Goal: Transaction & Acquisition: Purchase product/service

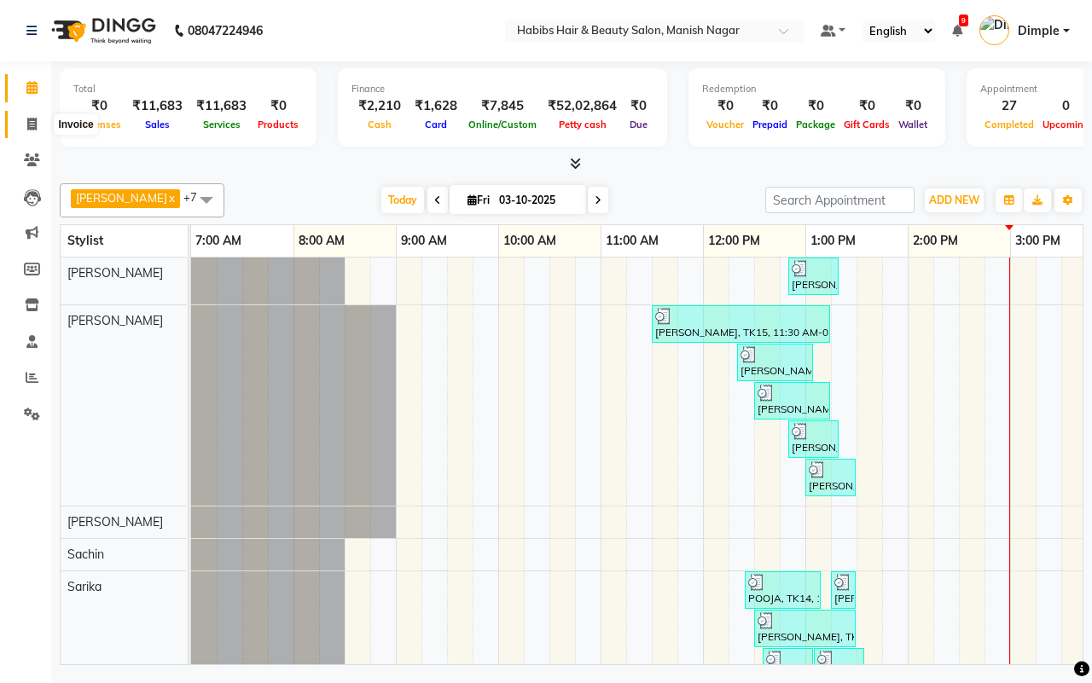
click at [27, 125] on icon at bounding box center [31, 124] width 9 height 13
select select "service"
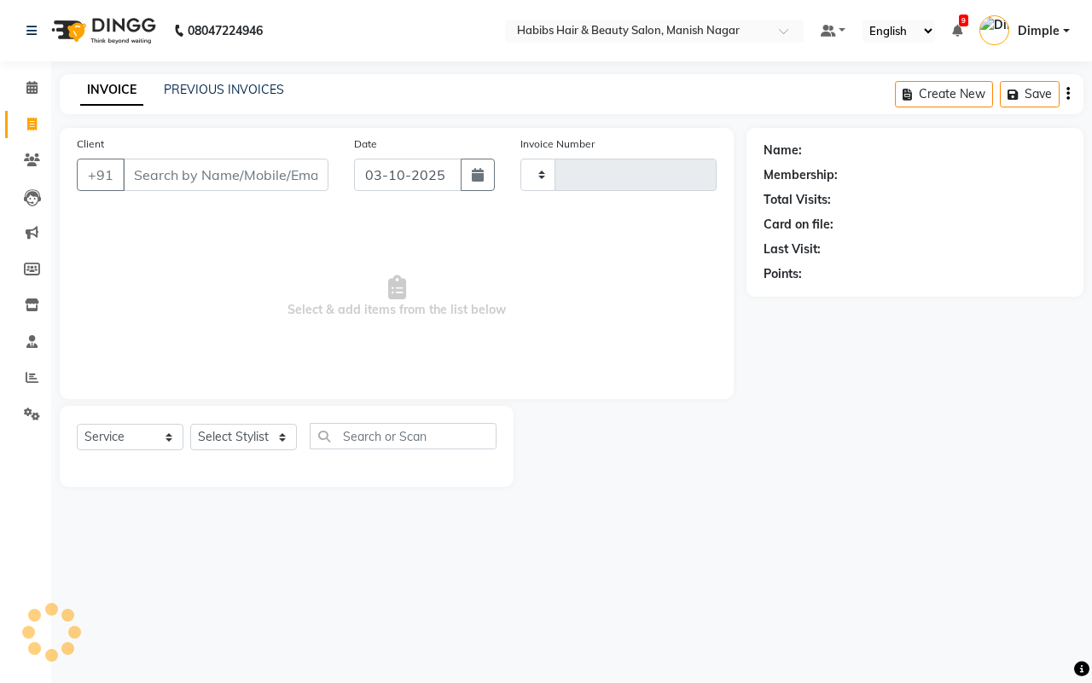
type input "4850"
select select "3804"
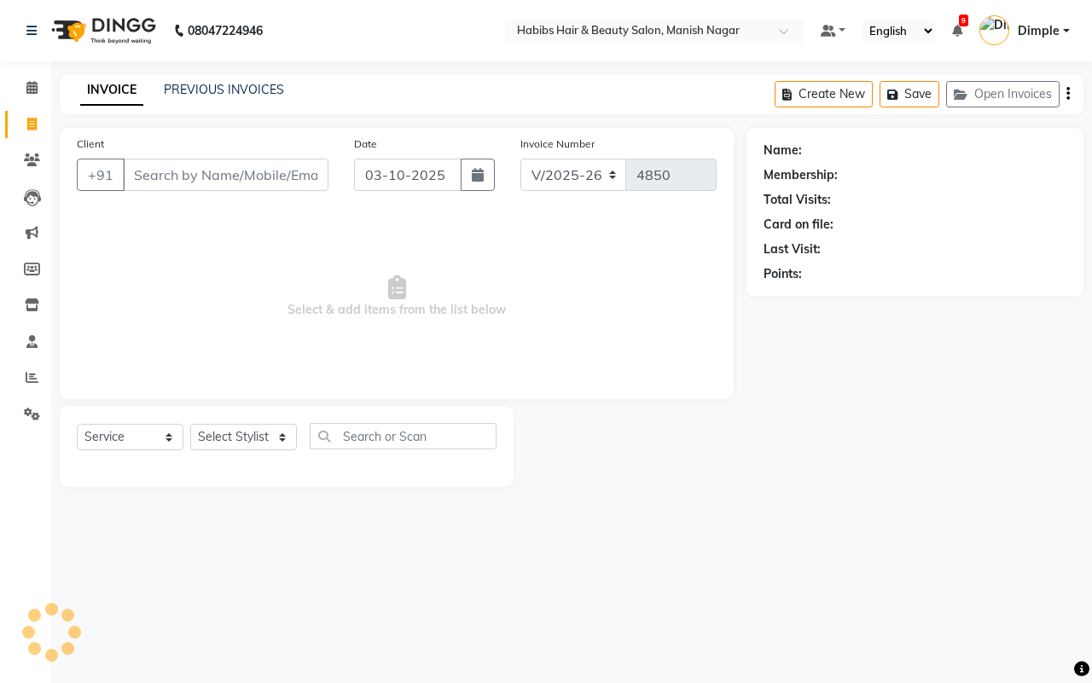
click at [150, 175] on input "Client" at bounding box center [226, 175] width 206 height 32
click at [149, 175] on input "Client" at bounding box center [226, 175] width 206 height 32
click at [145, 172] on input "Client" at bounding box center [226, 175] width 206 height 32
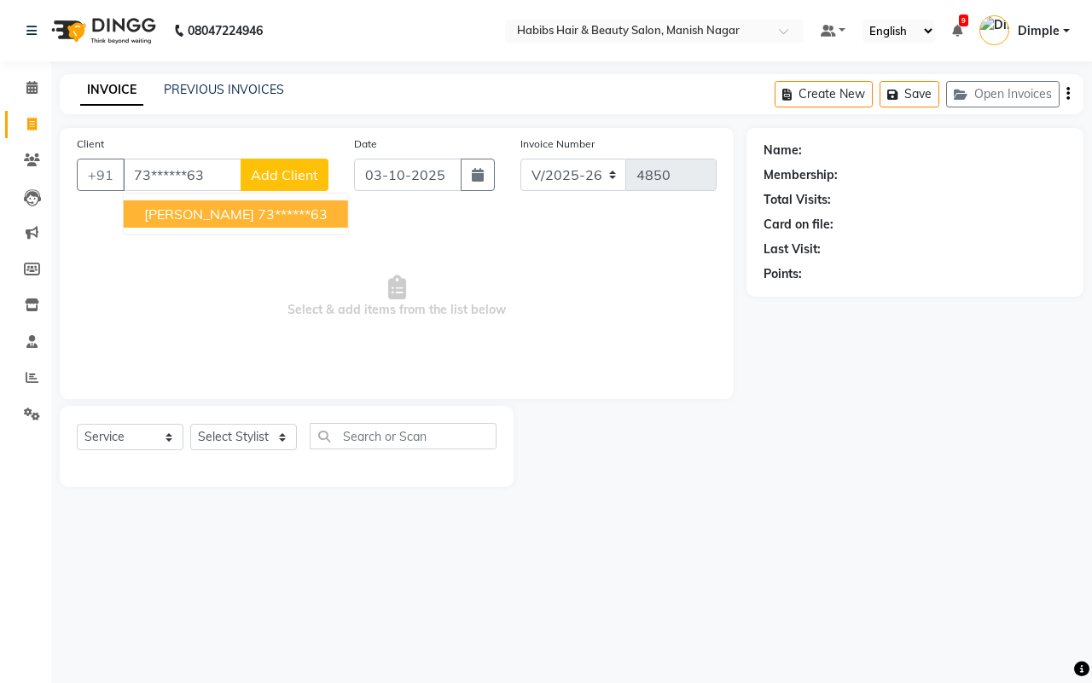
type input "73******63"
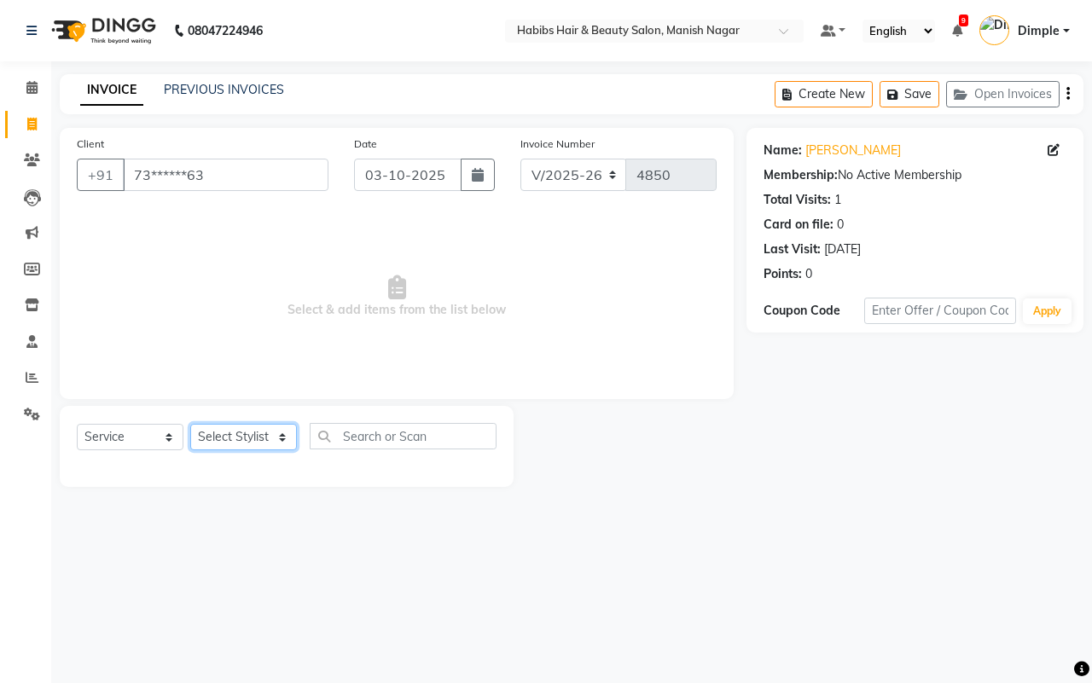
click at [249, 431] on select "Select Stylist [PERSON_NAME] [PERSON_NAME] [PERSON_NAME] [PERSON_NAME] Sachin […" at bounding box center [243, 437] width 107 height 26
select select "34633"
click at [190, 424] on select "Select Stylist [PERSON_NAME] [PERSON_NAME] [PERSON_NAME] [PERSON_NAME] Sachin […" at bounding box center [243, 437] width 107 height 26
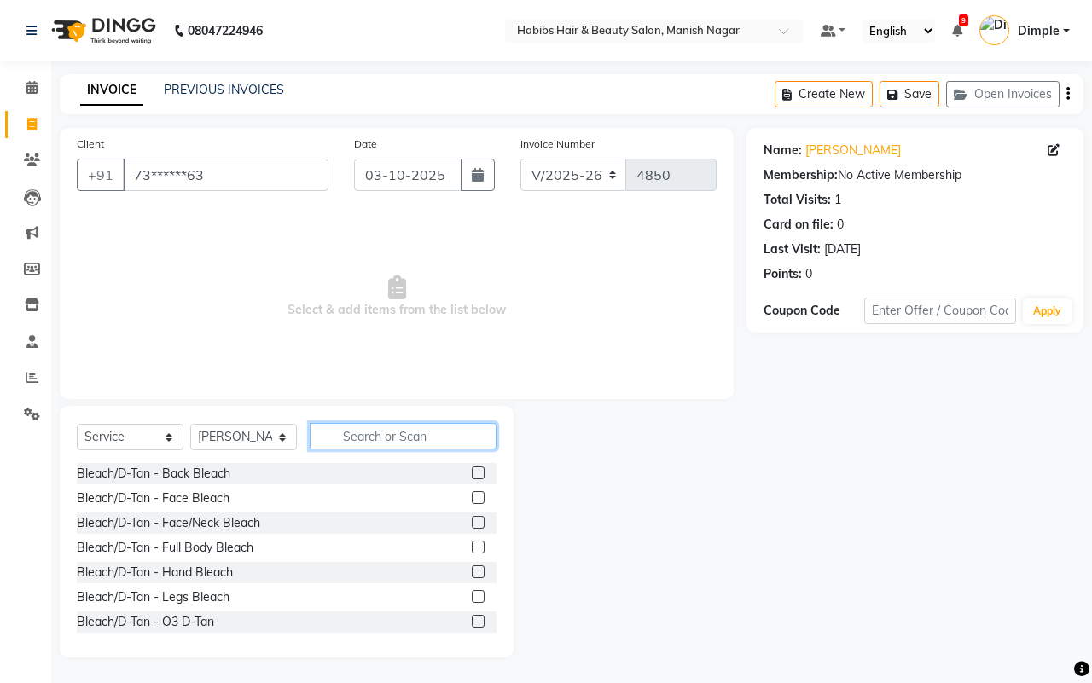
click at [374, 431] on input "text" at bounding box center [403, 436] width 187 height 26
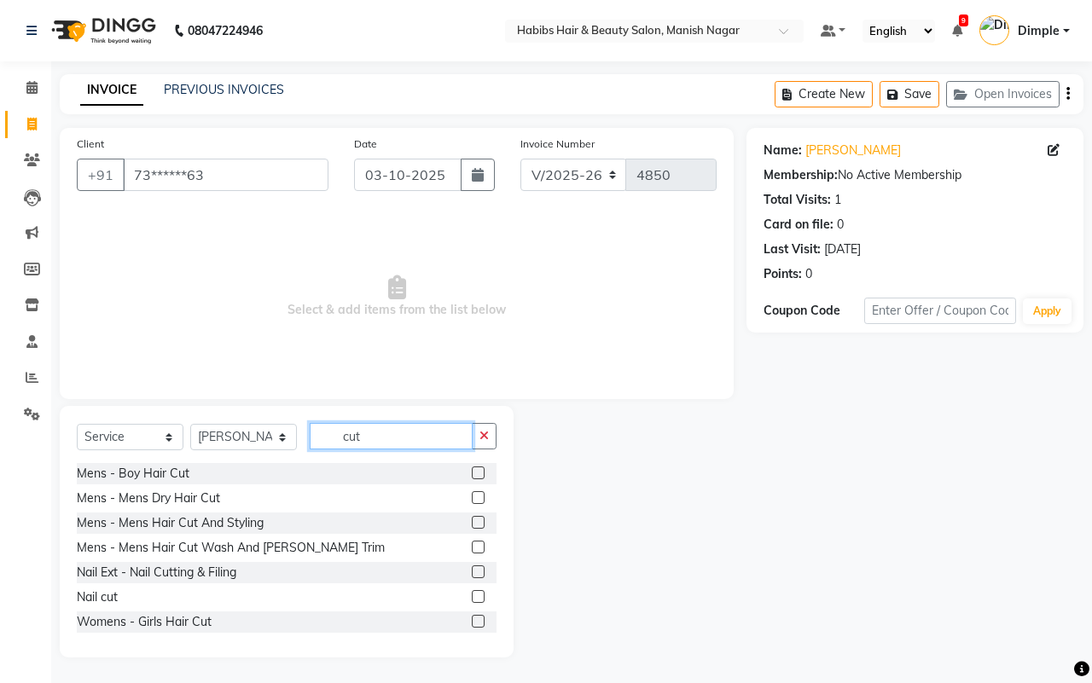
type input "cut"
click at [227, 496] on div "Mens - Mens Dry Hair Cut" at bounding box center [287, 498] width 420 height 21
click at [210, 497] on div "Mens - Mens Dry Hair Cut" at bounding box center [148, 499] width 143 height 18
checkbox input "false"
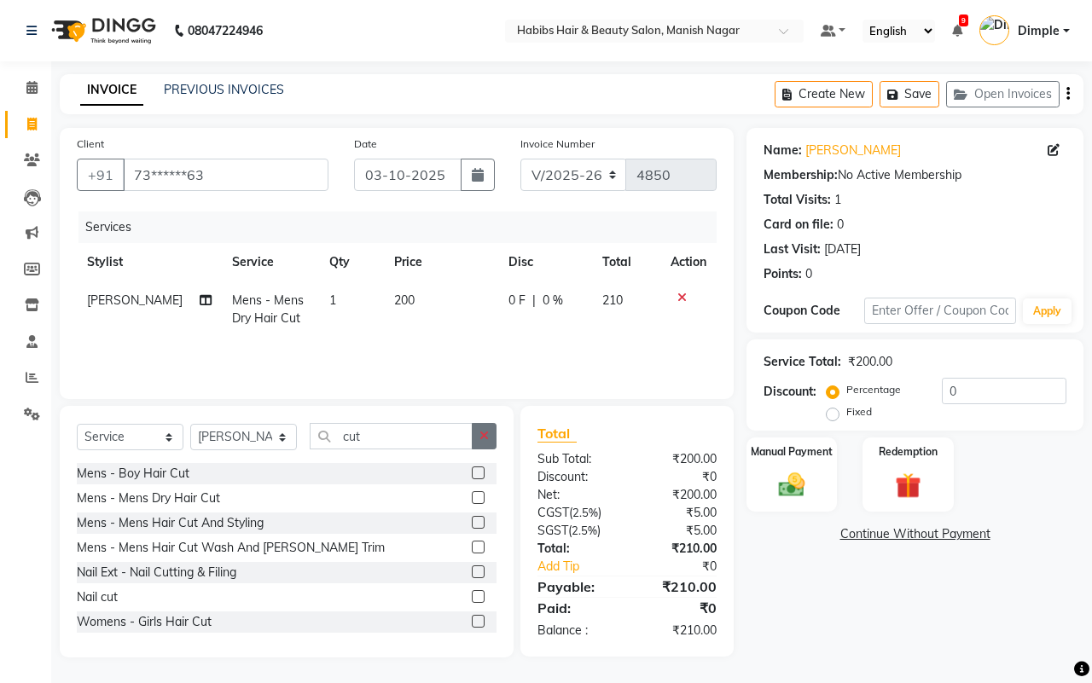
click at [484, 431] on icon "button" at bounding box center [483, 436] width 9 height 12
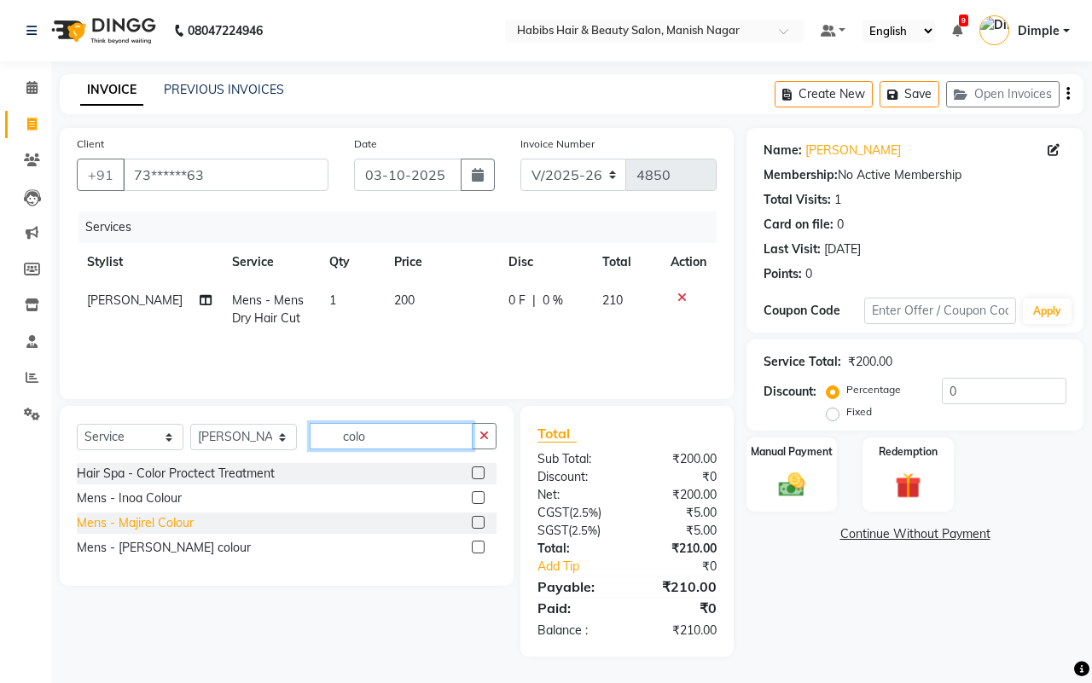
type input "colo"
click at [165, 521] on div "Mens - Majirel Colour" at bounding box center [135, 523] width 117 height 18
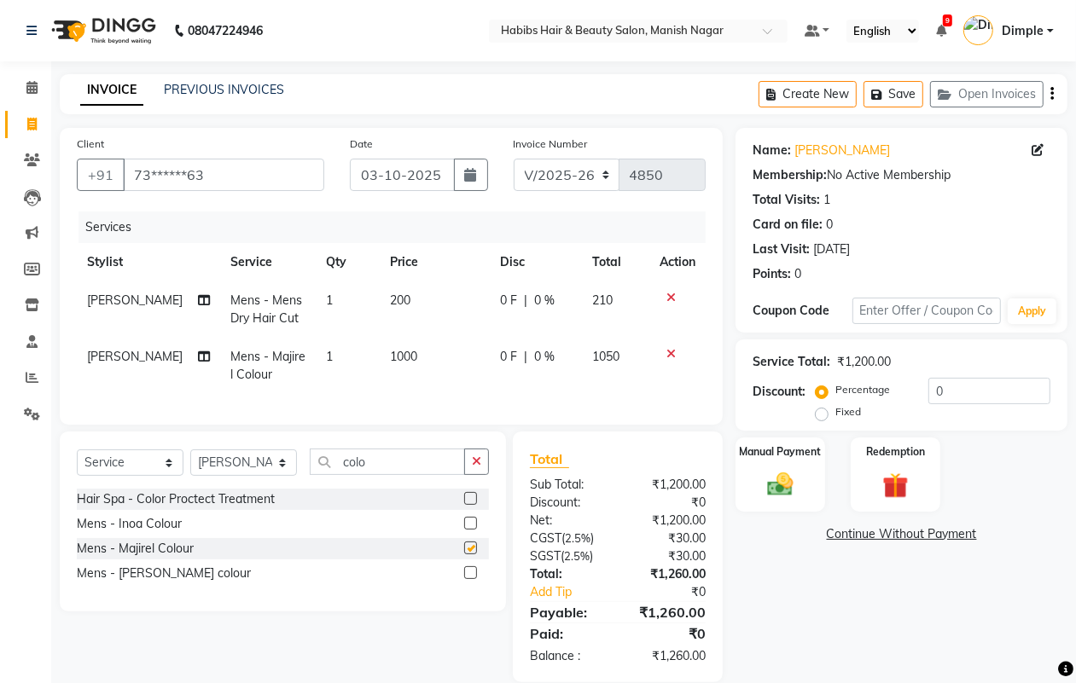
checkbox input "false"
click at [398, 361] on span "1000" at bounding box center [403, 356] width 27 height 15
select select "34633"
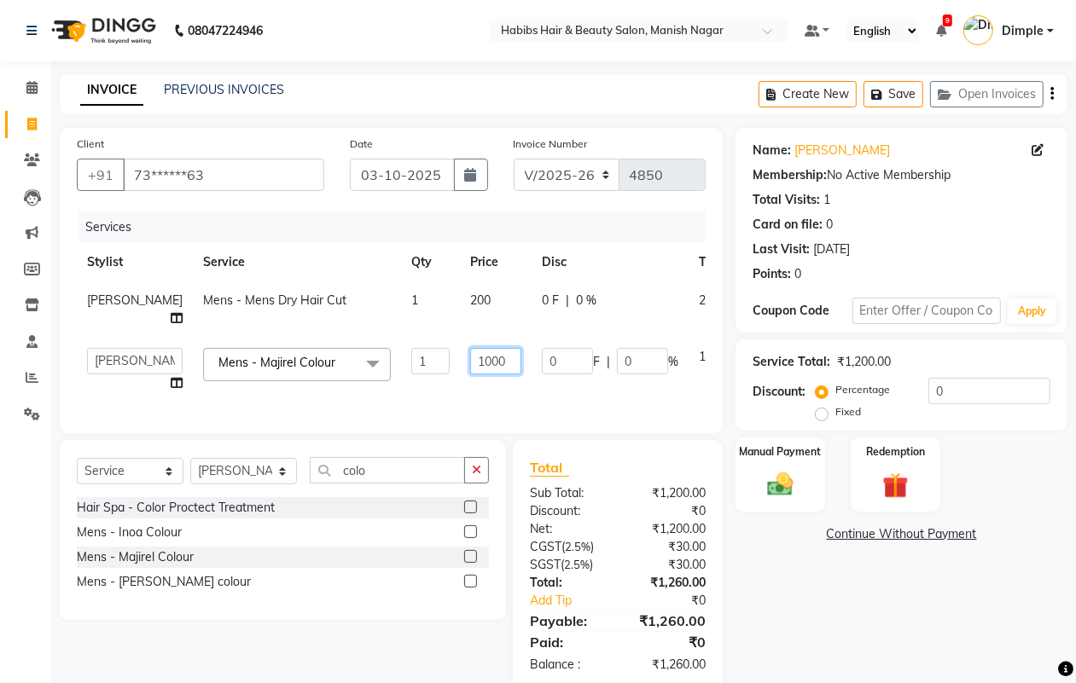
click at [470, 359] on input "1000" at bounding box center [495, 361] width 51 height 26
type input "1200"
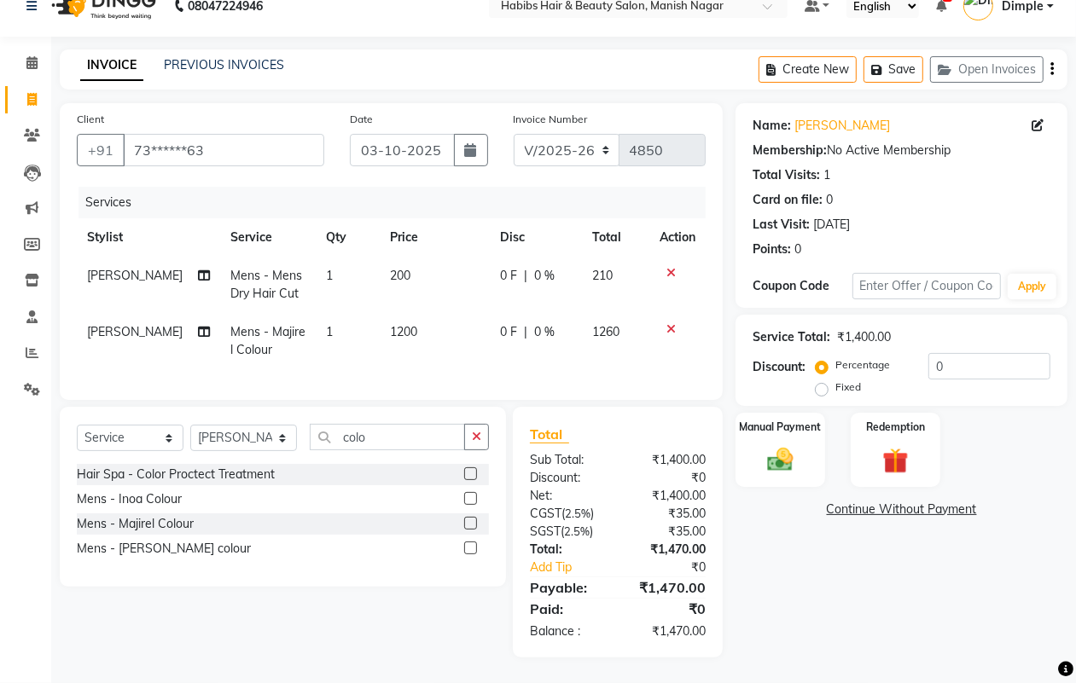
click at [843, 564] on div "Name: [PERSON_NAME] Membership: No Active Membership Total Visits: 1 Card on fi…" at bounding box center [907, 380] width 345 height 554
click at [928, 353] on input "0" at bounding box center [989, 366] width 122 height 26
type input "20"
click at [670, 267] on icon at bounding box center [670, 273] width 9 height 12
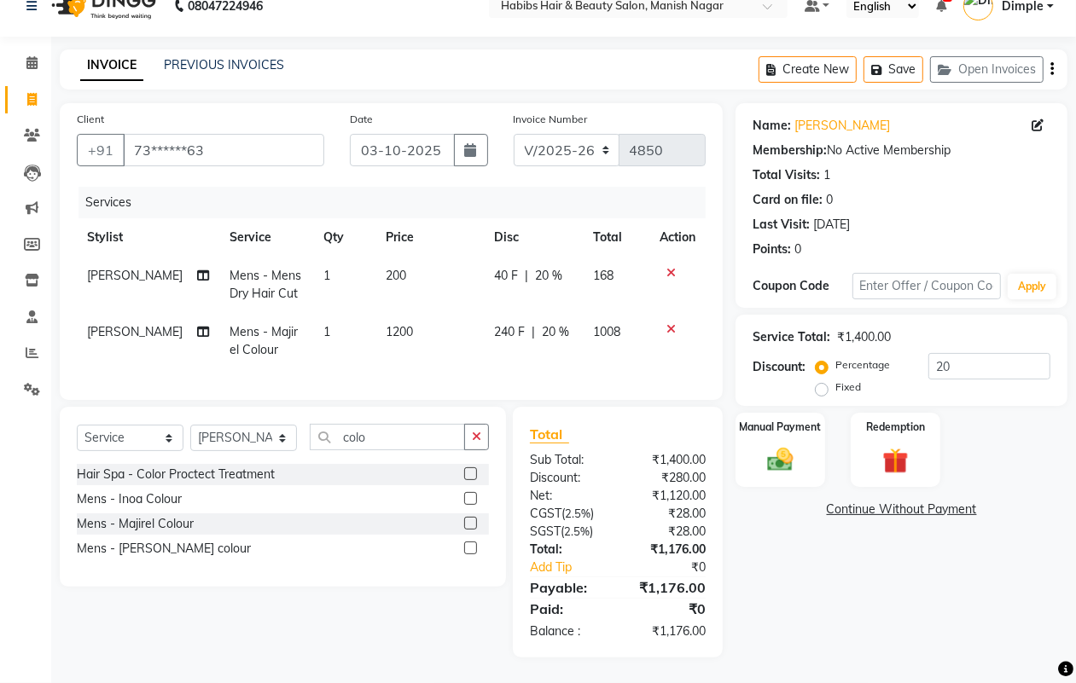
scroll to position [0, 0]
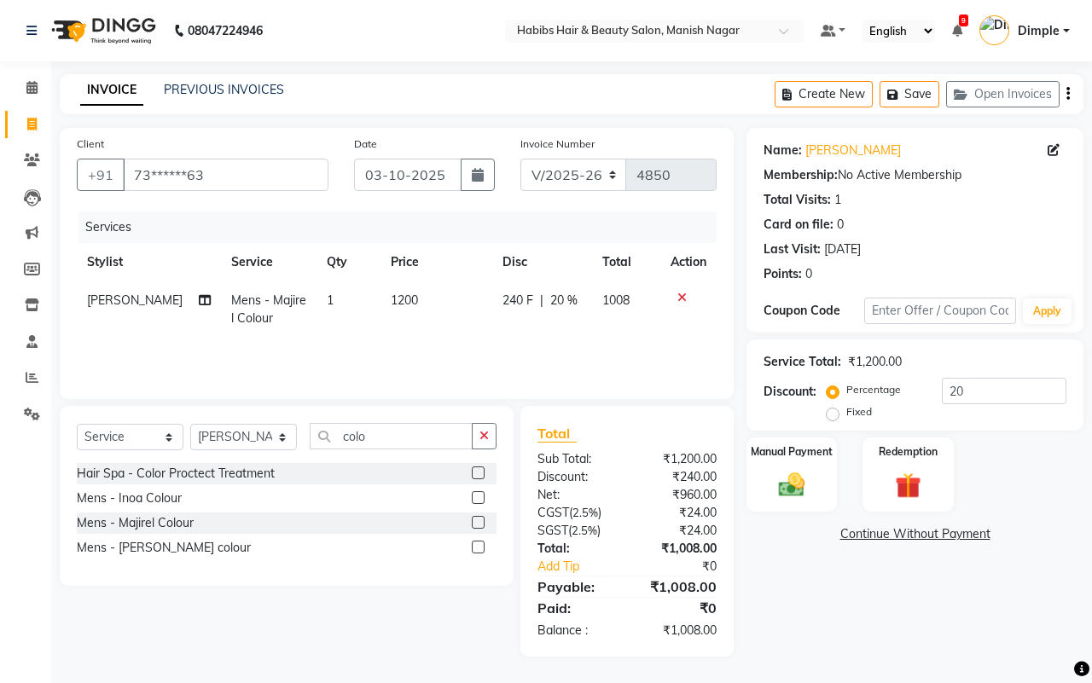
click at [479, 433] on icon "button" at bounding box center [483, 436] width 9 height 12
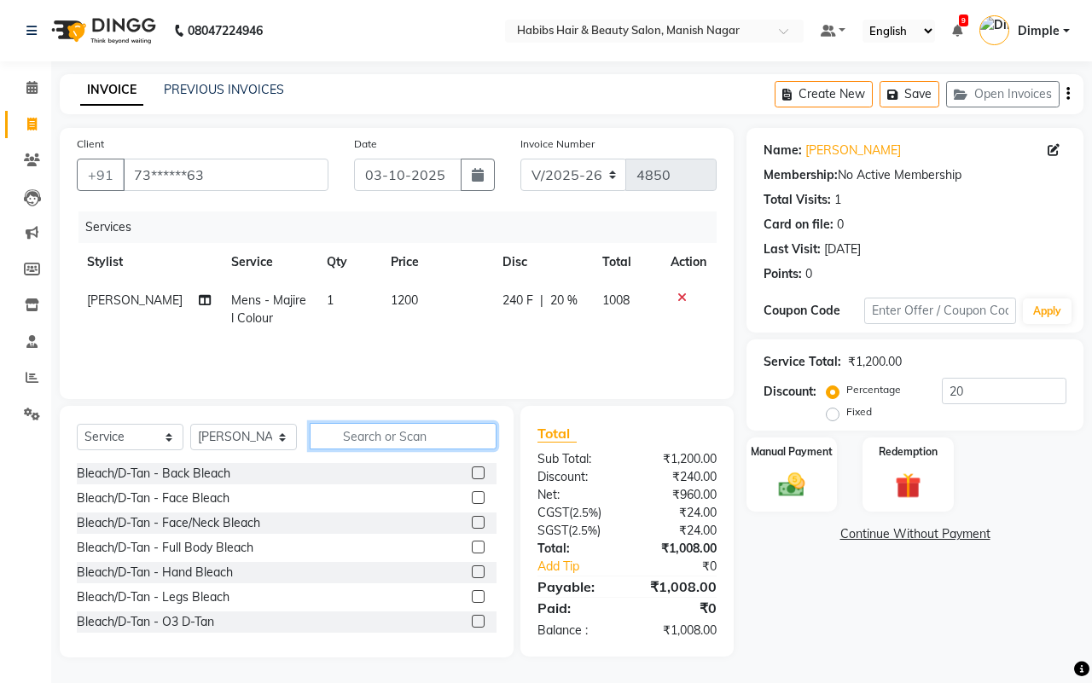
click at [476, 433] on input "text" at bounding box center [403, 436] width 187 height 26
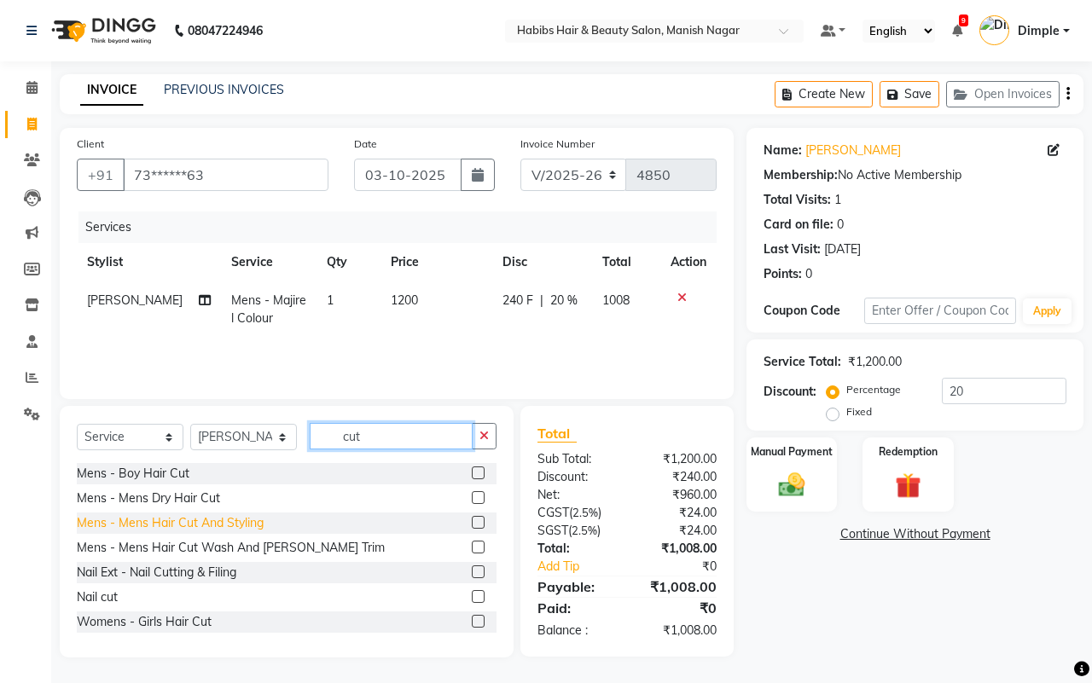
type input "cut"
click at [214, 520] on div "Mens - Mens Hair Cut And Styling" at bounding box center [170, 523] width 187 height 18
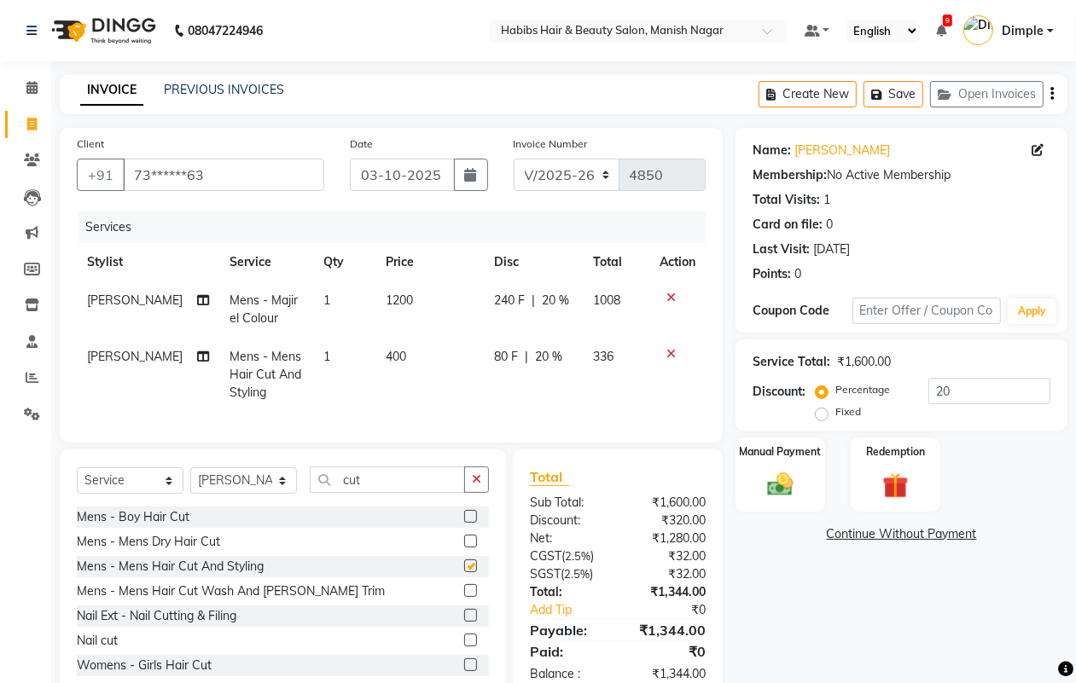
checkbox input "false"
click at [386, 363] on span "400" at bounding box center [396, 356] width 20 height 15
select select "34633"
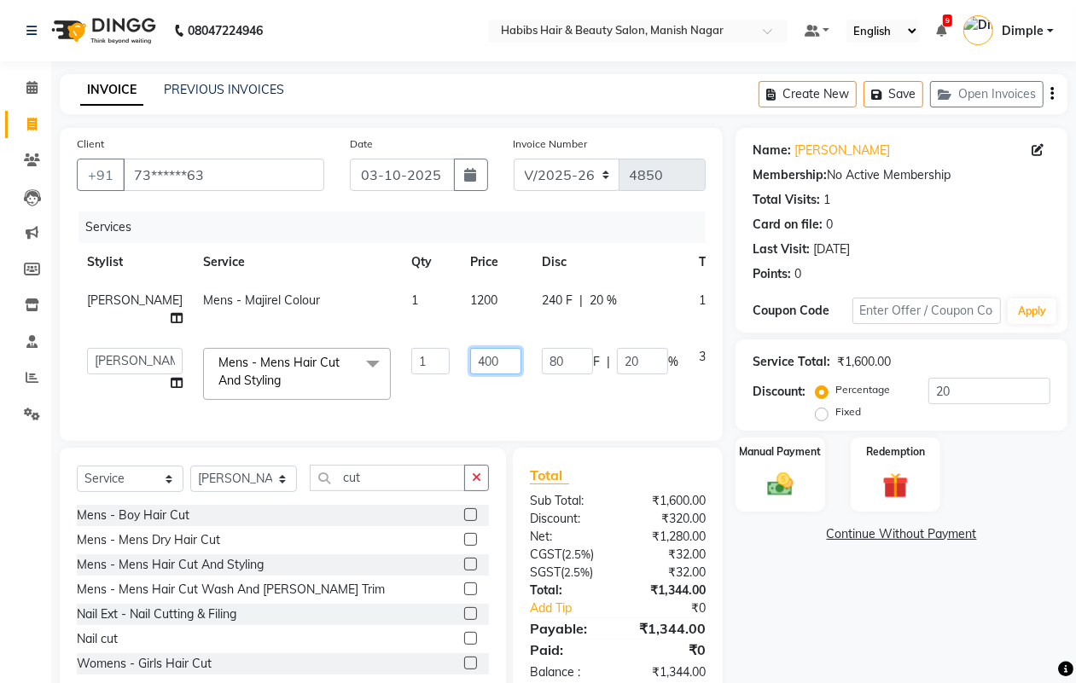
click at [470, 365] on input "400" at bounding box center [495, 361] width 51 height 26
type input "300"
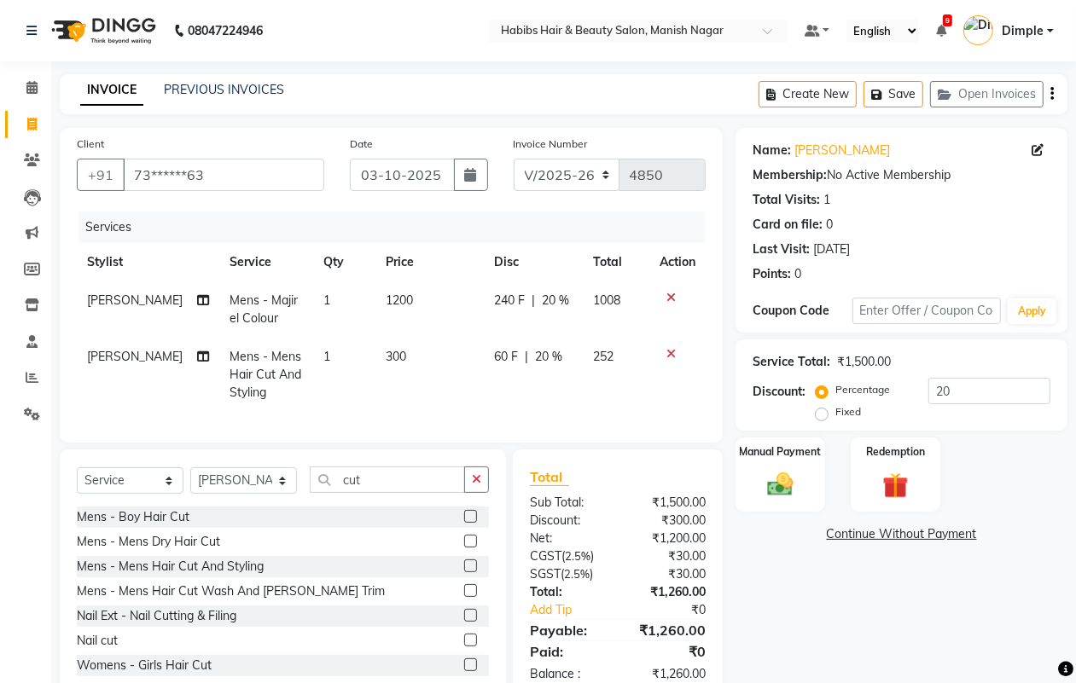
click at [804, 632] on div "Name: [PERSON_NAME] Membership: No Active Membership Total Visits: 1 Card on fi…" at bounding box center [907, 414] width 345 height 573
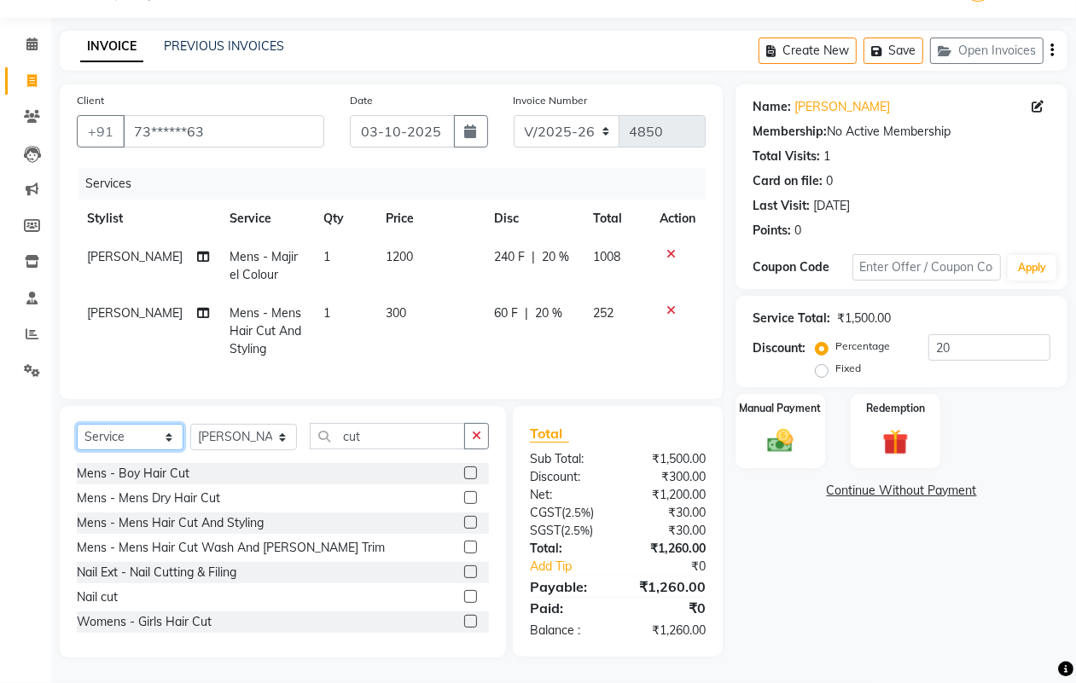
click at [115, 440] on select "Select Service Product Membership Package Voucher Prepaid Gift Card" at bounding box center [130, 437] width 107 height 26
click at [77, 424] on select "Select Service Product Membership Package Voucher Prepaid Gift Card" at bounding box center [130, 437] width 107 height 26
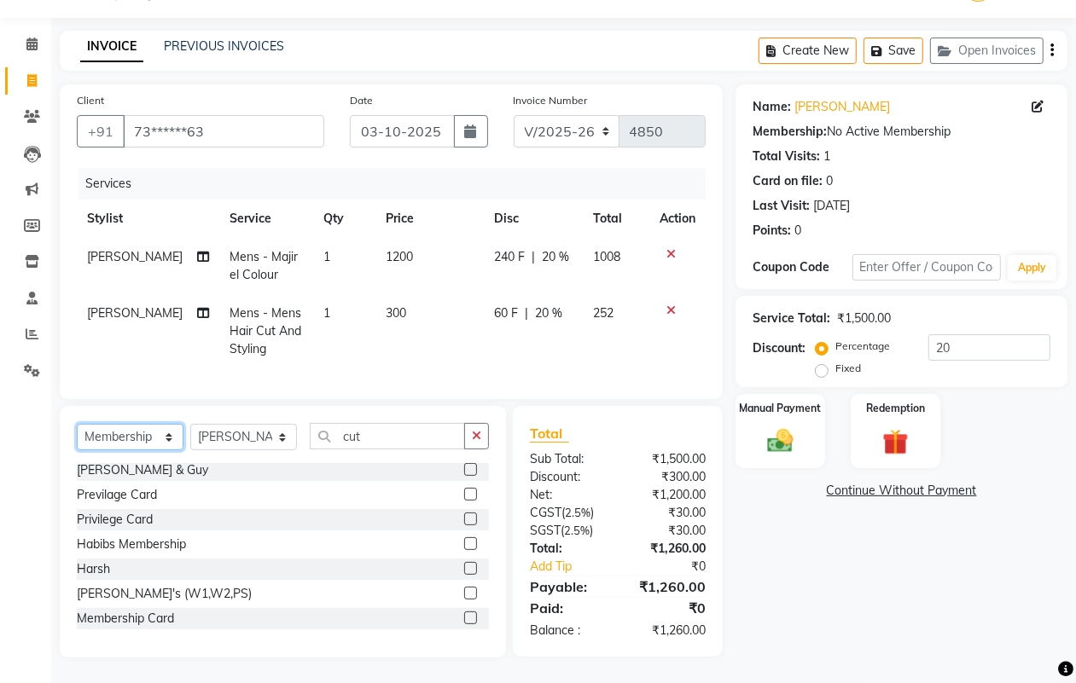
scroll to position [150, 0]
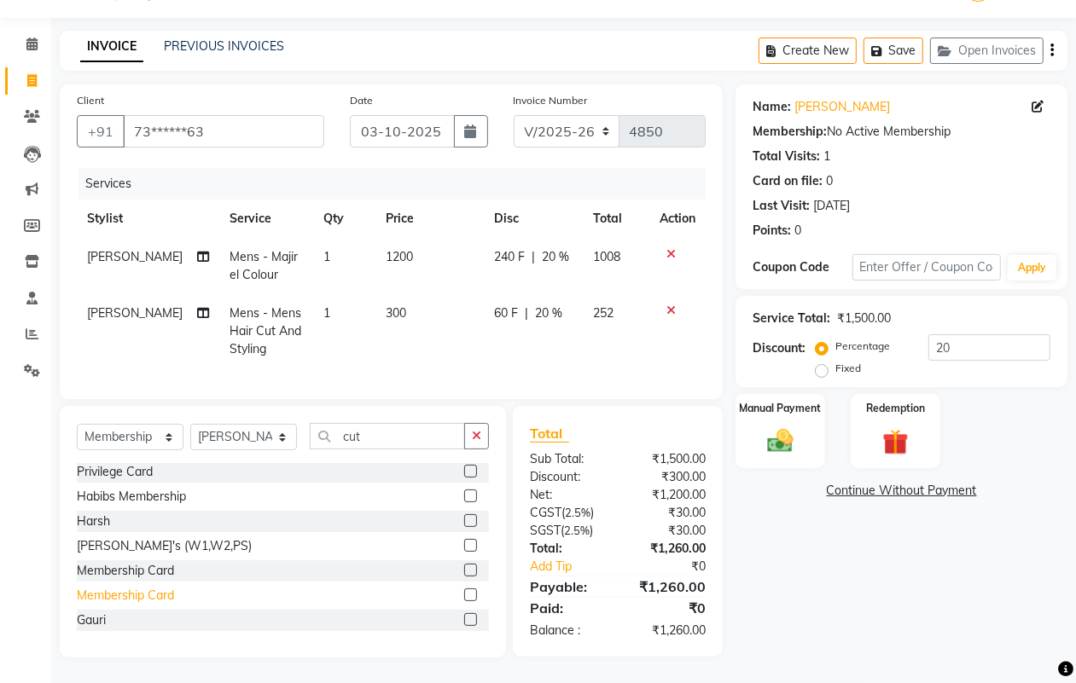
click at [148, 598] on div "Membership Card" at bounding box center [125, 596] width 97 height 18
select select "select"
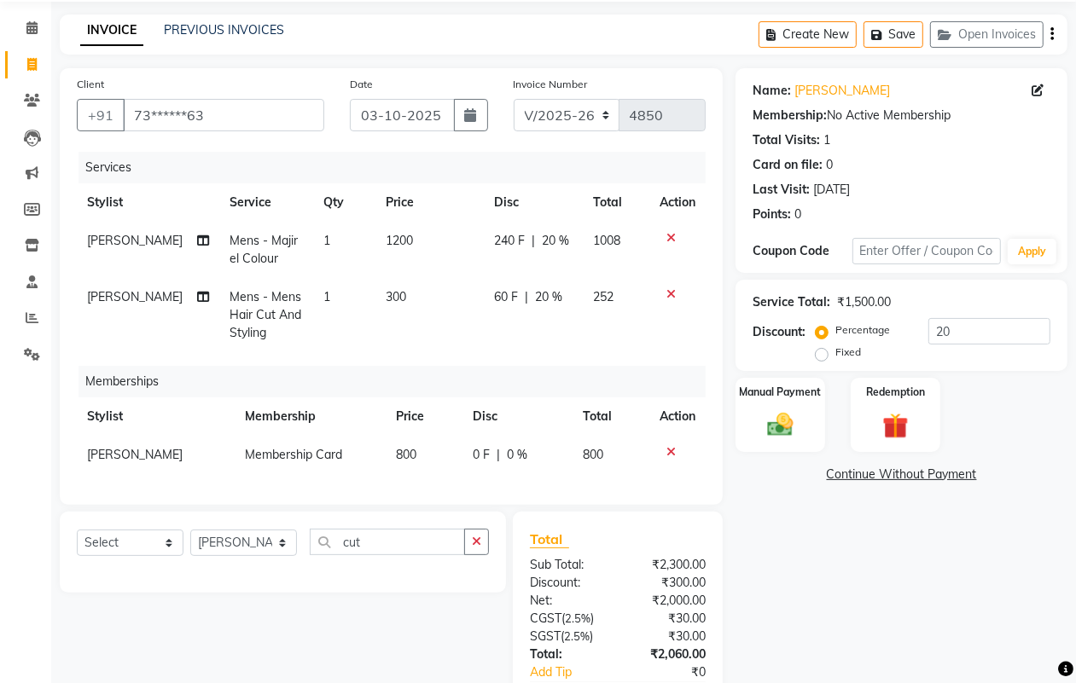
click at [395, 465] on td "800" at bounding box center [424, 455] width 77 height 38
select select "34633"
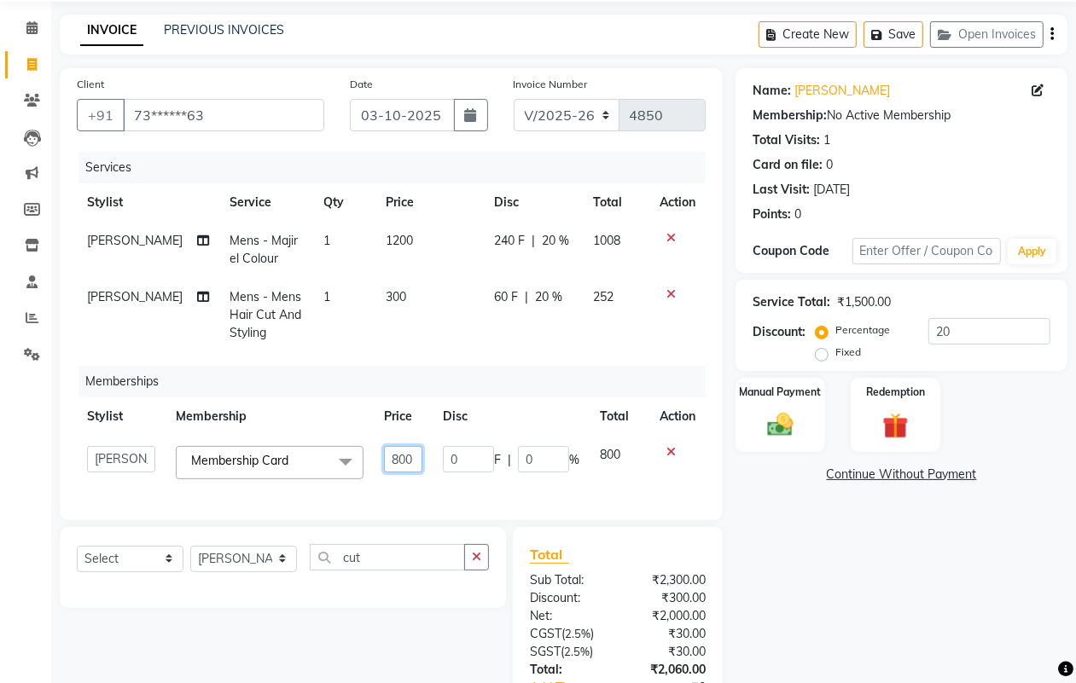
click at [397, 461] on input "800" at bounding box center [403, 459] width 38 height 26
type input "1000"
click at [840, 632] on div "Name: [PERSON_NAME] Membership: No Active Membership Total Visits: 1 Card on fi…" at bounding box center [907, 423] width 345 height 710
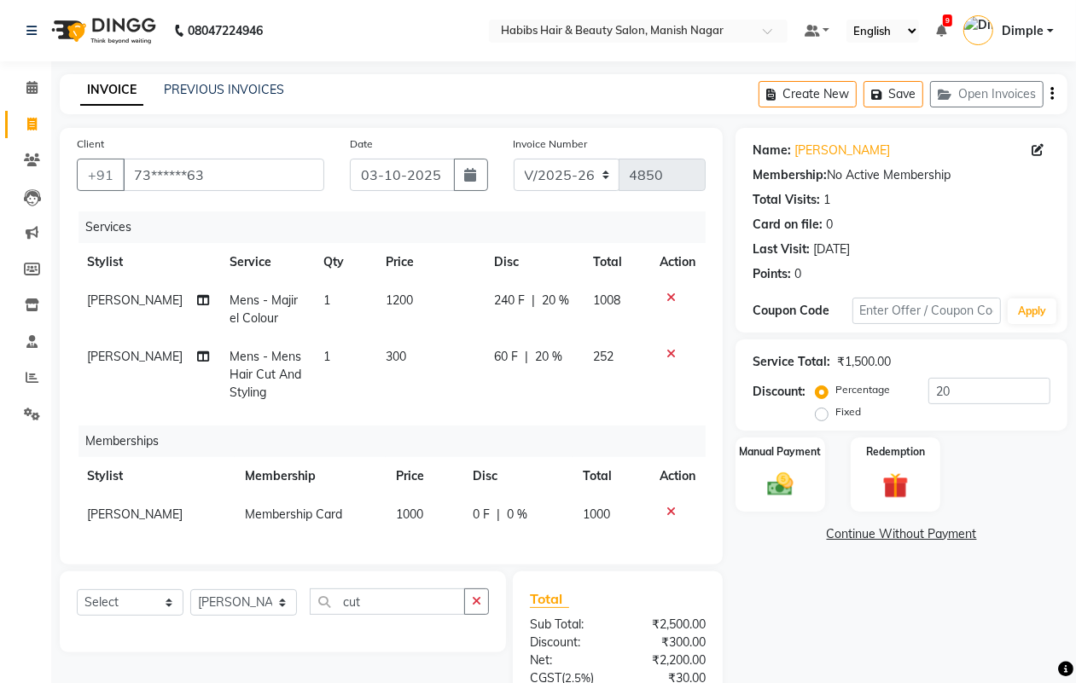
click at [1051, 94] on icon "button" at bounding box center [1051, 94] width 3 height 1
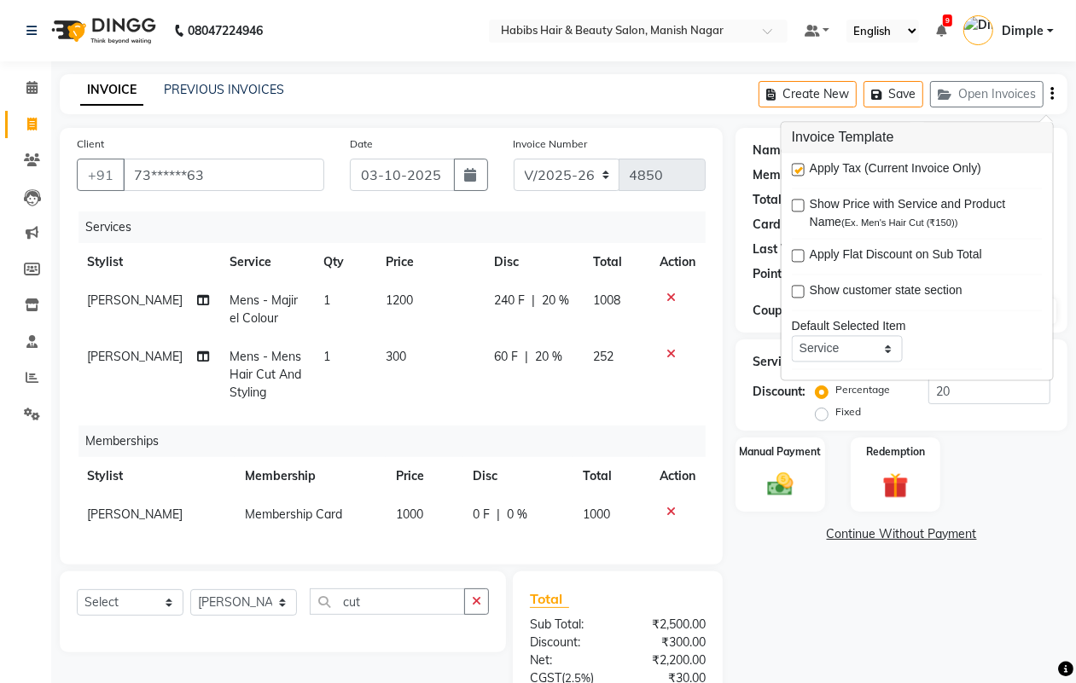
click at [798, 169] on label at bounding box center [798, 170] width 13 height 13
click at [798, 169] on input "checkbox" at bounding box center [797, 170] width 11 height 11
checkbox input "false"
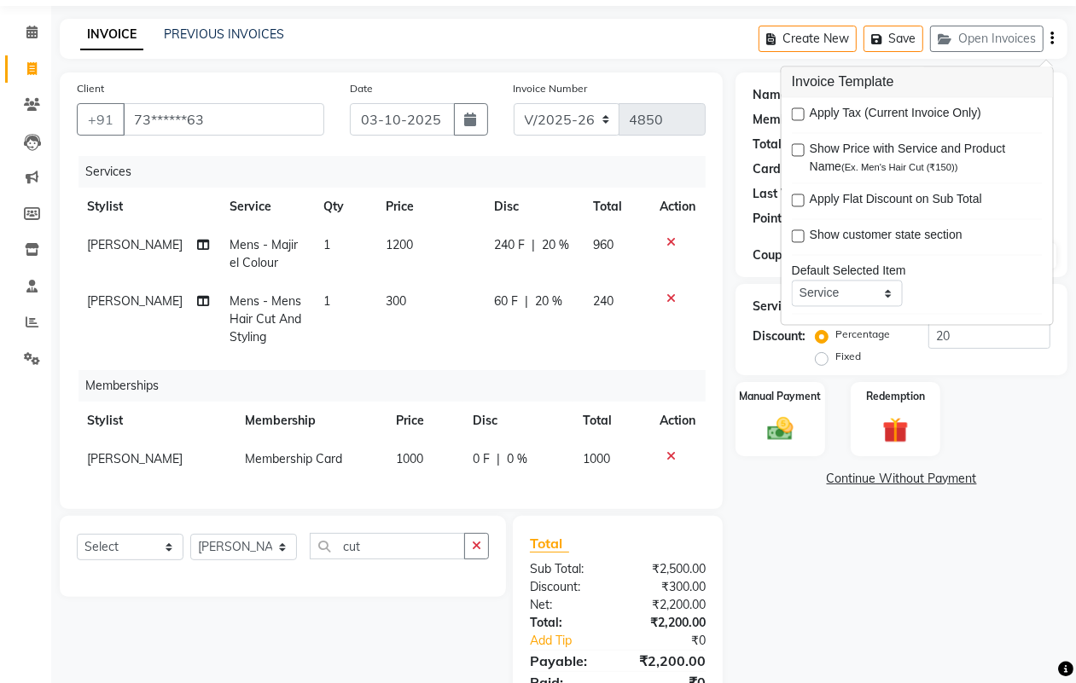
scroll to position [143, 0]
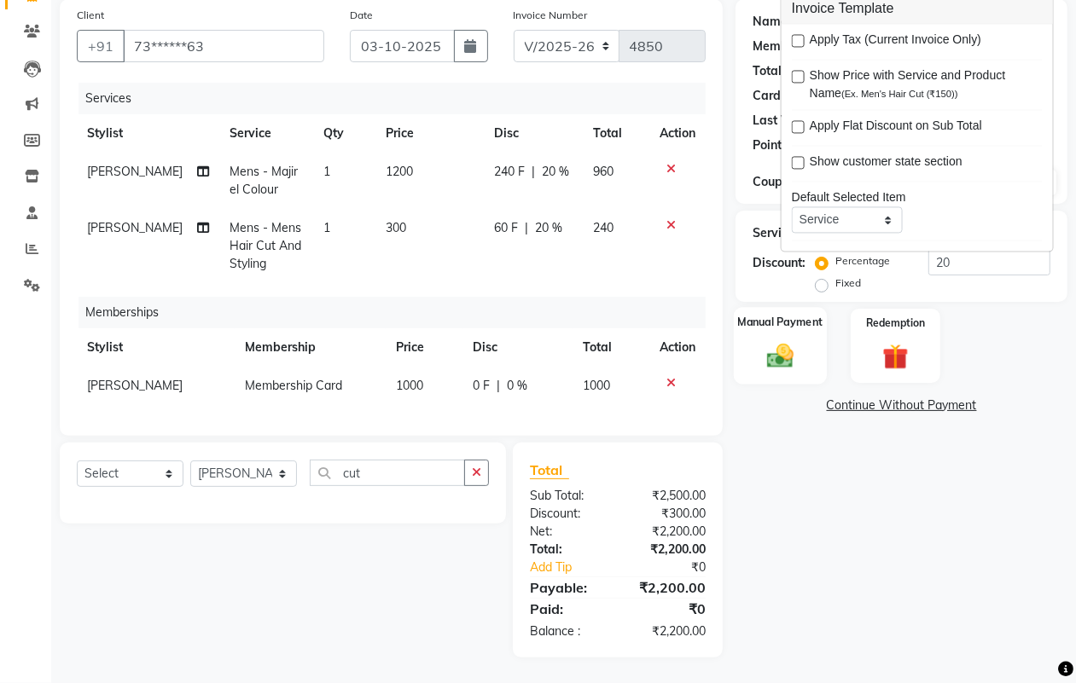
click at [791, 340] on img at bounding box center [779, 355] width 43 height 31
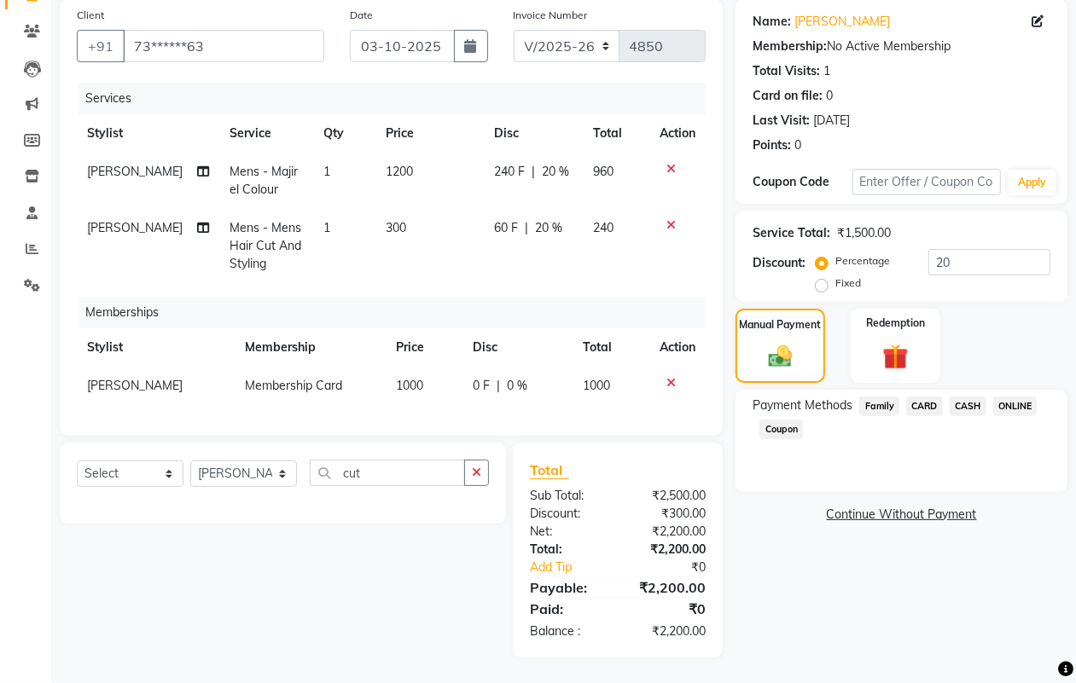
click at [971, 397] on span "CASH" at bounding box center [967, 407] width 37 height 20
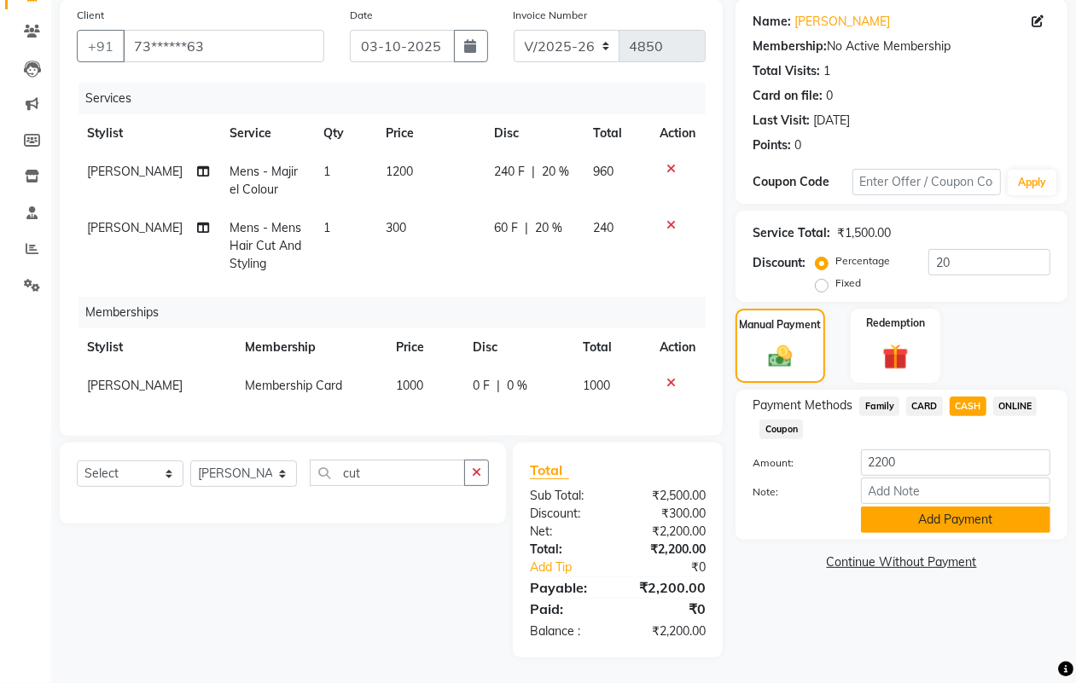
click at [937, 507] on button "Add Payment" at bounding box center [955, 520] width 189 height 26
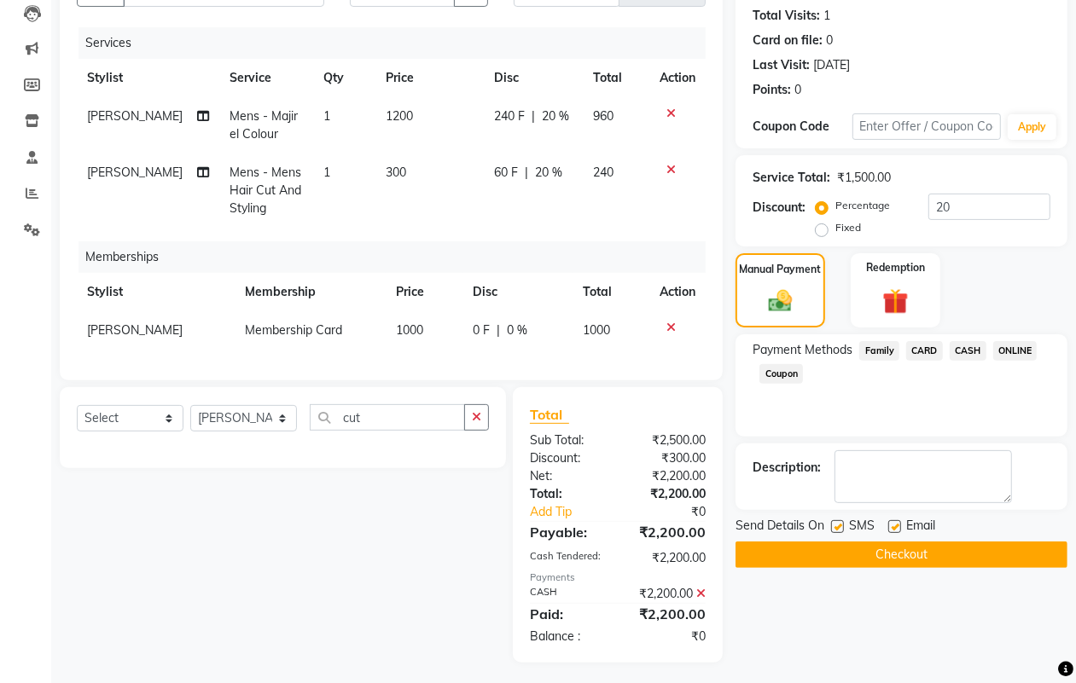
scroll to position [205, 0]
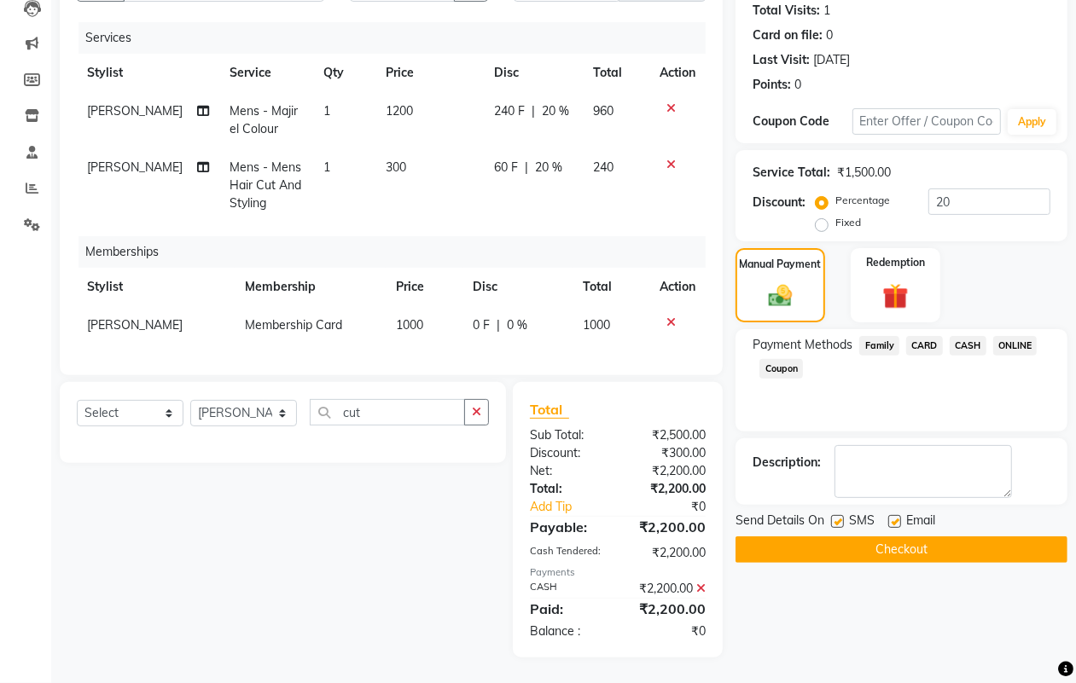
click at [907, 537] on button "Checkout" at bounding box center [901, 550] width 332 height 26
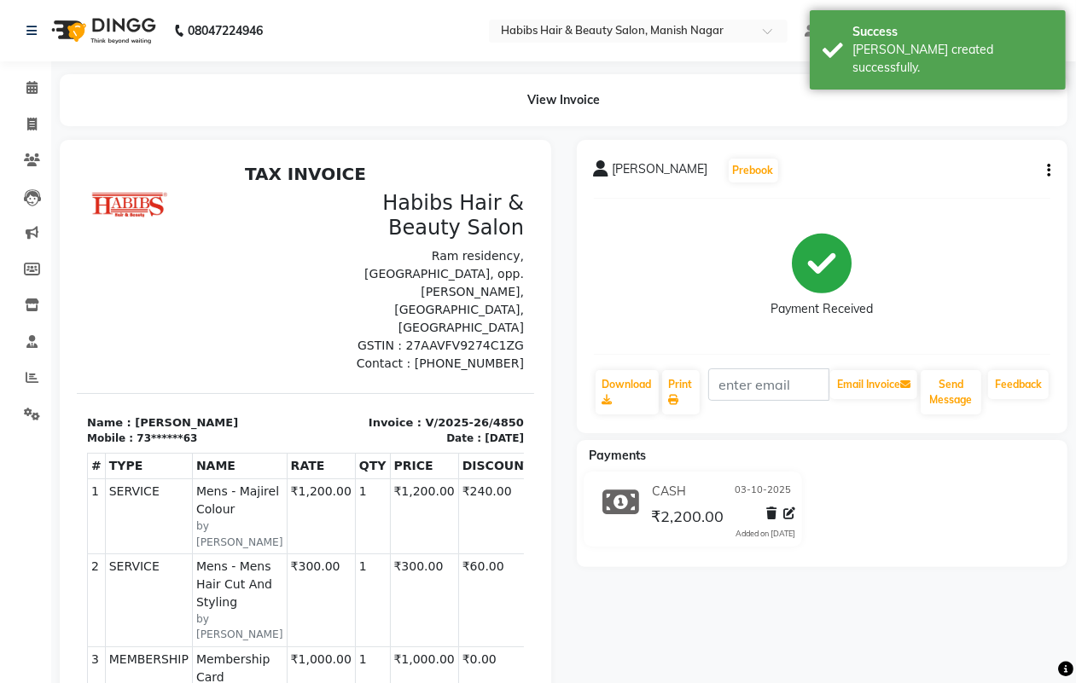
select select "service"
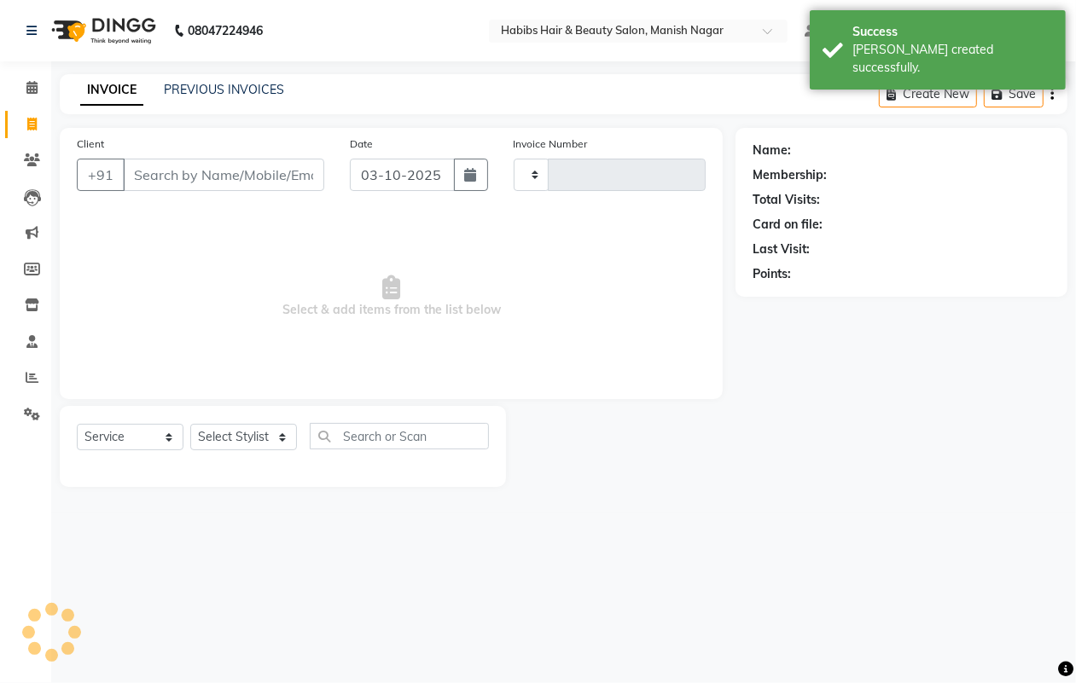
type input "4851"
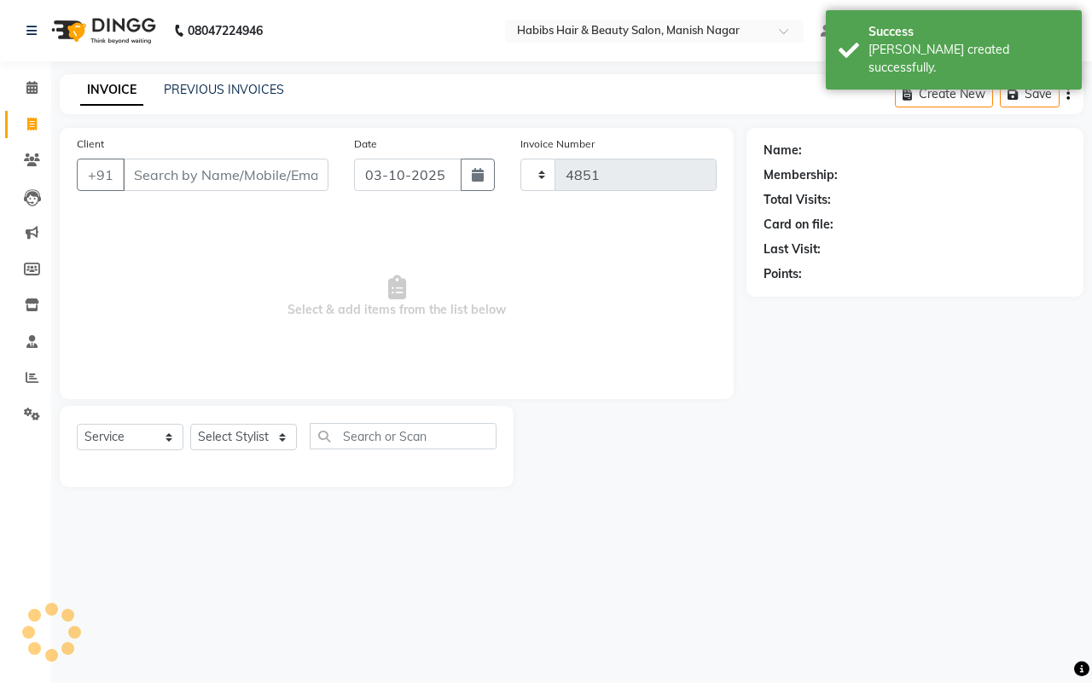
select select "3804"
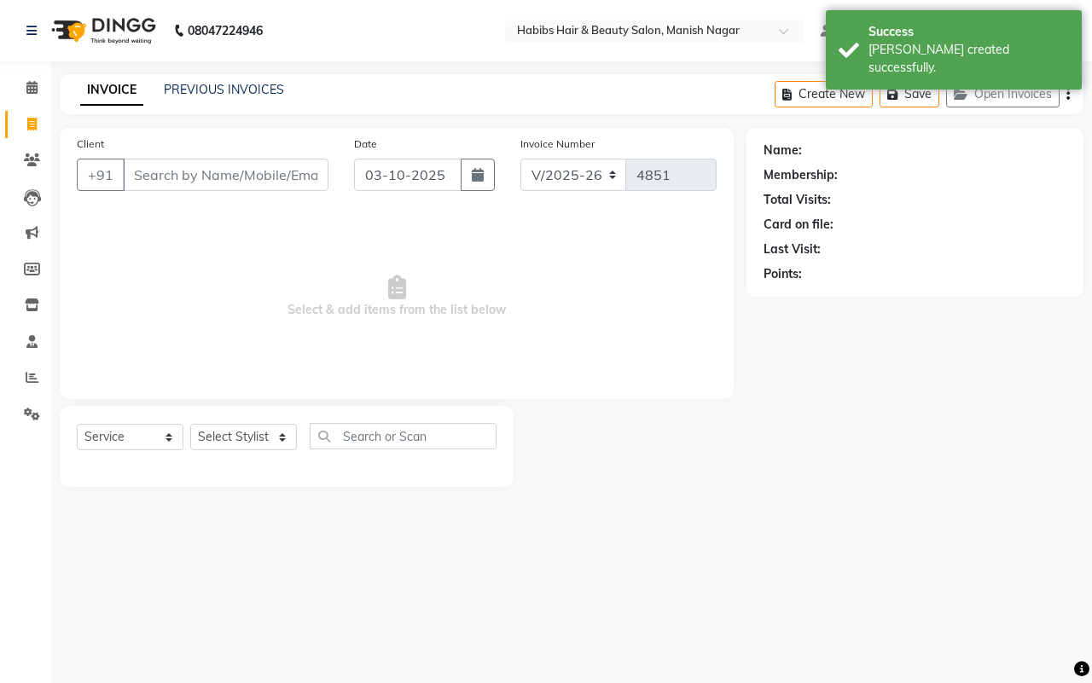
click at [202, 173] on input "Client" at bounding box center [226, 175] width 206 height 32
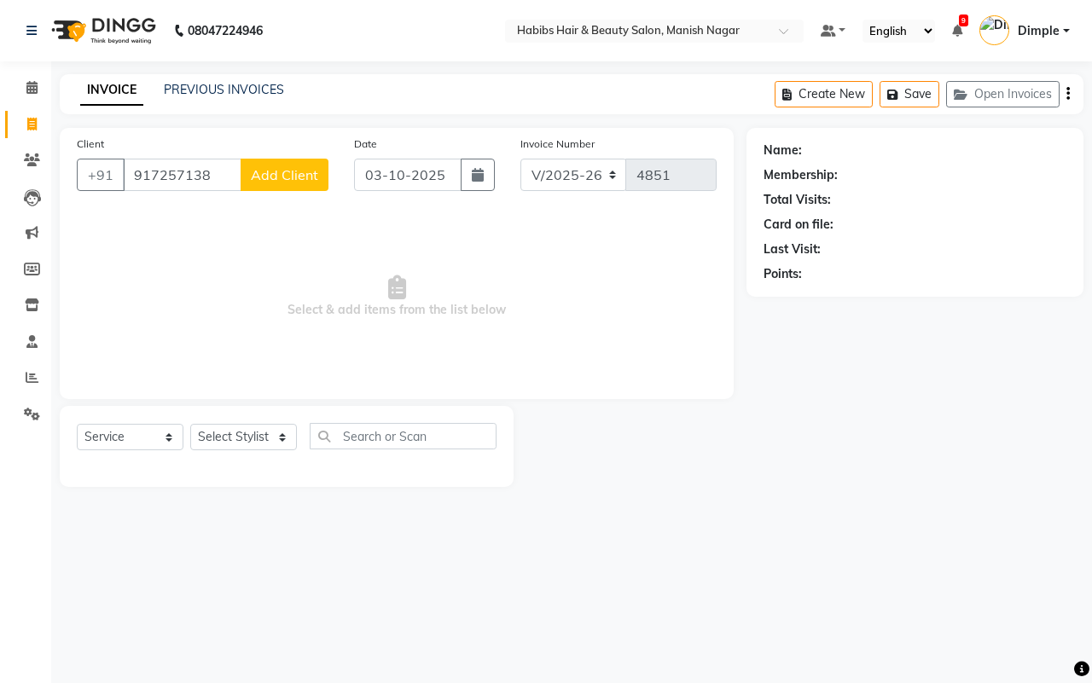
click at [201, 189] on input "917257138" at bounding box center [182, 175] width 119 height 32
drag, startPoint x: 212, startPoint y: 172, endPoint x: 130, endPoint y: 180, distance: 82.3
click at [130, 180] on input "917257138" at bounding box center [182, 175] width 119 height 32
type input "9172517138"
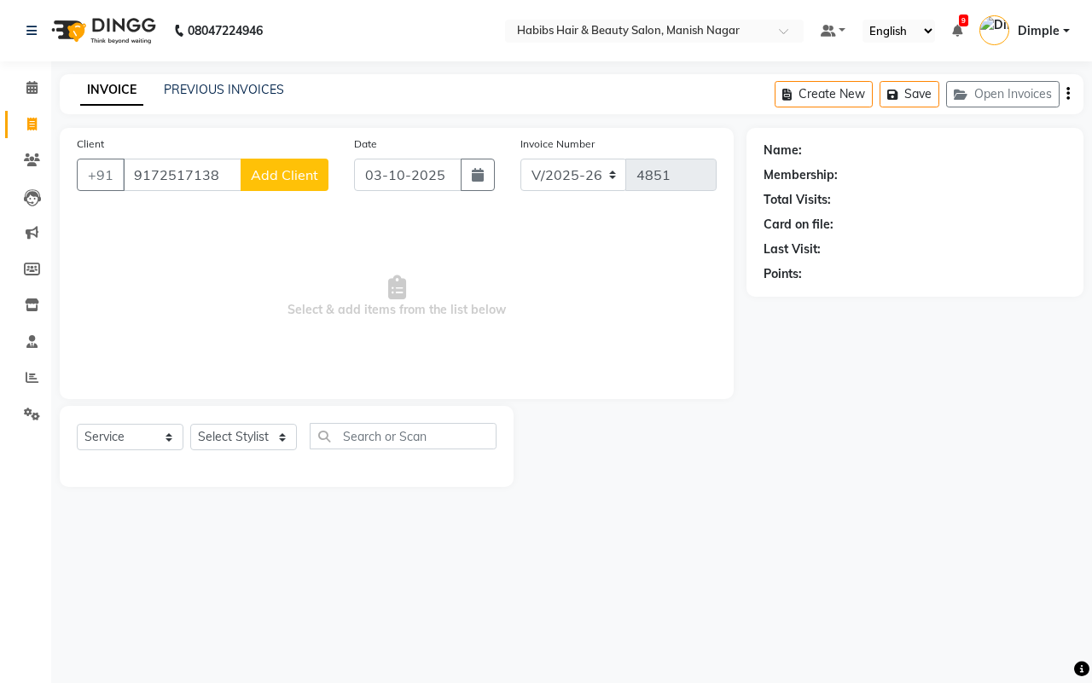
click at [286, 177] on span "Add Client" at bounding box center [284, 174] width 67 height 17
select select "22"
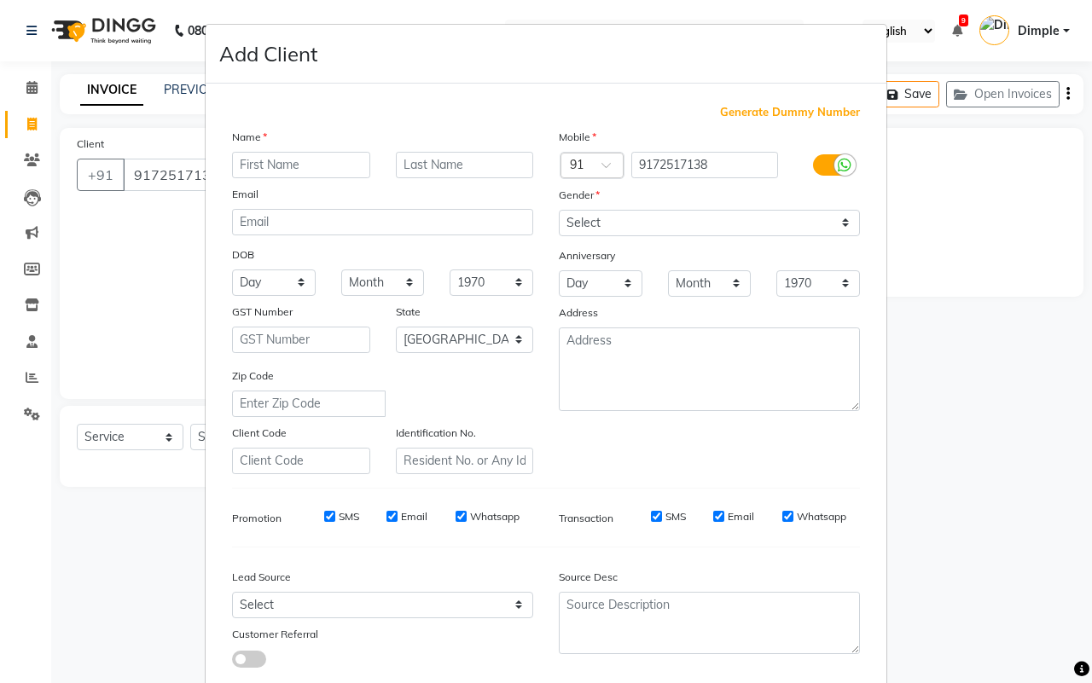
click at [271, 163] on input "text" at bounding box center [301, 165] width 138 height 26
click at [269, 160] on input "text" at bounding box center [301, 165] width 138 height 26
type input "[PERSON_NAME]"
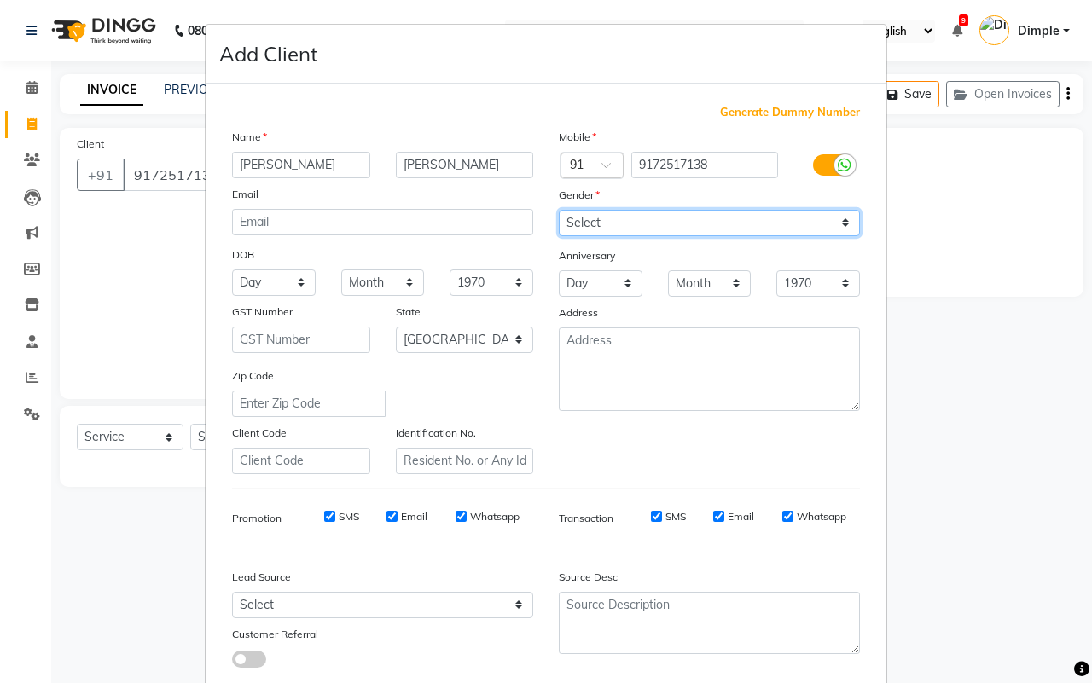
click at [647, 214] on select "Select [DEMOGRAPHIC_DATA] [DEMOGRAPHIC_DATA] Other Prefer Not To Say" at bounding box center [709, 223] width 301 height 26
select select "[DEMOGRAPHIC_DATA]"
click at [559, 210] on select "Select [DEMOGRAPHIC_DATA] [DEMOGRAPHIC_DATA] Other Prefer Not To Say" at bounding box center [709, 223] width 301 height 26
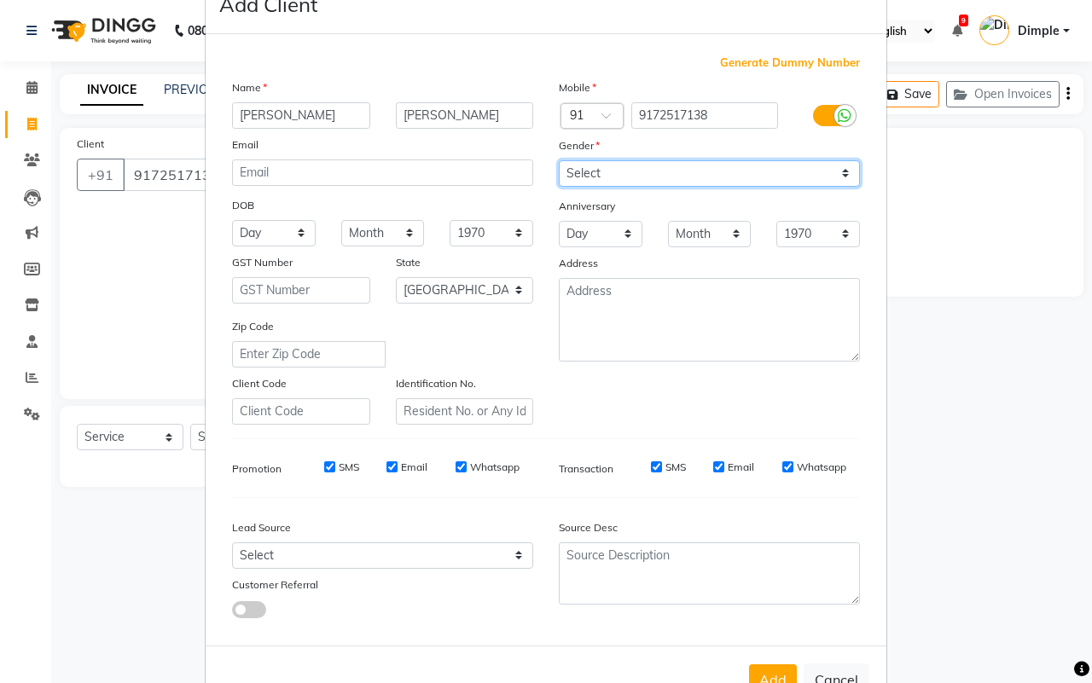
scroll to position [98, 0]
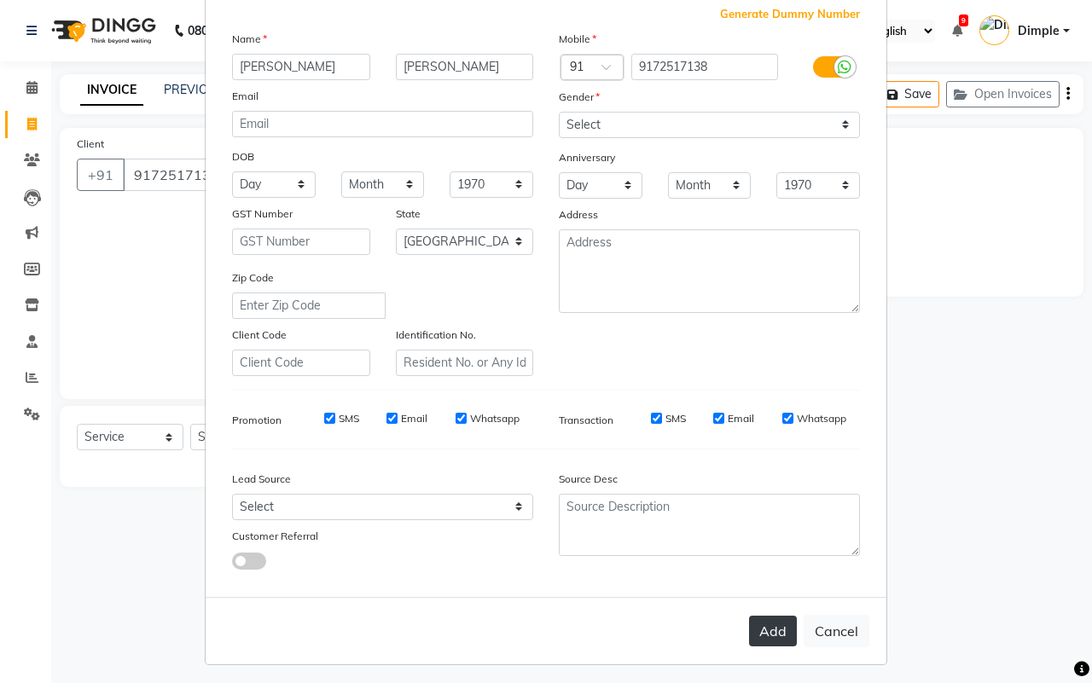
click at [764, 628] on button "Add" at bounding box center [773, 631] width 48 height 31
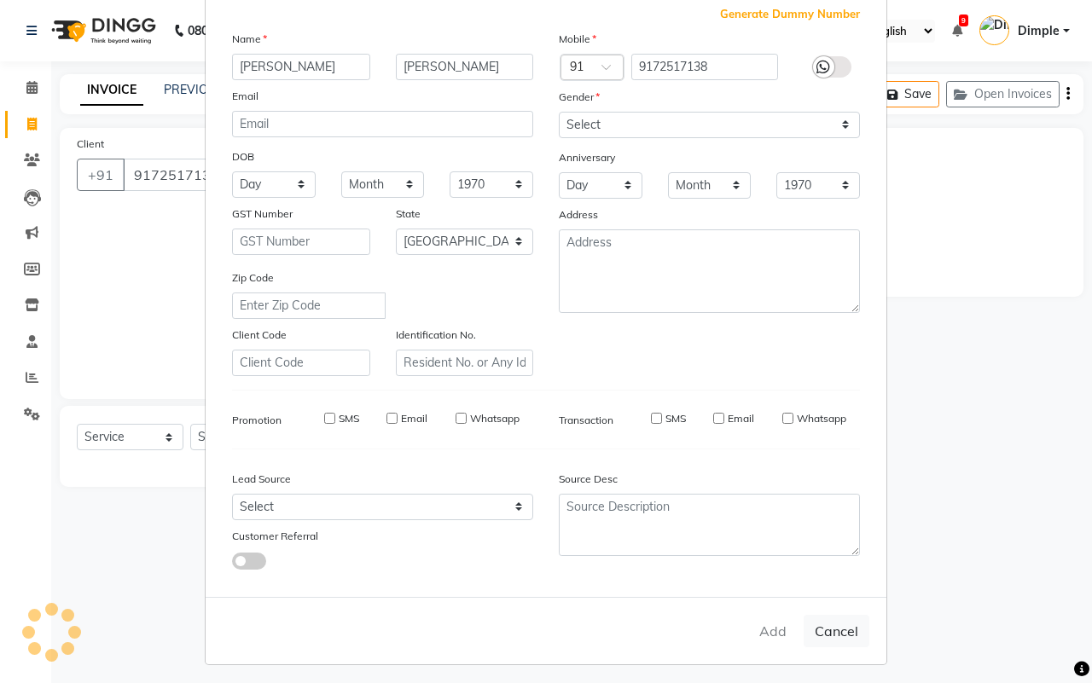
type input "91******38"
select select
select select "null"
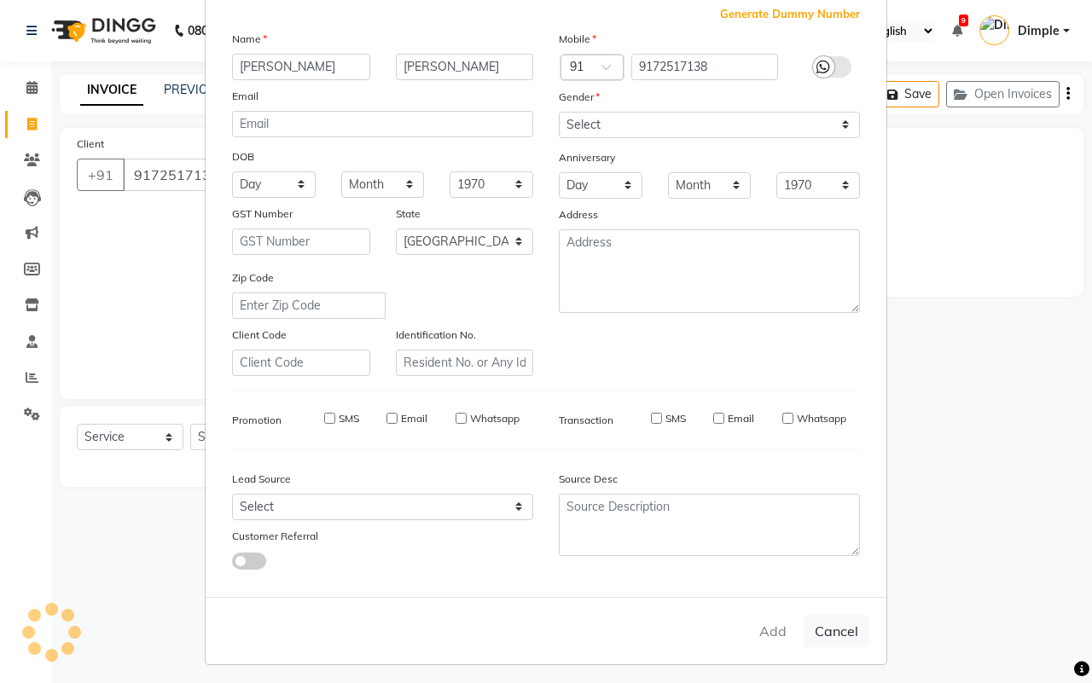
select select
checkbox input "false"
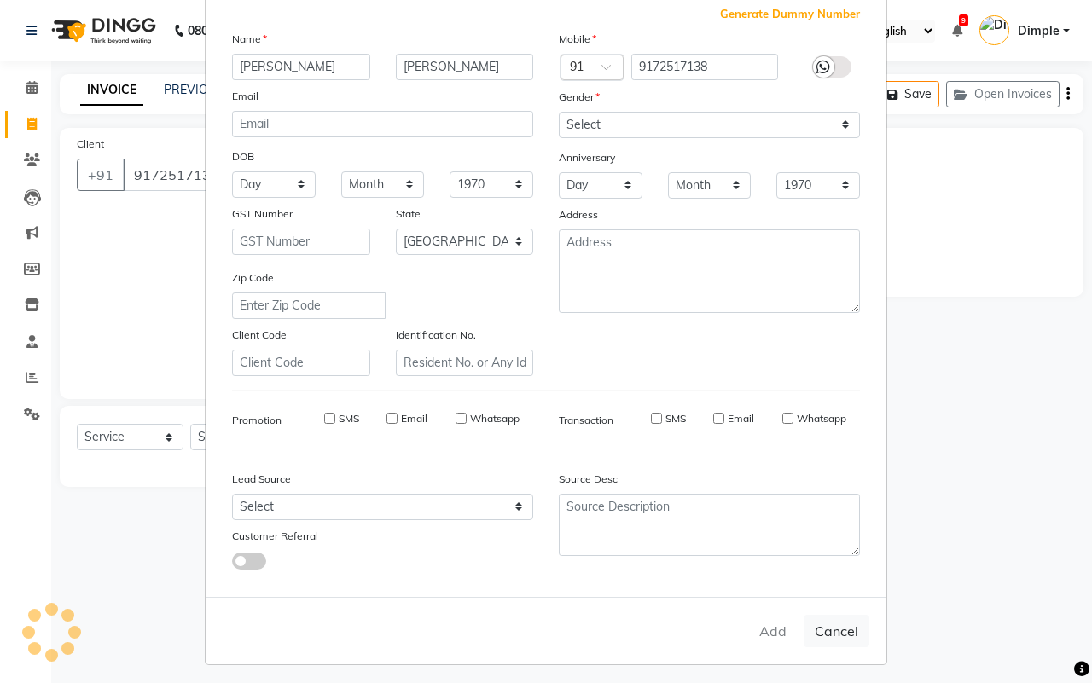
checkbox input "false"
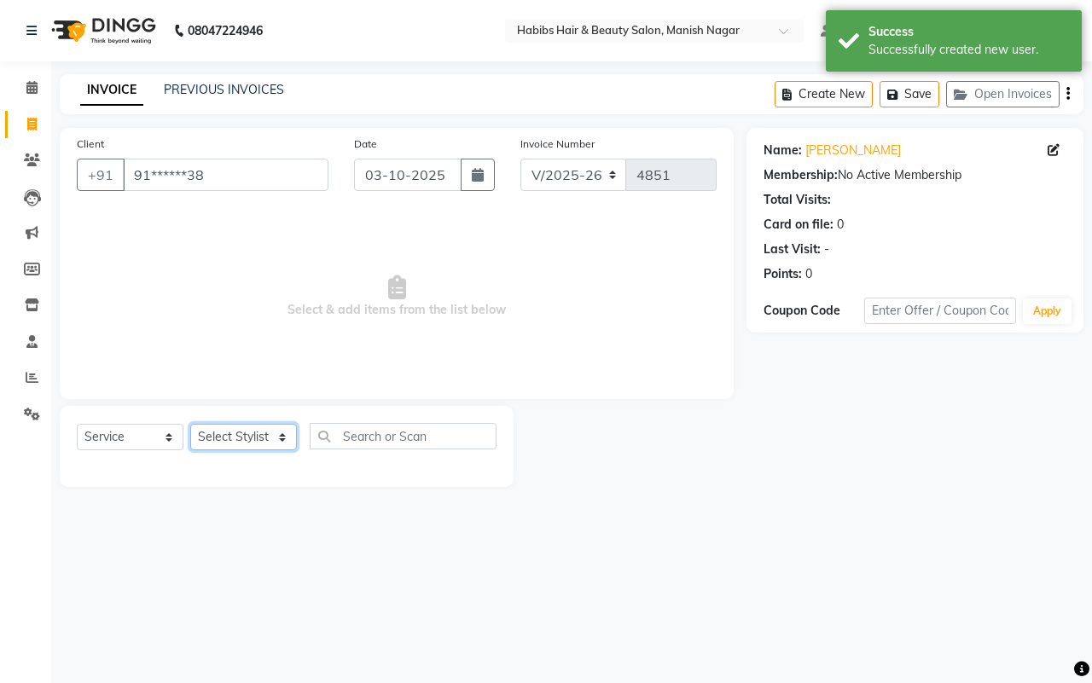
click at [239, 435] on select "Select Stylist [PERSON_NAME] [PERSON_NAME] [PERSON_NAME] [PERSON_NAME] Sachin […" at bounding box center [243, 437] width 107 height 26
select select "18781"
click at [190, 424] on select "Select Stylist [PERSON_NAME] [PERSON_NAME] [PERSON_NAME] [PERSON_NAME] Sachin […" at bounding box center [243, 437] width 107 height 26
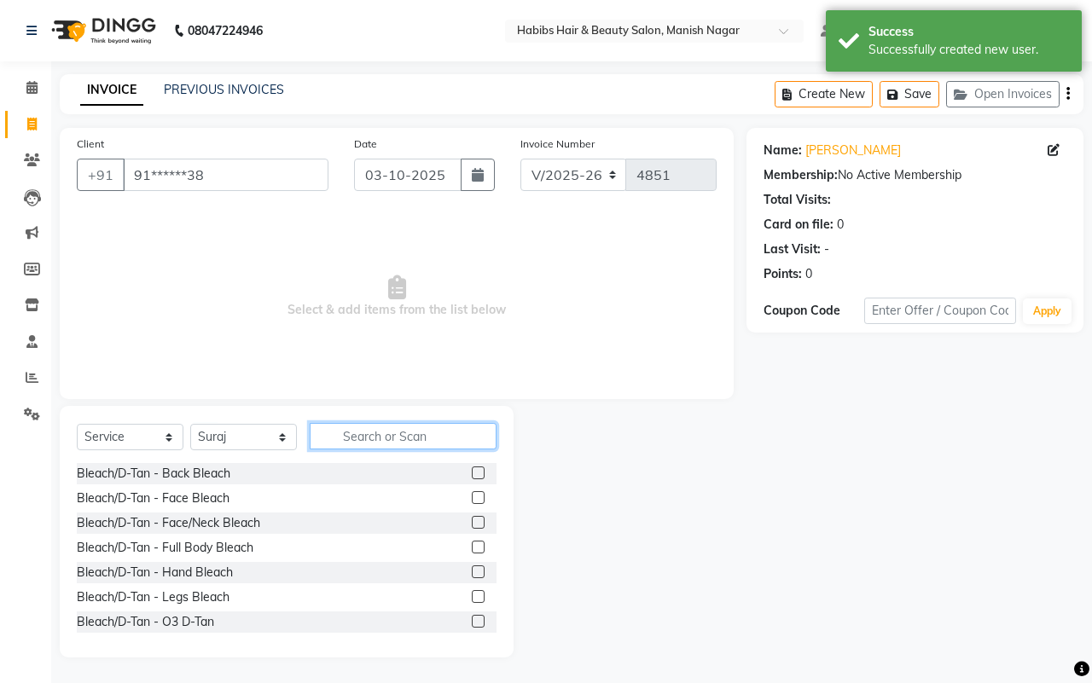
click at [364, 429] on input "text" at bounding box center [403, 436] width 187 height 26
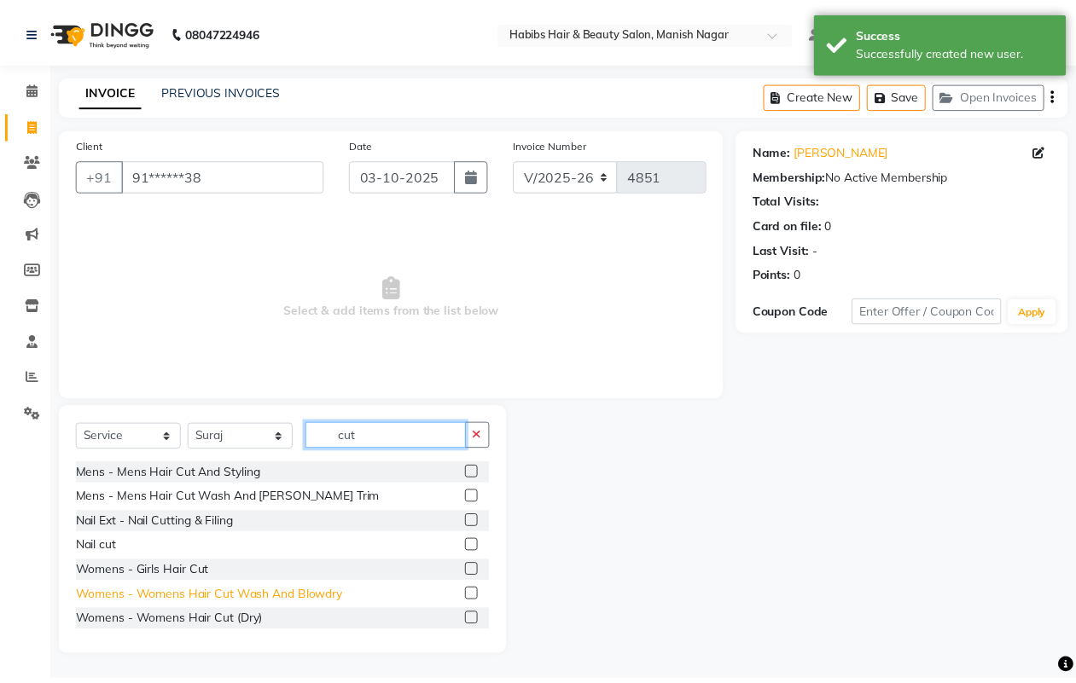
scroll to position [77, 0]
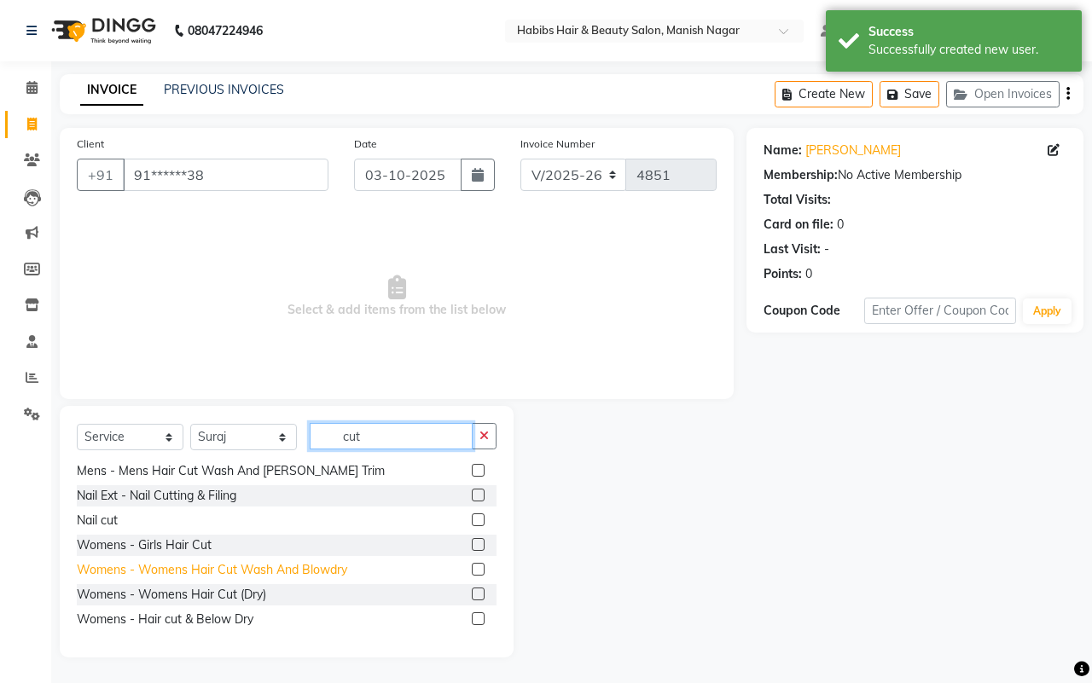
type input "cut"
click at [287, 569] on div "Womens - Womens Hair Cut Wash And Blowdry" at bounding box center [212, 570] width 270 height 18
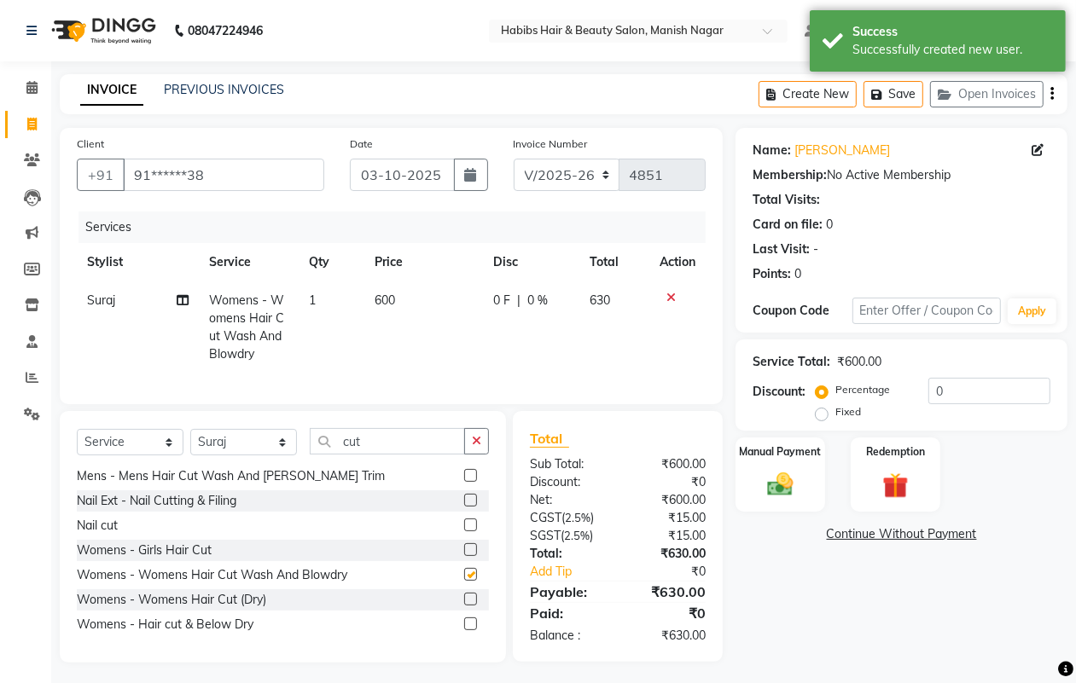
checkbox input "false"
click at [1052, 94] on icon "button" at bounding box center [1051, 94] width 3 height 1
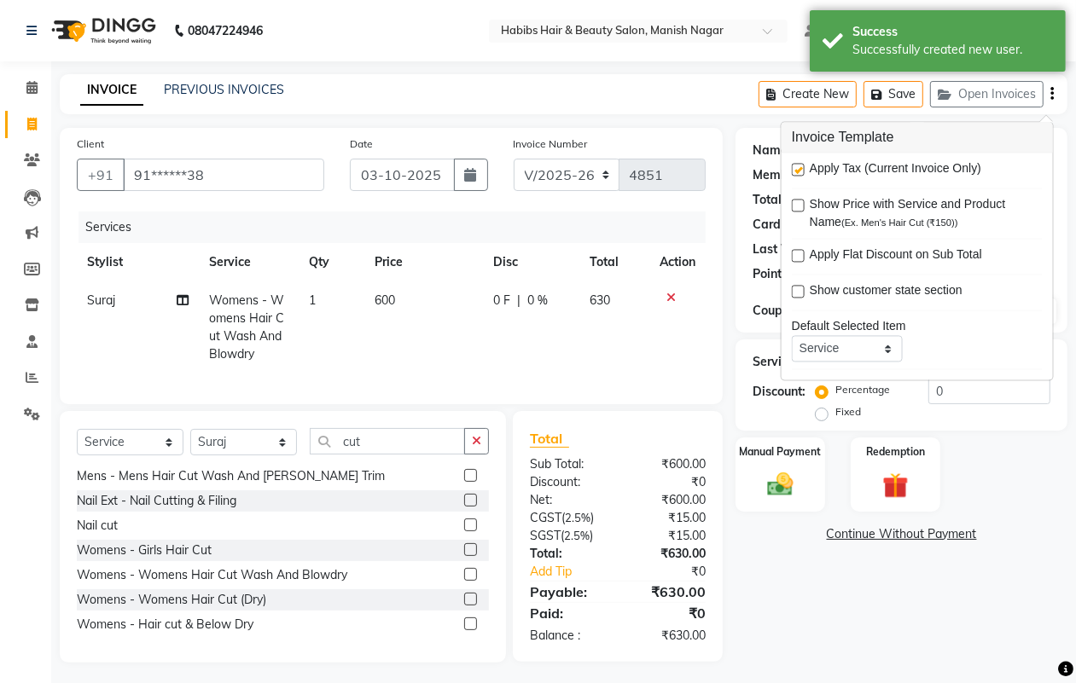
click at [799, 168] on label at bounding box center [798, 170] width 13 height 13
click at [799, 168] on input "checkbox" at bounding box center [797, 170] width 11 height 11
checkbox input "false"
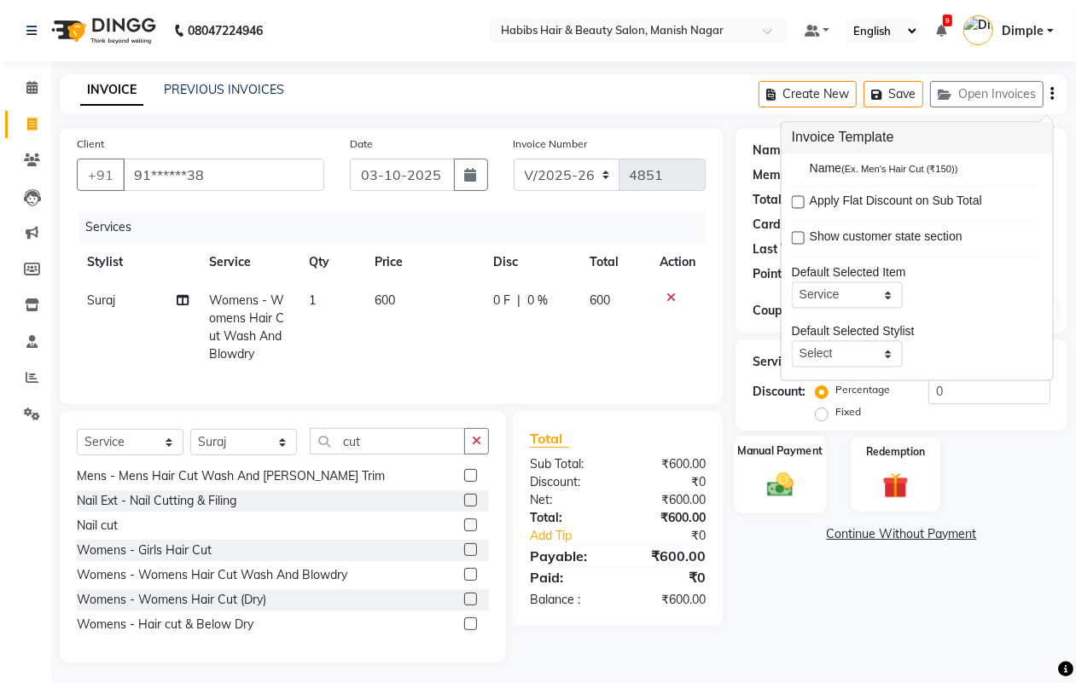
scroll to position [84, 0]
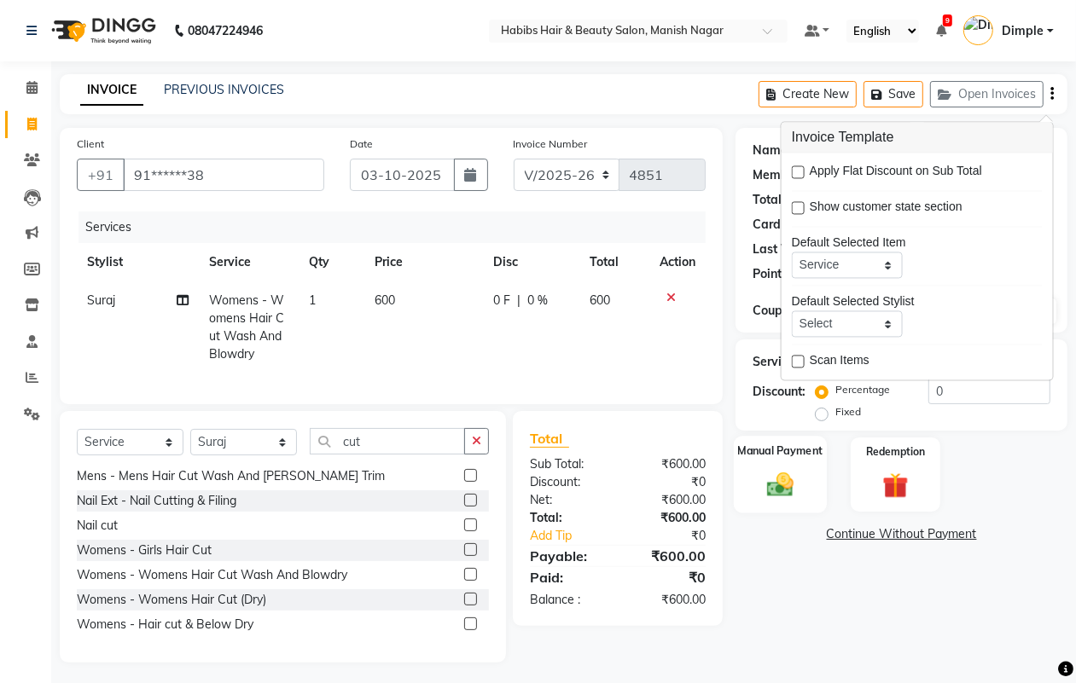
click at [776, 491] on img at bounding box center [779, 484] width 43 height 31
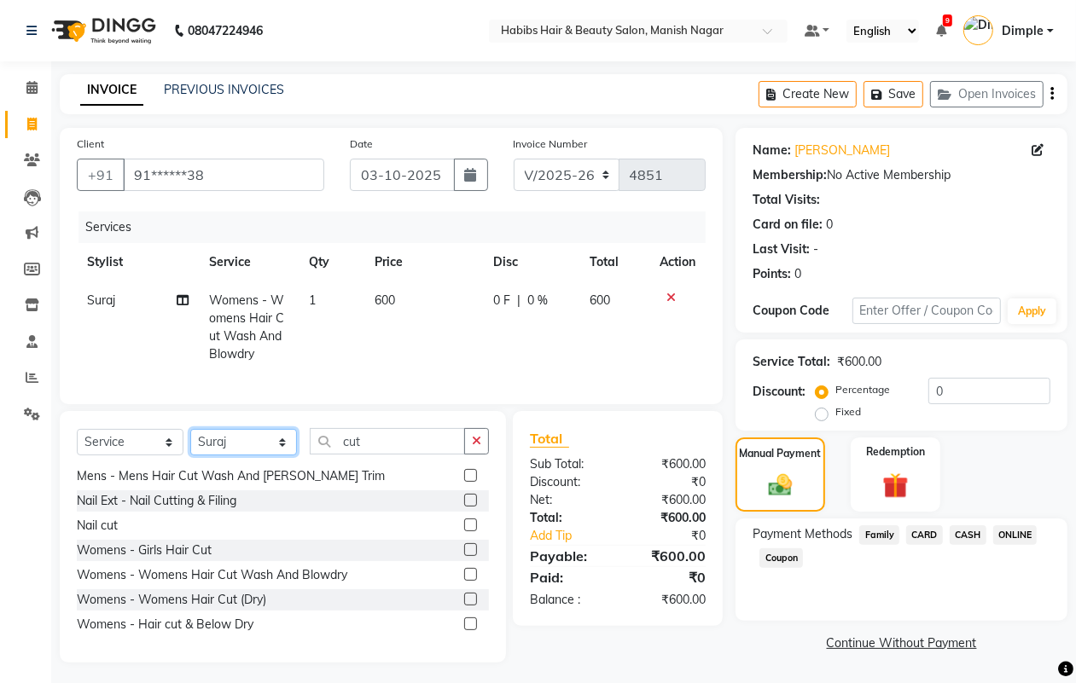
click at [235, 456] on select "Select Stylist [PERSON_NAME] [PERSON_NAME] [PERSON_NAME] [PERSON_NAME] Sachin […" at bounding box center [243, 442] width 107 height 26
select select "86647"
click at [190, 444] on select "Select Stylist [PERSON_NAME] [PERSON_NAME] [PERSON_NAME] [PERSON_NAME] Sachin […" at bounding box center [243, 442] width 107 height 26
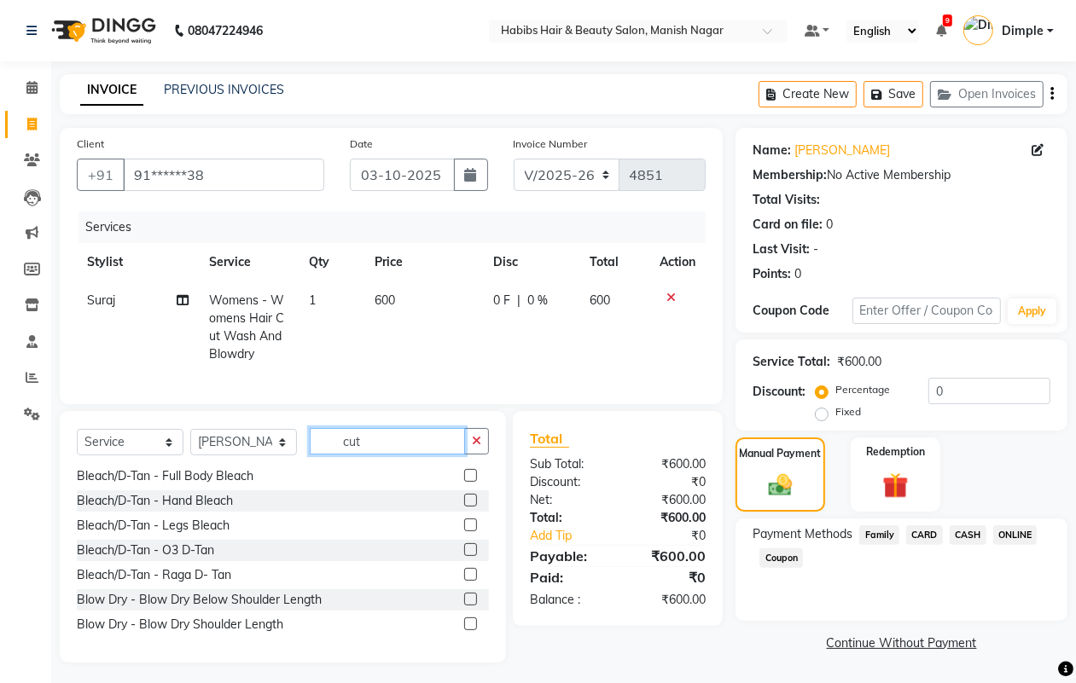
click at [429, 455] on input "cut" at bounding box center [387, 441] width 155 height 26
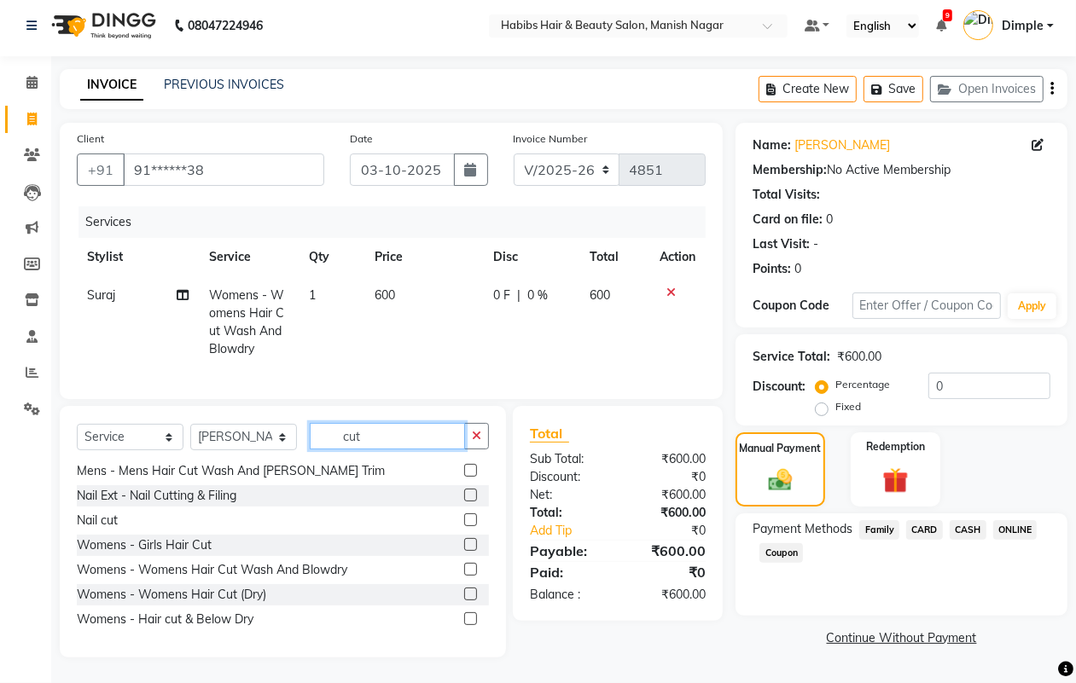
scroll to position [21, 0]
click at [326, 565] on div "Womens - Womens Hair Cut Wash And Blowdry" at bounding box center [212, 570] width 270 height 18
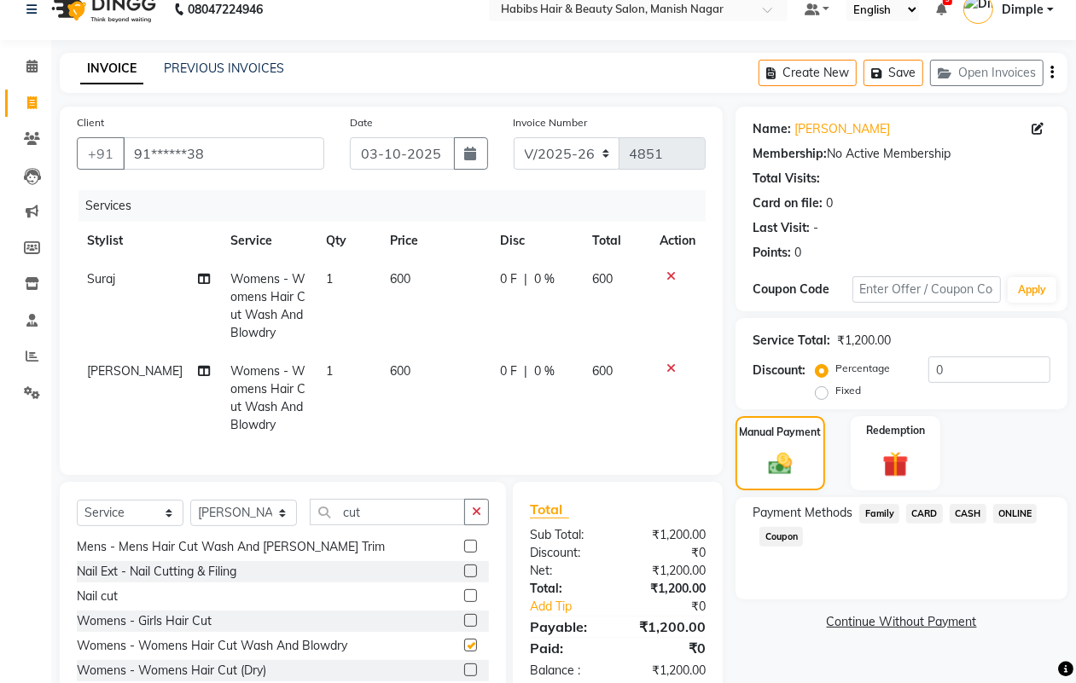
checkbox input "false"
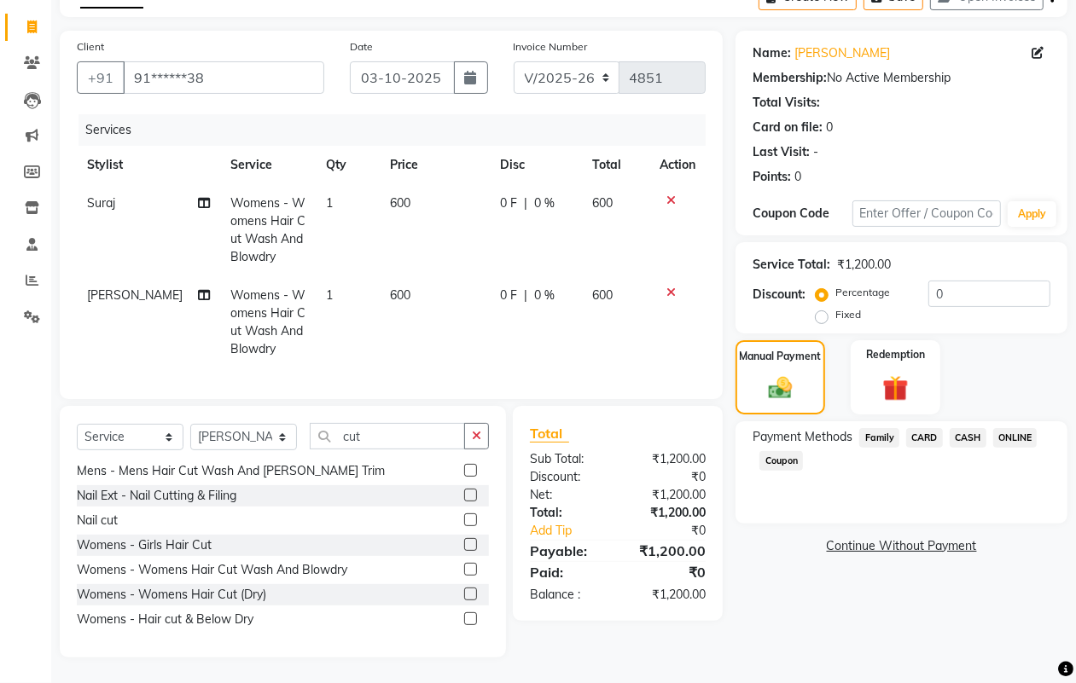
scroll to position [113, 0]
click at [1018, 428] on span "ONLINE" at bounding box center [1015, 438] width 44 height 20
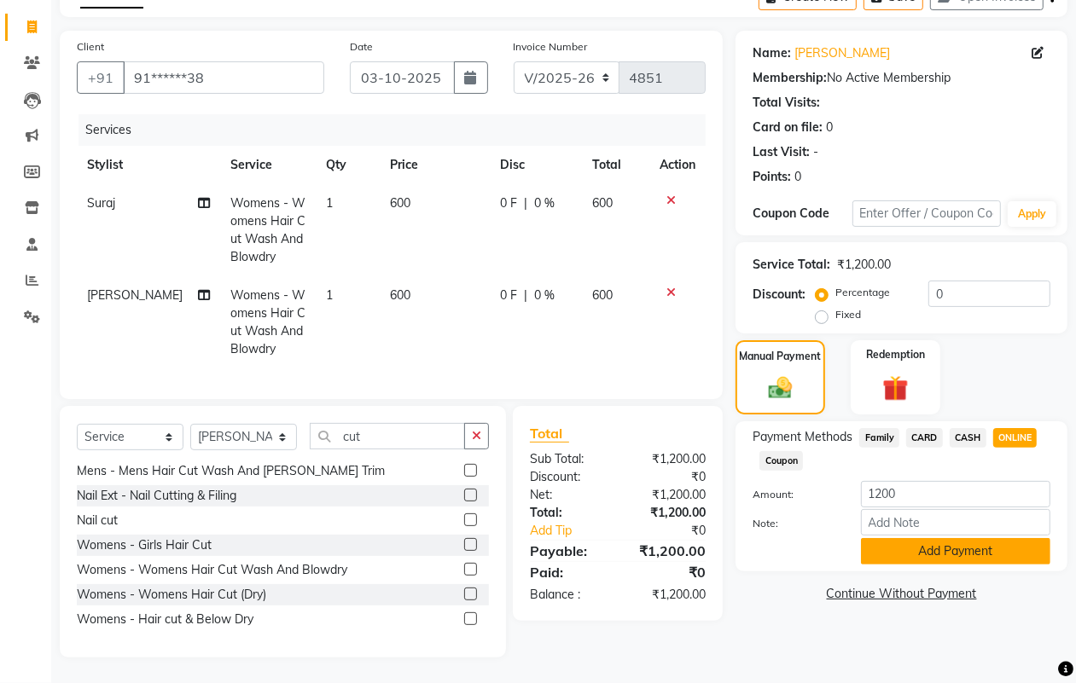
click at [924, 538] on button "Add Payment" at bounding box center [955, 551] width 189 height 26
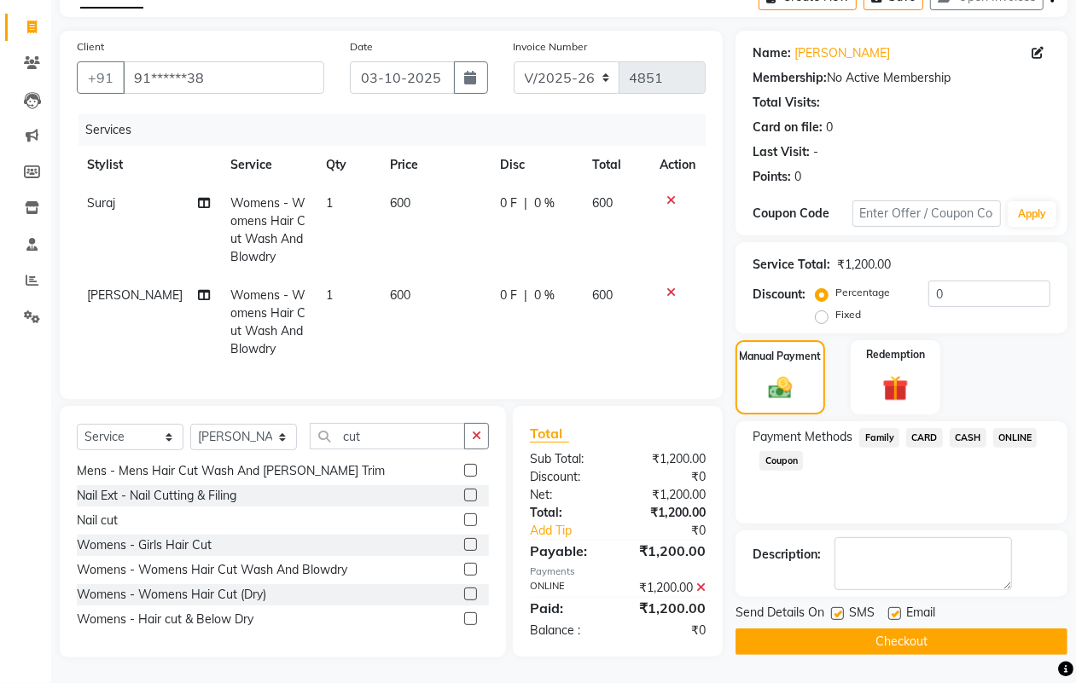
click at [927, 629] on button "Checkout" at bounding box center [901, 642] width 332 height 26
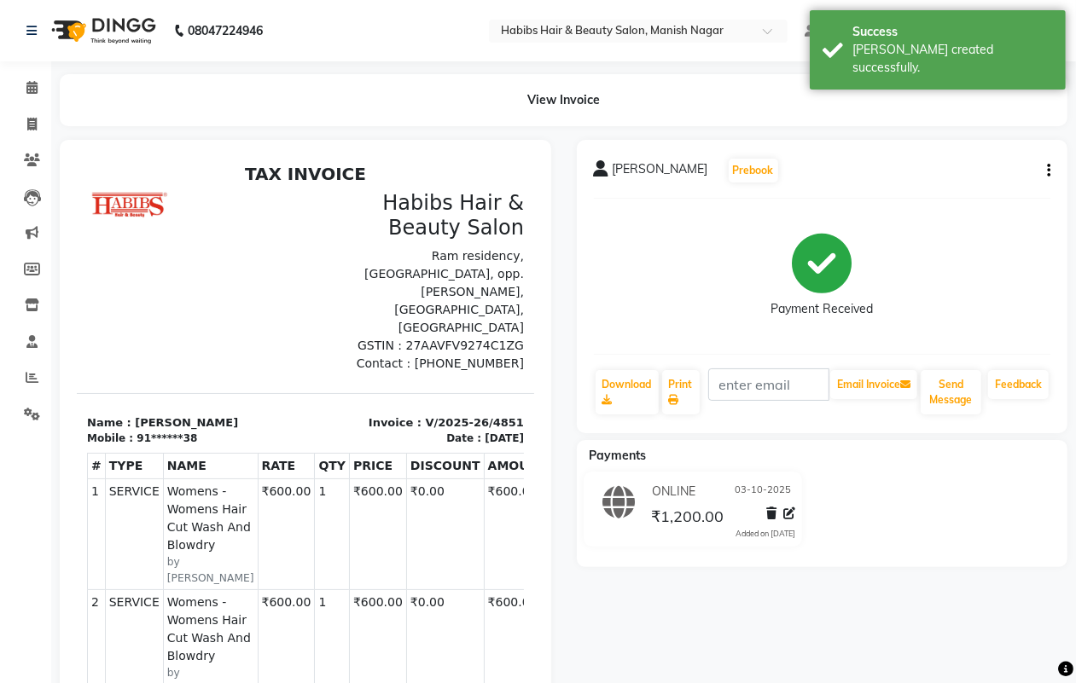
select select "3804"
select select "service"
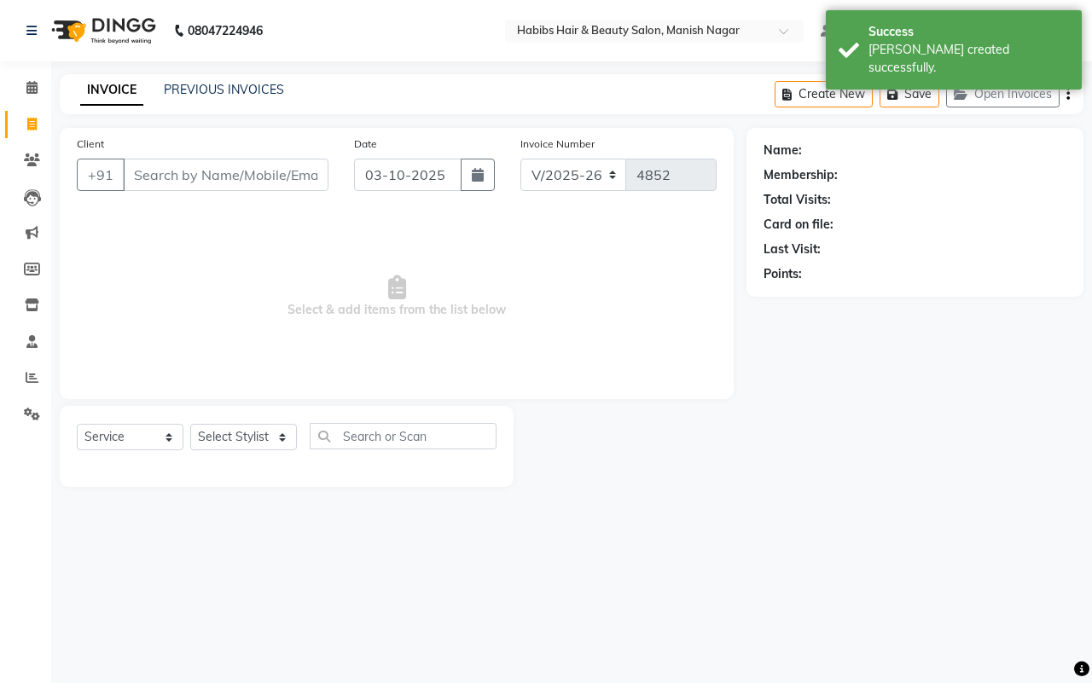
click at [243, 171] on input "Client" at bounding box center [226, 175] width 206 height 32
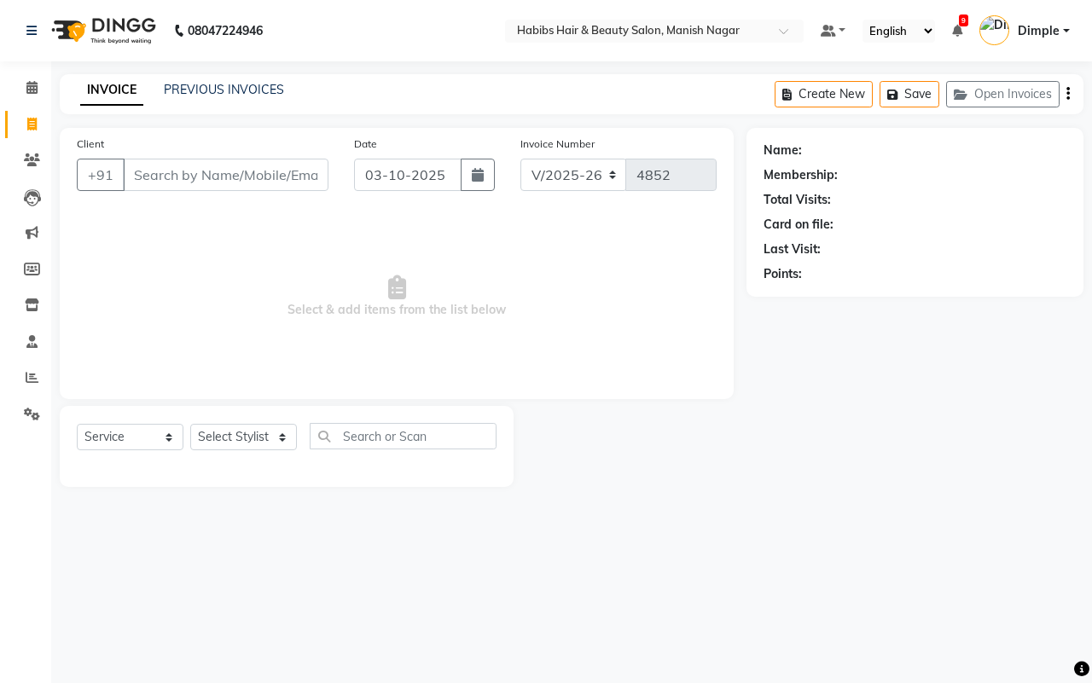
click at [228, 171] on input "Client" at bounding box center [226, 175] width 206 height 32
click at [277, 173] on input "Client" at bounding box center [226, 175] width 206 height 32
click at [30, 158] on icon at bounding box center [32, 160] width 16 height 13
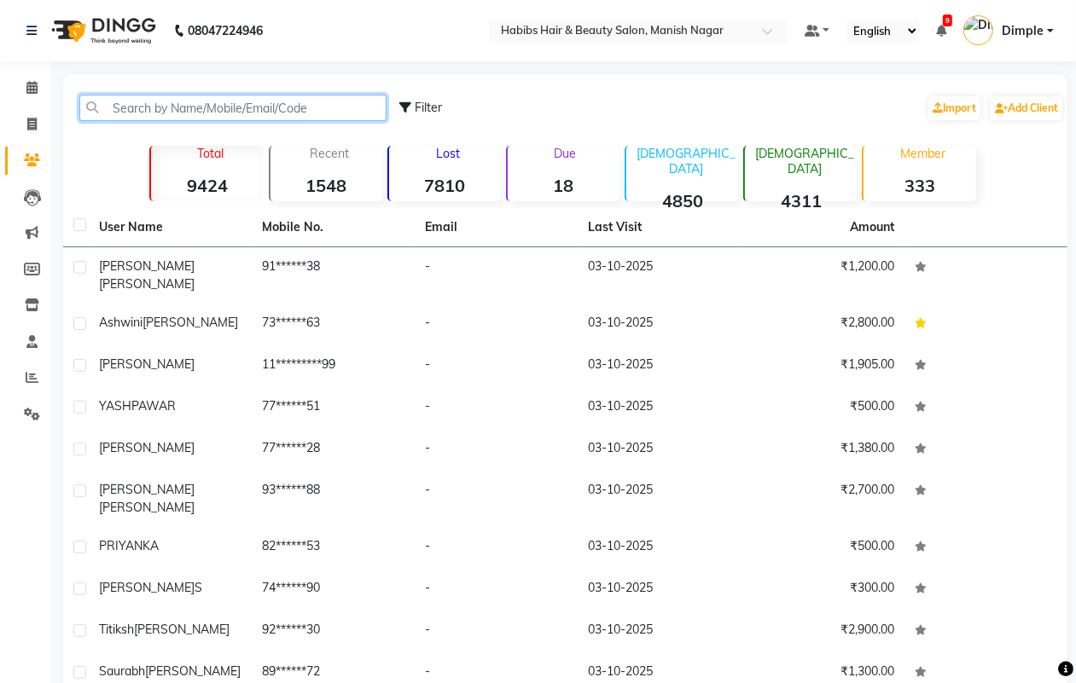
click at [150, 101] on input "text" at bounding box center [232, 108] width 307 height 26
click at [149, 101] on input "text" at bounding box center [232, 108] width 307 height 26
click at [23, 122] on span at bounding box center [32, 125] width 30 height 20
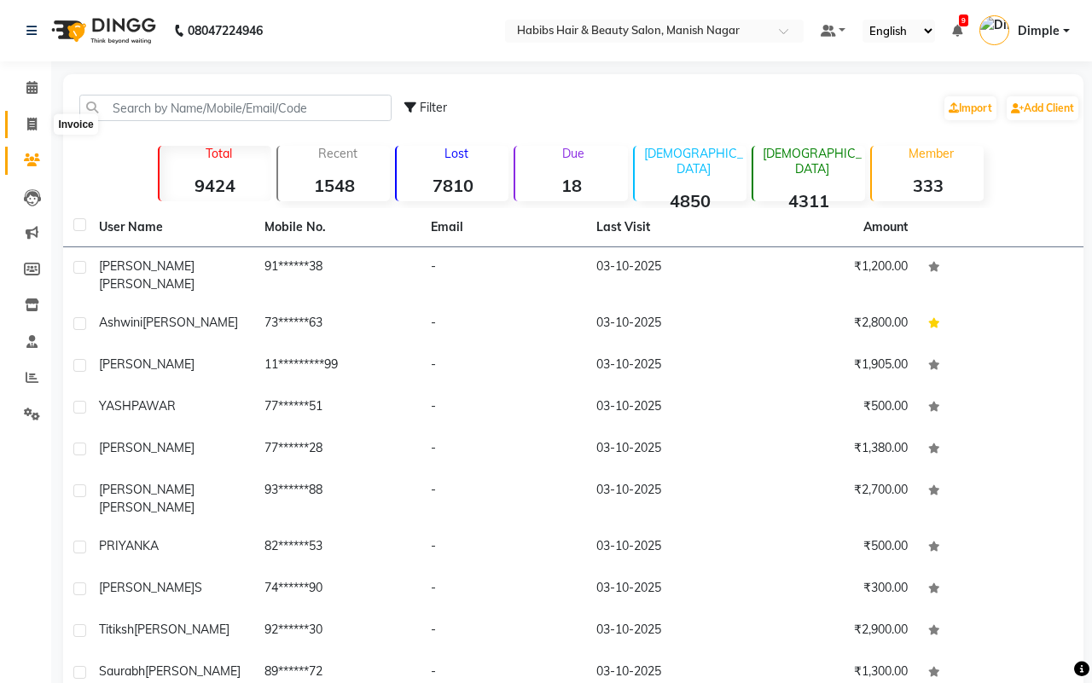
select select "3804"
select select "service"
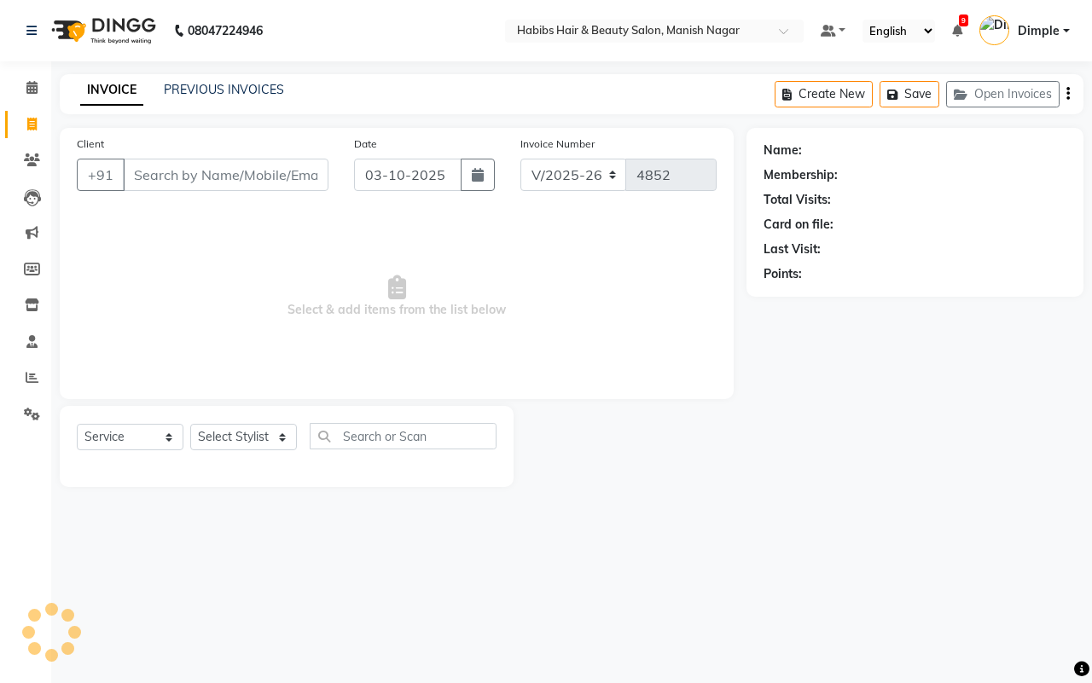
click at [145, 171] on input "Client" at bounding box center [226, 175] width 206 height 32
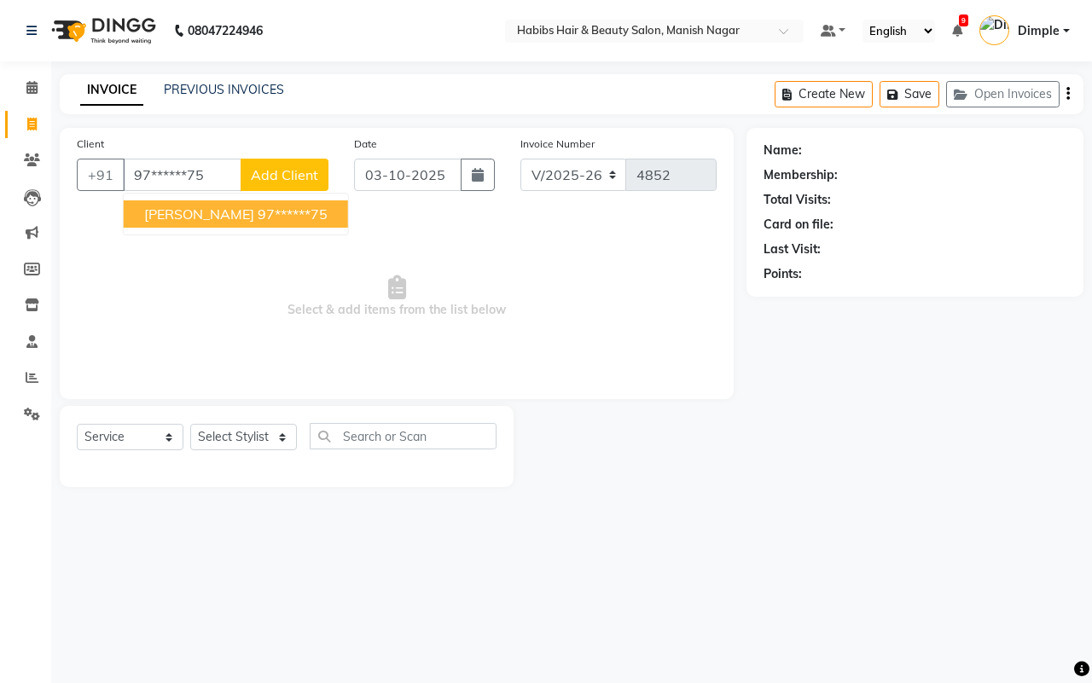
type input "97******75"
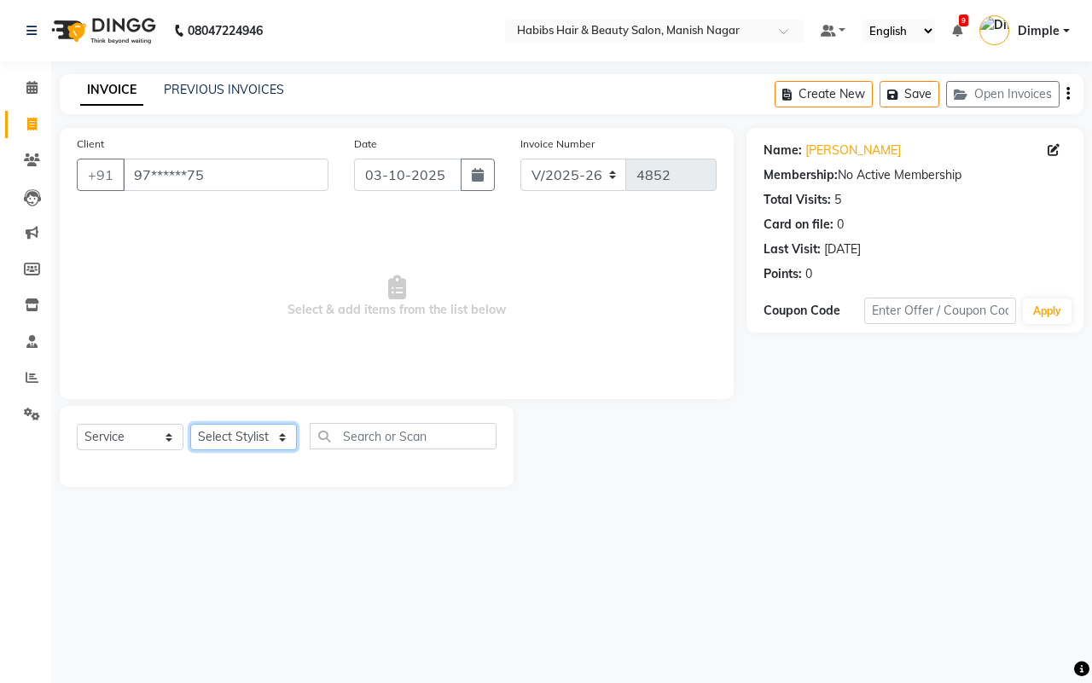
click at [257, 431] on select "Select Stylist [PERSON_NAME] [PERSON_NAME] [PERSON_NAME] [PERSON_NAME] Sachin […" at bounding box center [243, 437] width 107 height 26
select select "18779"
click at [190, 424] on select "Select Stylist [PERSON_NAME] [PERSON_NAME] [PERSON_NAME] [PERSON_NAME] Sachin […" at bounding box center [243, 437] width 107 height 26
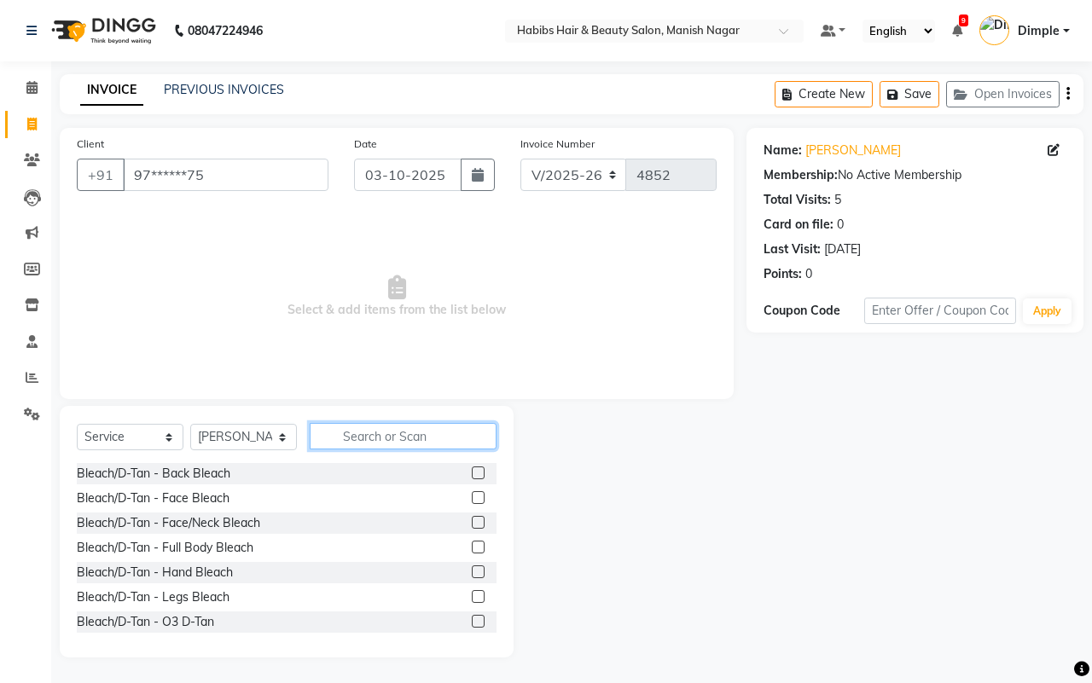
click at [369, 440] on input "text" at bounding box center [403, 436] width 187 height 26
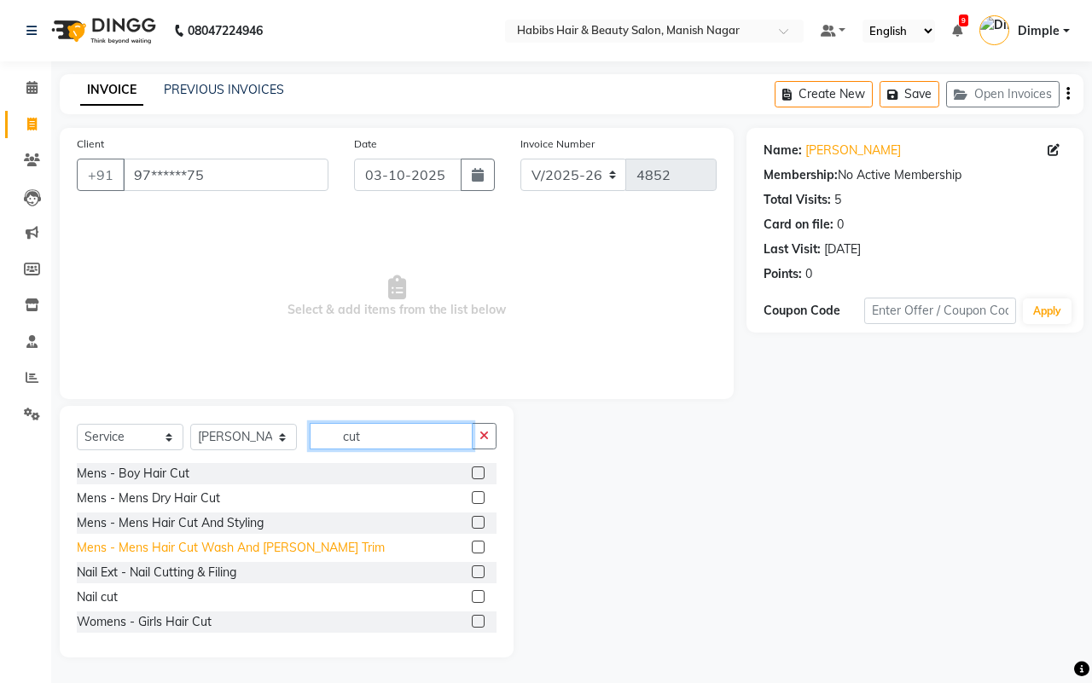
type input "cut"
click at [284, 547] on div "Mens - Mens Hair Cut Wash And [PERSON_NAME] Trim" at bounding box center [231, 548] width 308 height 18
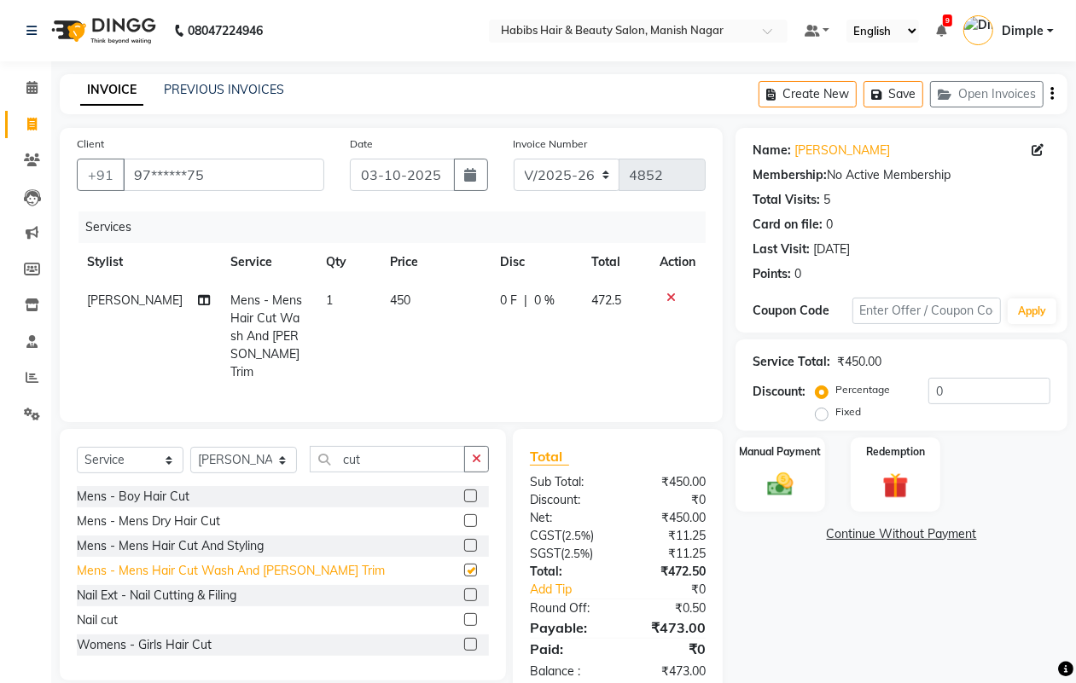
checkbox input "false"
click at [1050, 94] on icon "button" at bounding box center [1051, 94] width 3 height 1
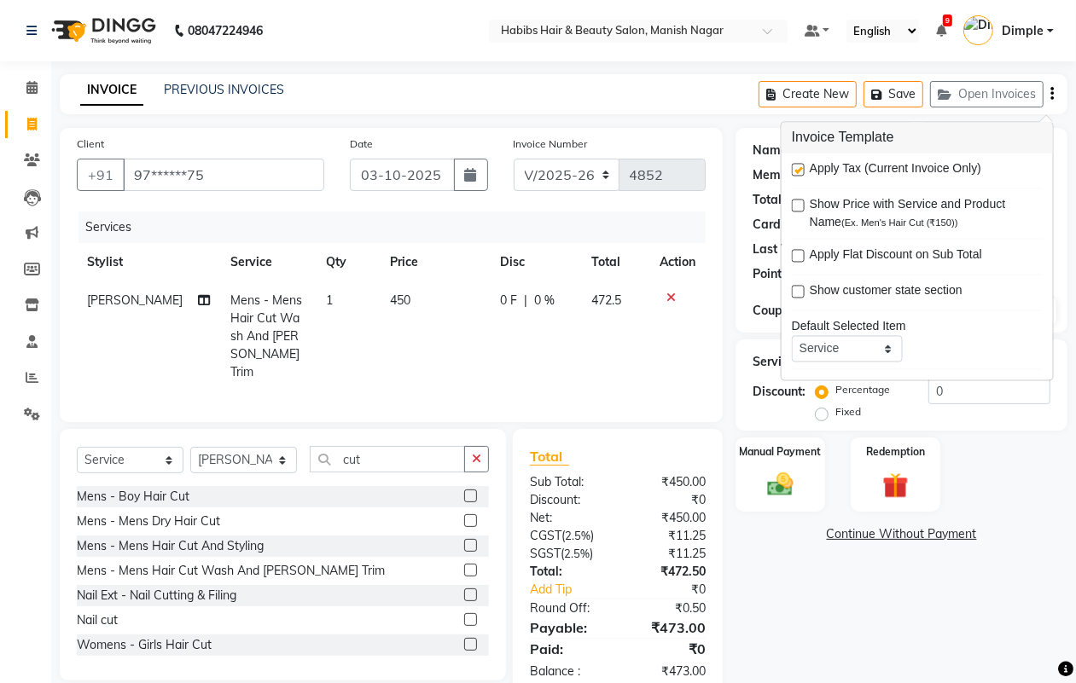
click at [798, 171] on label at bounding box center [798, 170] width 13 height 13
click at [798, 171] on input "checkbox" at bounding box center [797, 170] width 11 height 11
checkbox input "false"
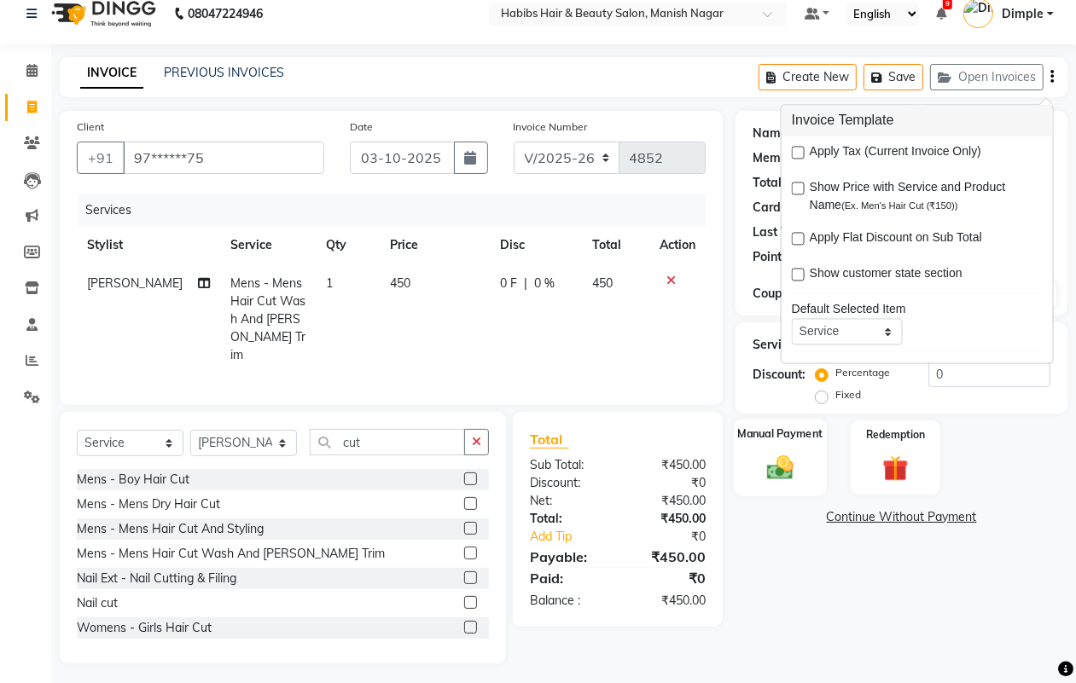
scroll to position [21, 0]
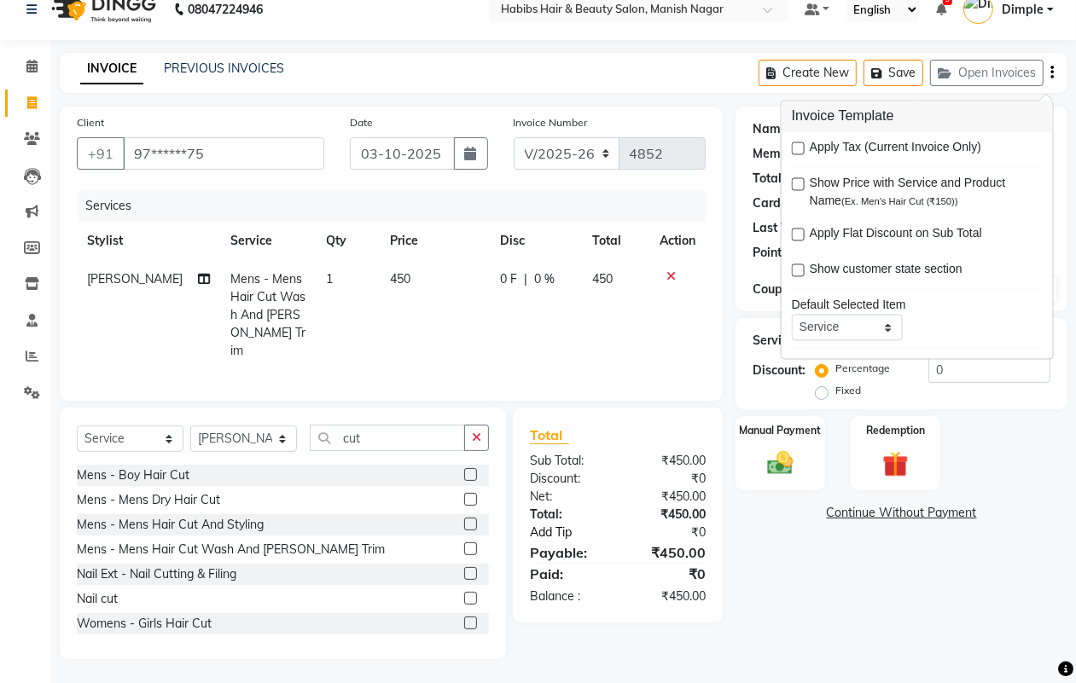
click at [540, 531] on link "Add Tip" at bounding box center [576, 533] width 118 height 18
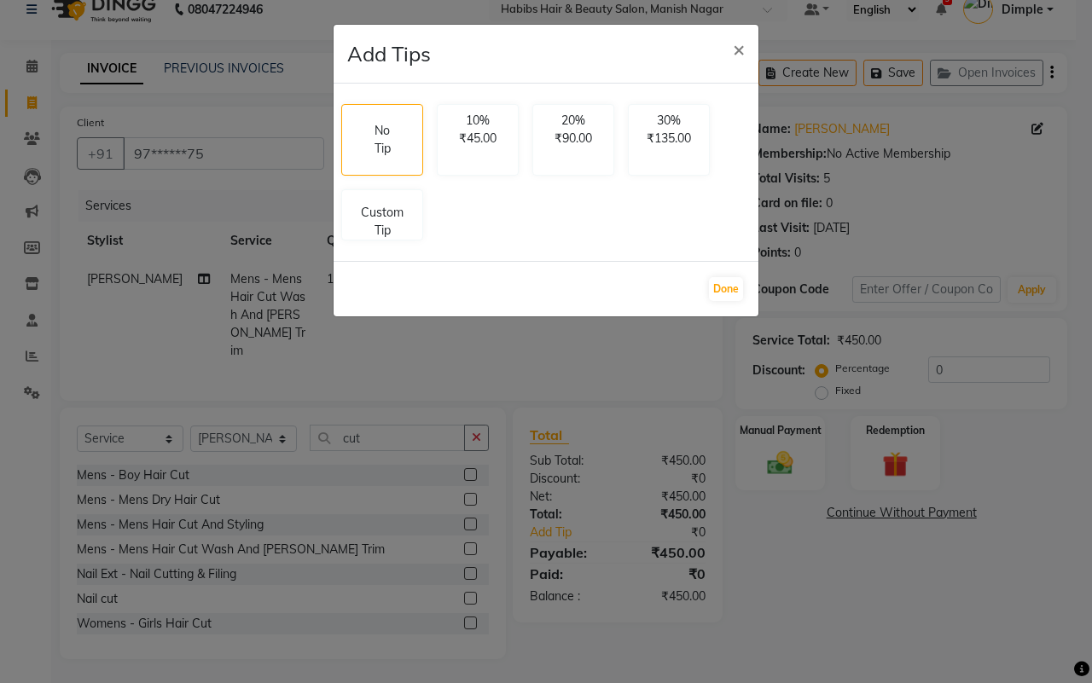
click at [369, 252] on div "No Tip 10% ₹45.00 20% ₹90.00 30% ₹135.00 Custom Tip" at bounding box center [546, 172] width 425 height 177
click at [377, 227] on p "Custom Tip" at bounding box center [382, 218] width 60 height 36
select select "18779"
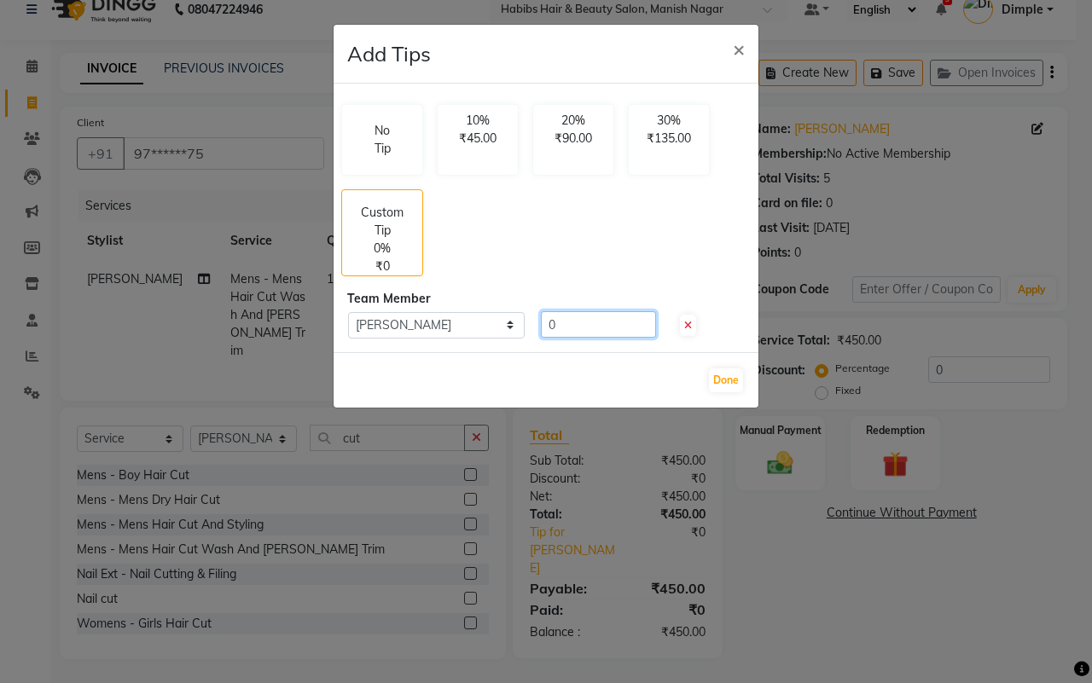
click at [544, 328] on input "0" at bounding box center [598, 324] width 115 height 26
type input "100"
click at [723, 390] on button "Done" at bounding box center [726, 381] width 34 height 24
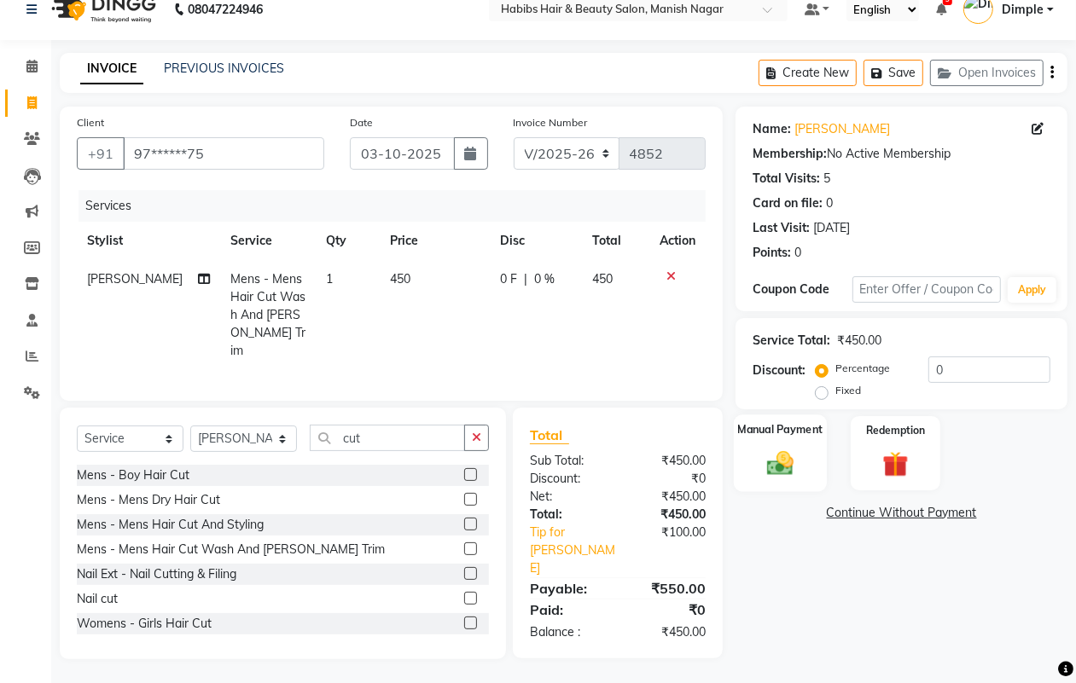
click at [796, 457] on img at bounding box center [779, 463] width 43 height 31
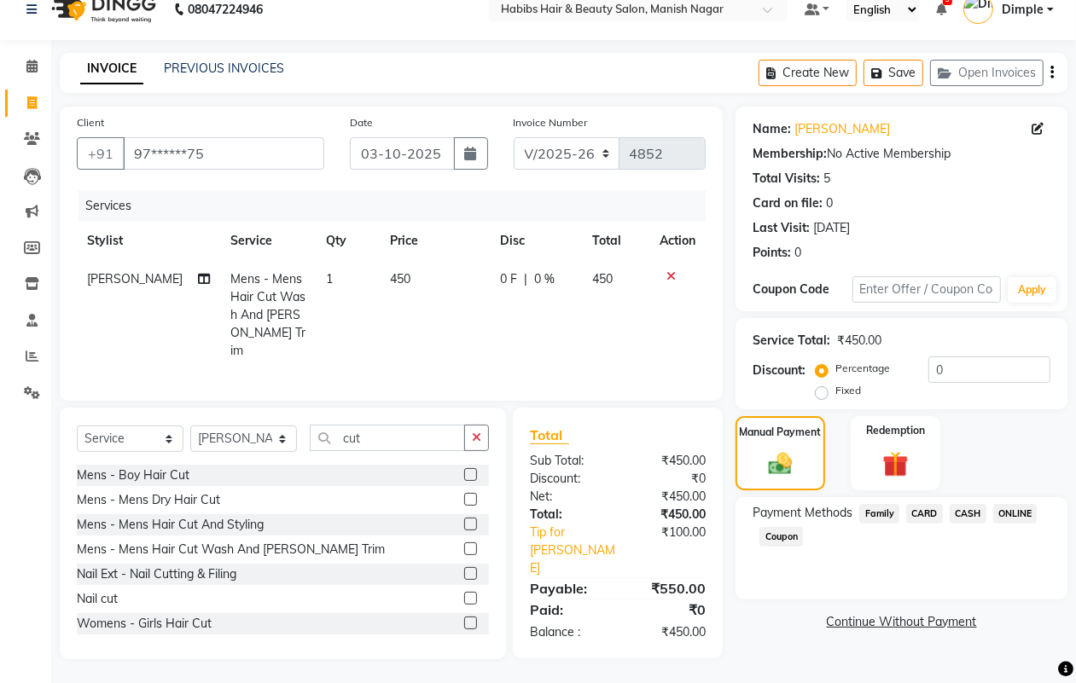
click at [1025, 512] on span "ONLINE" at bounding box center [1015, 514] width 44 height 20
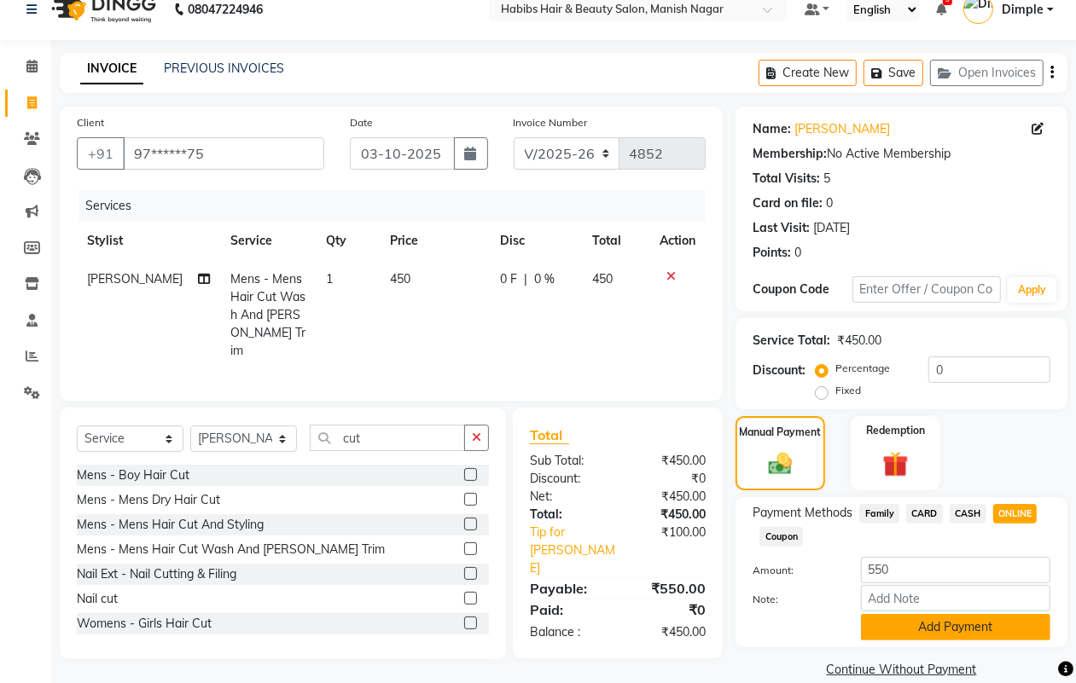
click at [891, 634] on button "Add Payment" at bounding box center [955, 627] width 189 height 26
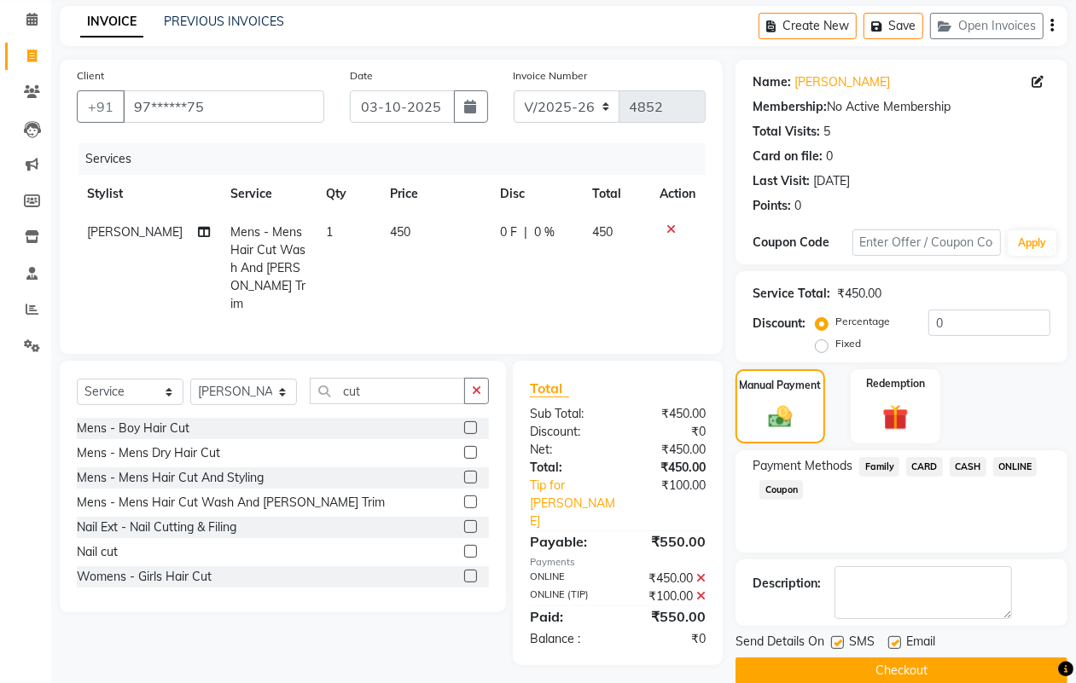
scroll to position [95, 0]
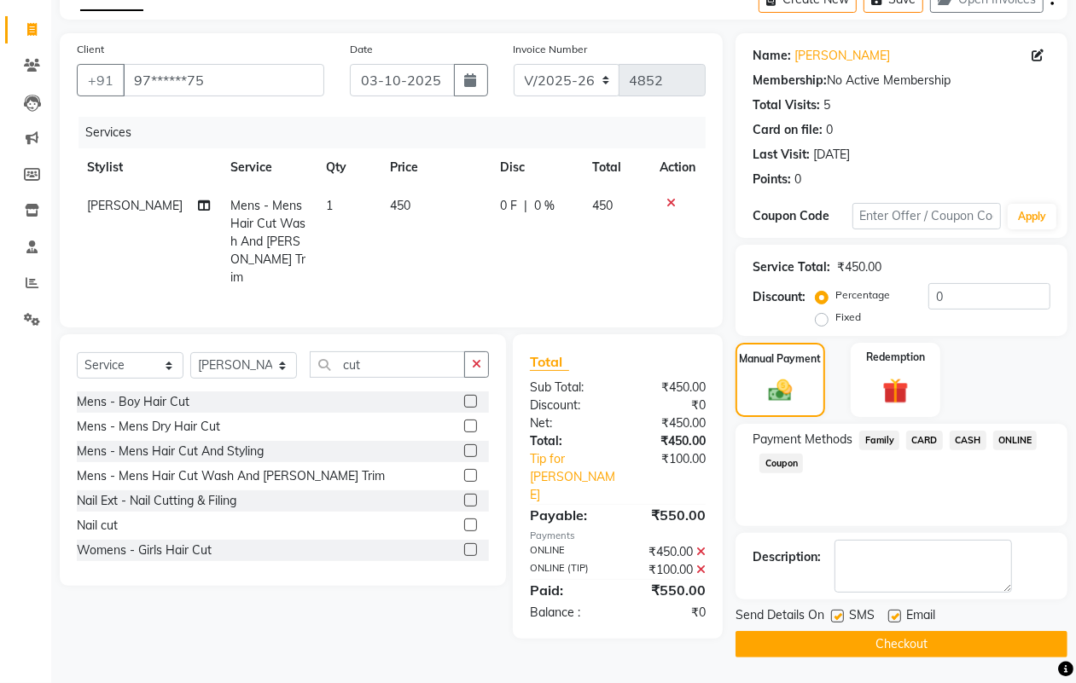
click at [884, 647] on button "Checkout" at bounding box center [901, 644] width 332 height 26
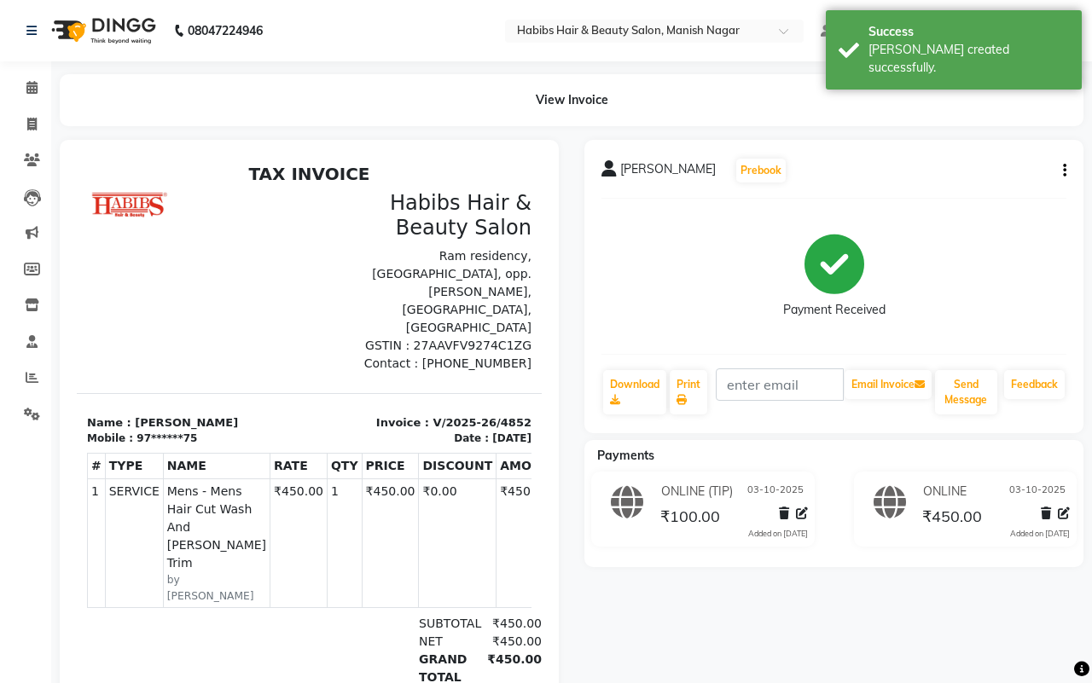
select select "3804"
select select "service"
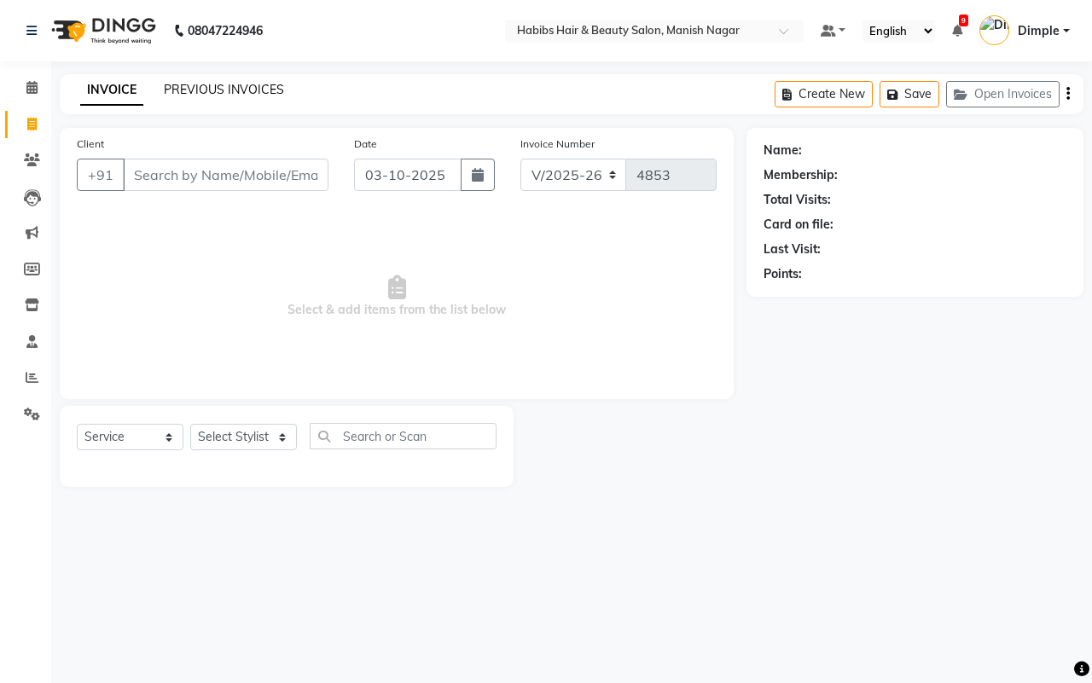
click at [201, 87] on link "PREVIOUS INVOICES" at bounding box center [224, 89] width 120 height 15
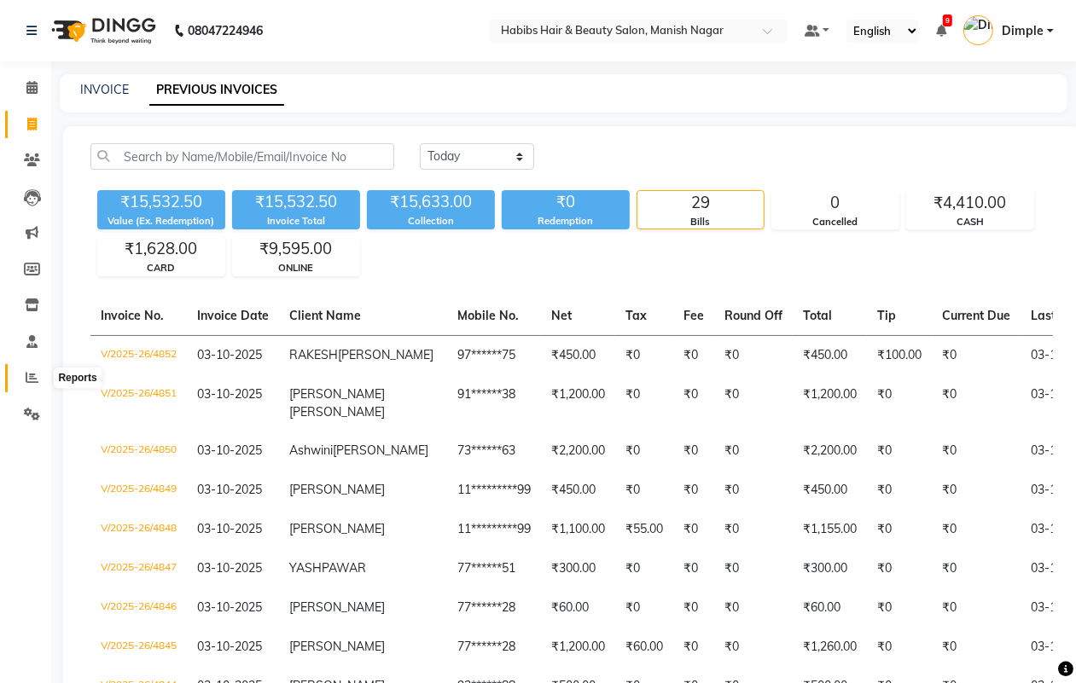
click at [20, 380] on span at bounding box center [32, 379] width 30 height 20
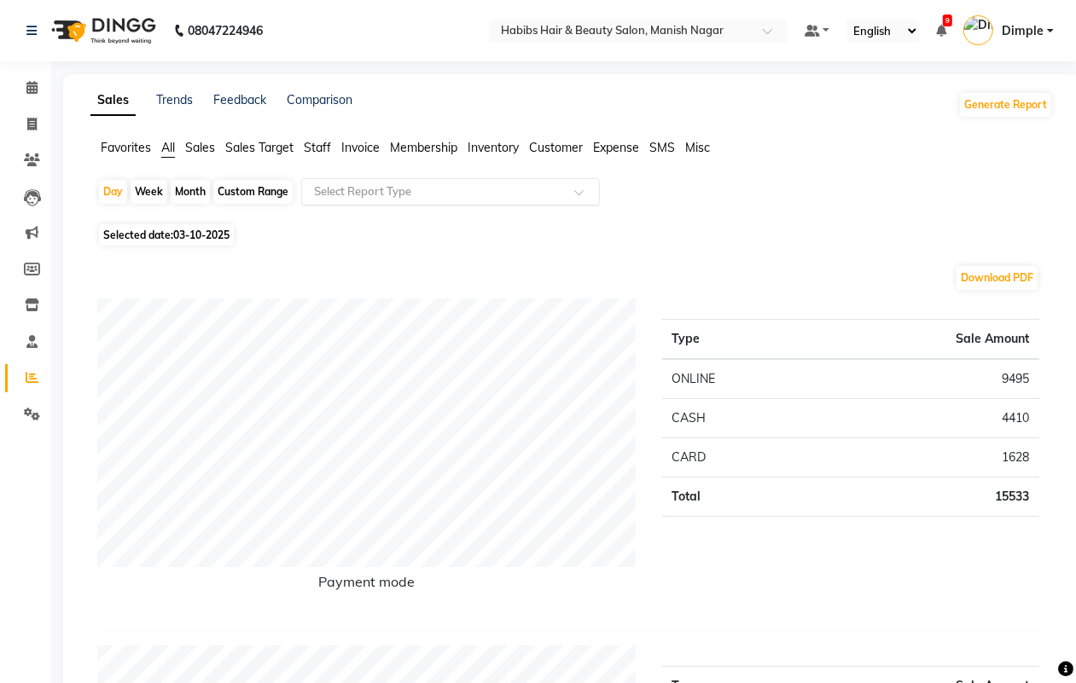
click at [405, 189] on input "text" at bounding box center [434, 191] width 246 height 17
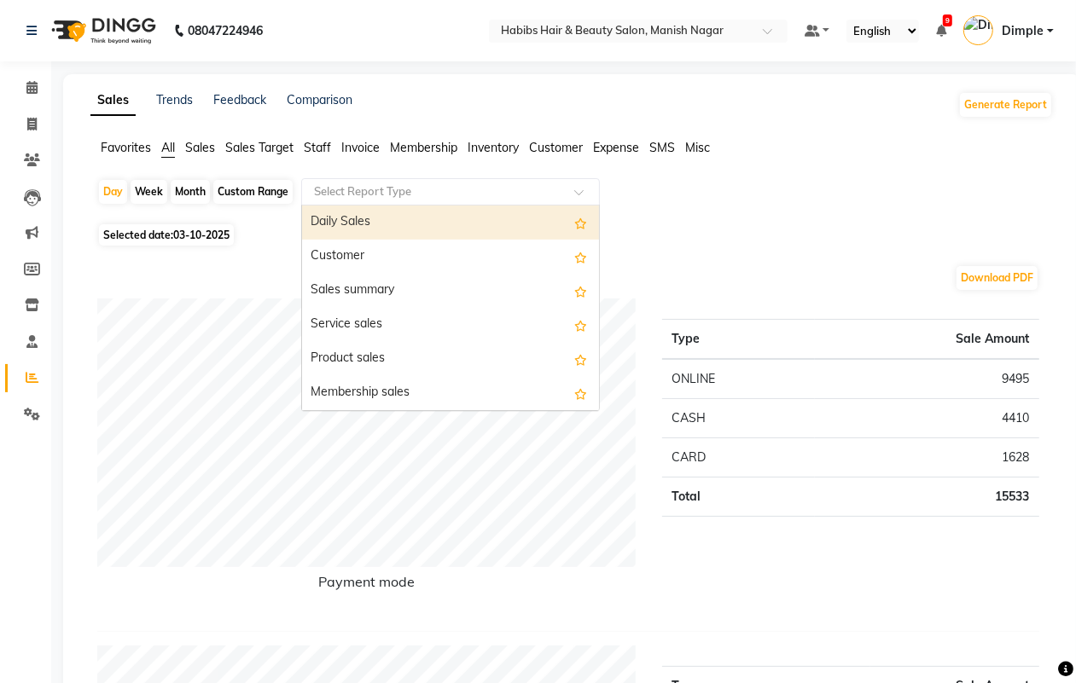
click at [410, 218] on div "Daily Sales" at bounding box center [450, 223] width 297 height 34
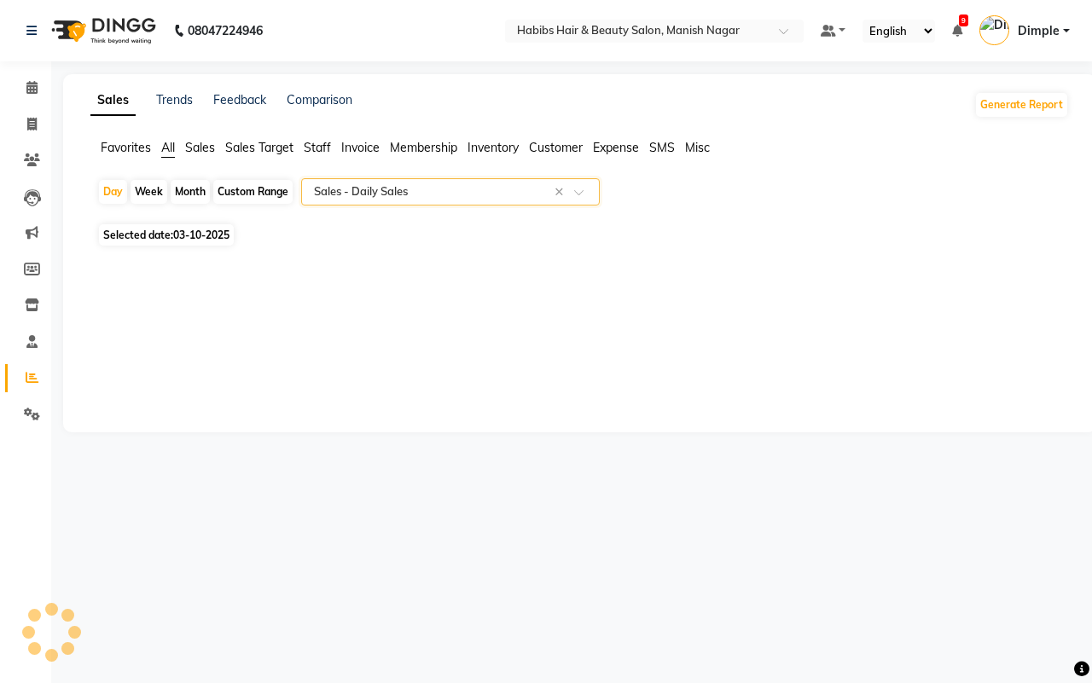
select select "full_report"
select select "csv"
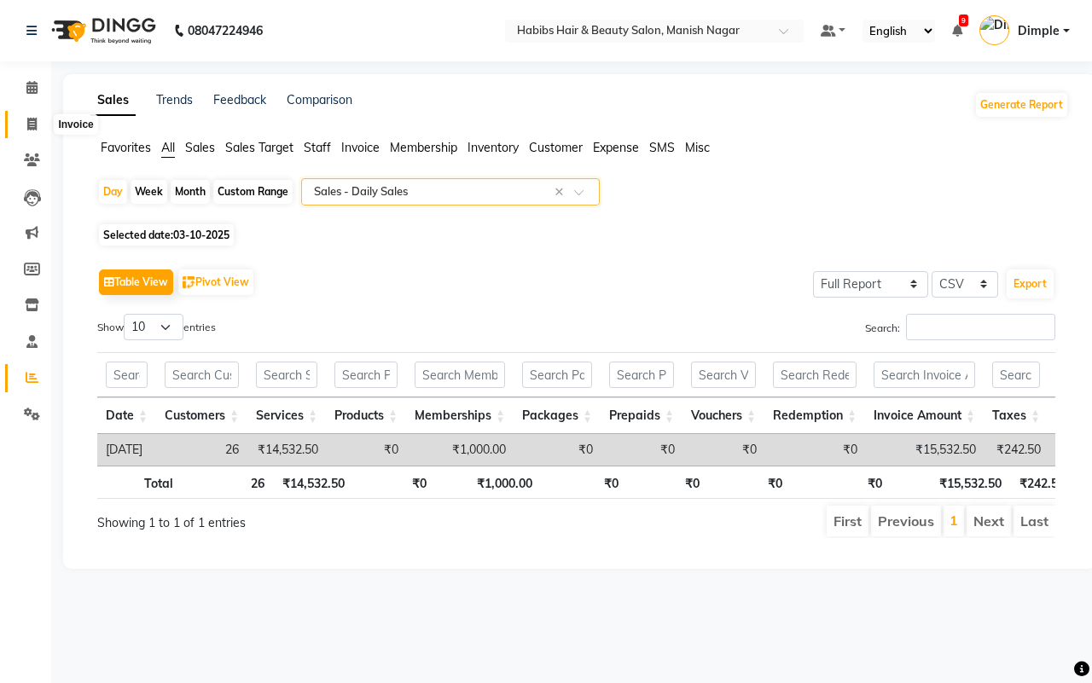
click at [30, 124] on icon at bounding box center [31, 124] width 9 height 13
select select "service"
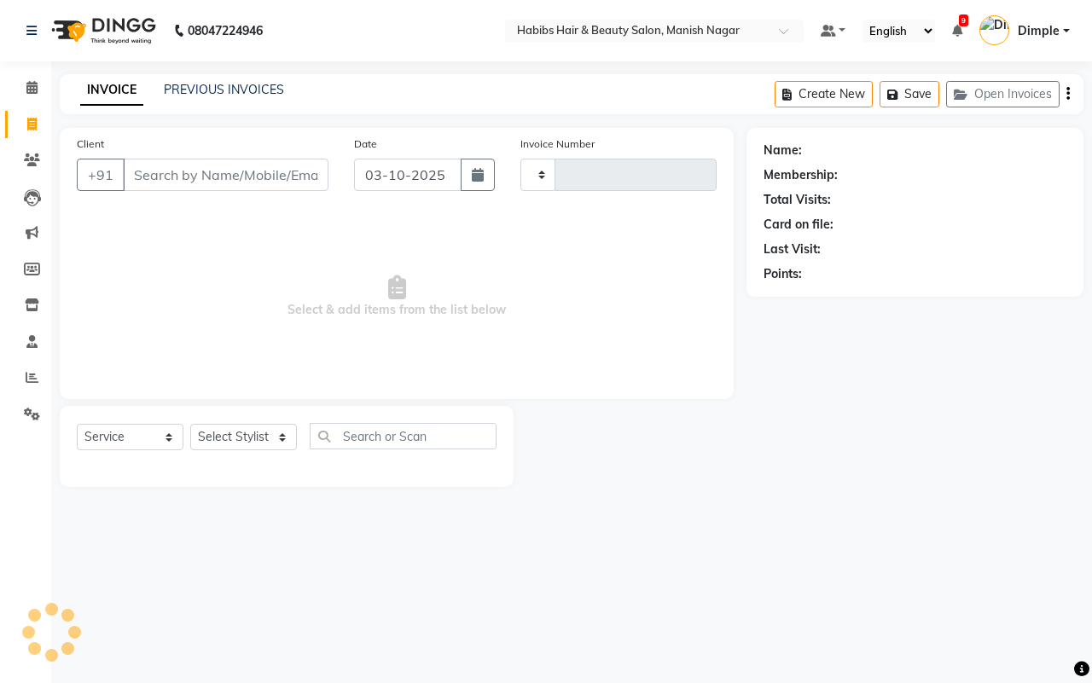
type input "4853"
select select "3804"
click at [246, 91] on link "PREVIOUS INVOICES" at bounding box center [224, 89] width 120 height 15
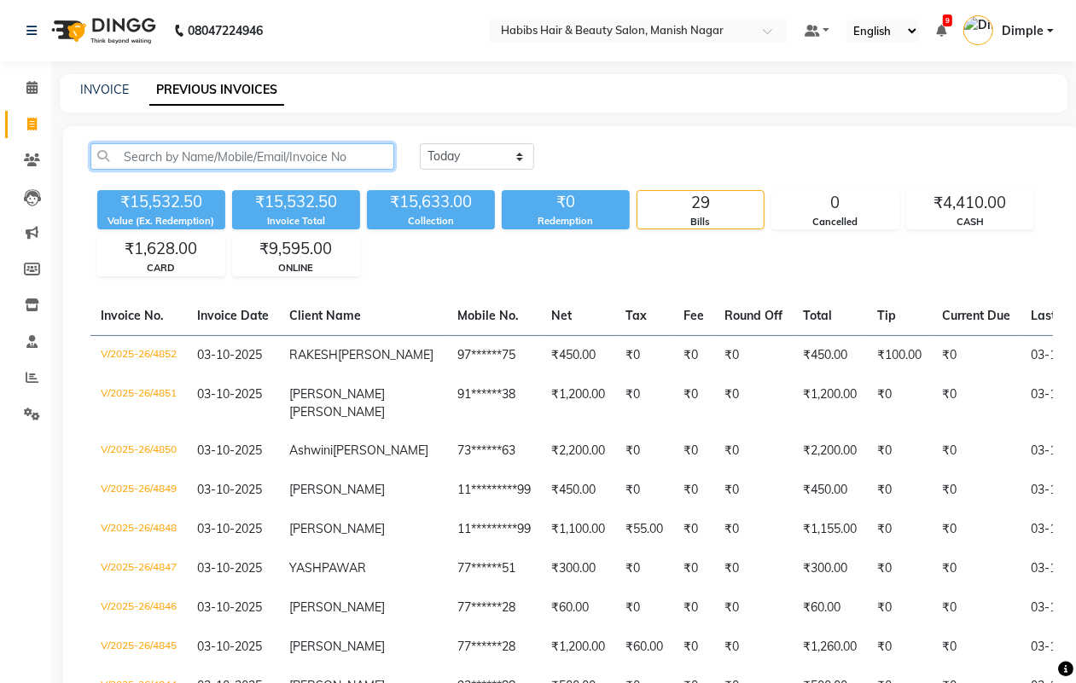
click at [310, 158] on input "text" at bounding box center [242, 156] width 304 height 26
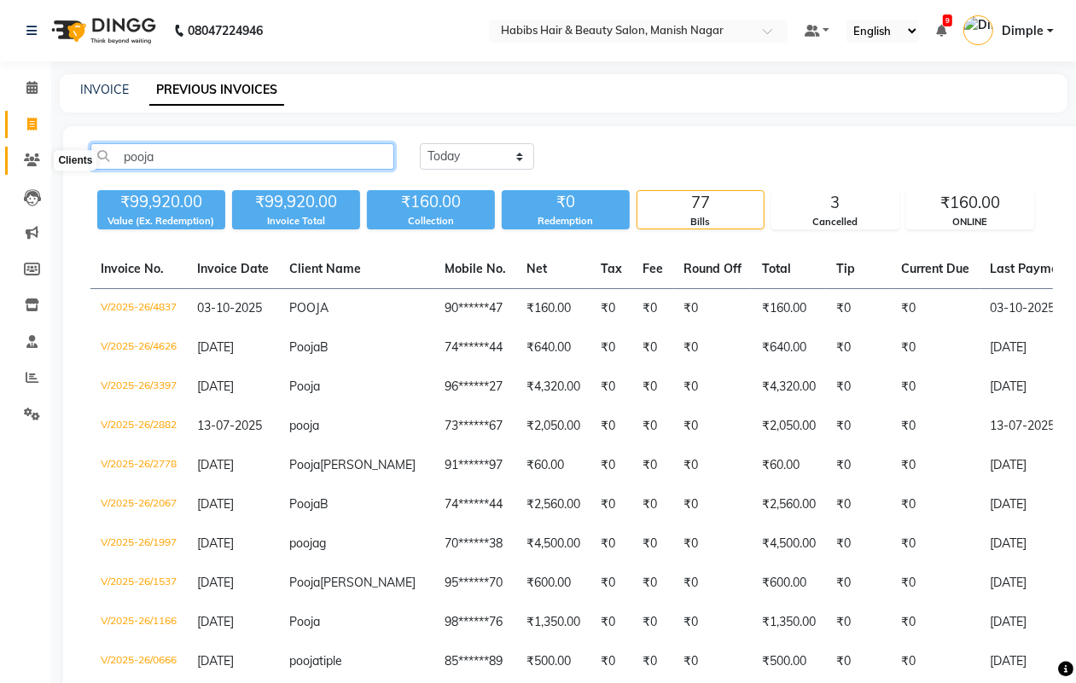
type input "pooja"
click at [37, 165] on icon at bounding box center [32, 160] width 16 height 13
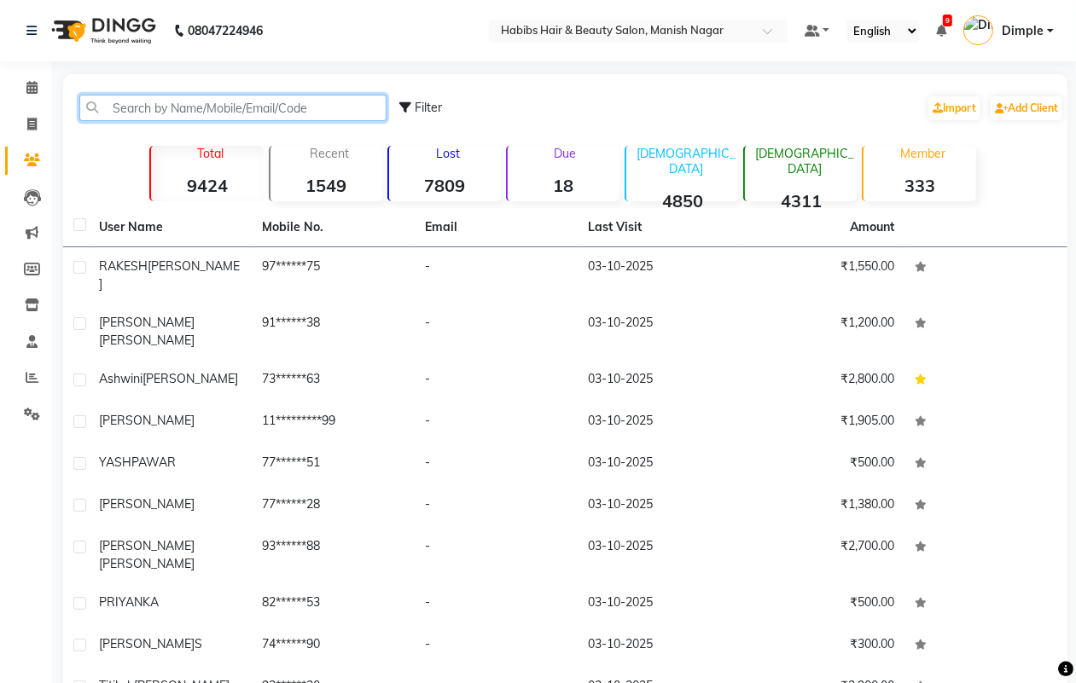
click at [137, 103] on input "text" at bounding box center [232, 108] width 307 height 26
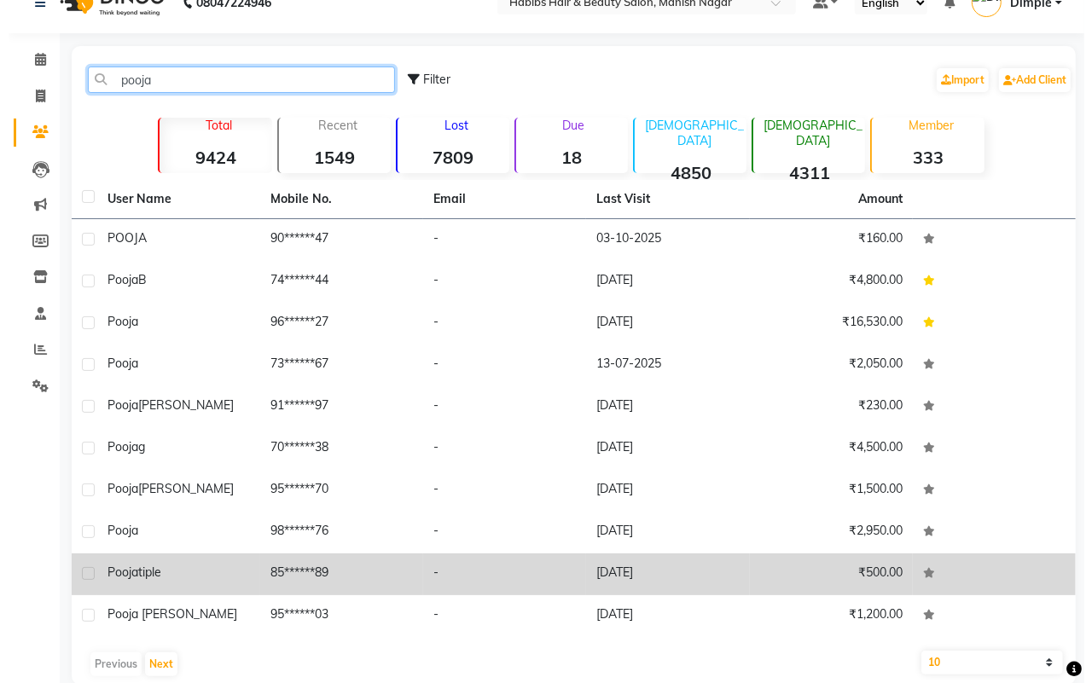
scroll to position [55, 0]
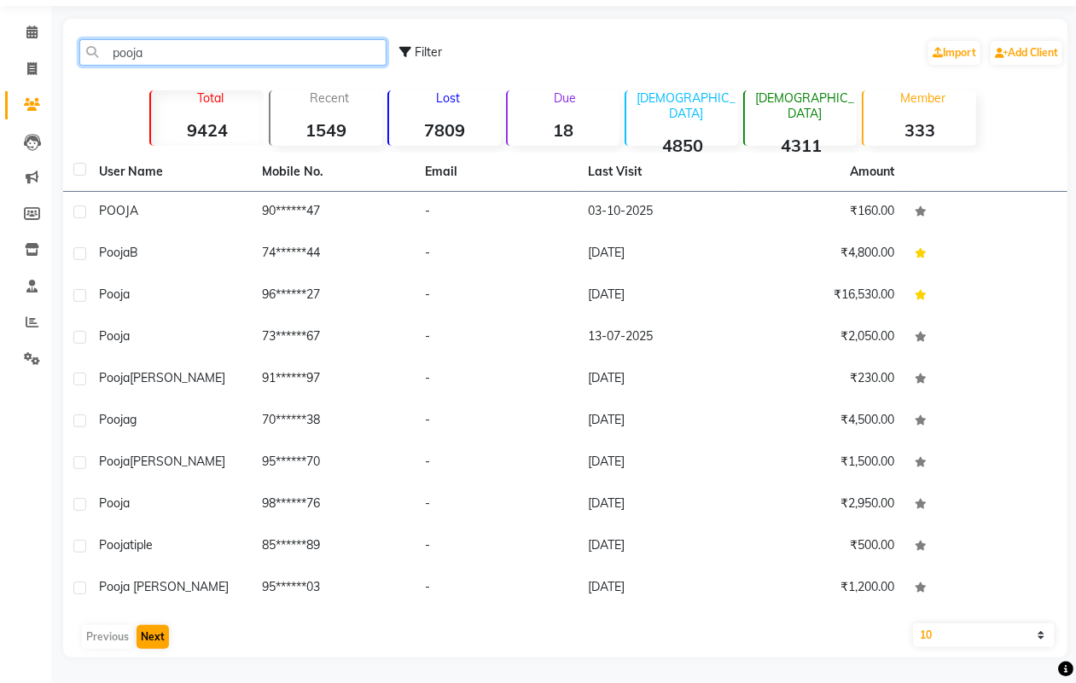
type input "pooja"
click at [152, 638] on button "Next" at bounding box center [152, 637] width 32 height 24
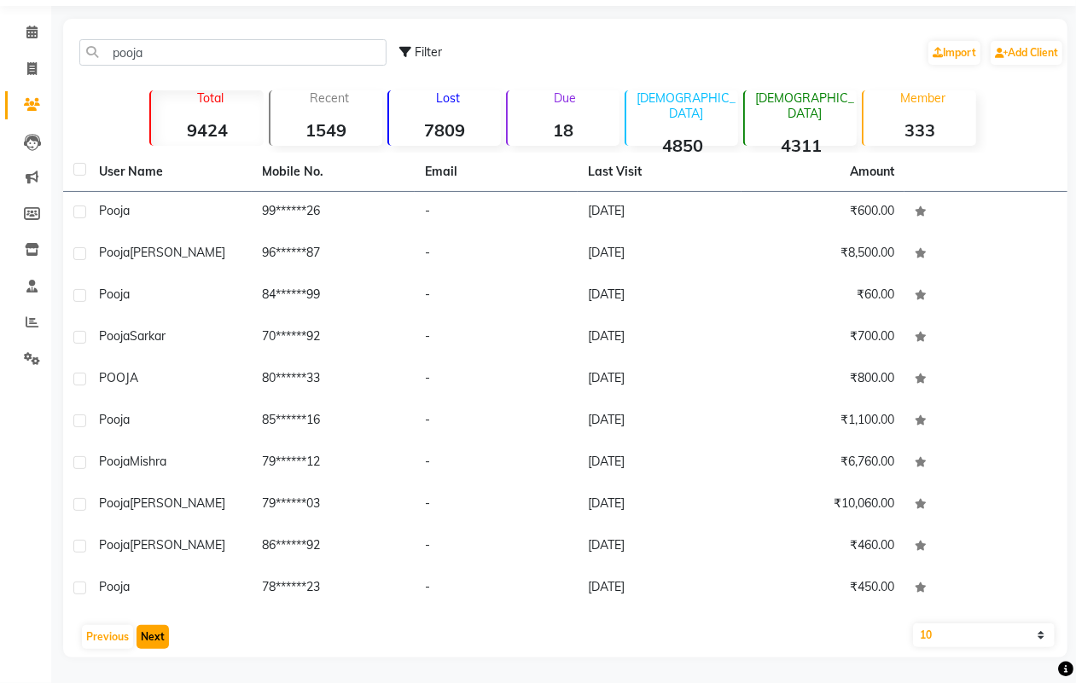
click at [150, 636] on button "Next" at bounding box center [152, 637] width 32 height 24
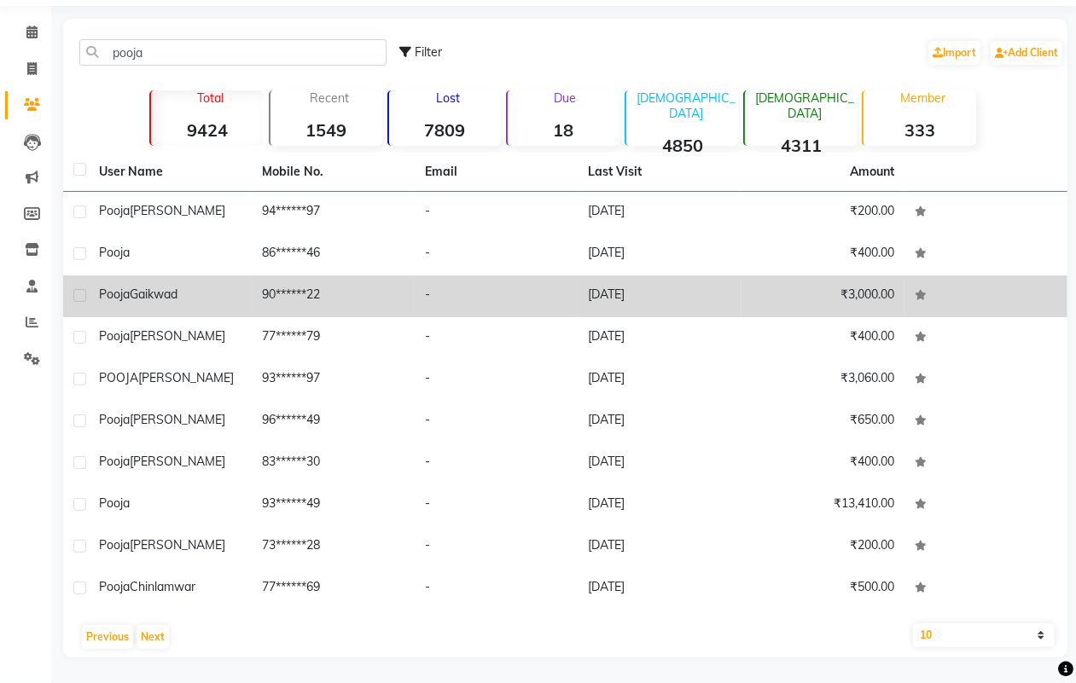
click at [348, 299] on td "90******22" at bounding box center [333, 297] width 163 height 42
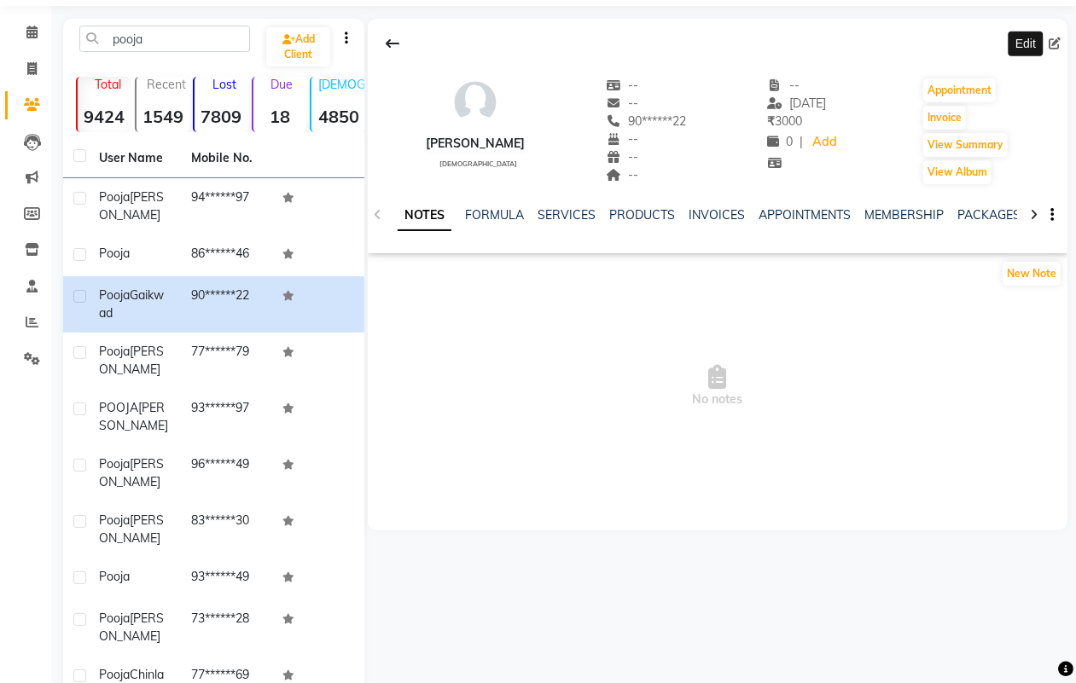
click at [1051, 43] on icon at bounding box center [1054, 44] width 12 height 12
select select "22"
select select "[DEMOGRAPHIC_DATA]"
select select
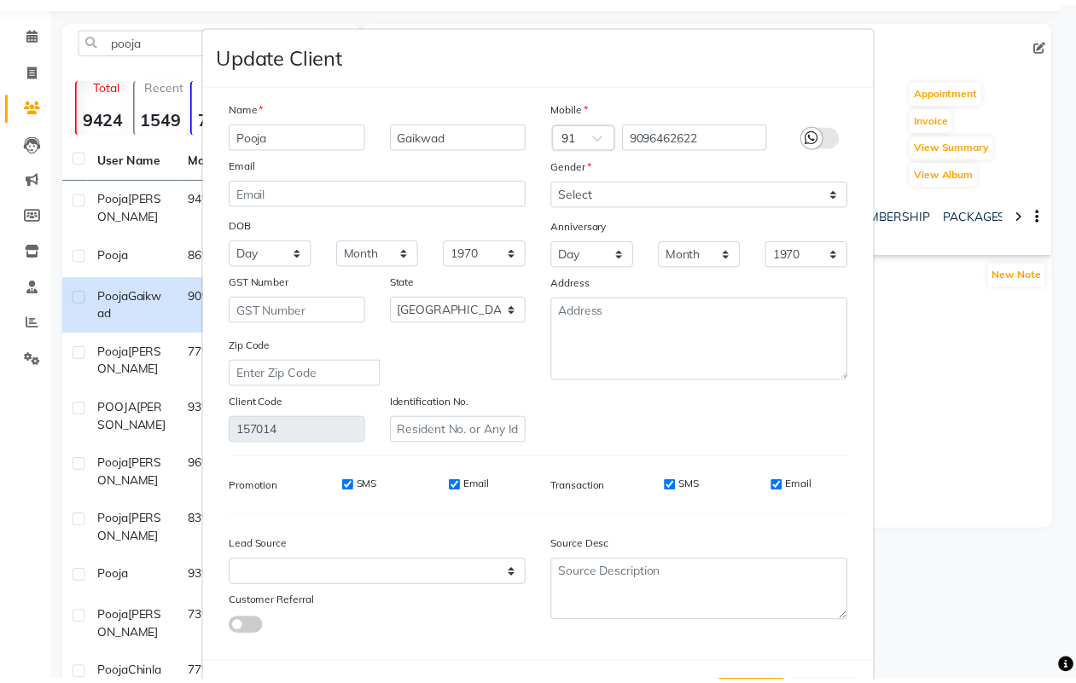
scroll to position [68, 0]
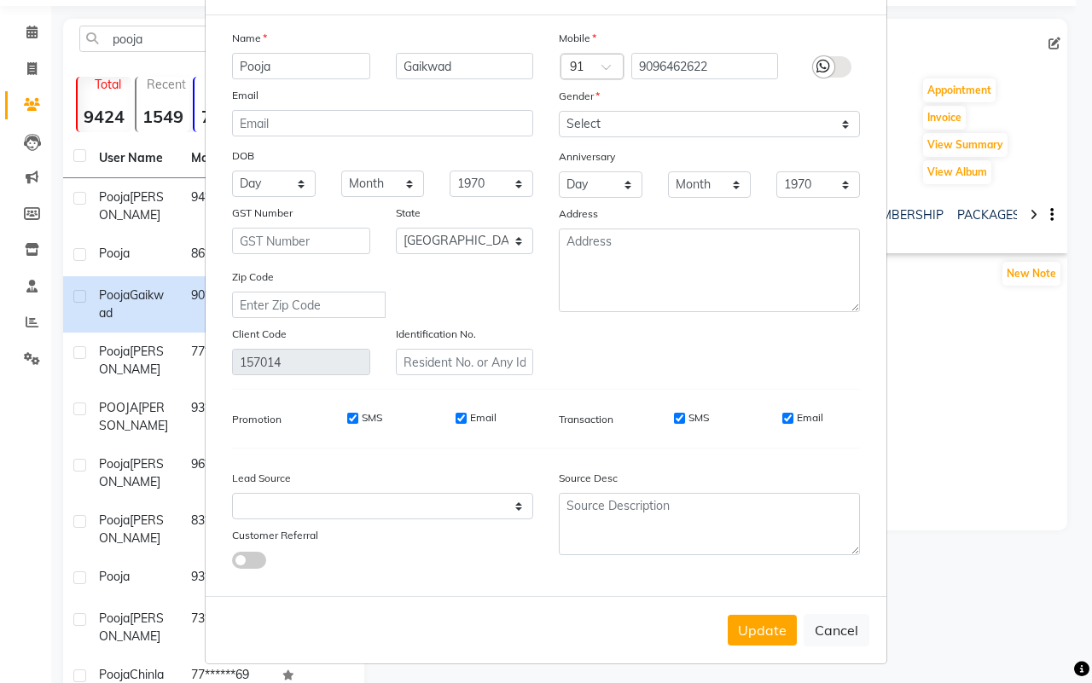
click at [817, 641] on div "Update Cancel" at bounding box center [546, 629] width 681 height 67
click at [826, 624] on button "Cancel" at bounding box center [837, 630] width 66 height 32
select select
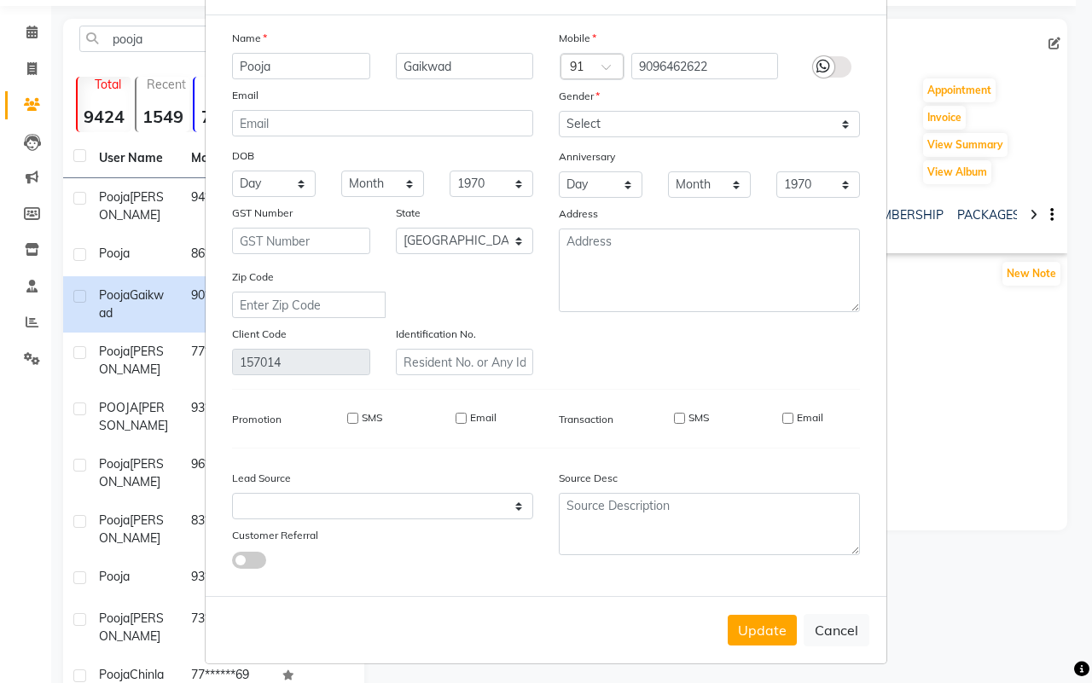
select select "null"
select select
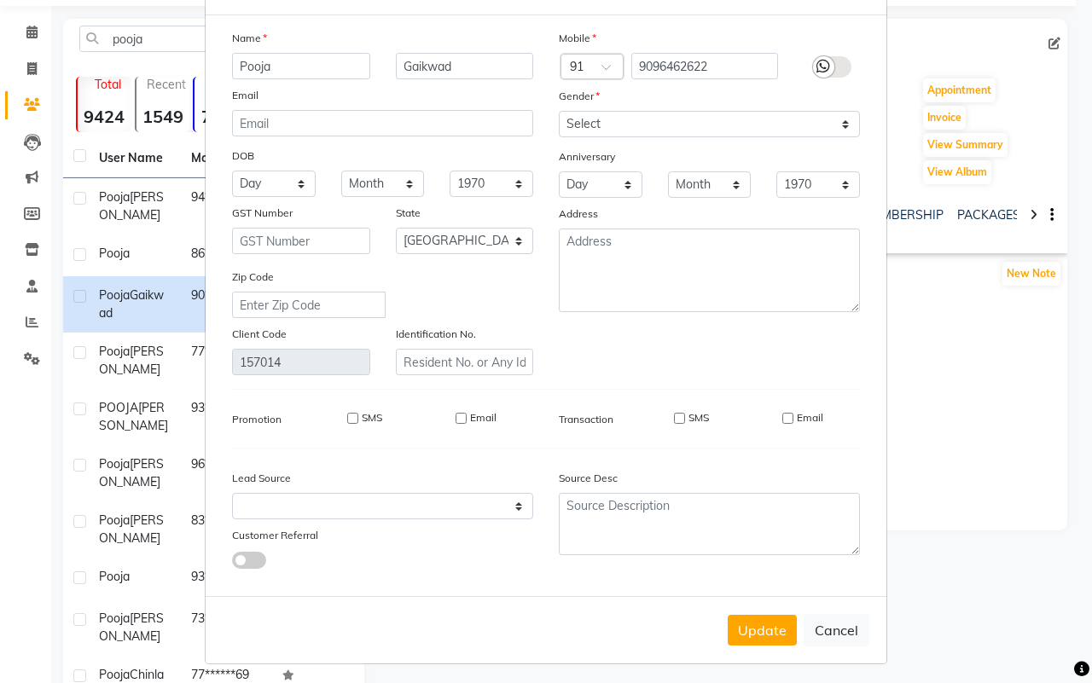
checkbox input "false"
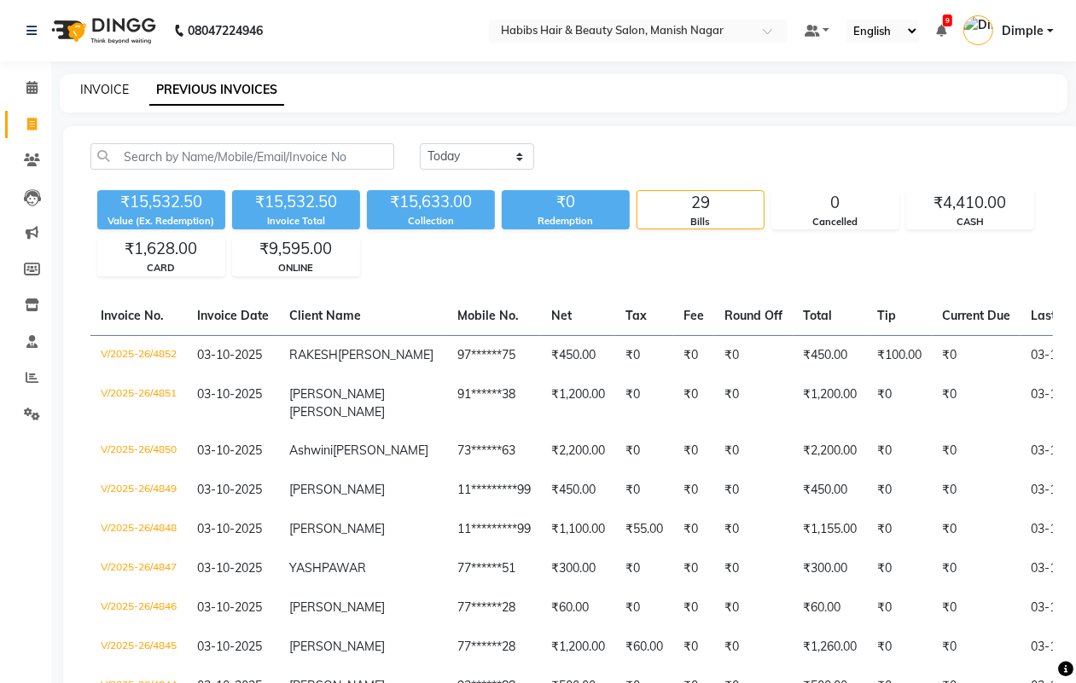
click at [103, 87] on link "INVOICE" at bounding box center [104, 89] width 49 height 15
select select "3804"
select select "service"
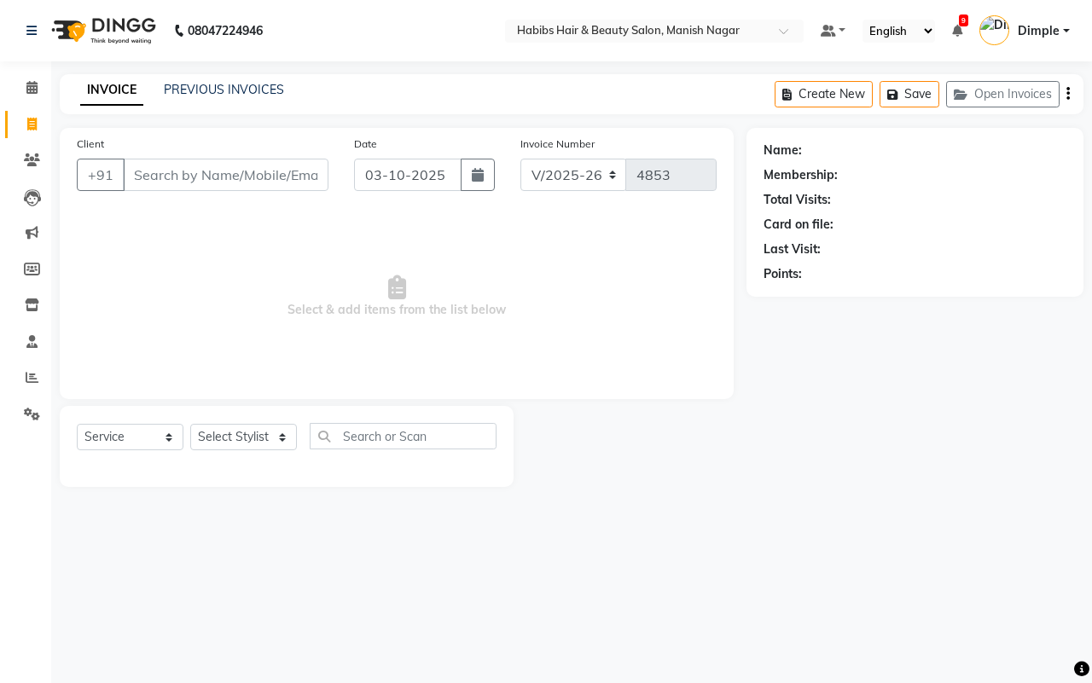
click at [163, 169] on input "Client" at bounding box center [226, 175] width 206 height 32
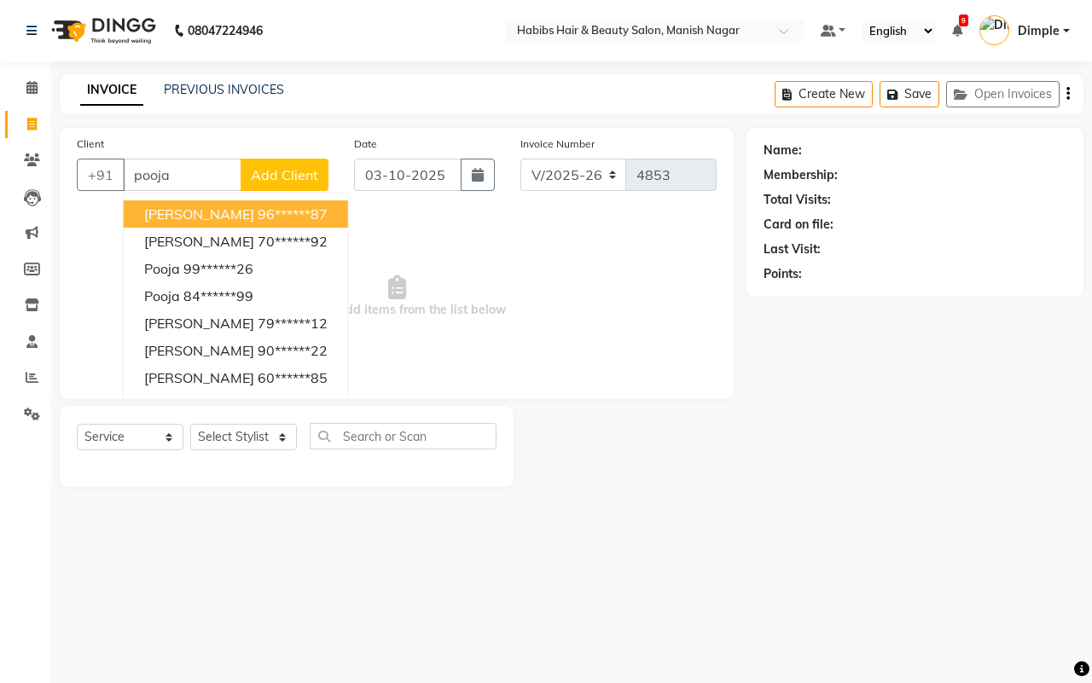
type input "pooja"
click at [291, 162] on button "Add Client" at bounding box center [285, 175] width 88 height 32
select select "22"
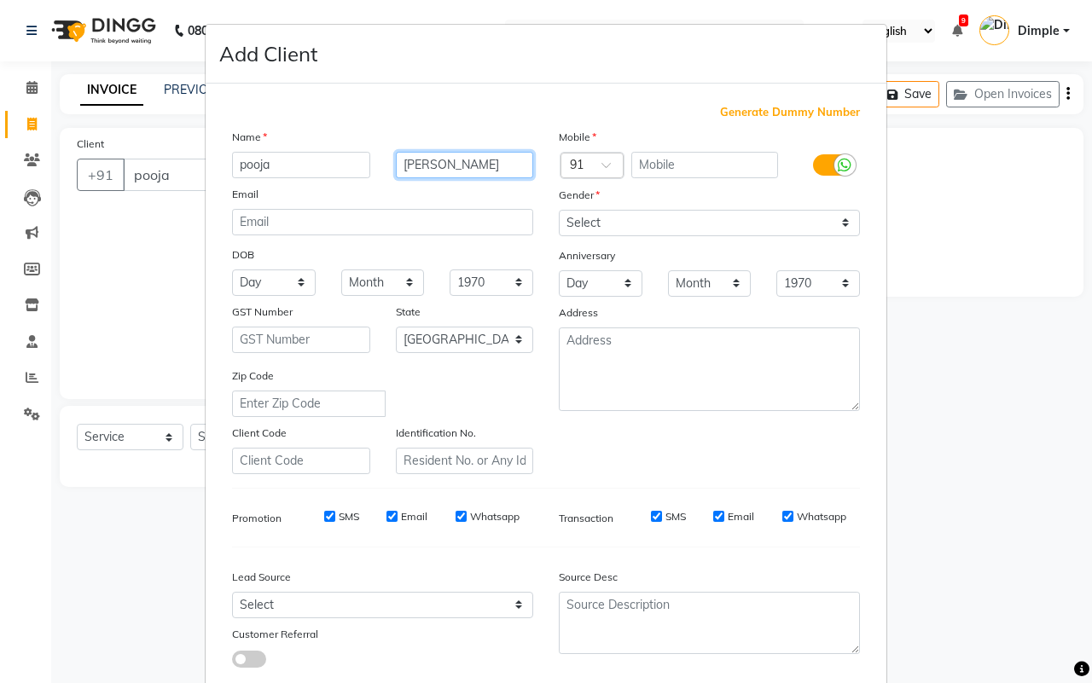
type input "[PERSON_NAME]"
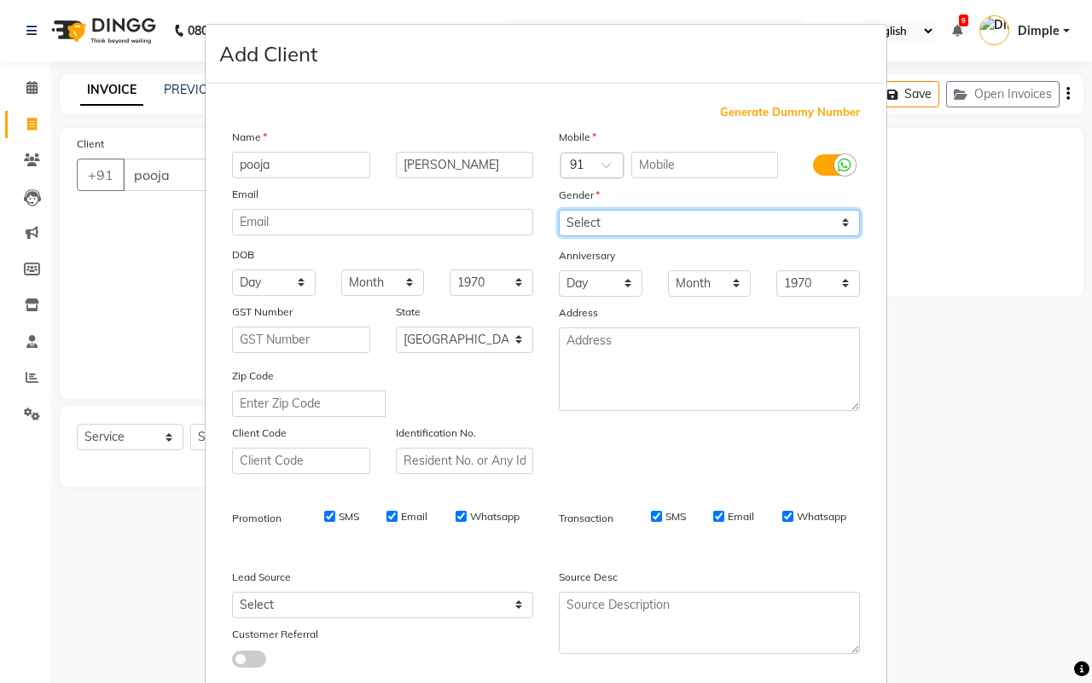
click at [615, 219] on select "Select [DEMOGRAPHIC_DATA] [DEMOGRAPHIC_DATA] Other Prefer Not To Say" at bounding box center [709, 223] width 301 height 26
click at [559, 210] on select "Select [DEMOGRAPHIC_DATA] [DEMOGRAPHIC_DATA] Other Prefer Not To Say" at bounding box center [709, 223] width 301 height 26
select select "[DEMOGRAPHIC_DATA]"
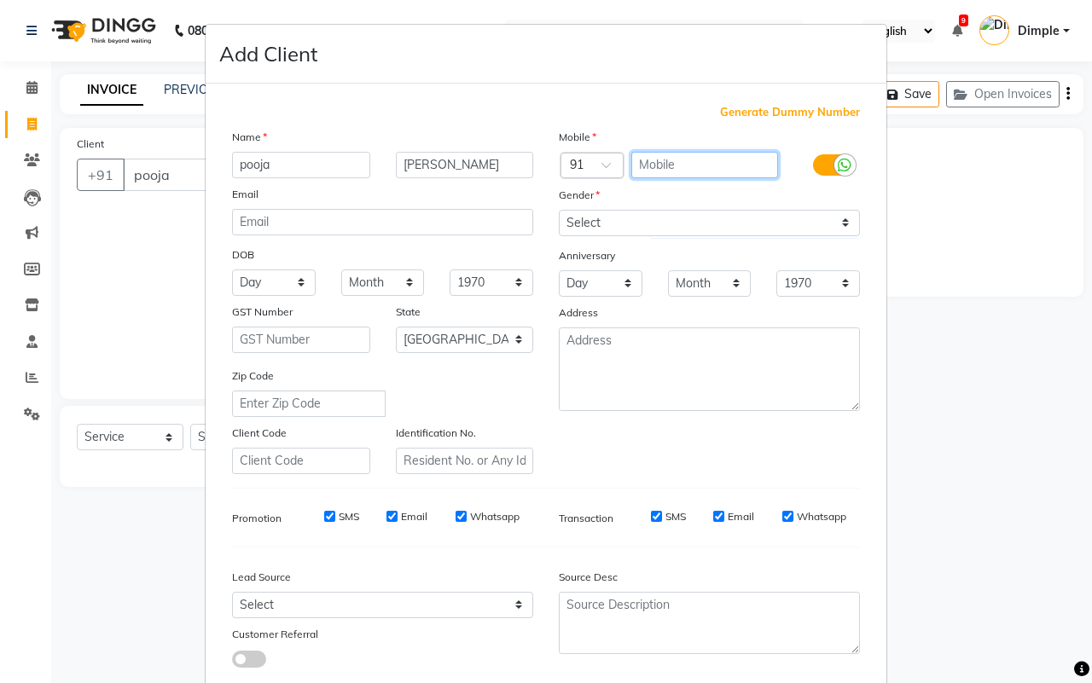
click at [648, 165] on input "text" at bounding box center [705, 165] width 148 height 26
click at [775, 118] on span "Generate Dummy Number" at bounding box center [790, 112] width 140 height 17
type input "1153700000170"
checkbox input "false"
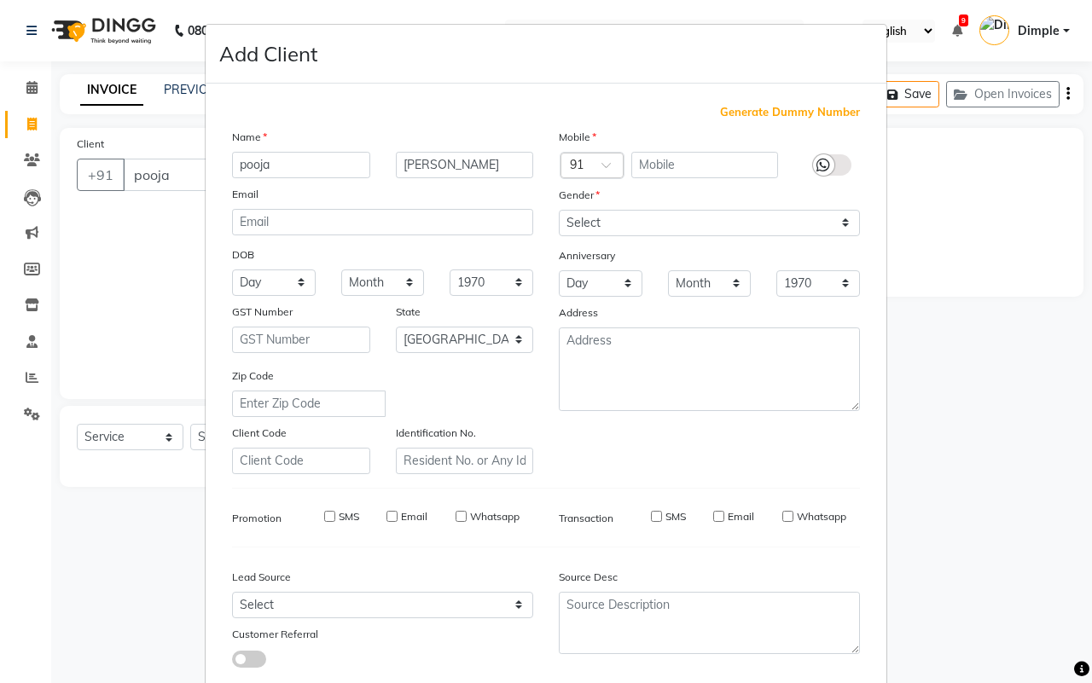
checkbox input "false"
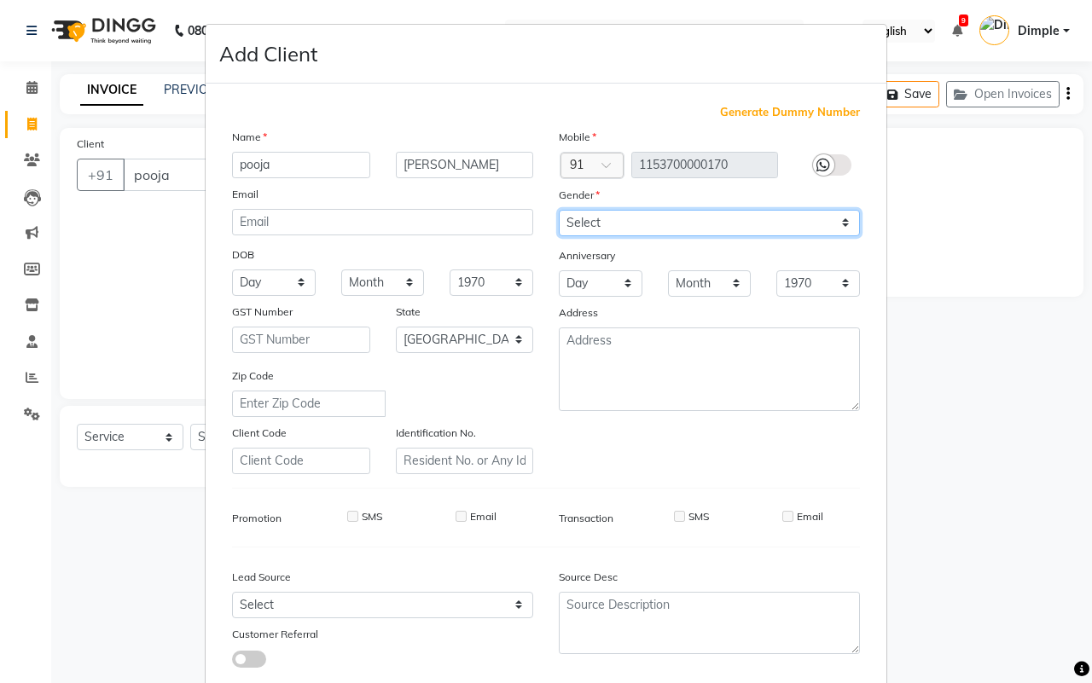
click at [693, 229] on select "Select [DEMOGRAPHIC_DATA] [DEMOGRAPHIC_DATA] Other Prefer Not To Say" at bounding box center [709, 223] width 301 height 26
click at [559, 210] on select "Select [DEMOGRAPHIC_DATA] [DEMOGRAPHIC_DATA] Other Prefer Not To Say" at bounding box center [709, 223] width 301 height 26
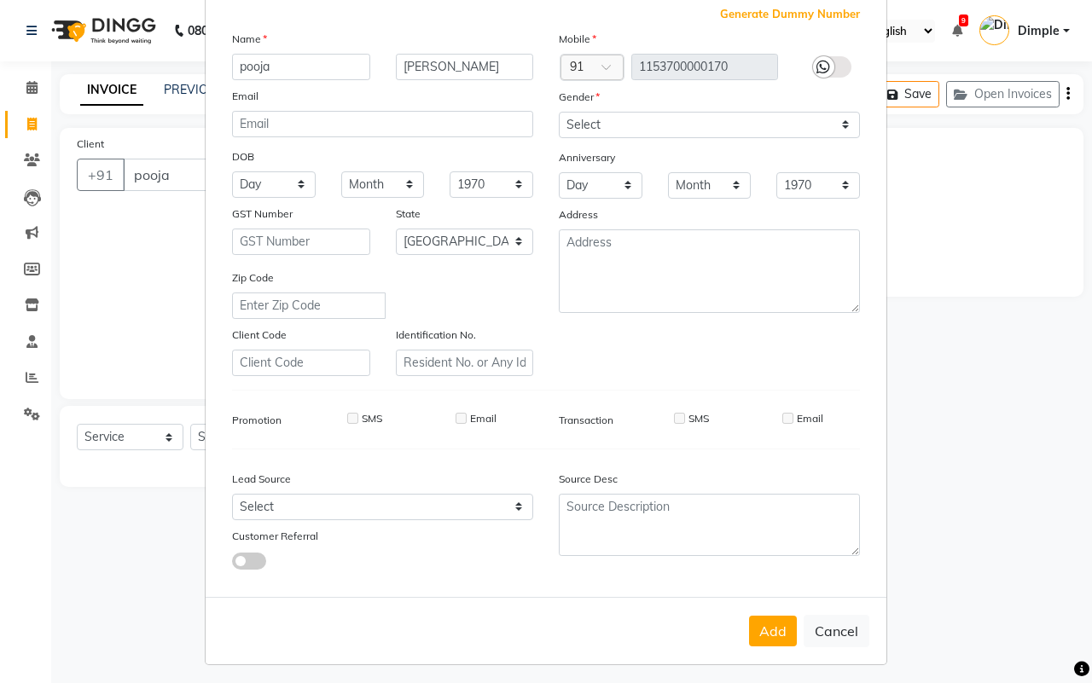
click at [763, 621] on button "Add" at bounding box center [773, 631] width 48 height 31
type input "11*********70"
select select
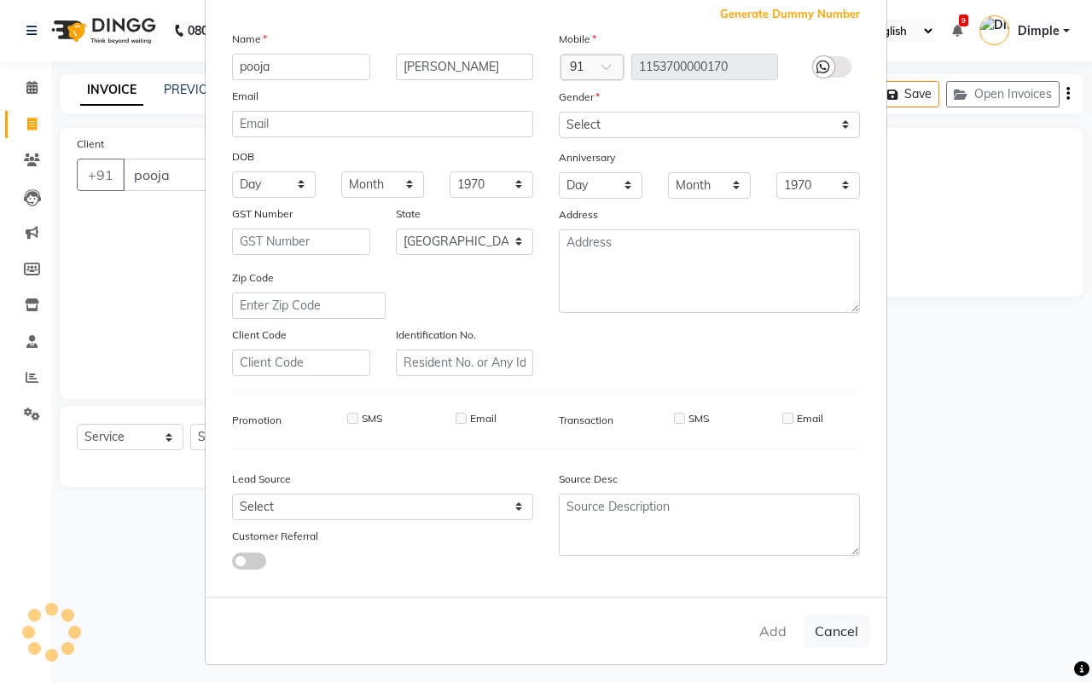
select select "null"
select select
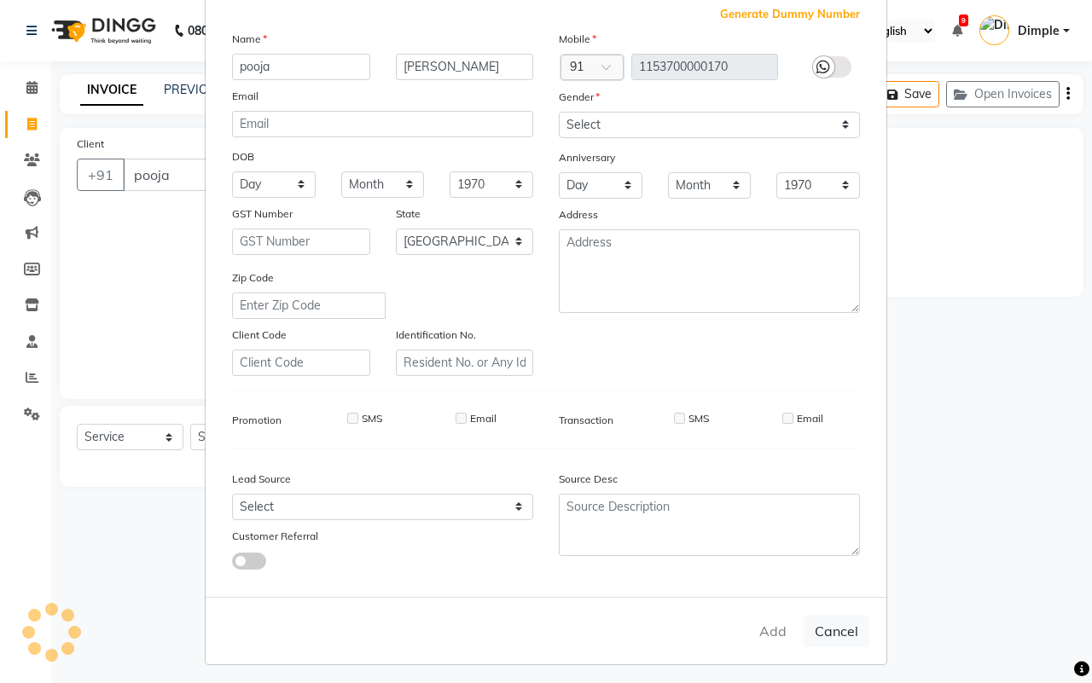
checkbox input "false"
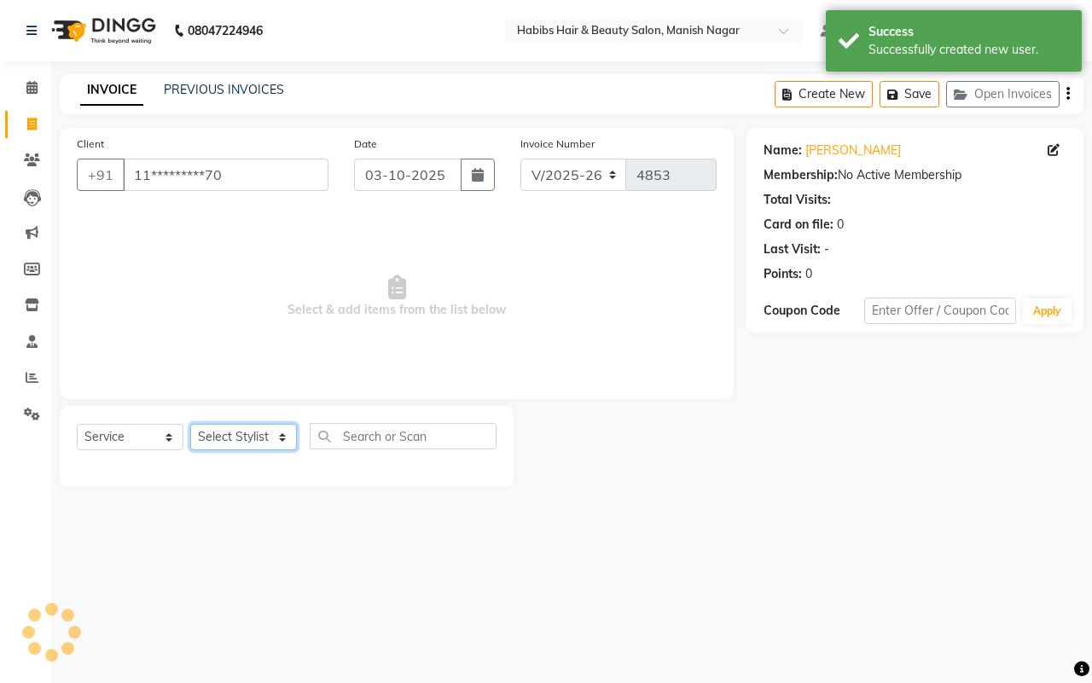
click at [270, 429] on select "Select Stylist [PERSON_NAME] [PERSON_NAME] [PERSON_NAME] [PERSON_NAME] Sachin […" at bounding box center [243, 437] width 107 height 26
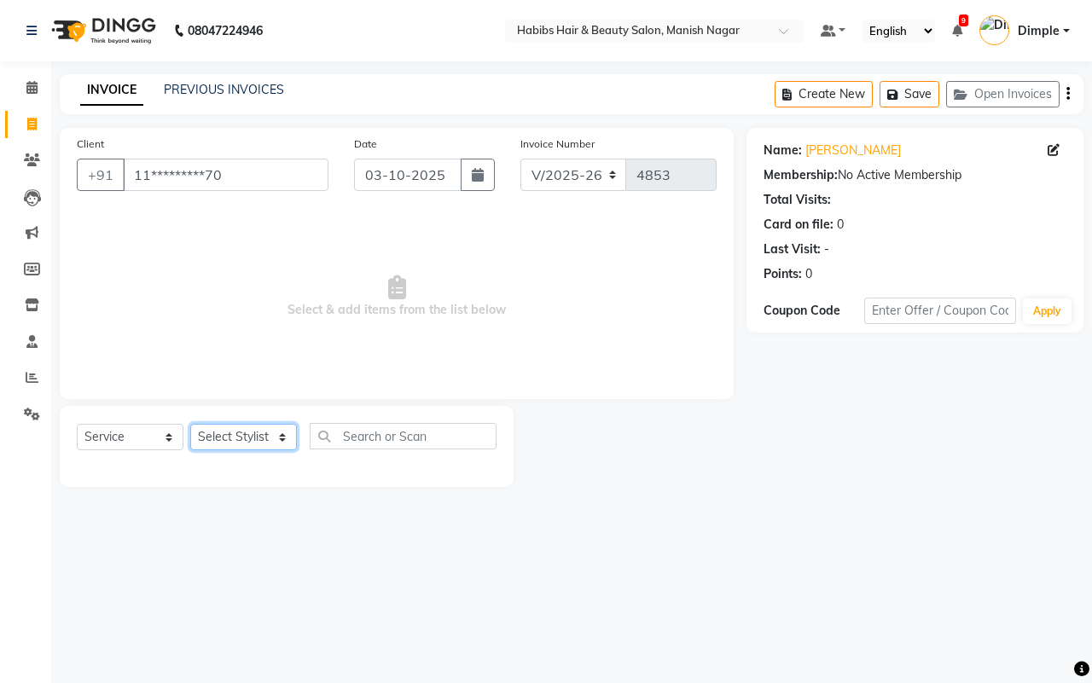
click at [243, 437] on select "Select Stylist [PERSON_NAME] [PERSON_NAME] [PERSON_NAME] [PERSON_NAME] Sachin […" at bounding box center [243, 437] width 107 height 26
select select "18779"
click at [190, 424] on select "Select Stylist [PERSON_NAME] [PERSON_NAME] [PERSON_NAME] [PERSON_NAME] Sachin […" at bounding box center [243, 437] width 107 height 26
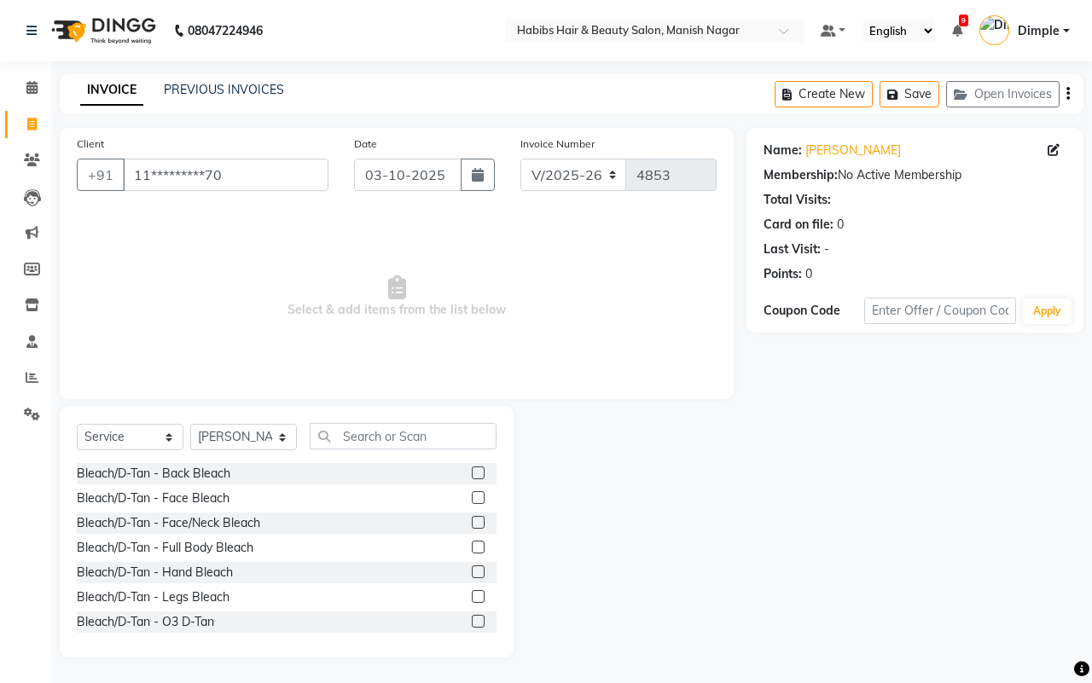
click at [367, 419] on div "Select Service Product Membership Package Voucher Prepaid Gift Card Select Styl…" at bounding box center [287, 532] width 454 height 252
click at [369, 428] on input "text" at bounding box center [403, 436] width 187 height 26
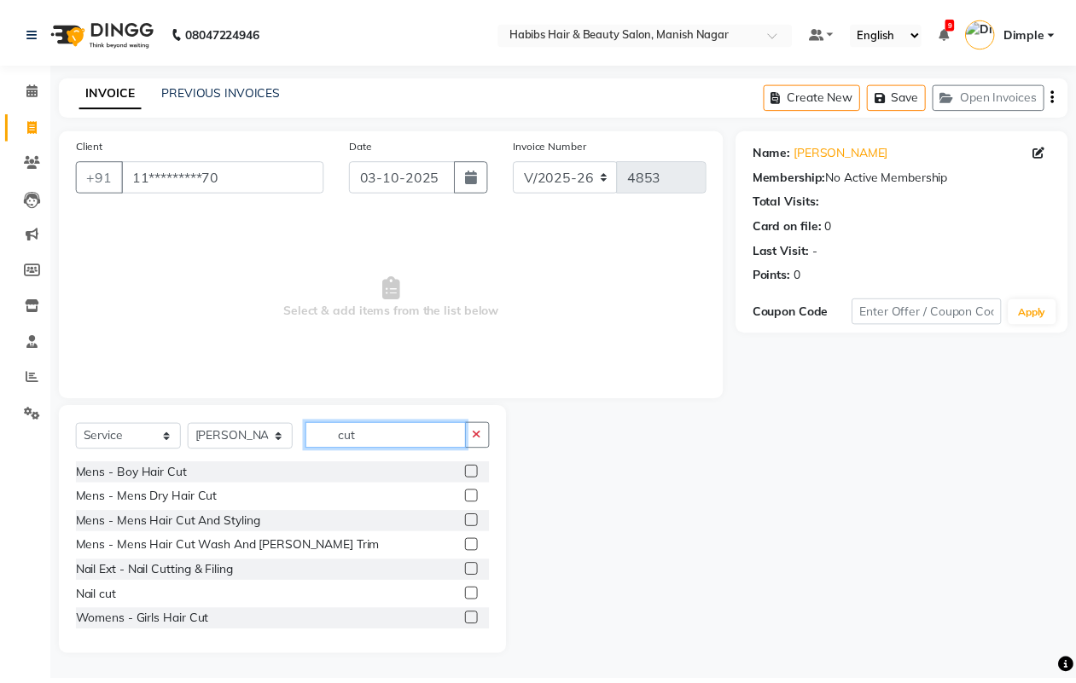
scroll to position [77, 0]
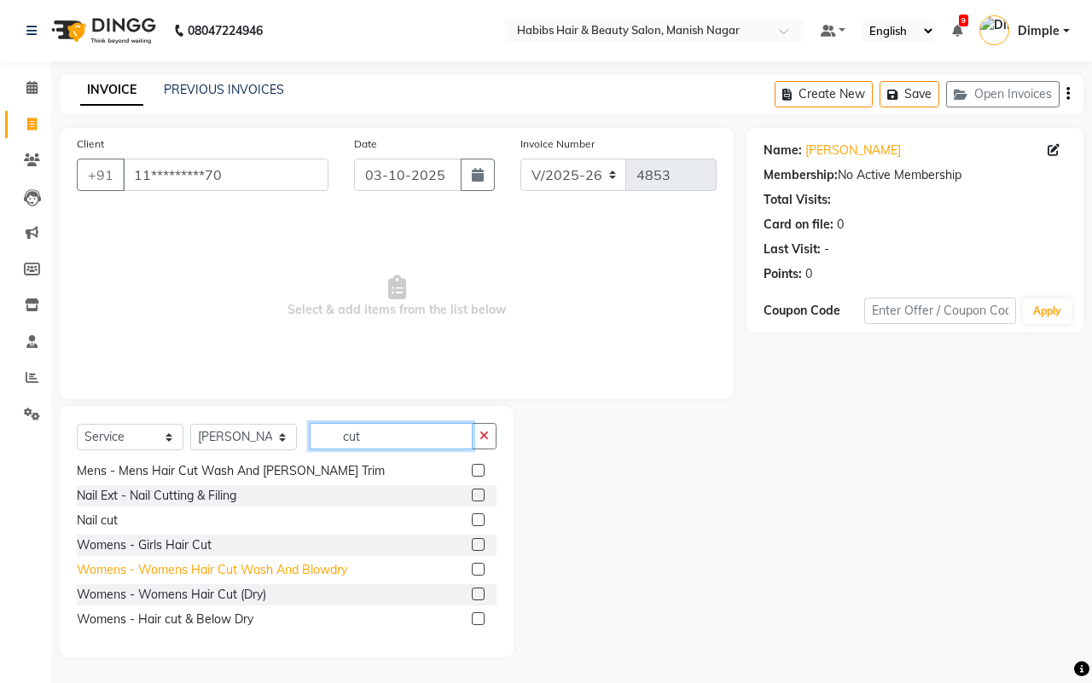
type input "cut"
click at [307, 573] on div "Womens - Womens Hair Cut Wash And Blowdry" at bounding box center [212, 570] width 270 height 18
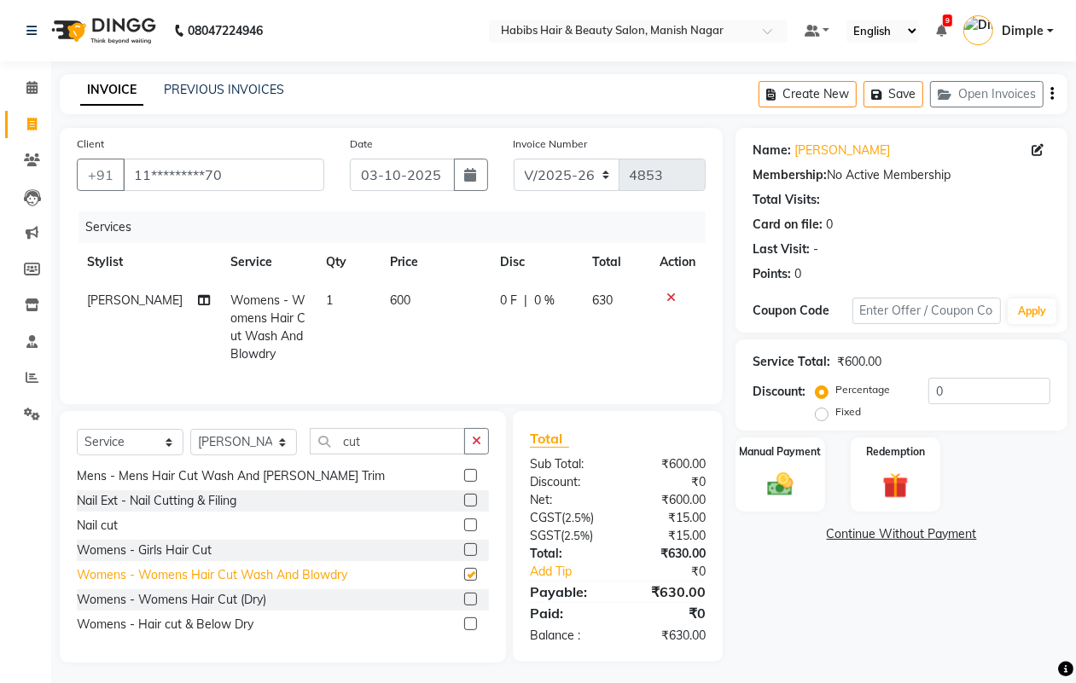
checkbox input "false"
click at [478, 447] on icon "button" at bounding box center [476, 441] width 9 height 12
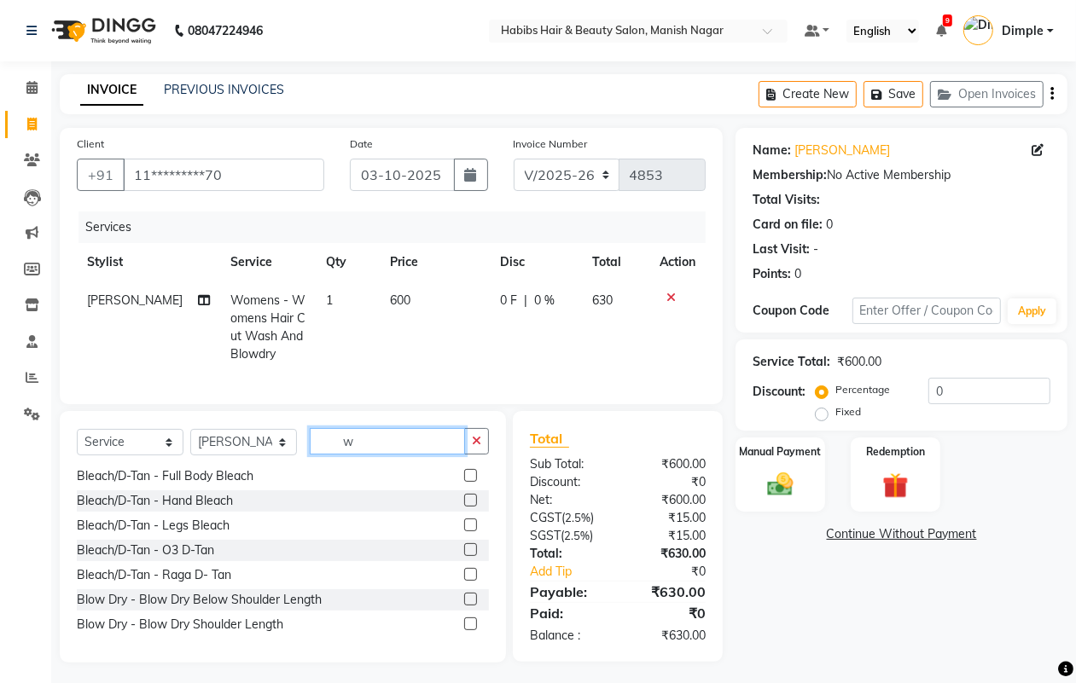
scroll to position [0, 0]
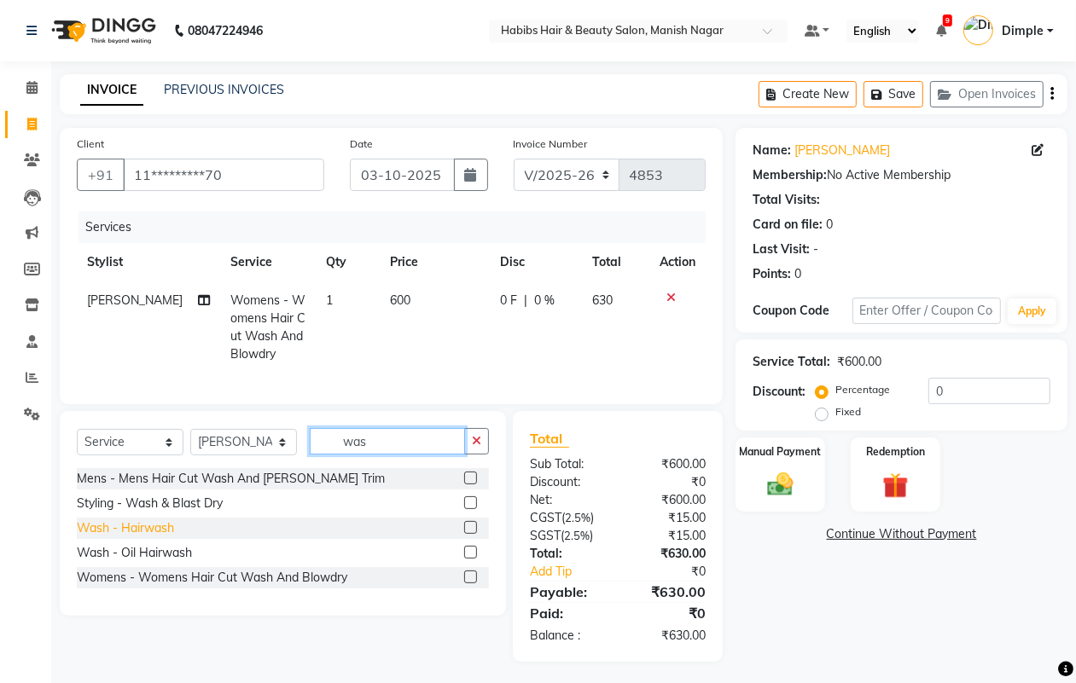
type input "was"
click at [165, 537] on div "Wash - Hairwash" at bounding box center [125, 529] width 97 height 18
checkbox input "false"
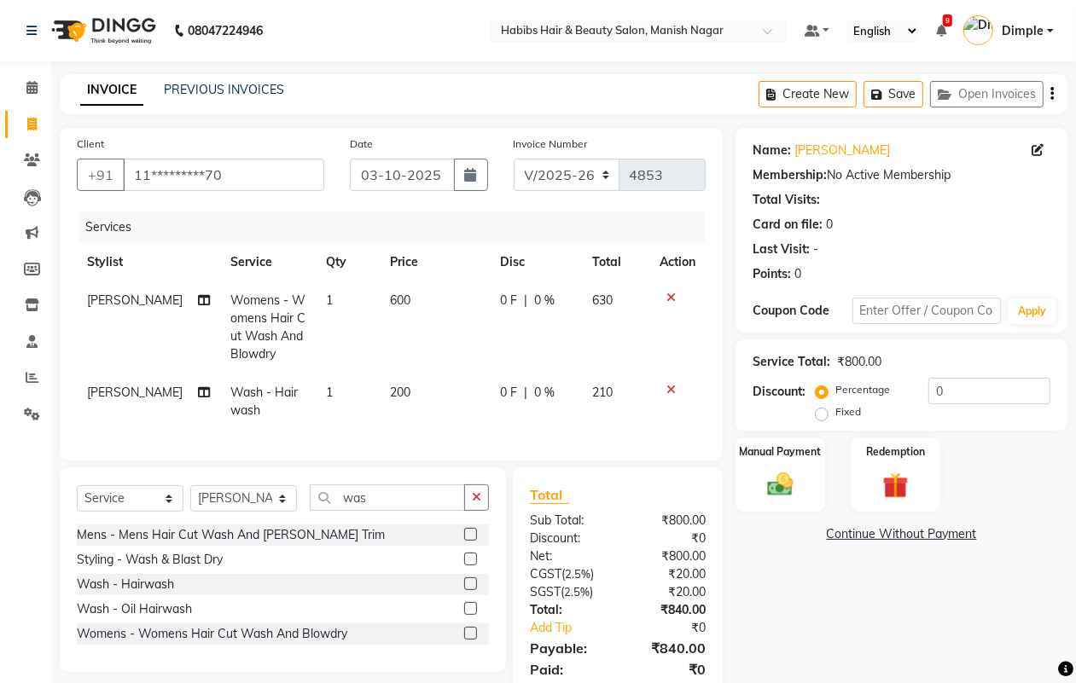
click at [235, 525] on div "Select Service Product Membership Package Voucher Prepaid Gift Card Select Styl…" at bounding box center [283, 505] width 412 height 40
click at [233, 512] on select "Select Stylist [PERSON_NAME] [PERSON_NAME] [PERSON_NAME] [PERSON_NAME] Sachin […" at bounding box center [243, 498] width 107 height 26
select select "30681"
click at [190, 501] on select "Select Stylist [PERSON_NAME] [PERSON_NAME] [PERSON_NAME] [PERSON_NAME] Sachin […" at bounding box center [243, 498] width 107 height 26
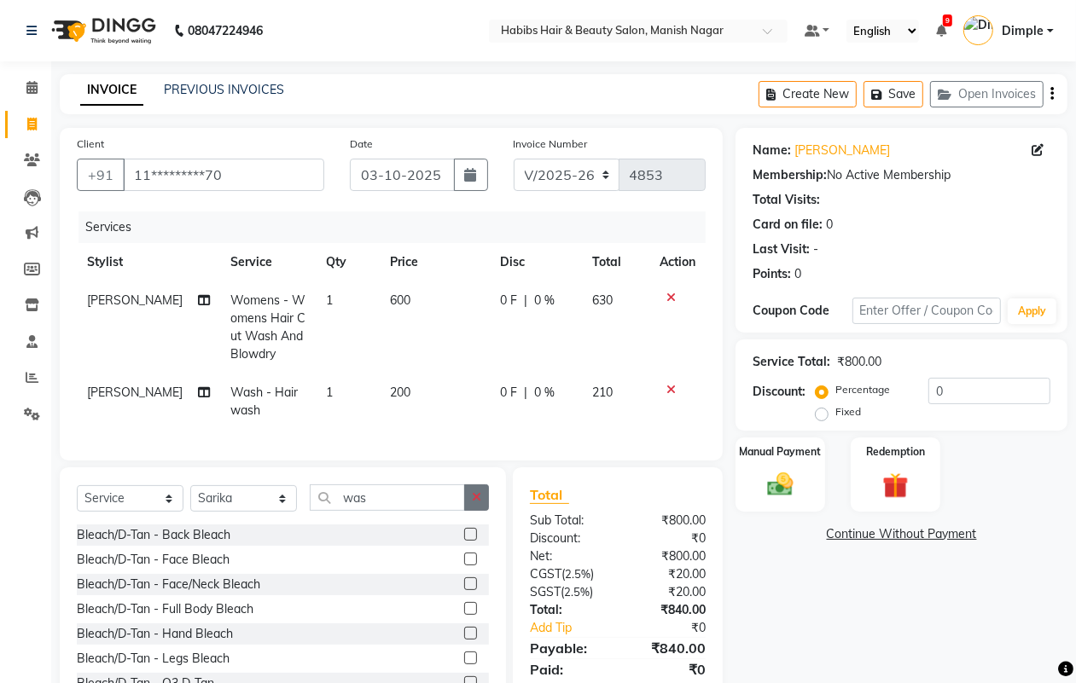
click at [472, 503] on icon "button" at bounding box center [476, 497] width 9 height 12
click at [436, 511] on input "text" at bounding box center [399, 498] width 179 height 26
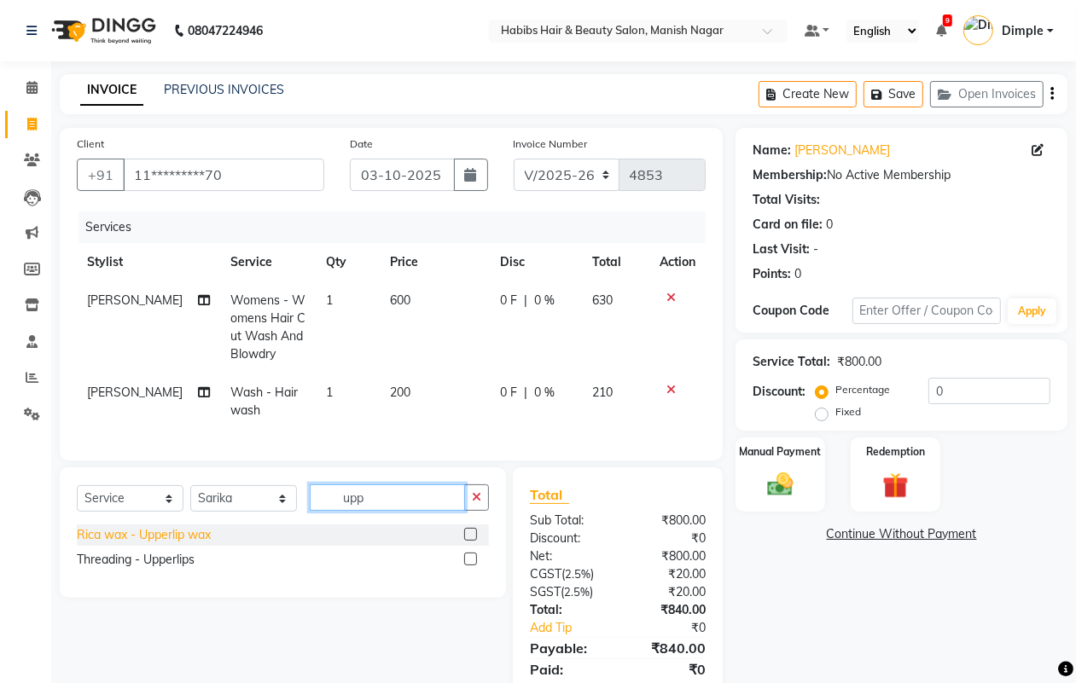
type input "upp"
click at [171, 544] on div "Rica wax - Upperlip wax" at bounding box center [144, 535] width 134 height 18
checkbox input "false"
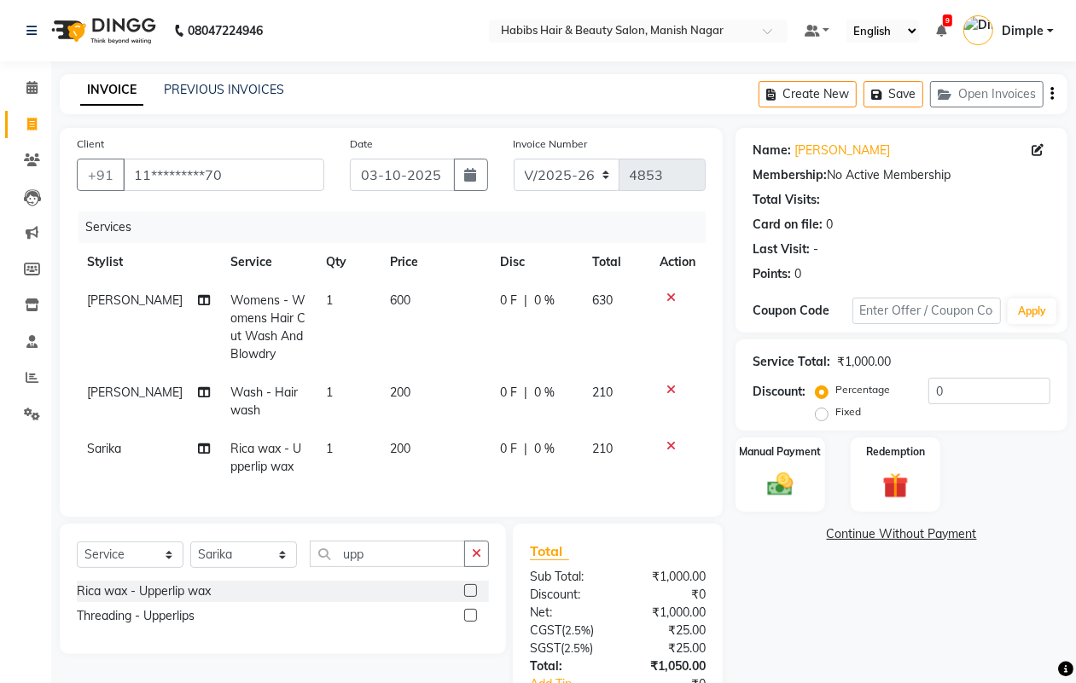
click at [395, 461] on td "200" at bounding box center [435, 458] width 111 height 56
select select "30681"
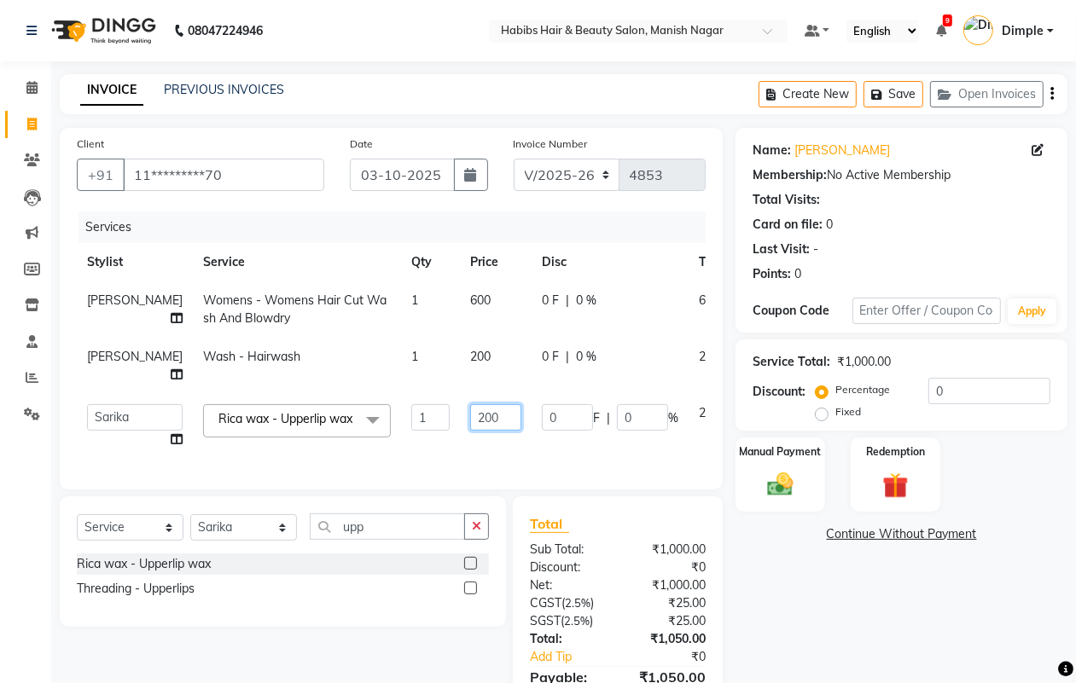
click at [470, 424] on input "200" at bounding box center [495, 417] width 51 height 26
type input "100"
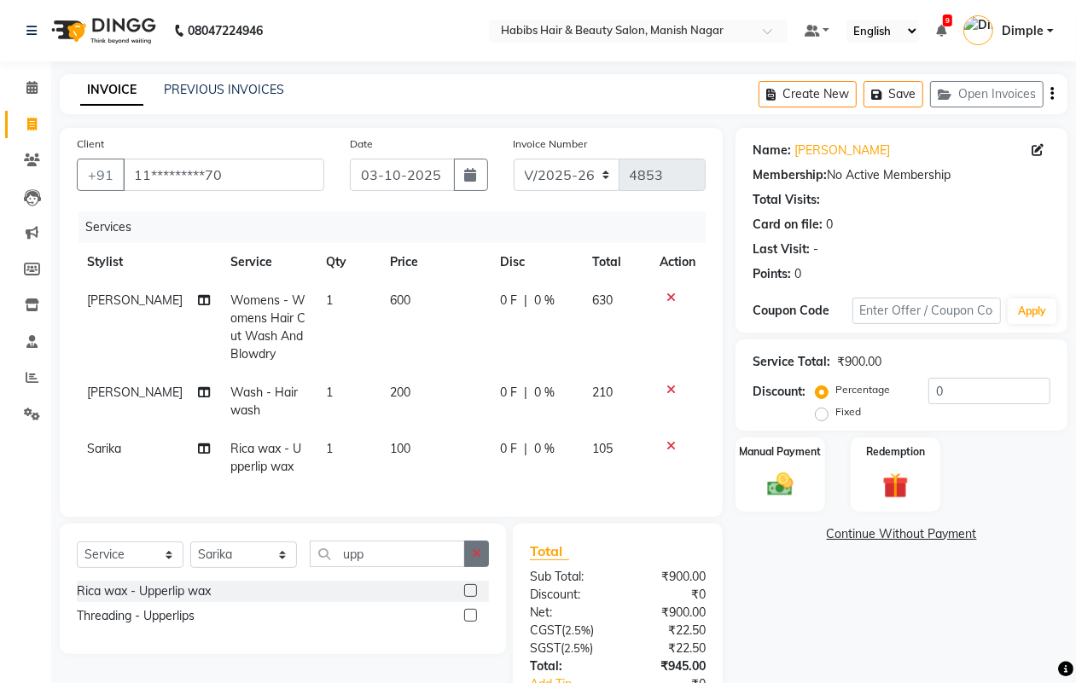
click at [484, 543] on div "Select Service Product Membership Package Voucher Prepaid Gift Card Select Styl…" at bounding box center [283, 589] width 446 height 131
drag, startPoint x: 482, startPoint y: 561, endPoint x: 419, endPoint y: 514, distance: 79.2
click at [482, 560] on button "button" at bounding box center [476, 554] width 25 height 26
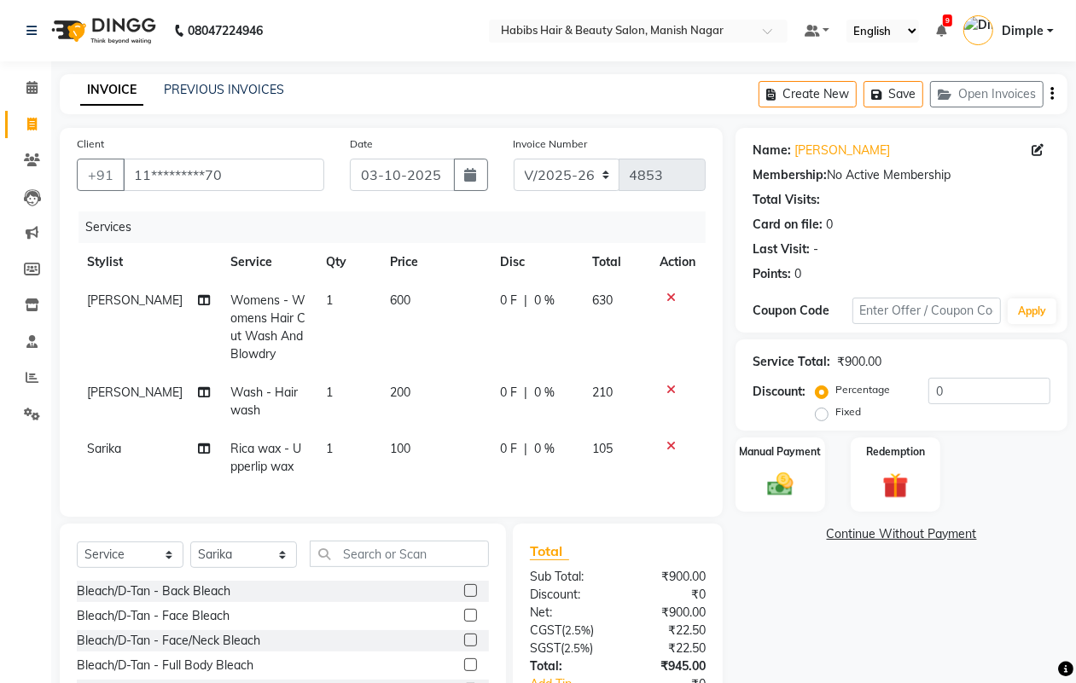
click at [105, 403] on td "[PERSON_NAME]" at bounding box center [148, 402] width 143 height 56
select select "18779"
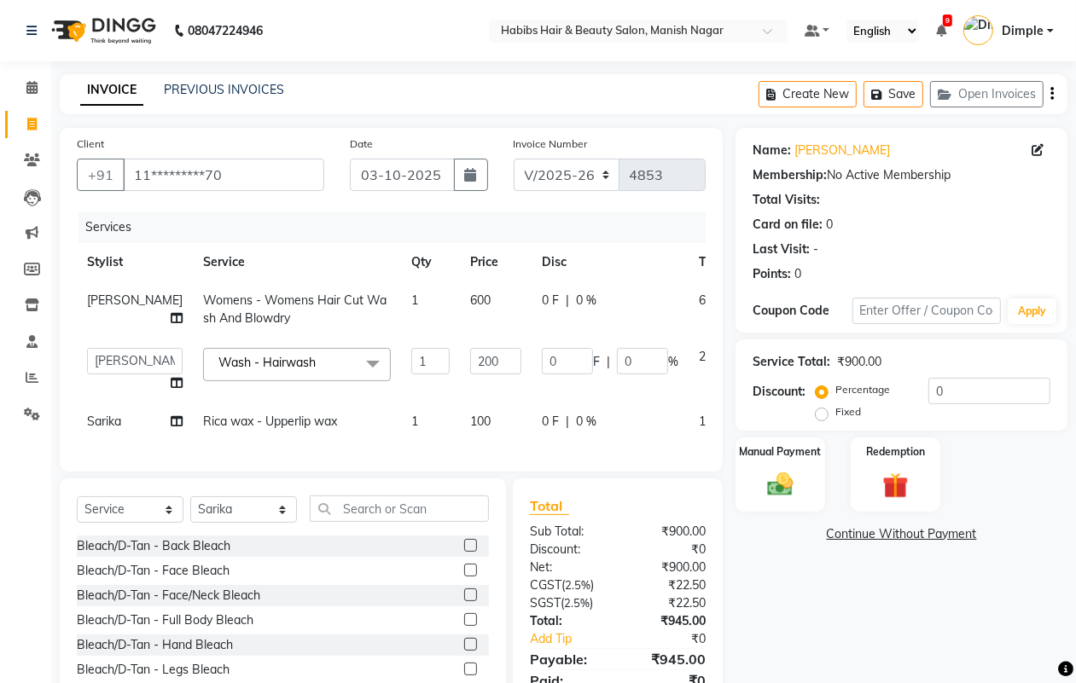
click at [264, 365] on span "Wash - Hairwash" at bounding box center [266, 362] width 97 height 15
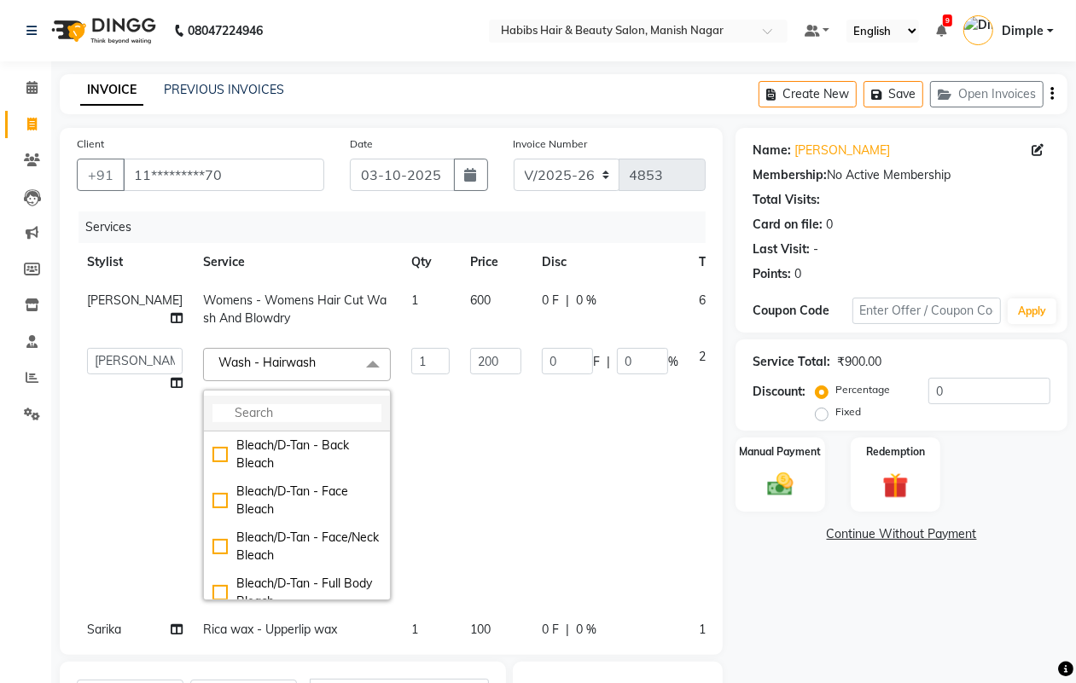
click at [241, 422] on input "multiselect-search" at bounding box center [296, 413] width 169 height 18
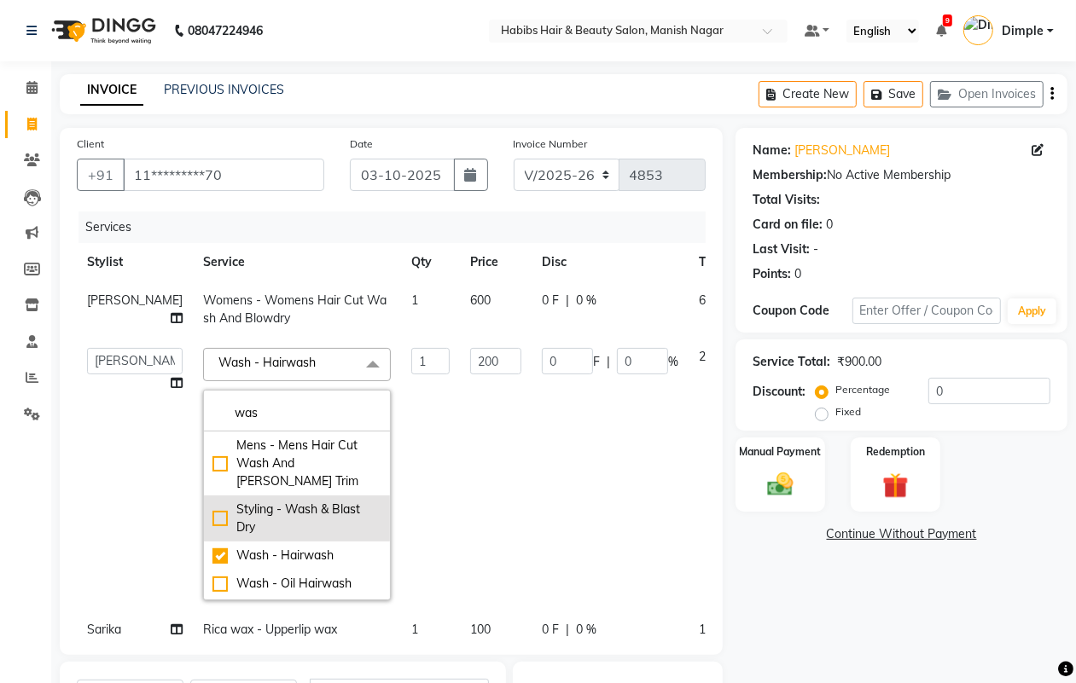
type input "was"
click at [241, 501] on div "Styling - Wash & Blast Dry" at bounding box center [296, 519] width 169 height 36
checkbox input "true"
checkbox input "false"
type input "300"
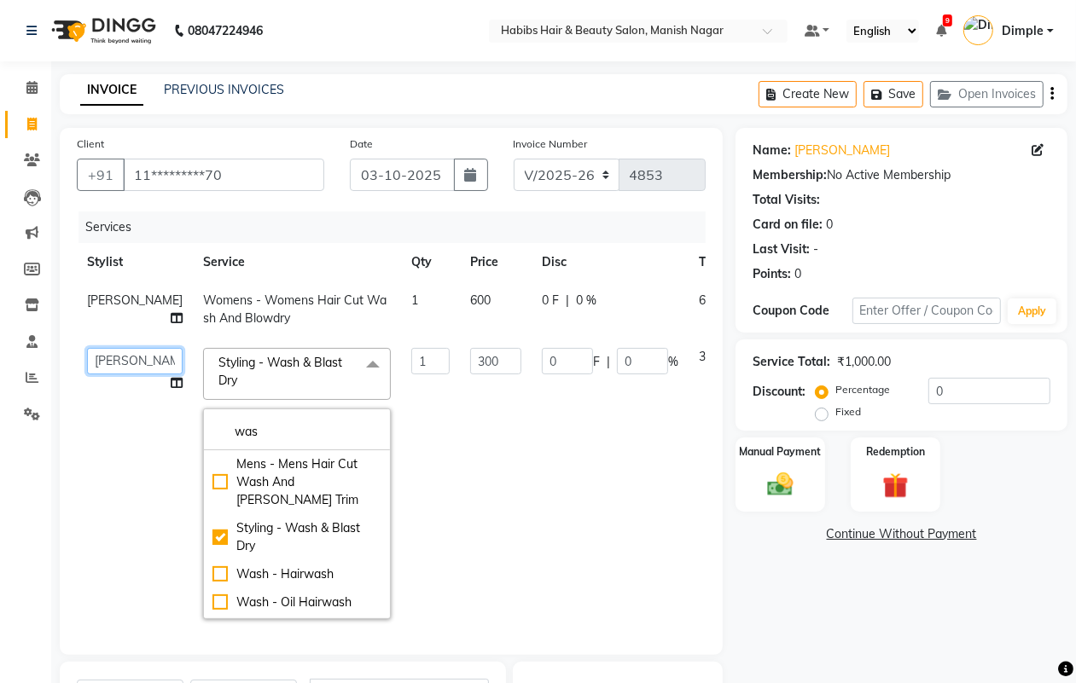
click at [101, 364] on select "[PERSON_NAME] [PERSON_NAME] [PERSON_NAME] [PERSON_NAME] Sachin [PERSON_NAME] [P…" at bounding box center [135, 361] width 96 height 26
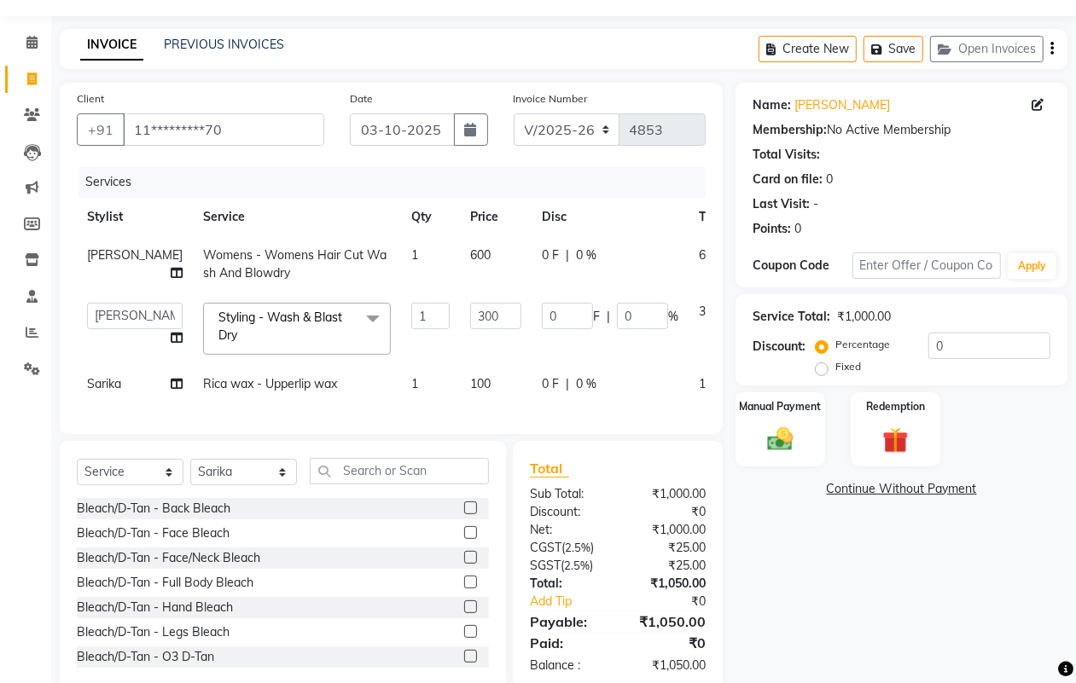
scroll to position [113, 0]
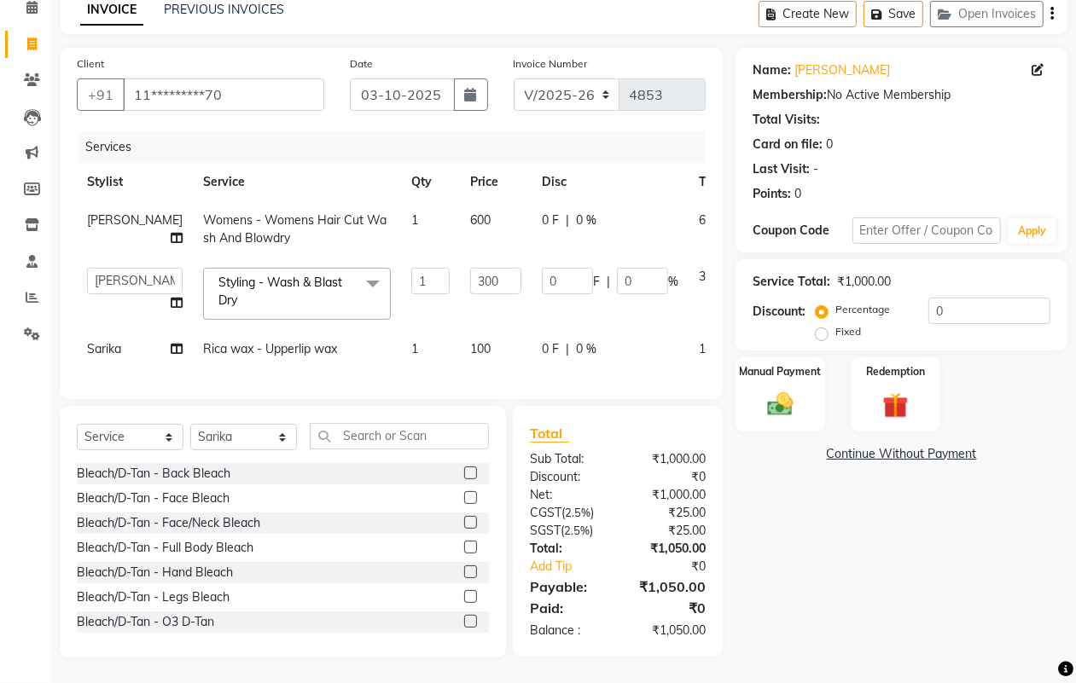
click at [870, 560] on div "Name: [PERSON_NAME] Membership: No Active Membership Total Visits: Card on file…" at bounding box center [907, 353] width 345 height 610
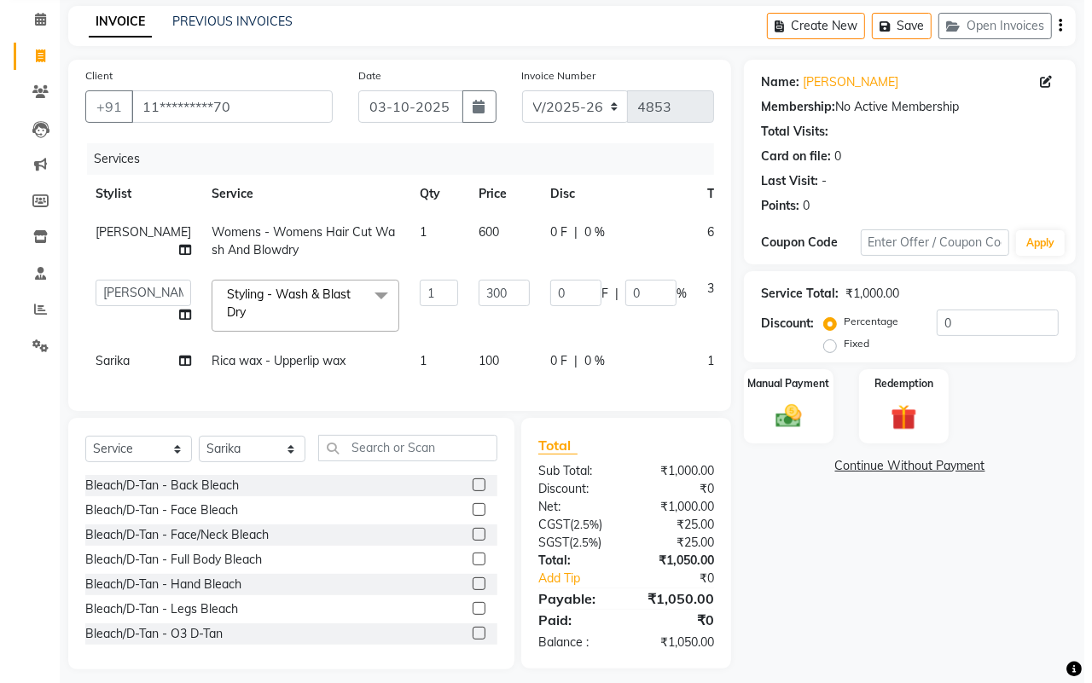
scroll to position [0, 0]
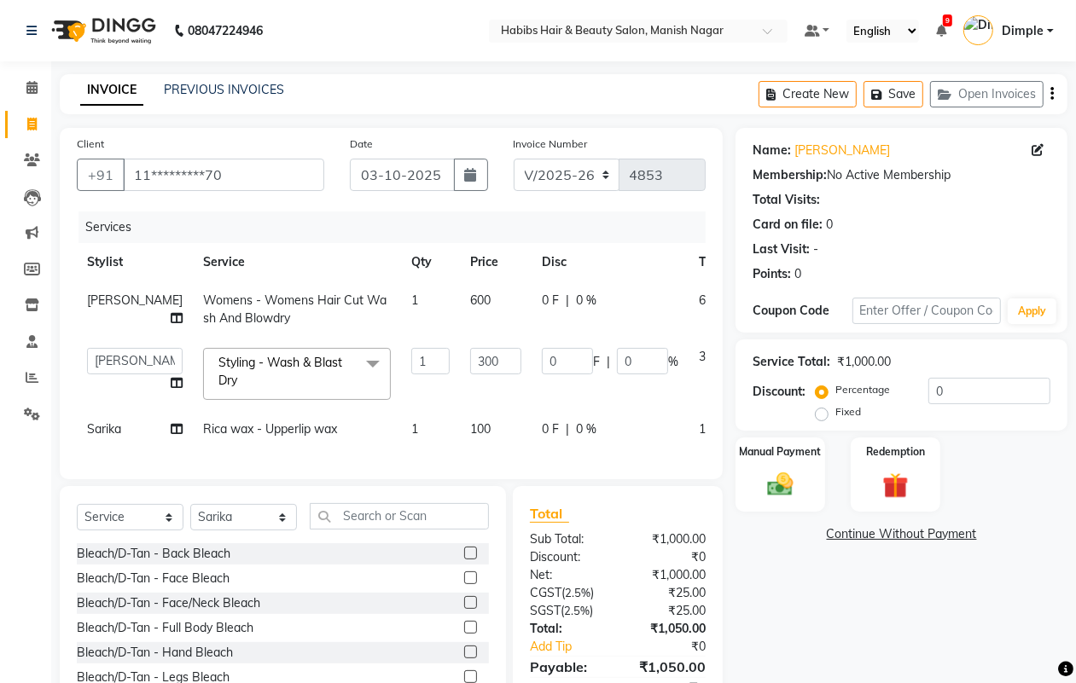
click at [1051, 94] on icon "button" at bounding box center [1051, 94] width 3 height 1
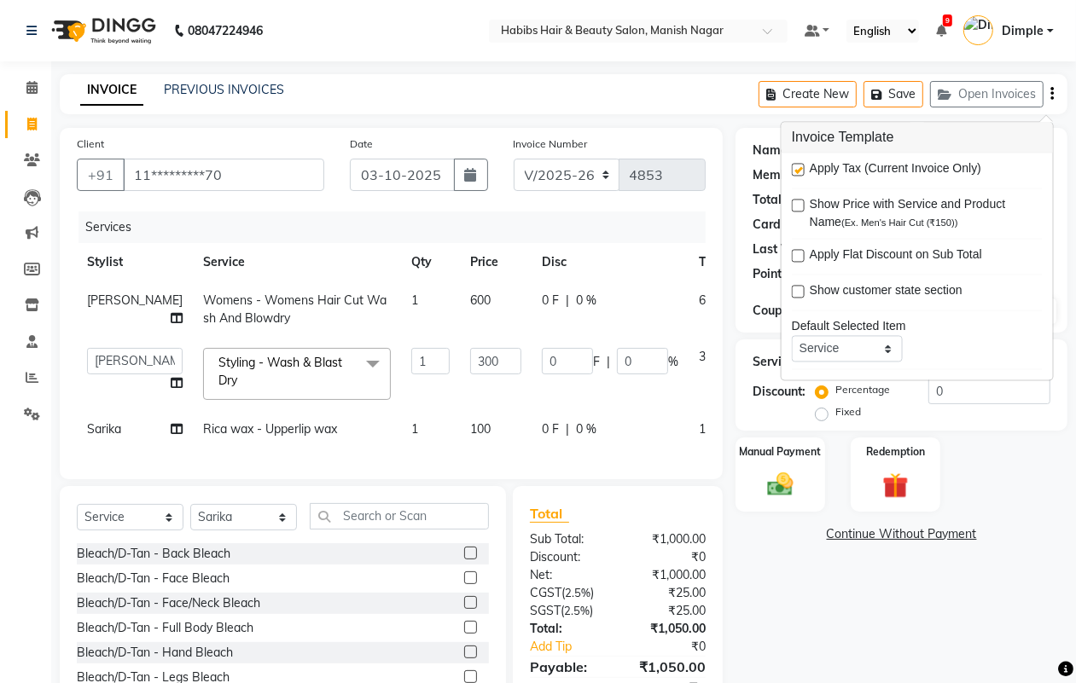
click at [796, 171] on label at bounding box center [798, 170] width 13 height 13
click at [796, 171] on input "checkbox" at bounding box center [797, 170] width 11 height 11
checkbox input "false"
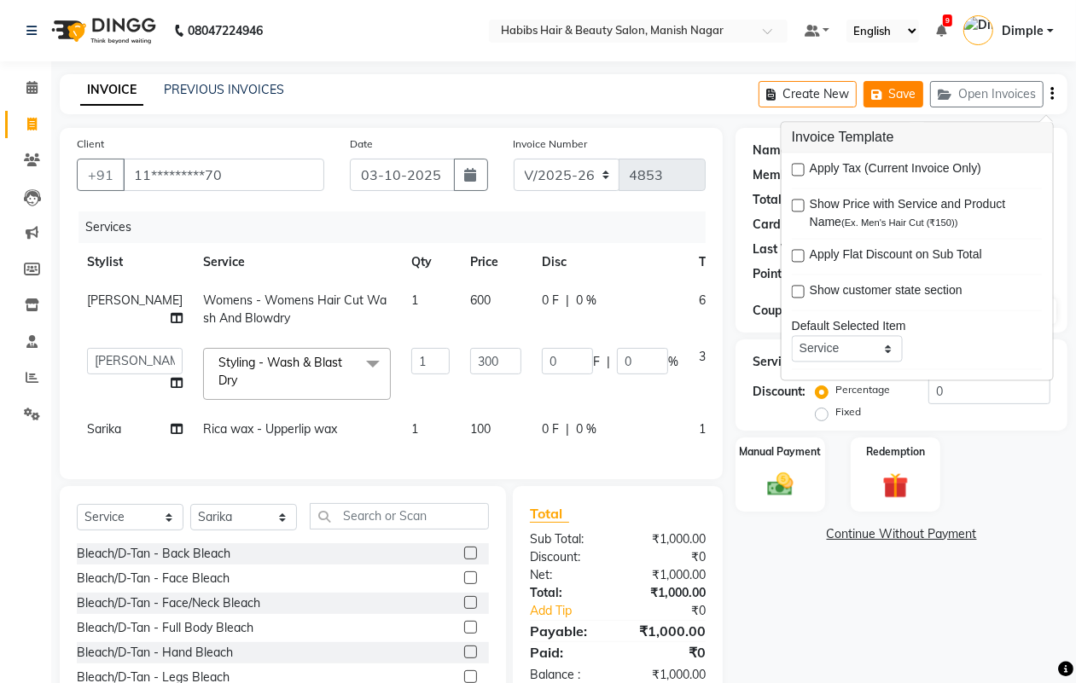
click at [890, 90] on button "Save" at bounding box center [893, 94] width 60 height 26
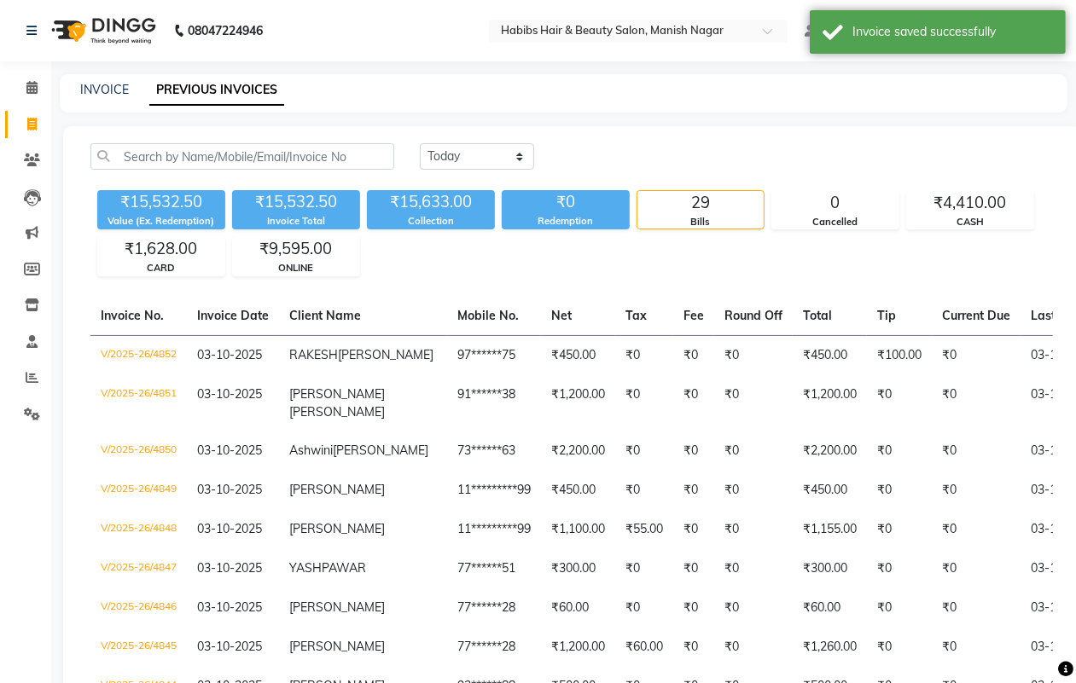
click at [75, 86] on div "INVOICE PREVIOUS INVOICES" at bounding box center [553, 90] width 987 height 18
click at [98, 84] on link "INVOICE" at bounding box center [104, 89] width 49 height 15
select select "service"
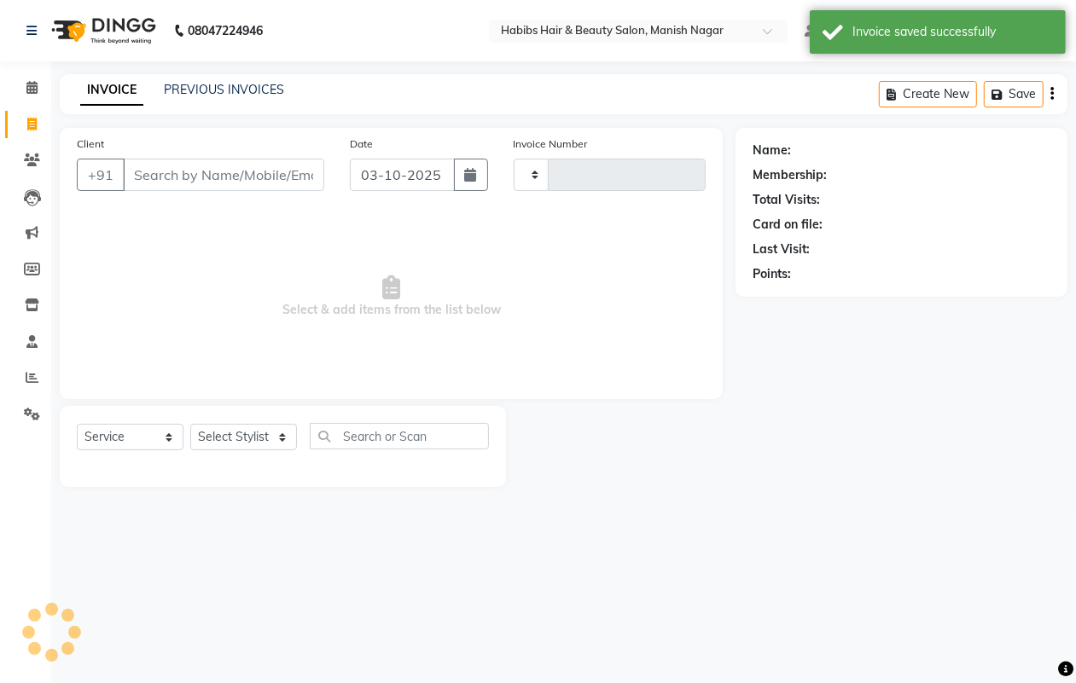
type input "4853"
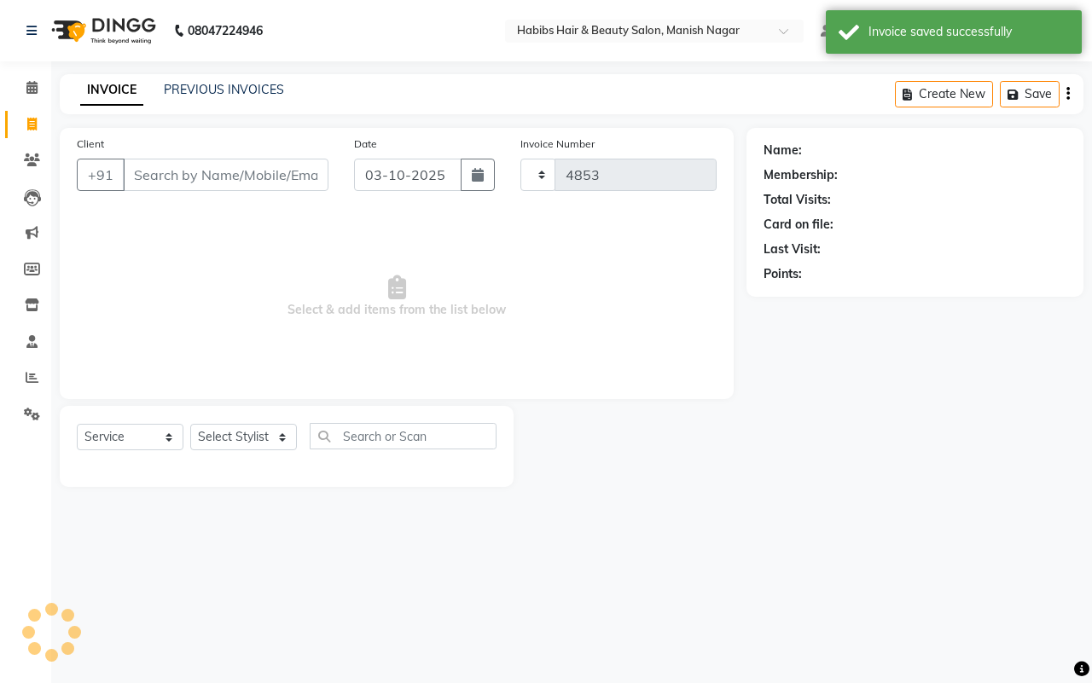
select select "3804"
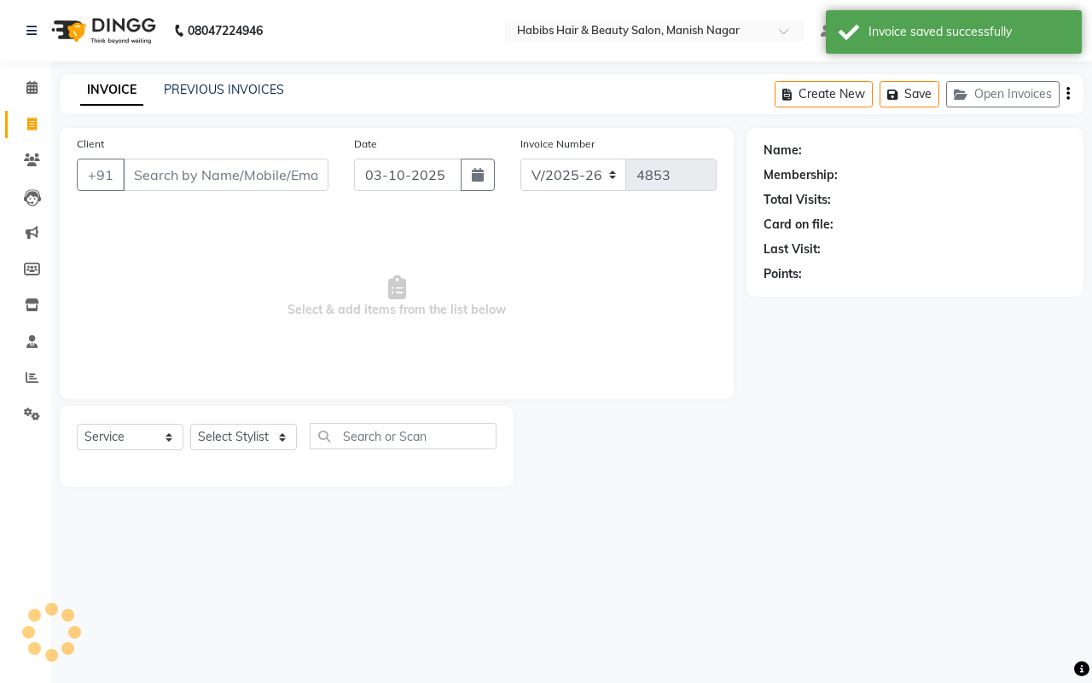
click at [136, 172] on input "Client" at bounding box center [226, 175] width 206 height 32
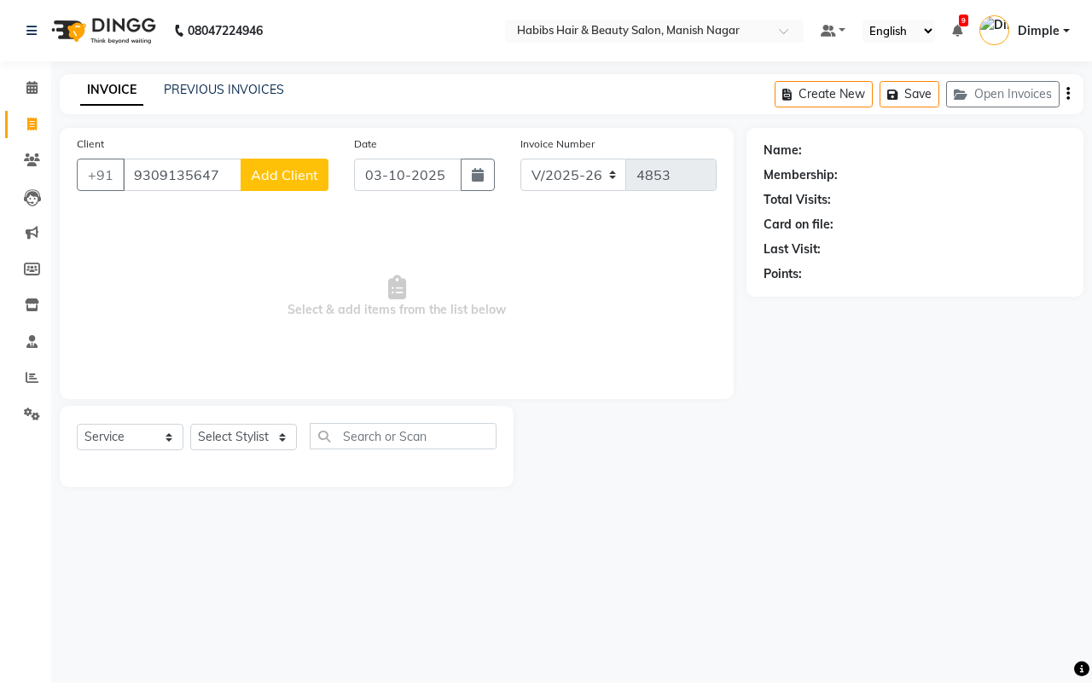
type input "9309135647"
click at [296, 166] on span "Add Client" at bounding box center [284, 174] width 67 height 17
select select "22"
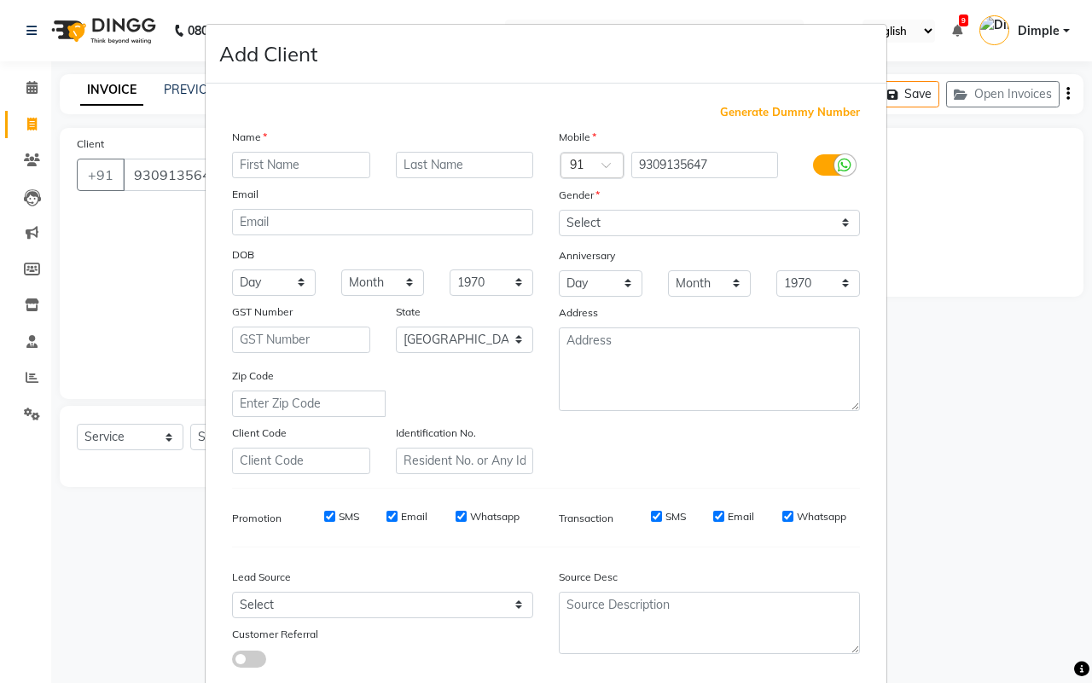
click at [287, 160] on input "text" at bounding box center [301, 165] width 138 height 26
type input "[PERSON_NAME]"
type input "moudekar"
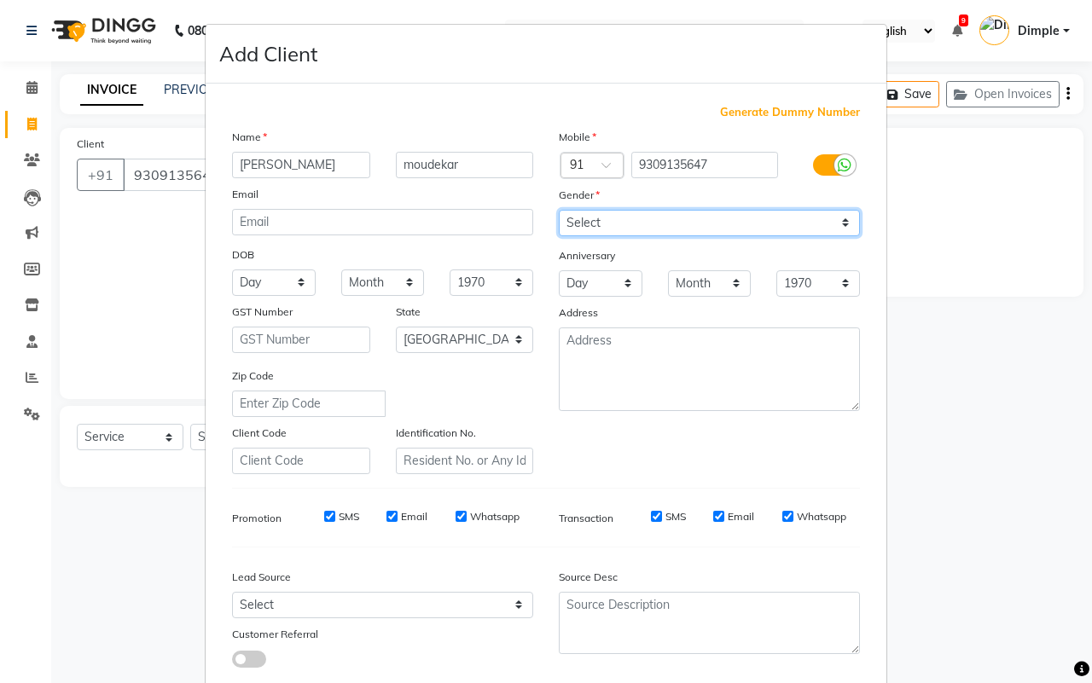
click at [584, 222] on select "Select [DEMOGRAPHIC_DATA] [DEMOGRAPHIC_DATA] Other Prefer Not To Say" at bounding box center [709, 223] width 301 height 26
select select "[DEMOGRAPHIC_DATA]"
click at [559, 210] on select "Select [DEMOGRAPHIC_DATA] [DEMOGRAPHIC_DATA] Other Prefer Not To Say" at bounding box center [709, 223] width 301 height 26
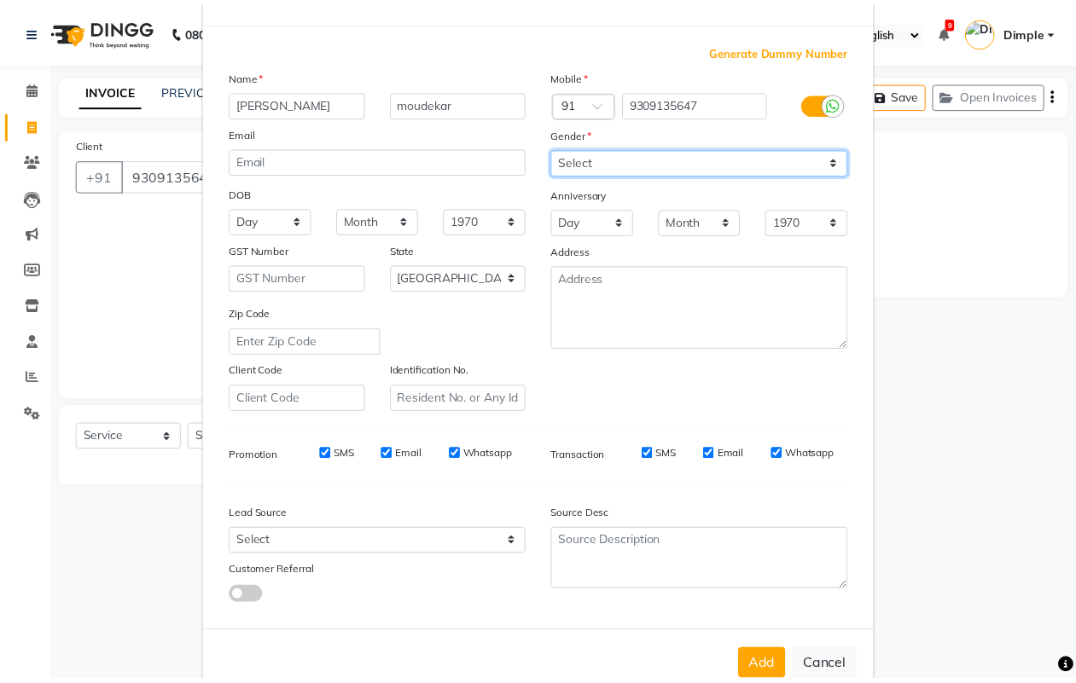
scroll to position [98, 0]
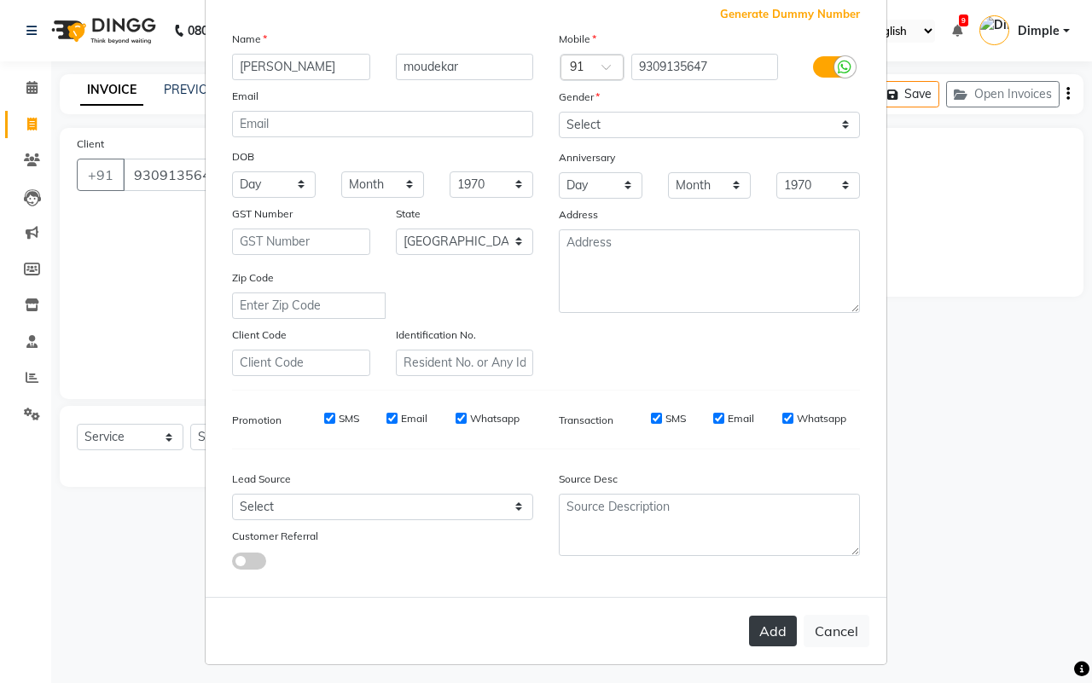
click at [766, 627] on button "Add" at bounding box center [773, 631] width 48 height 31
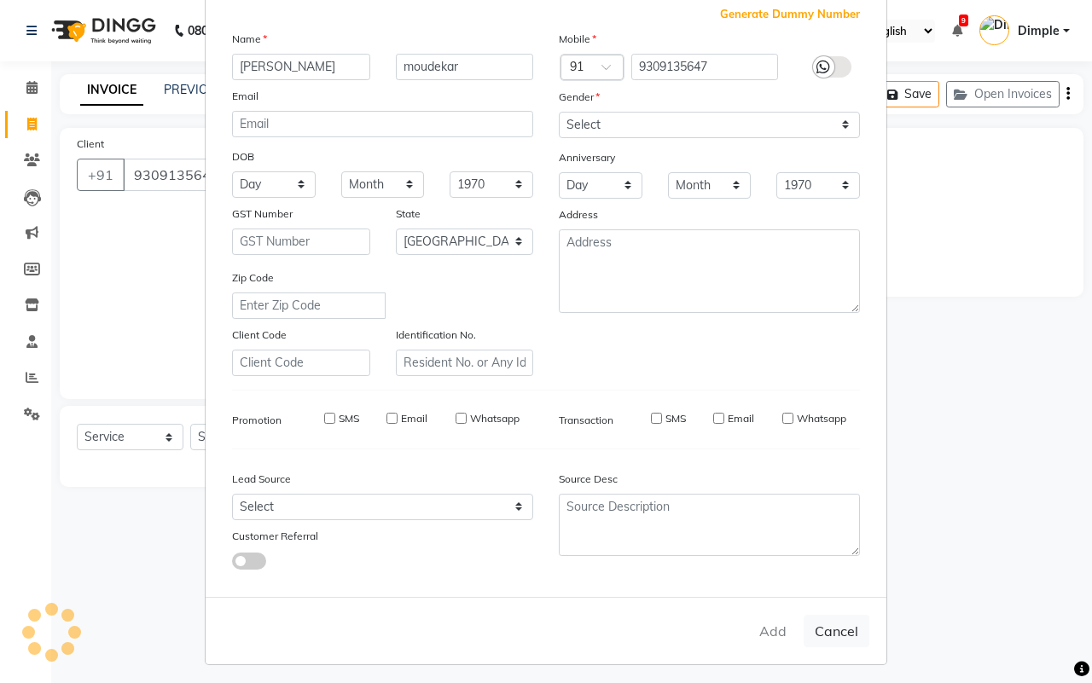
type input "93******47"
select select
select select "null"
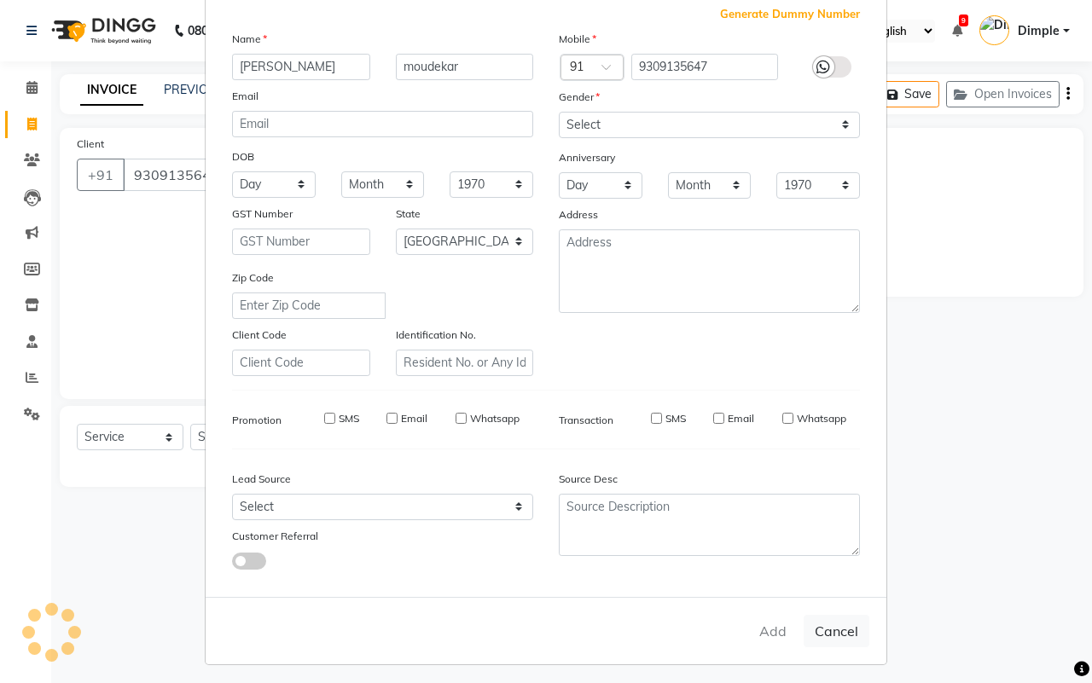
select select
checkbox input "false"
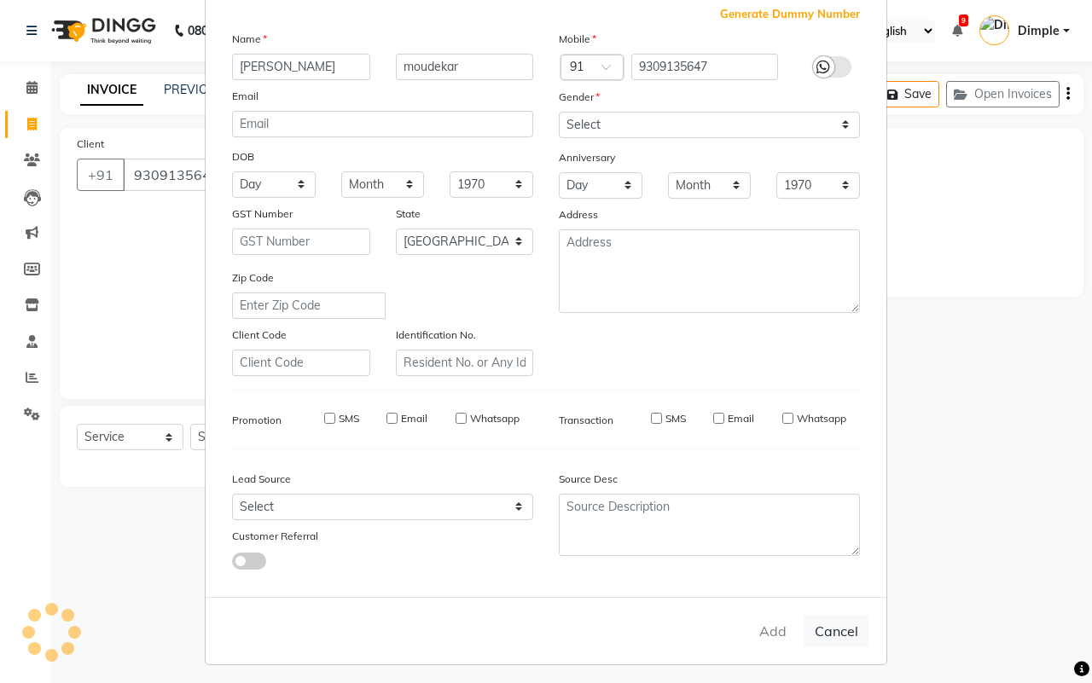
checkbox input "false"
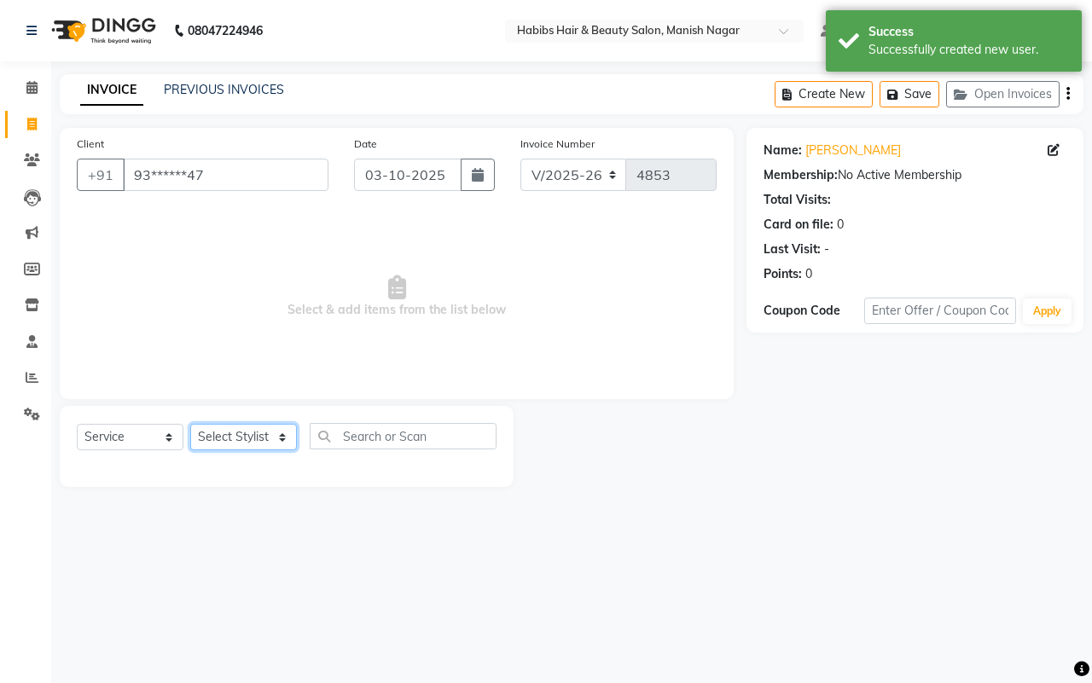
click at [240, 444] on select "Select Stylist [PERSON_NAME] [PERSON_NAME] [PERSON_NAME] [PERSON_NAME] Sachin […" at bounding box center [243, 437] width 107 height 26
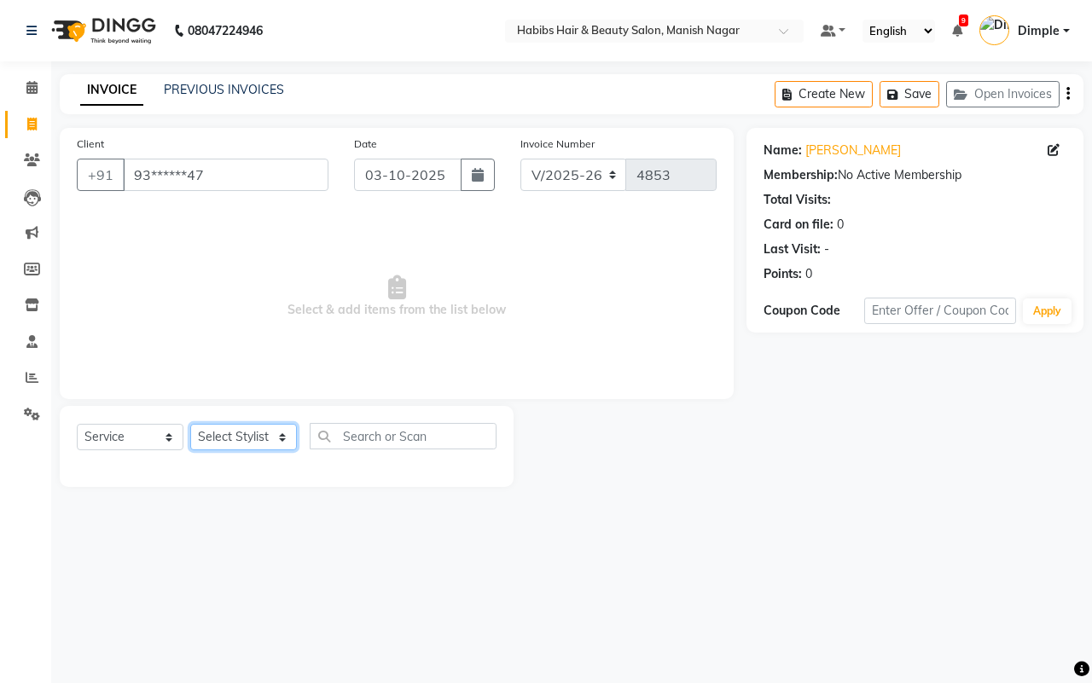
select select "62737"
click at [190, 424] on select "Select Stylist [PERSON_NAME] [PERSON_NAME] [PERSON_NAME] [PERSON_NAME] Sachin […" at bounding box center [243, 437] width 107 height 26
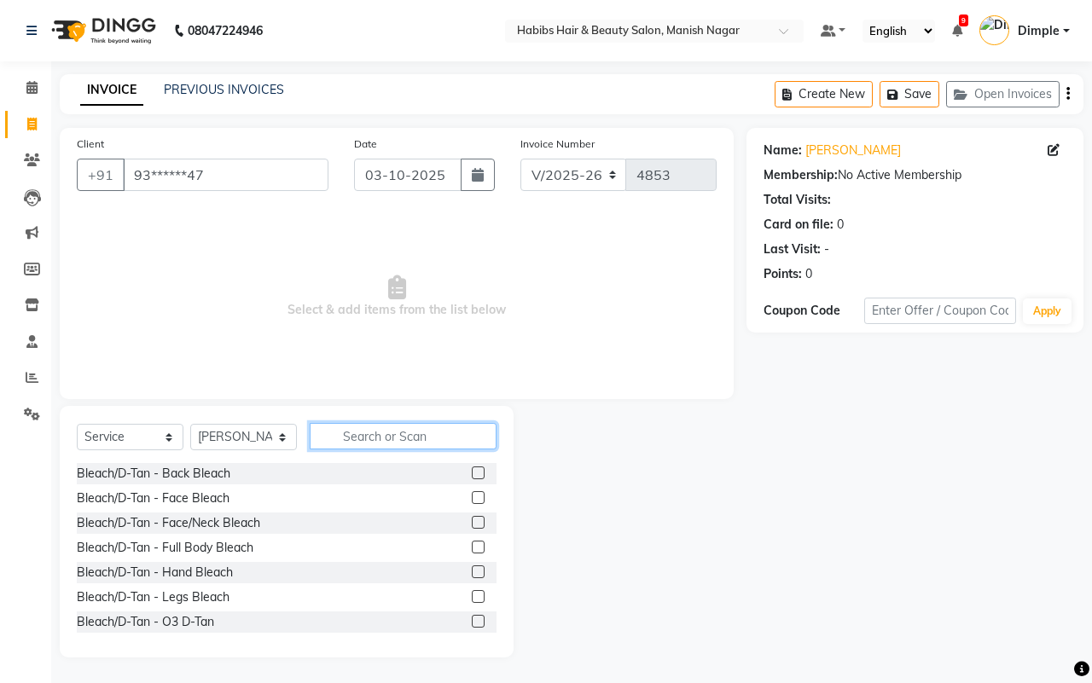
click at [364, 444] on input "text" at bounding box center [403, 436] width 187 height 26
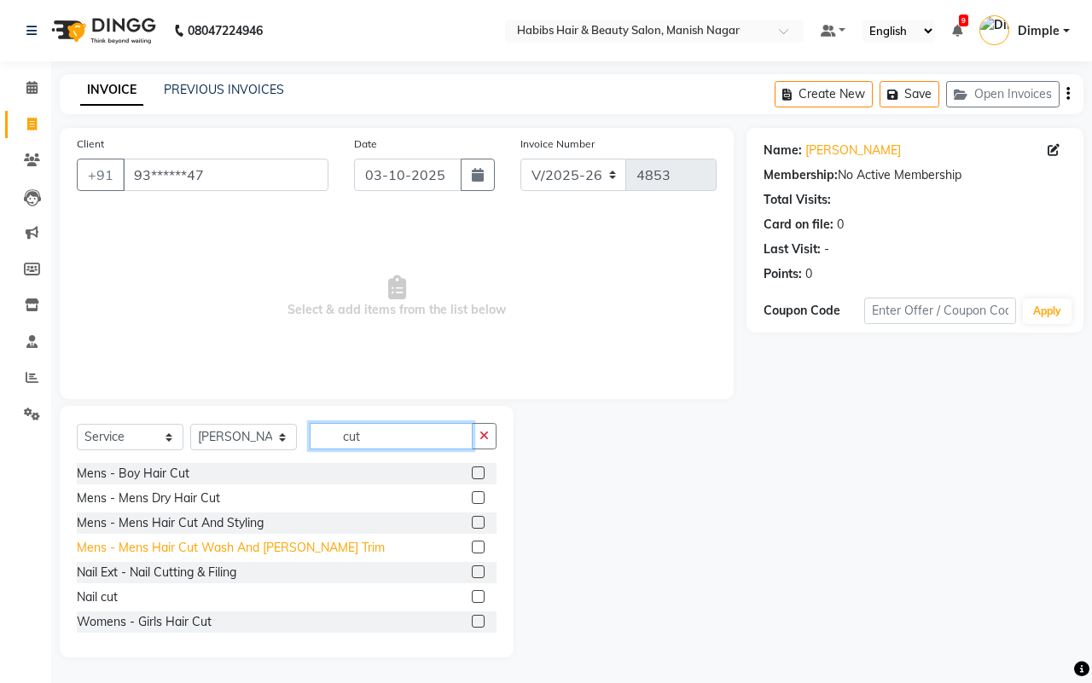
type input "cut"
click at [274, 546] on div "Mens - Mens Hair Cut Wash And [PERSON_NAME] Trim" at bounding box center [231, 548] width 308 height 18
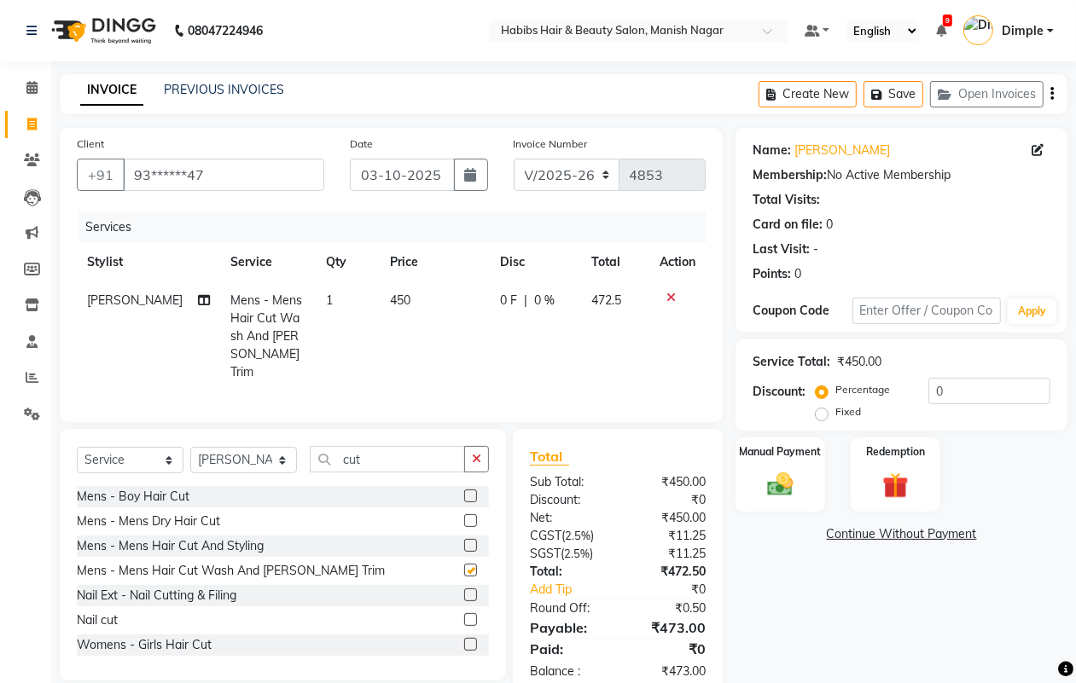
checkbox input "false"
click at [405, 322] on td "450" at bounding box center [435, 337] width 110 height 110
select select "62737"
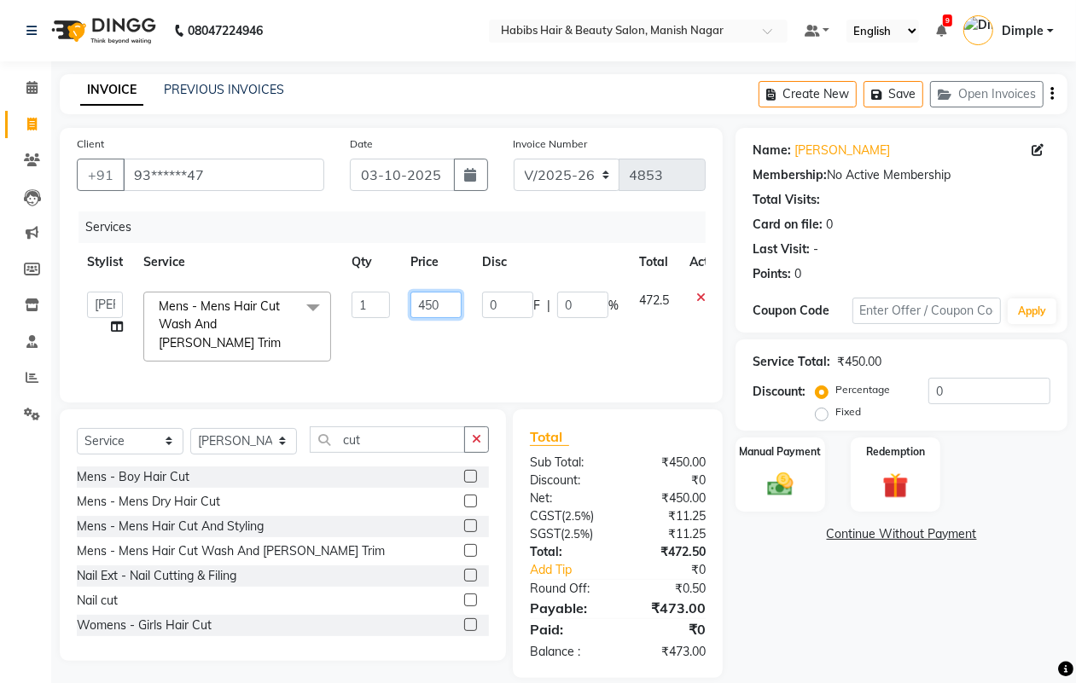
click at [420, 311] on input "450" at bounding box center [435, 305] width 51 height 26
type input "500"
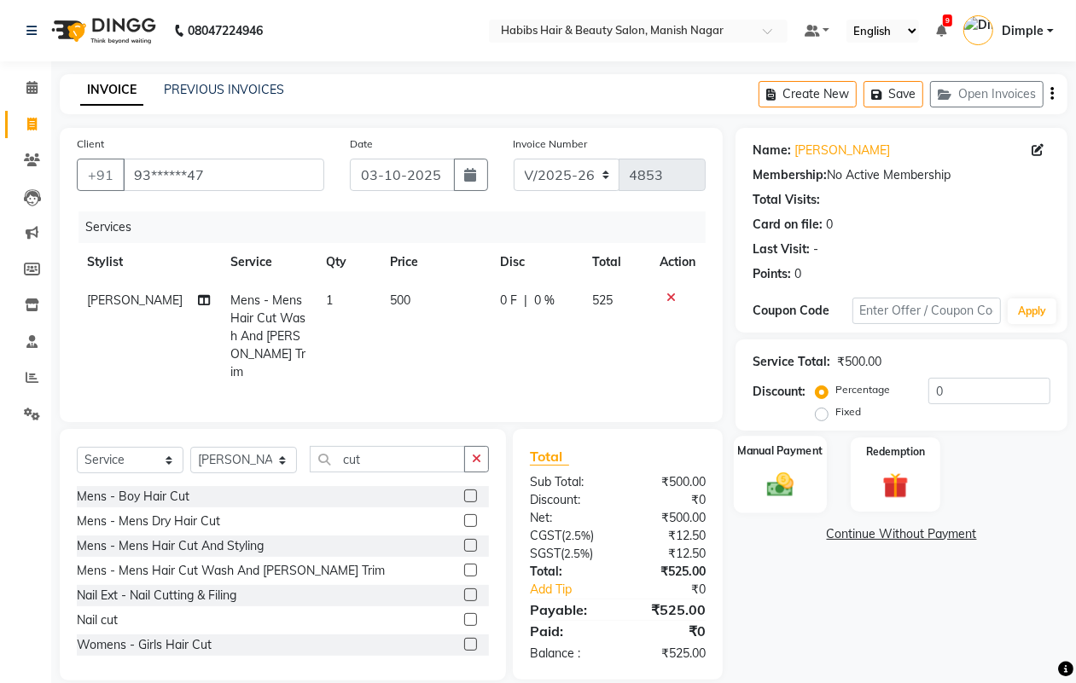
click at [775, 488] on img at bounding box center [779, 484] width 43 height 31
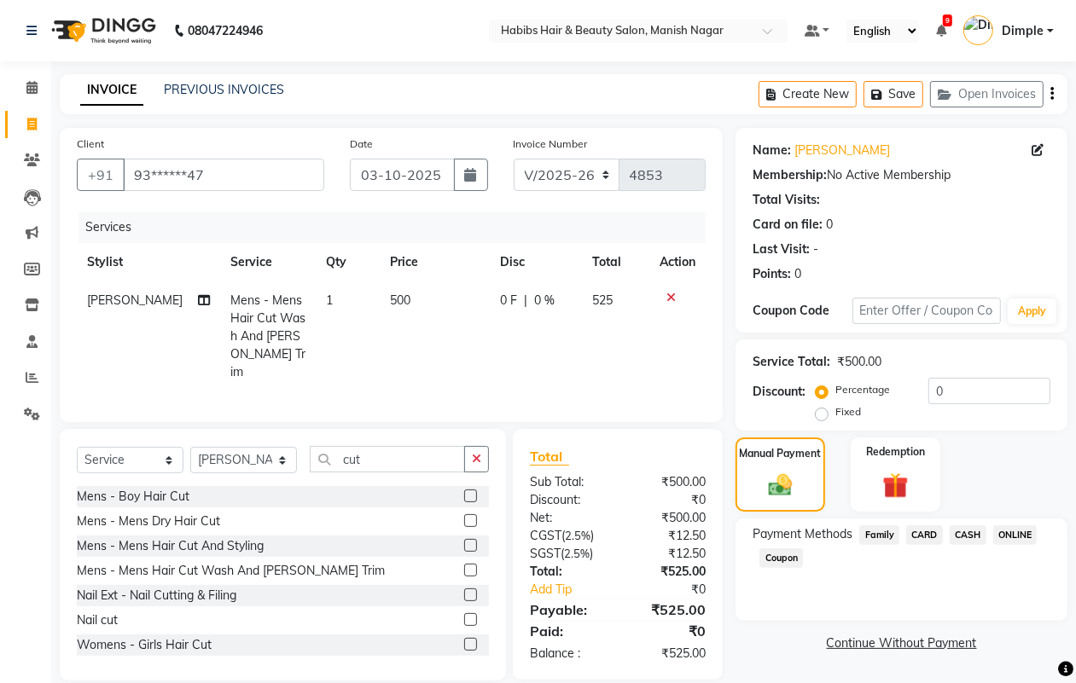
click at [1050, 94] on icon "button" at bounding box center [1051, 94] width 3 height 1
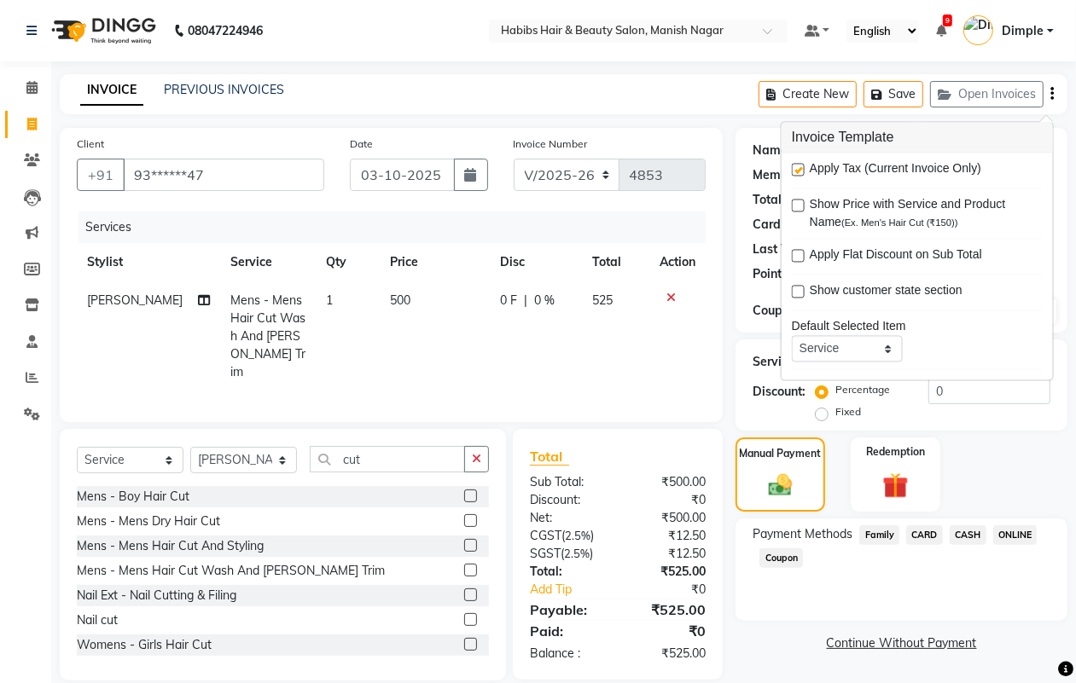
click at [799, 172] on label at bounding box center [798, 170] width 13 height 13
click at [799, 172] on input "checkbox" at bounding box center [797, 170] width 11 height 11
checkbox input "false"
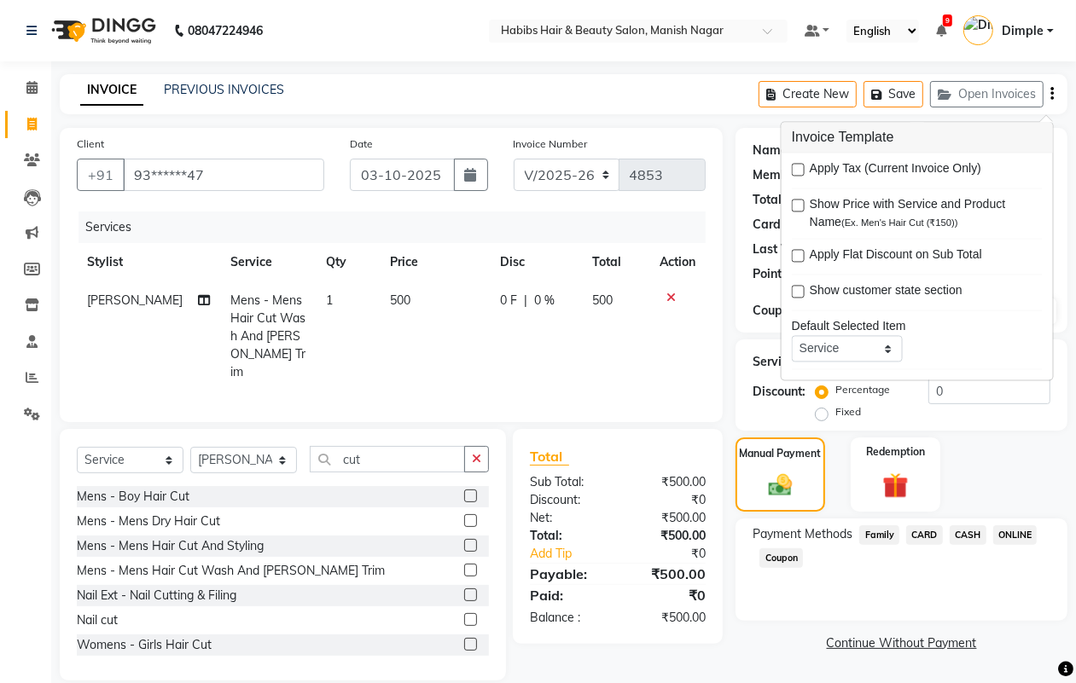
click at [1018, 530] on span "ONLINE" at bounding box center [1015, 535] width 44 height 20
drag, startPoint x: 1018, startPoint y: 530, endPoint x: 1000, endPoint y: 568, distance: 42.4
click at [1018, 530] on span "ONLINE" at bounding box center [1015, 535] width 44 height 20
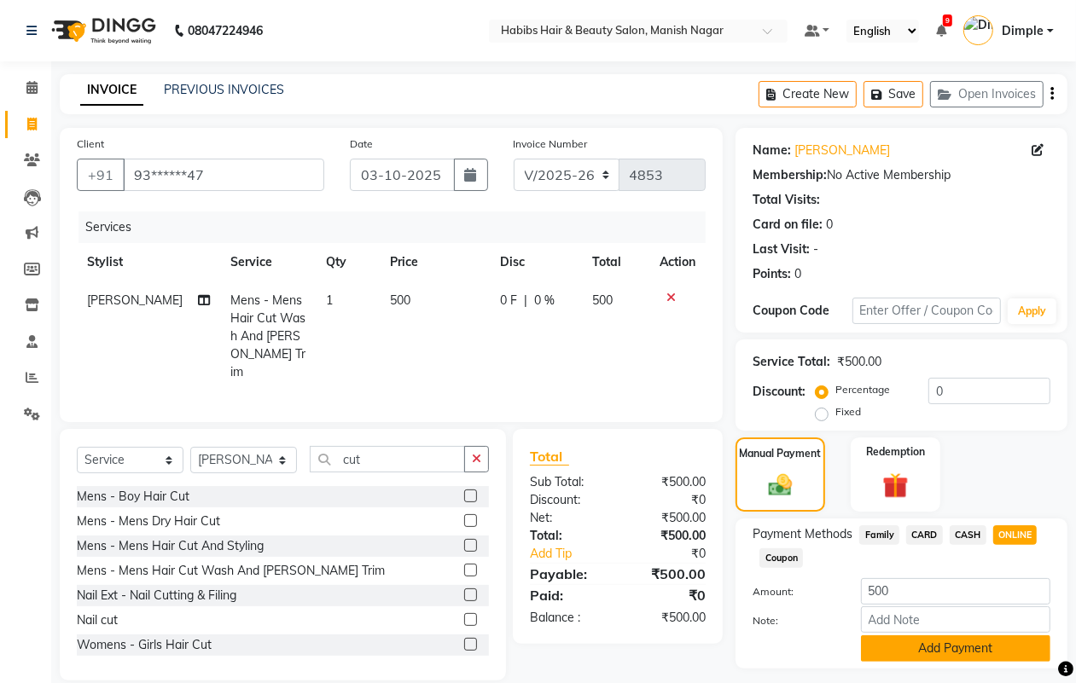
click at [953, 650] on button "Add Payment" at bounding box center [955, 649] width 189 height 26
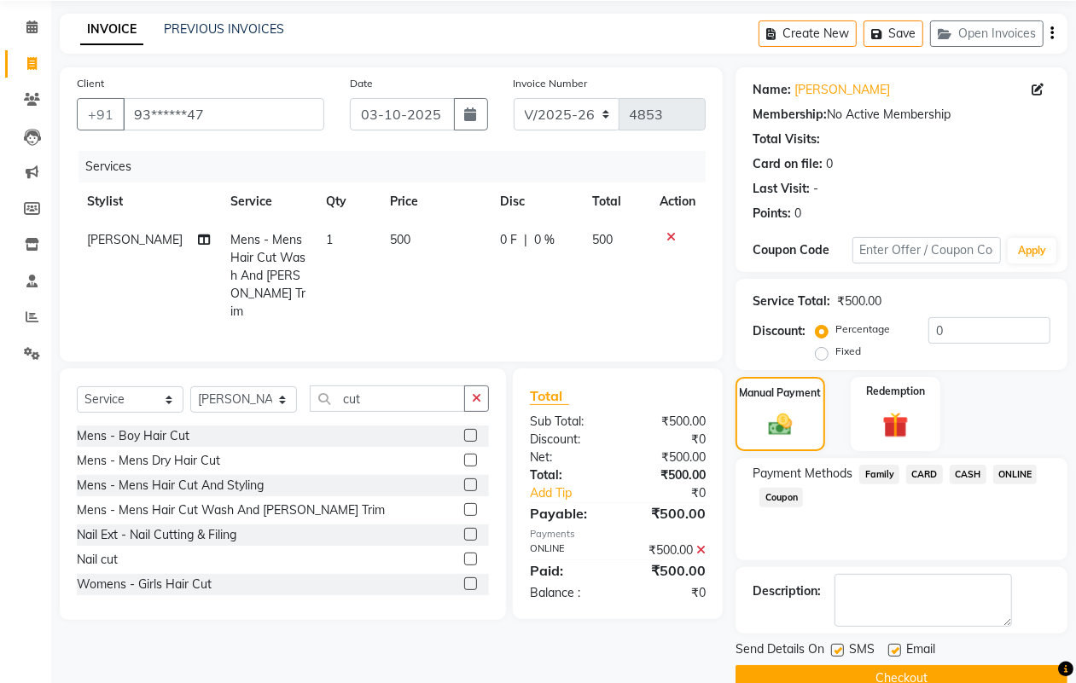
scroll to position [95, 0]
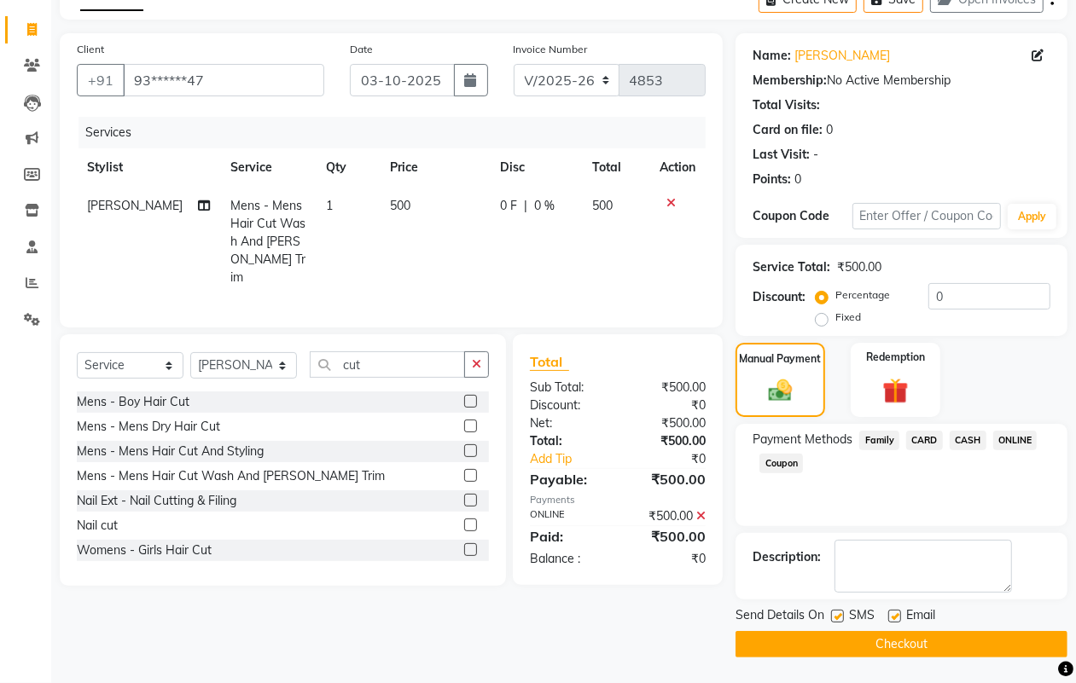
click at [952, 650] on button "Checkout" at bounding box center [901, 644] width 332 height 26
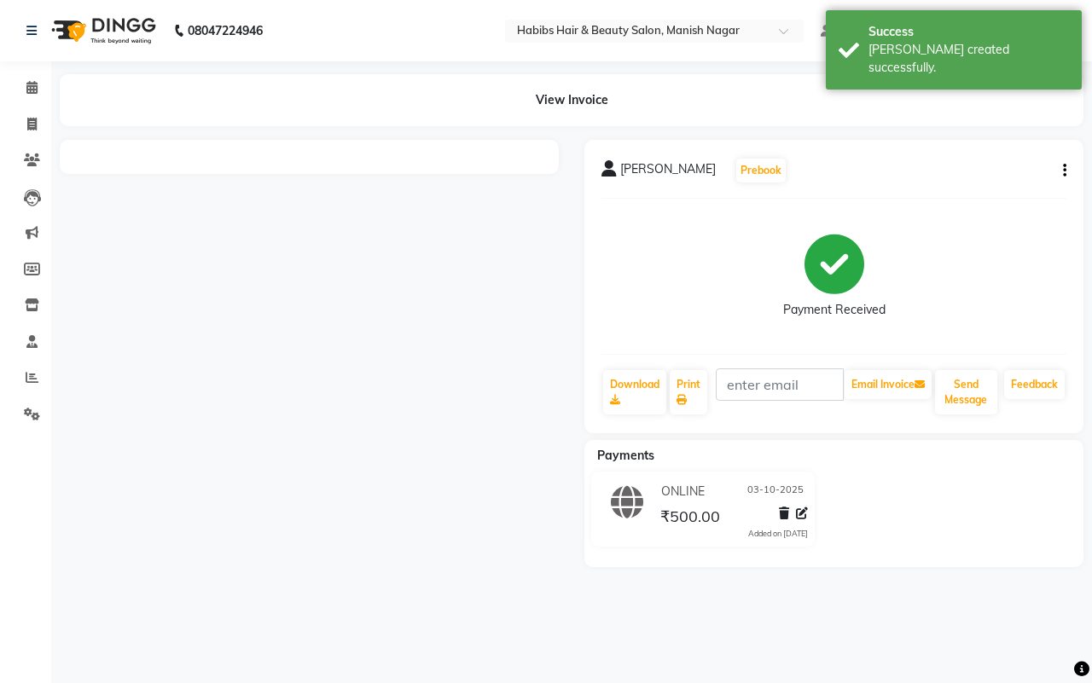
select select "service"
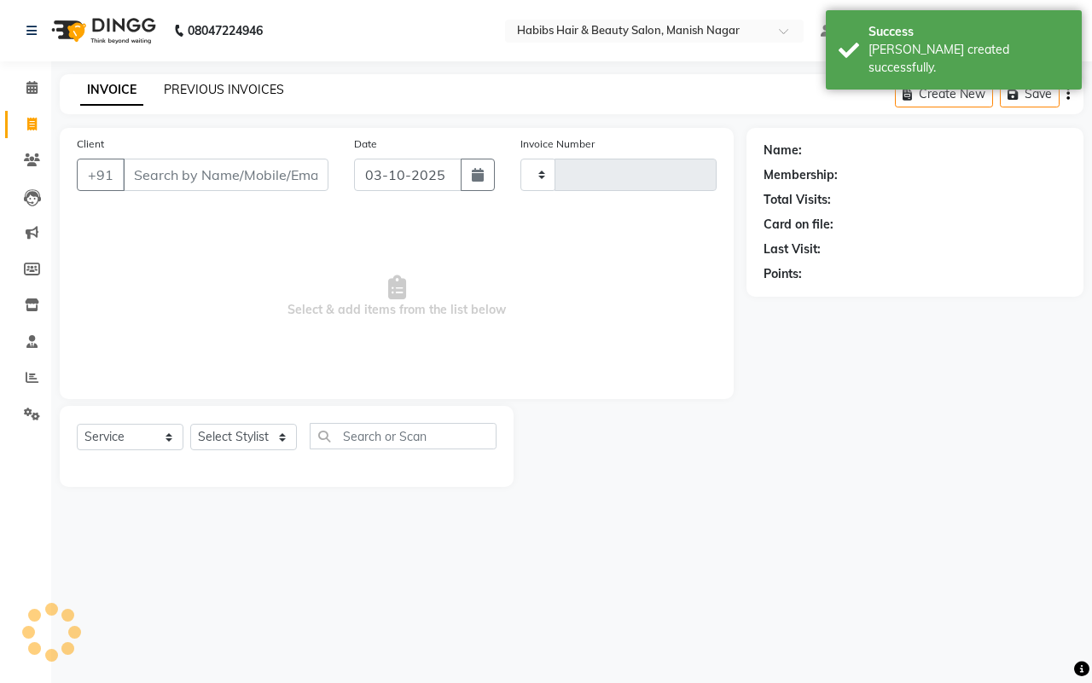
type input "4854"
select select "3804"
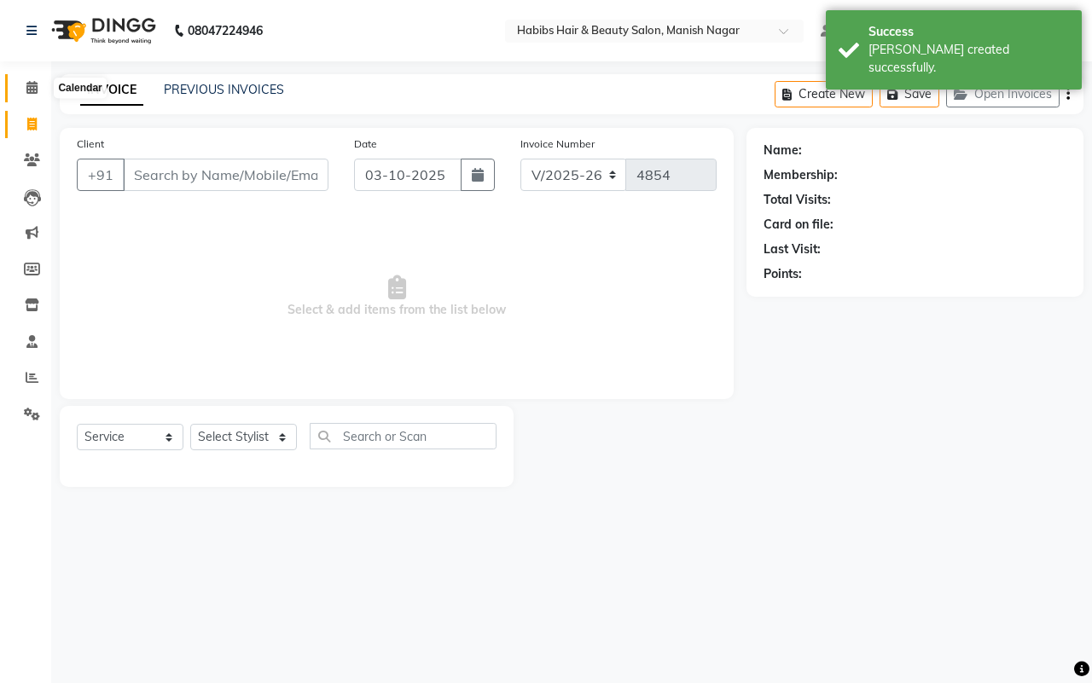
click at [36, 88] on icon at bounding box center [31, 87] width 11 height 13
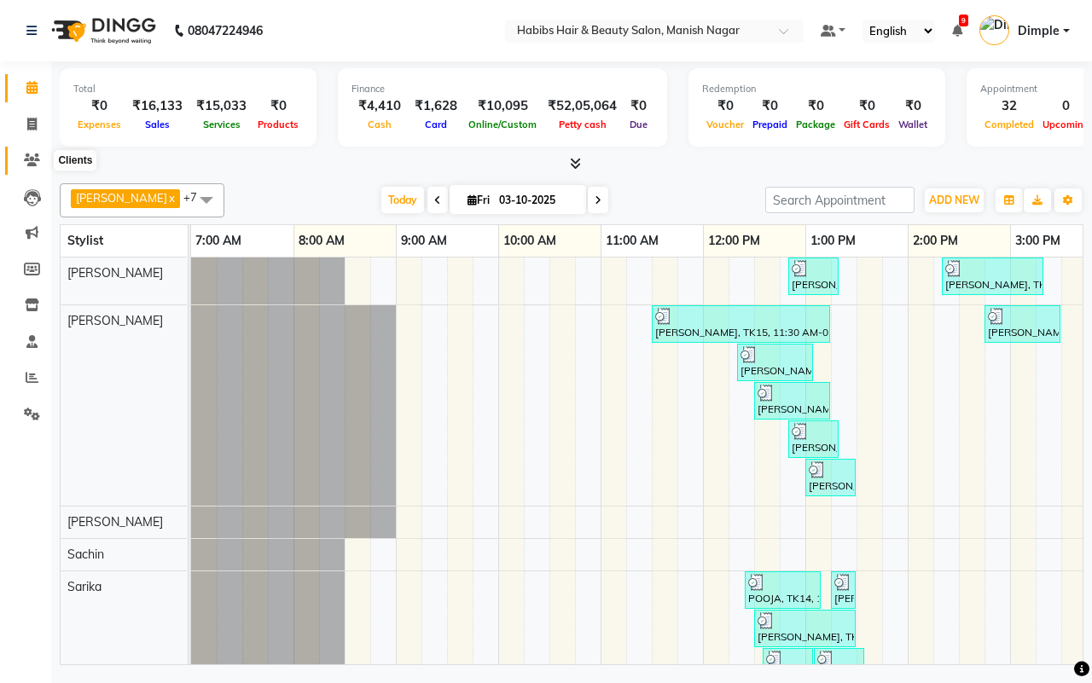
click at [40, 160] on span at bounding box center [32, 161] width 30 height 20
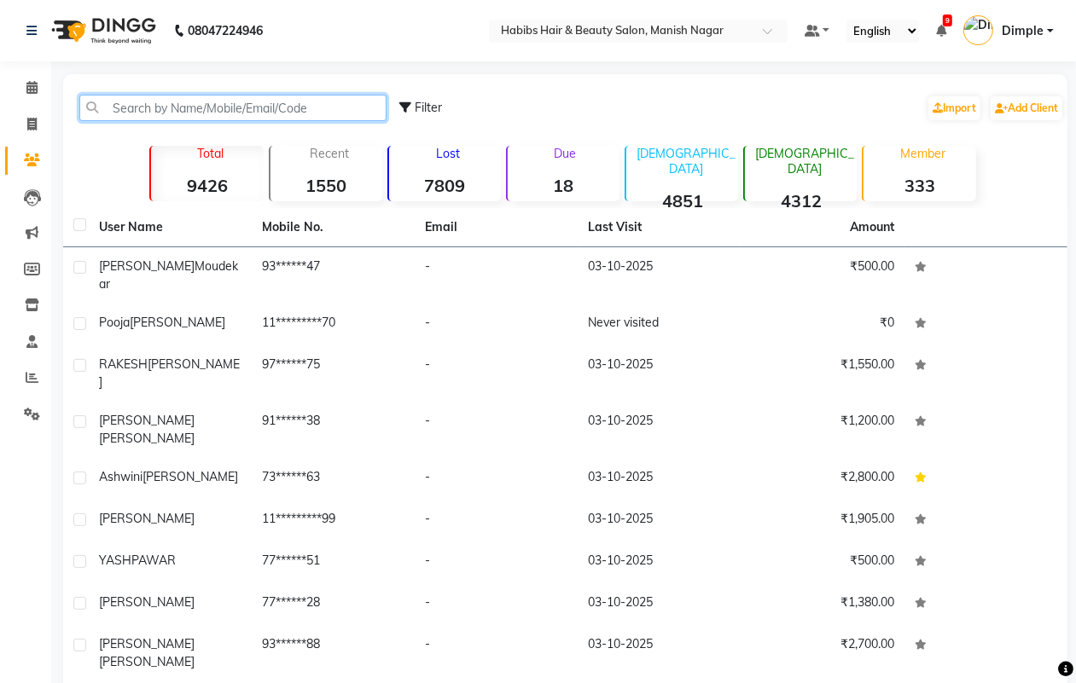
click at [122, 107] on input "text" at bounding box center [232, 108] width 307 height 26
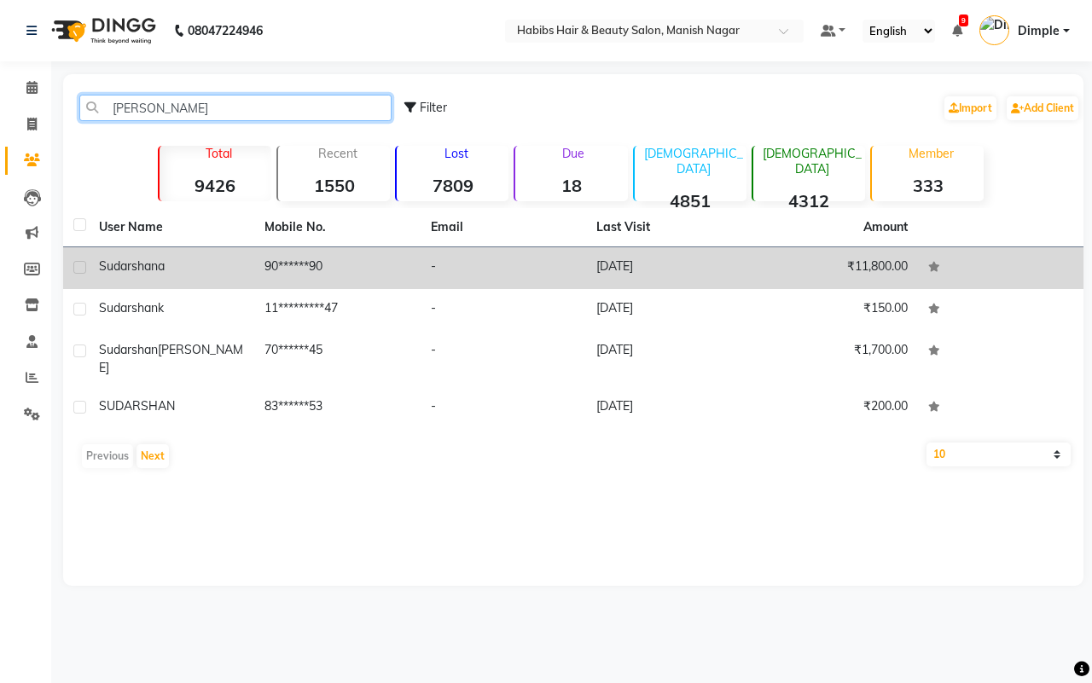
type input "[PERSON_NAME]"
click at [292, 277] on td "90******90" at bounding box center [336, 268] width 165 height 42
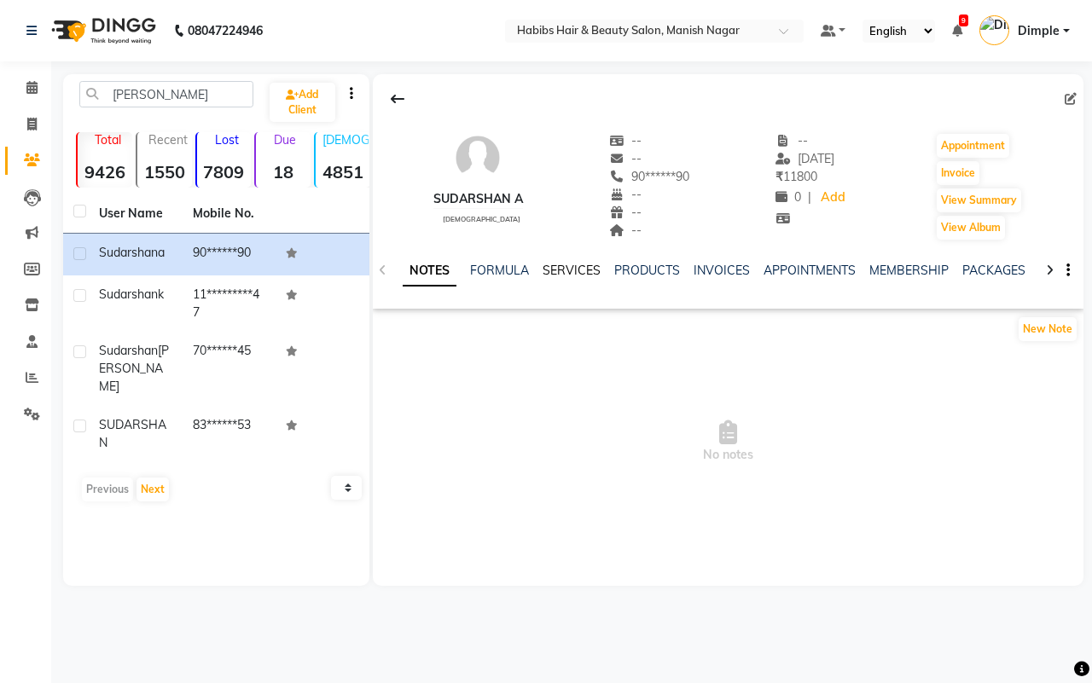
click at [565, 270] on link "SERVICES" at bounding box center [572, 270] width 58 height 15
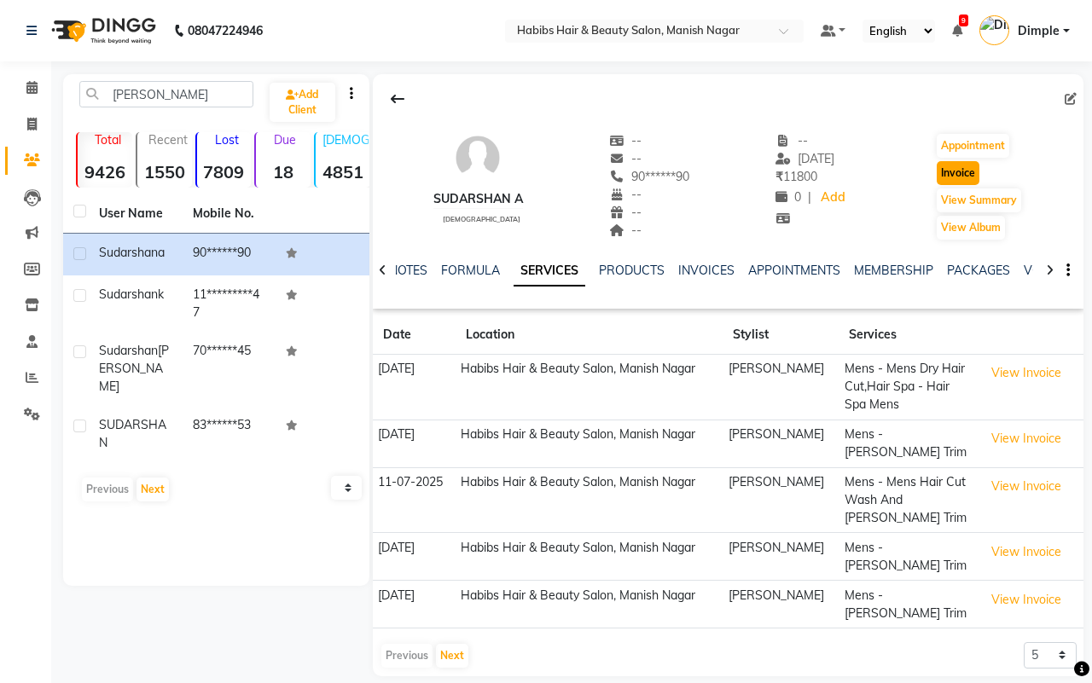
click at [962, 175] on button "Invoice" at bounding box center [958, 173] width 43 height 24
select select "service"
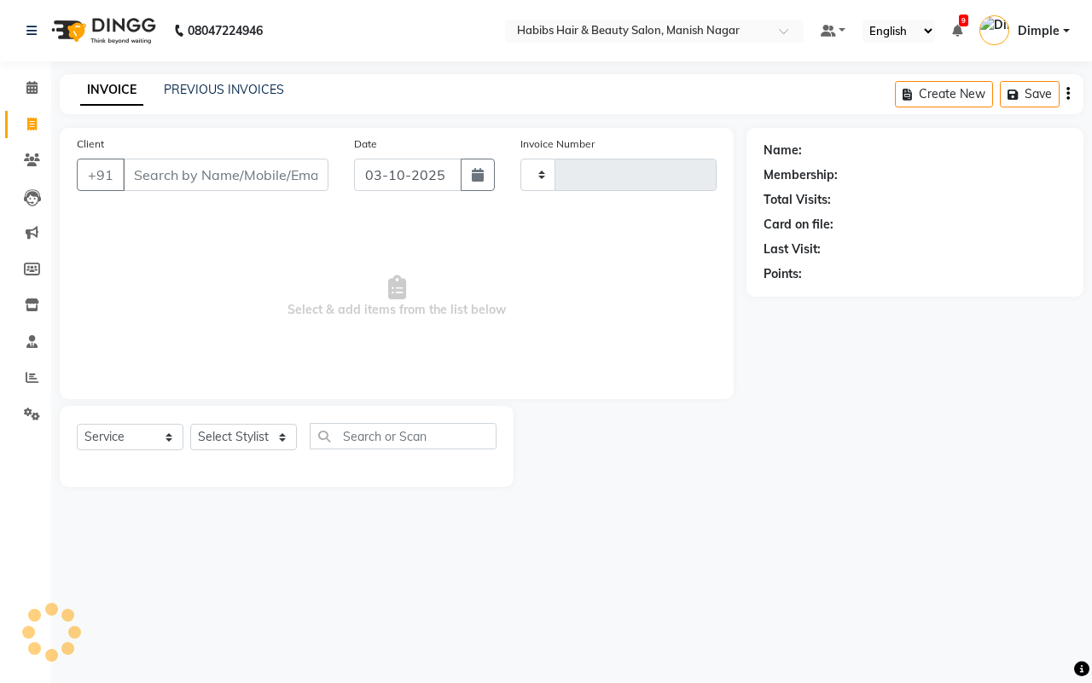
type input "4854"
select select "3804"
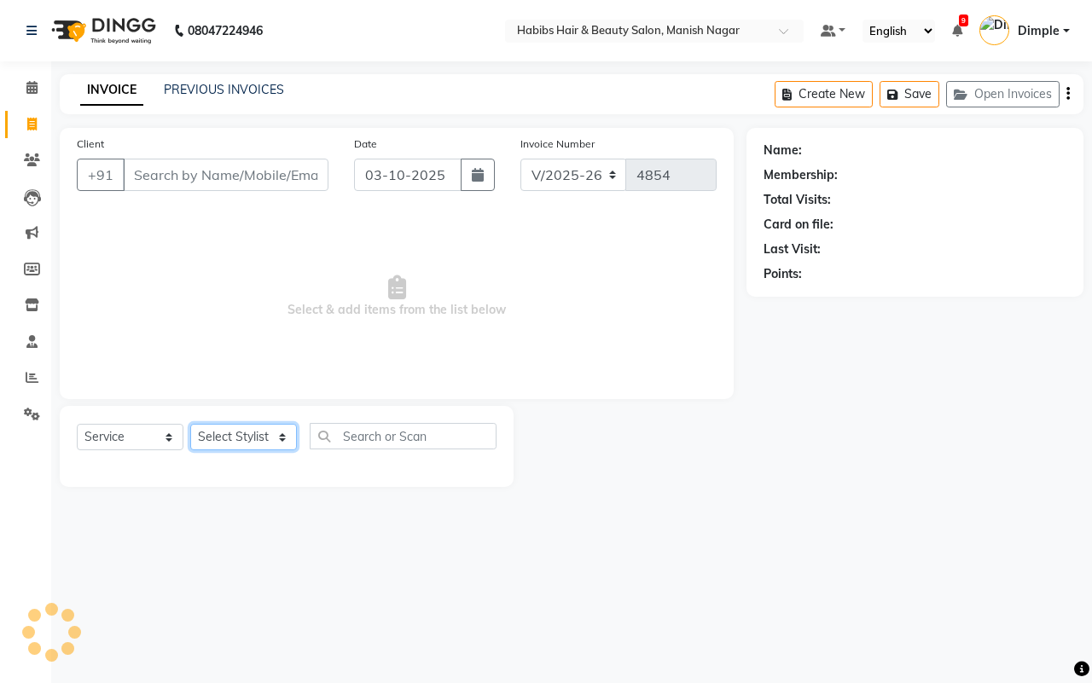
click at [246, 439] on select "Select Stylist" at bounding box center [243, 437] width 107 height 26
click at [254, 439] on select "Select Stylist" at bounding box center [243, 437] width 107 height 26
type input "90******90"
click at [254, 435] on select "Select Stylist" at bounding box center [243, 437] width 107 height 26
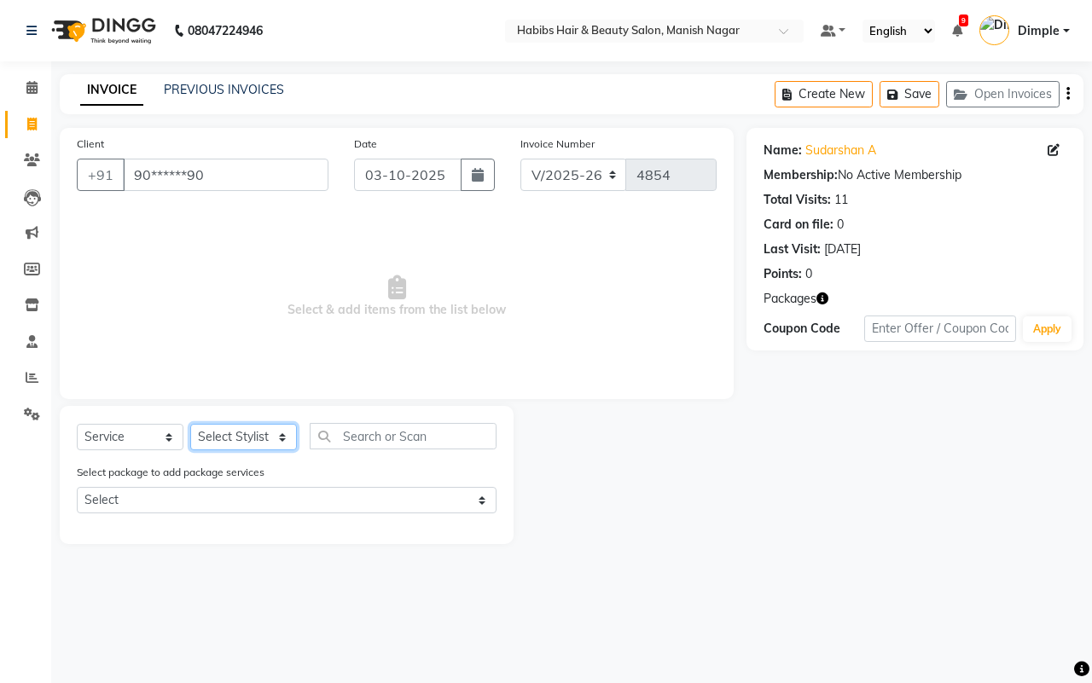
select select "62737"
click at [190, 424] on select "Select Stylist [PERSON_NAME] [PERSON_NAME] [PERSON_NAME] [PERSON_NAME] Sachin […" at bounding box center [243, 437] width 107 height 26
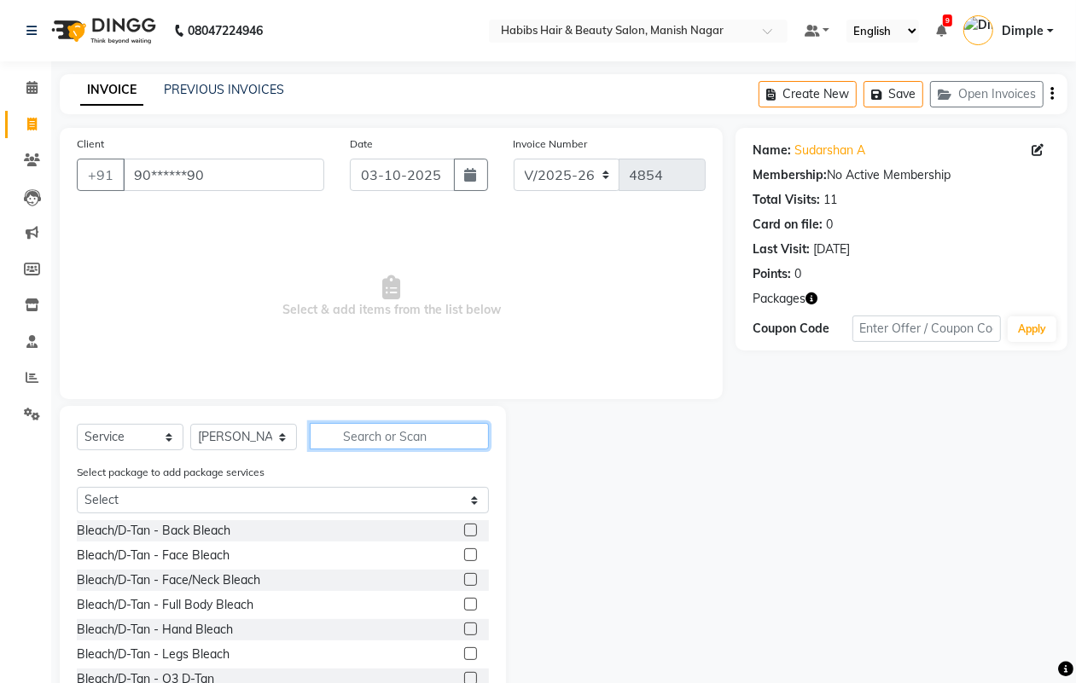
click at [375, 427] on input "text" at bounding box center [399, 436] width 179 height 26
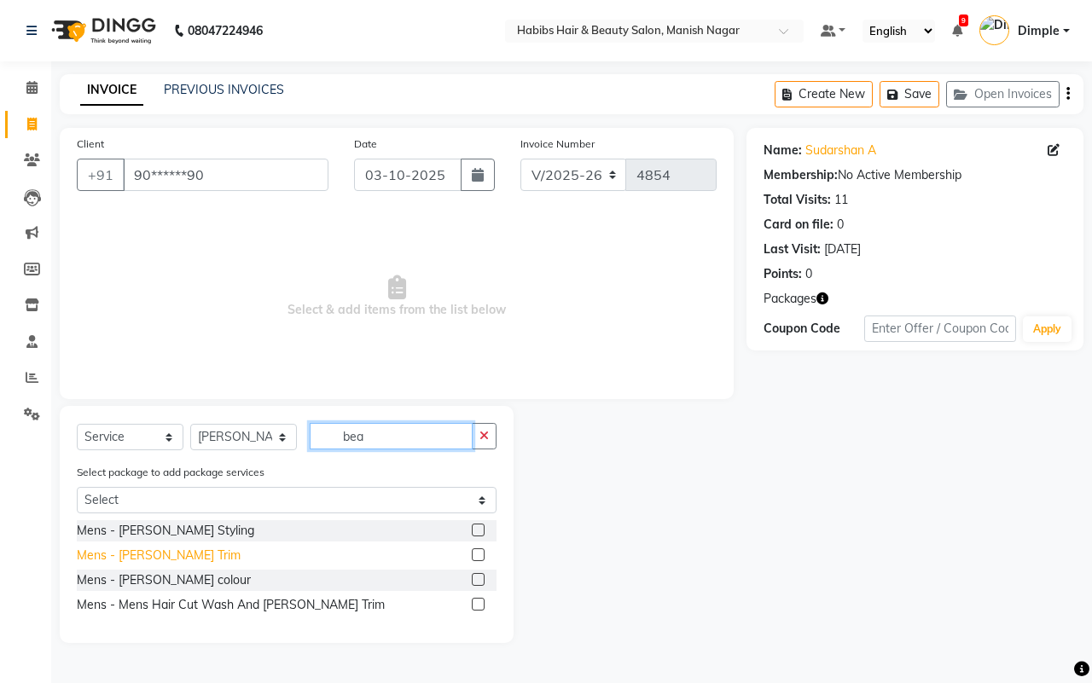
type input "bea"
click at [169, 559] on div "Mens - [PERSON_NAME] Trim" at bounding box center [159, 556] width 164 height 18
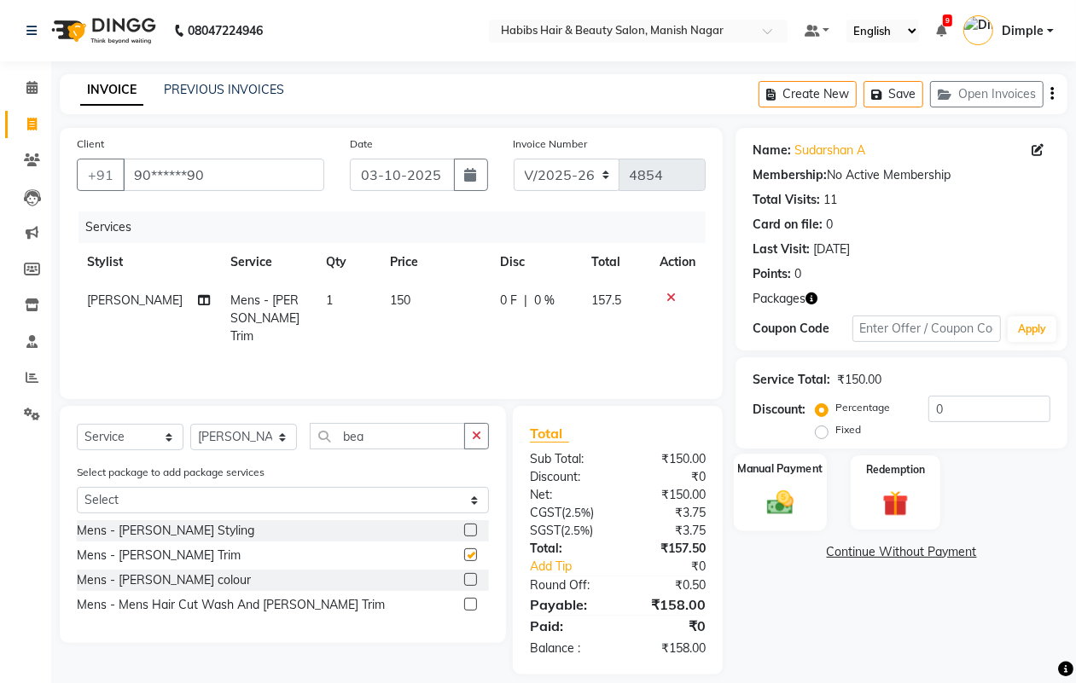
checkbox input "false"
click at [1051, 95] on icon "button" at bounding box center [1051, 94] width 3 height 1
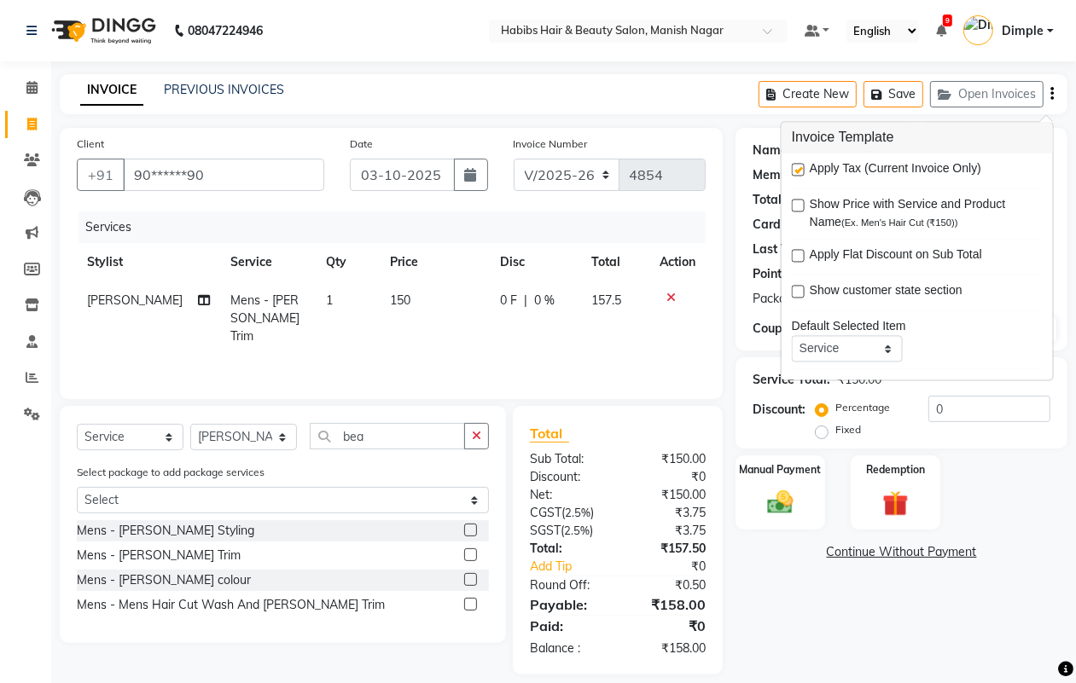
click at [798, 168] on label at bounding box center [798, 170] width 13 height 13
click at [798, 168] on input "checkbox" at bounding box center [797, 170] width 11 height 11
checkbox input "false"
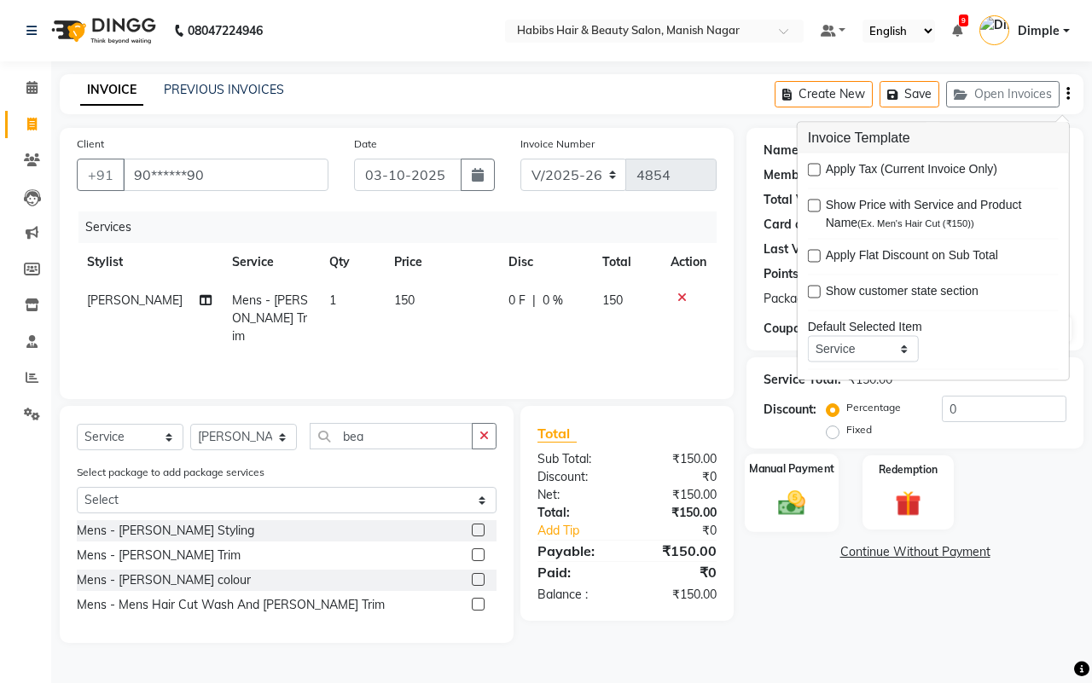
click at [793, 497] on img at bounding box center [791, 503] width 44 height 32
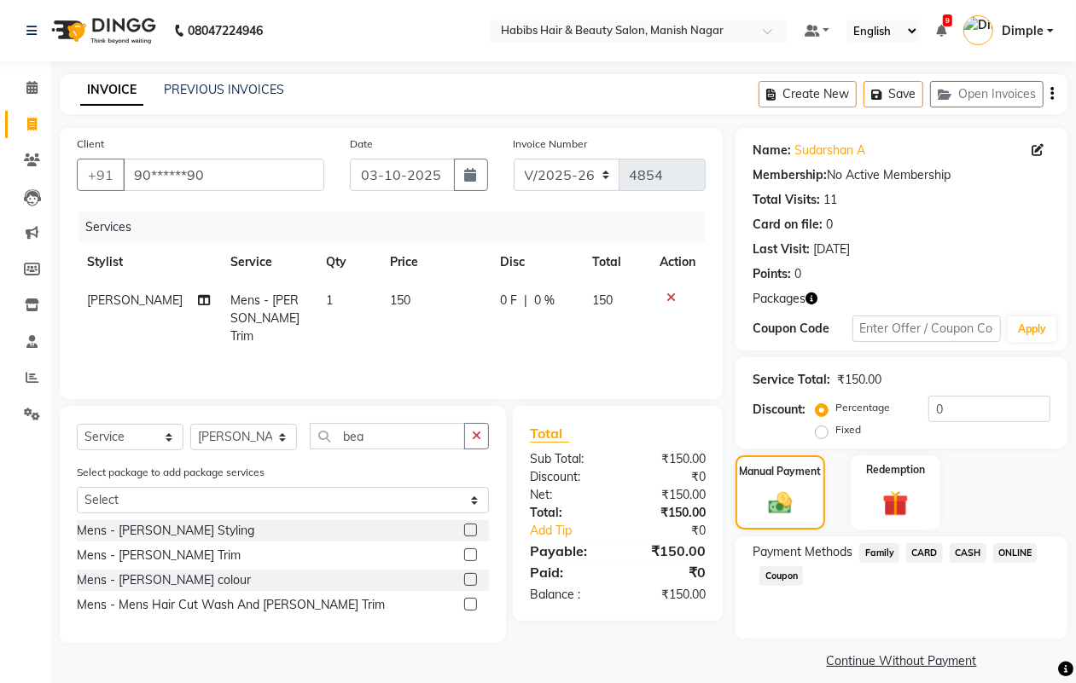
click at [1021, 550] on span "ONLINE" at bounding box center [1015, 553] width 44 height 20
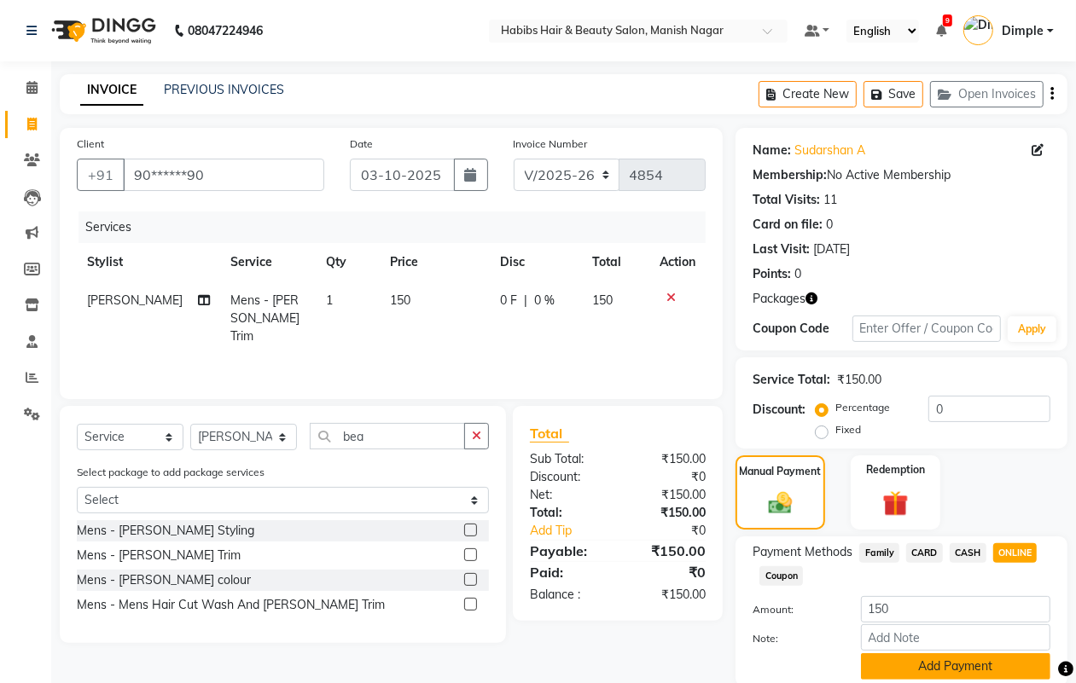
click at [939, 662] on button "Add Payment" at bounding box center [955, 666] width 189 height 26
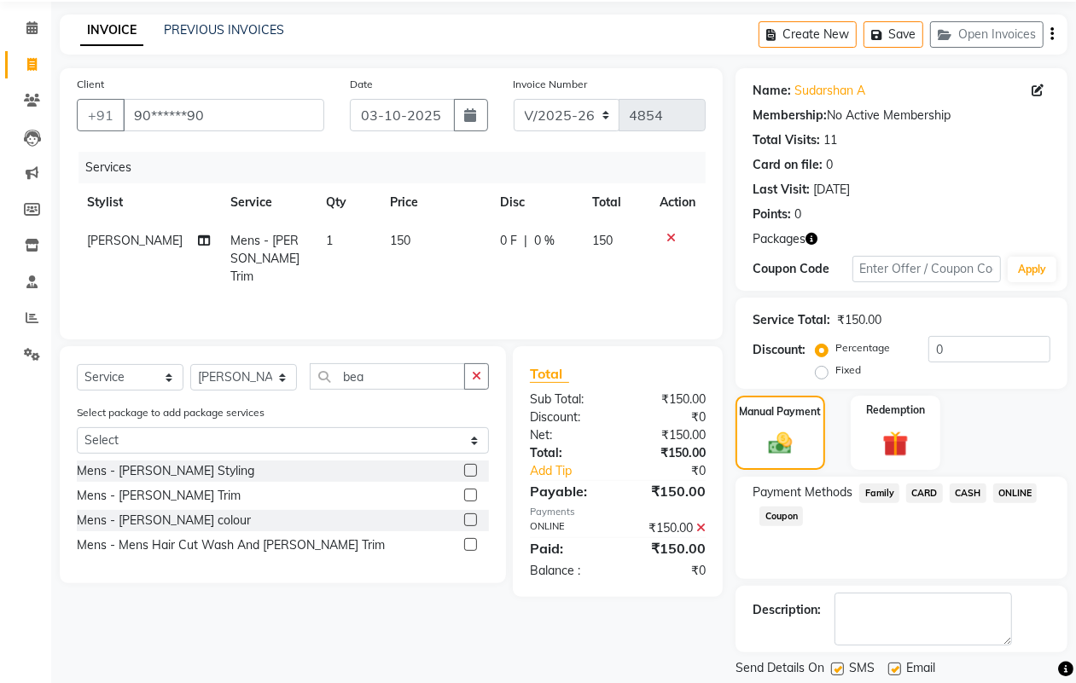
scroll to position [113, 0]
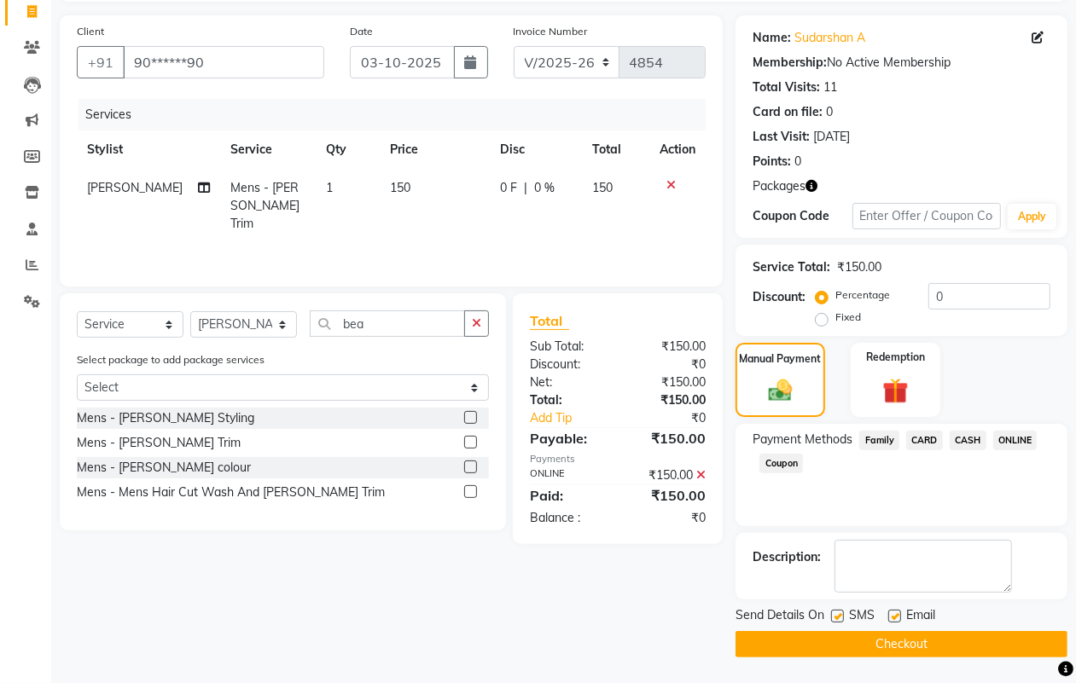
click at [943, 659] on main "INVOICE PREVIOUS INVOICES Create New Save Open Invoices Client +91 90******90 D…" at bounding box center [563, 323] width 1025 height 722
click at [934, 624] on span "Email" at bounding box center [920, 617] width 29 height 21
click at [936, 638] on button "Checkout" at bounding box center [901, 644] width 332 height 26
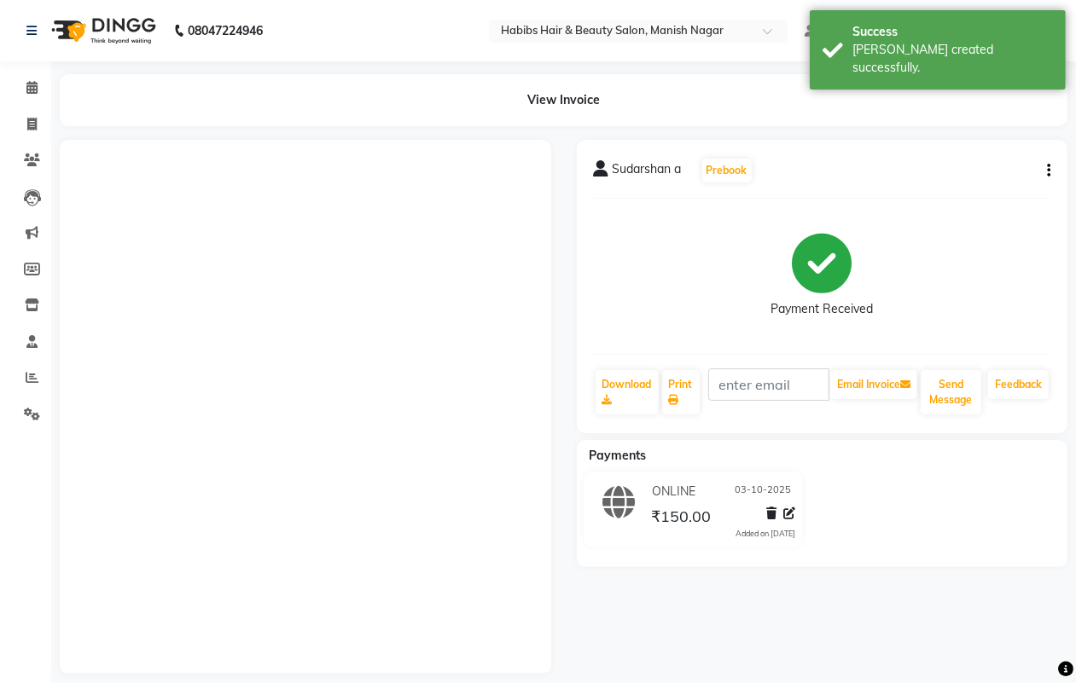
select select "3804"
select select "service"
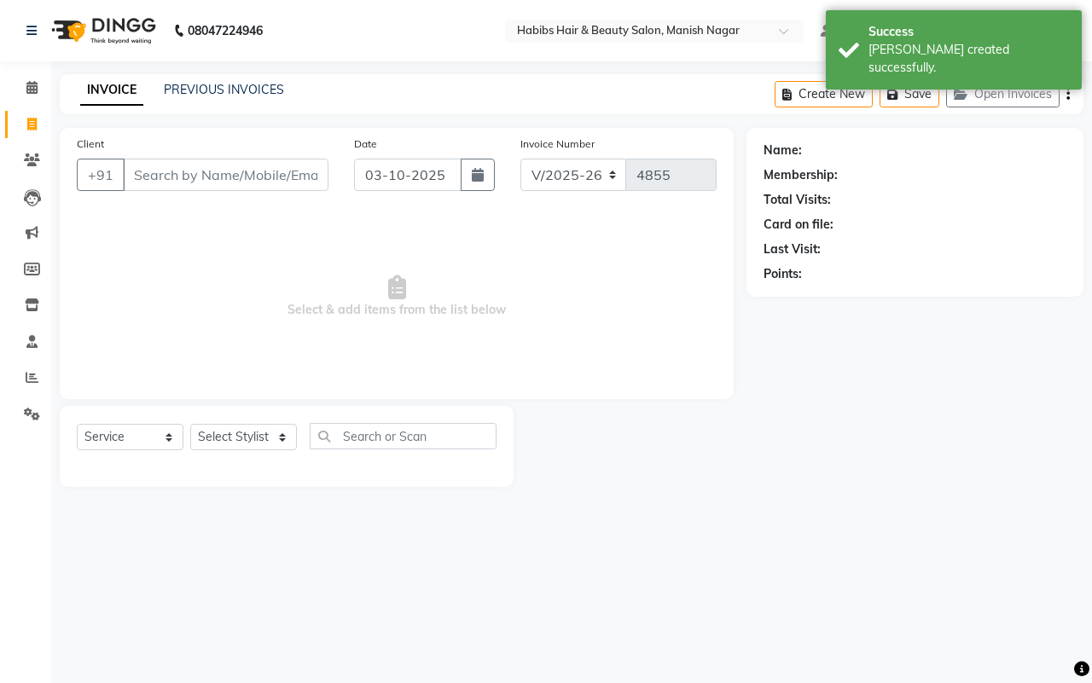
type input "90******90"
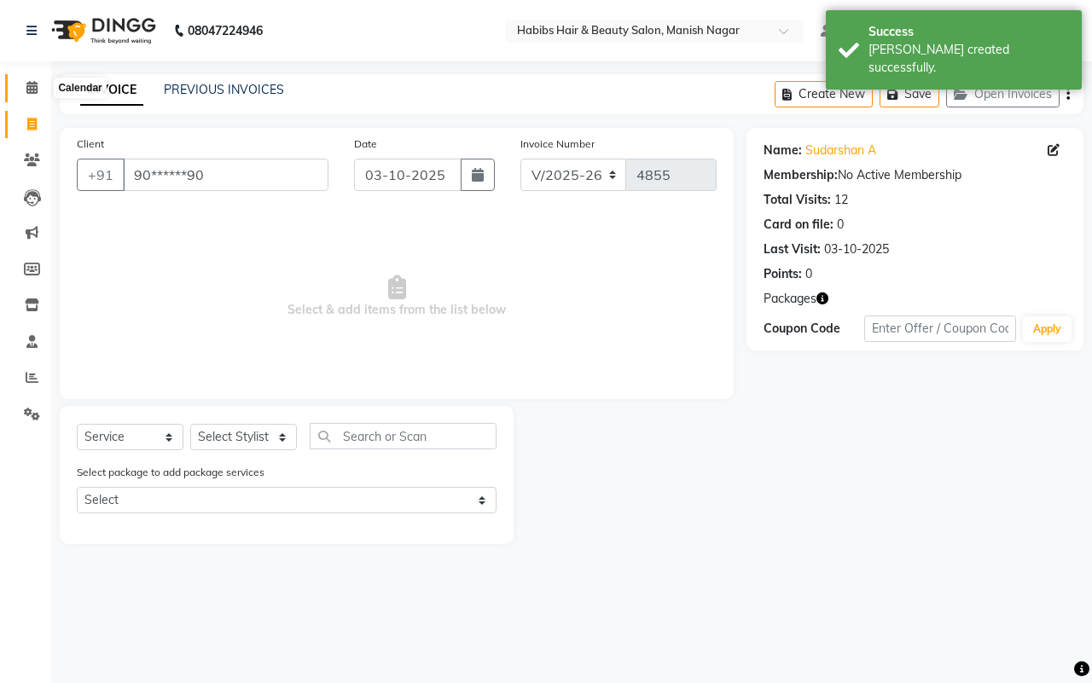
click at [34, 84] on icon at bounding box center [31, 87] width 11 height 13
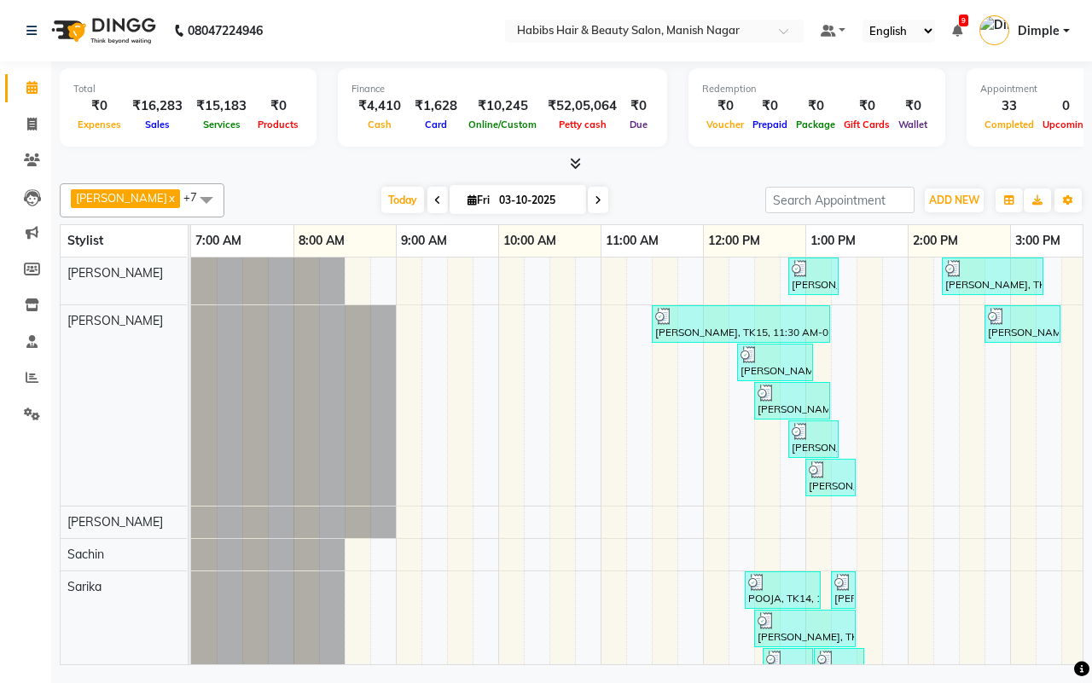
click at [250, 166] on div at bounding box center [572, 164] width 1024 height 18
click at [30, 119] on icon at bounding box center [31, 124] width 9 height 13
select select "3804"
select select "service"
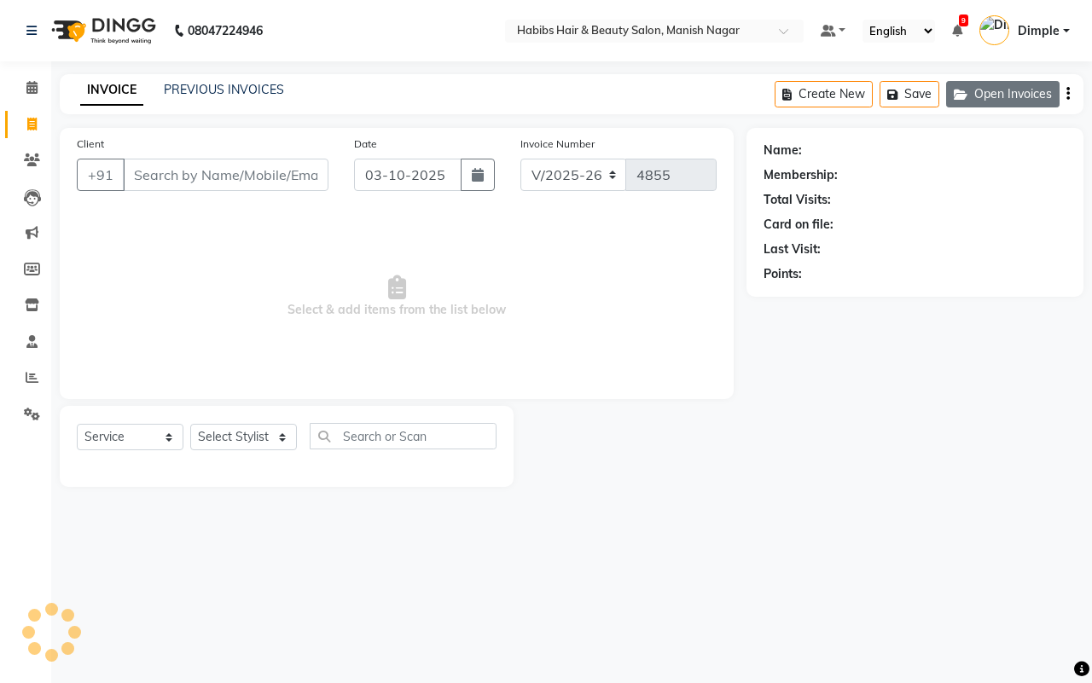
click at [1003, 90] on button "Open Invoices" at bounding box center [1002, 94] width 113 height 26
click at [1017, 90] on button "Open Invoices" at bounding box center [1002, 94] width 113 height 26
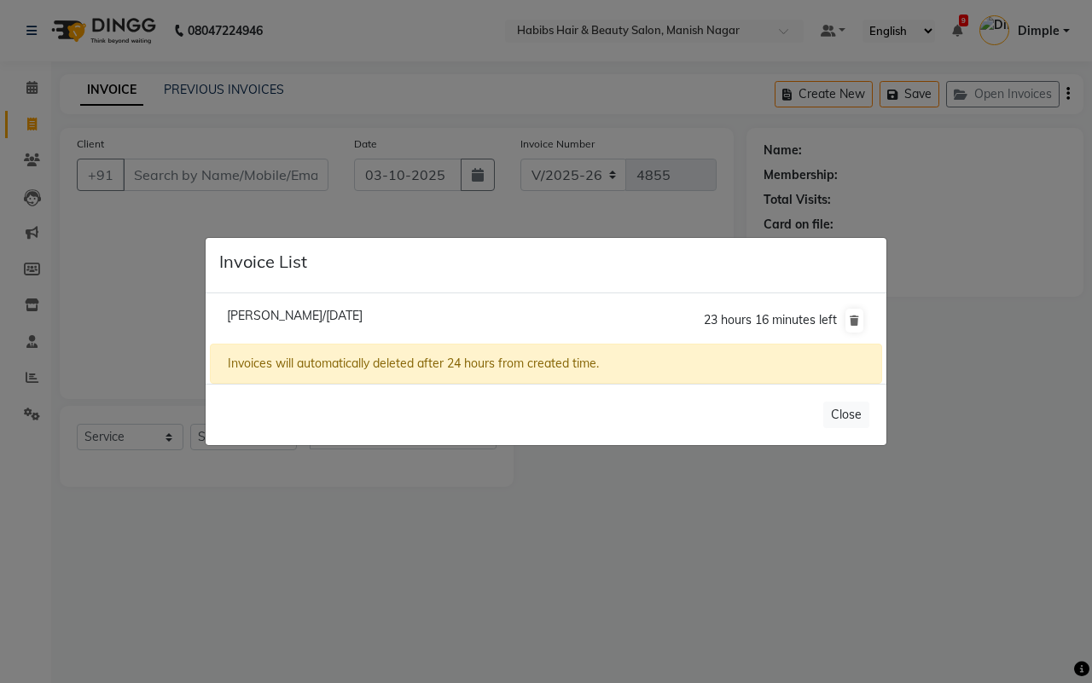
click at [271, 301] on li "[PERSON_NAME]/[DATE] 23 hours 16 minutes left" at bounding box center [546, 321] width 672 height 48
click at [274, 307] on li "[PERSON_NAME]/[DATE] 23 hours 16 minutes left" at bounding box center [546, 321] width 672 height 48
click at [287, 334] on li "[PERSON_NAME]/[DATE] 23 hours 16 minutes left" at bounding box center [546, 321] width 672 height 48
click at [290, 311] on span "[PERSON_NAME]/[DATE]" at bounding box center [295, 315] width 136 height 15
type input "11*********70"
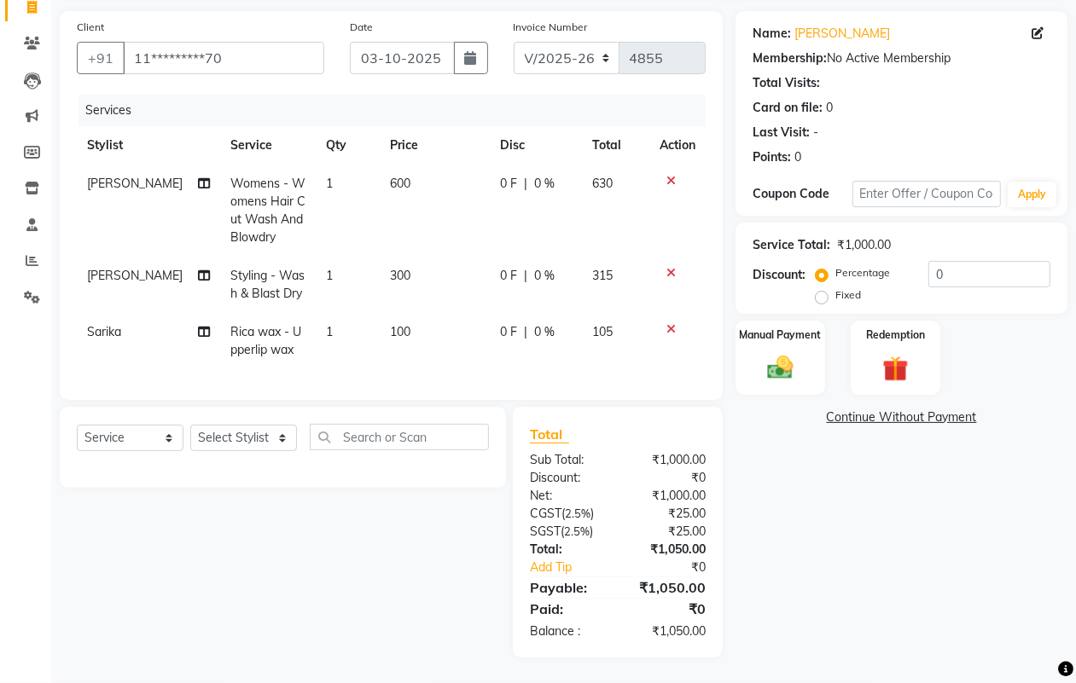
scroll to position [132, 0]
click at [184, 440] on div "Select Service Product Membership Package Voucher Prepaid Gift Card Select Styl…" at bounding box center [283, 444] width 412 height 40
click at [206, 429] on select "Select Stylist [PERSON_NAME] [PERSON_NAME] [PERSON_NAME] [PERSON_NAME] Sachin […" at bounding box center [243, 438] width 107 height 26
select select "30681"
click at [190, 425] on select "Select Stylist [PERSON_NAME] [PERSON_NAME] [PERSON_NAME] [PERSON_NAME] Sachin […" at bounding box center [243, 438] width 107 height 26
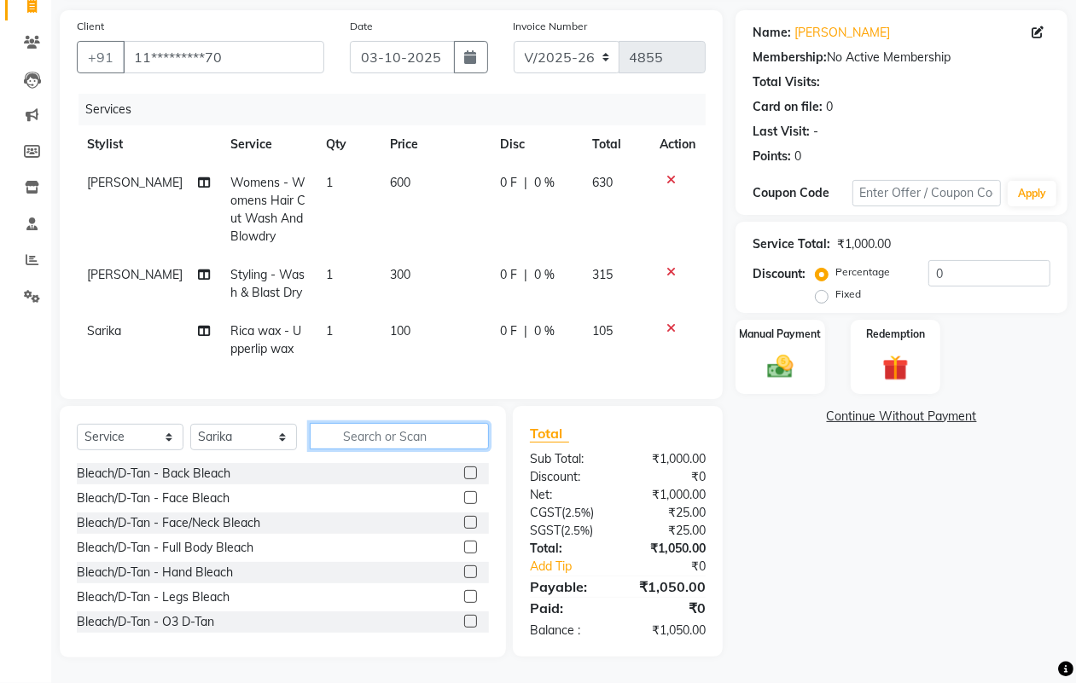
click at [386, 441] on input "text" at bounding box center [399, 436] width 179 height 26
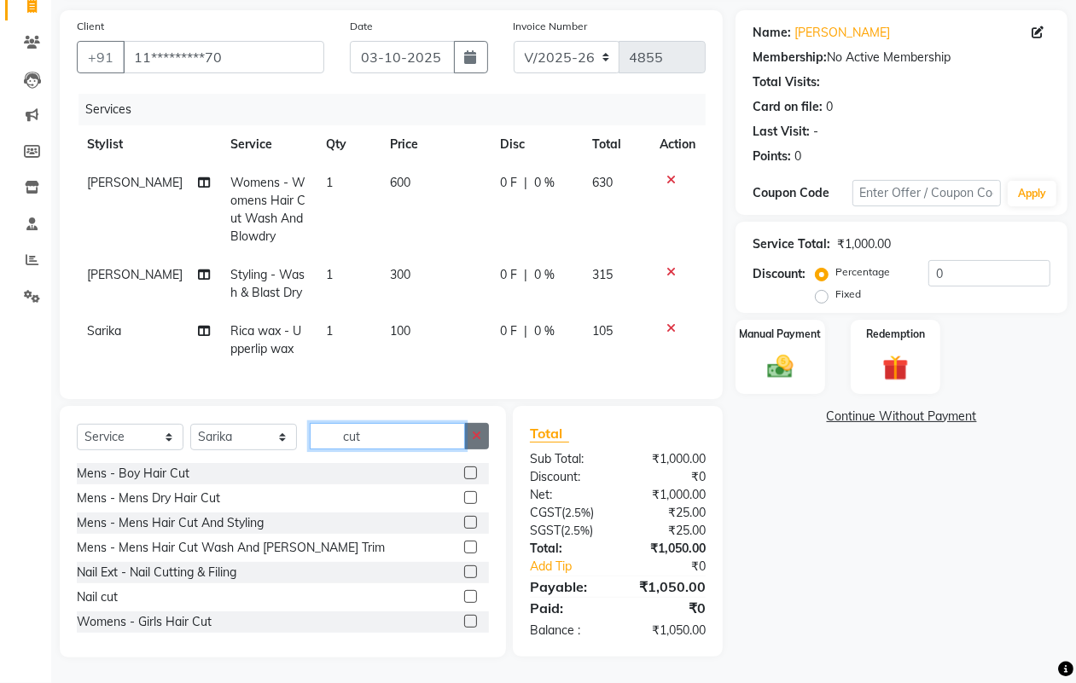
type input "cut"
click at [474, 433] on icon "button" at bounding box center [476, 436] width 9 height 12
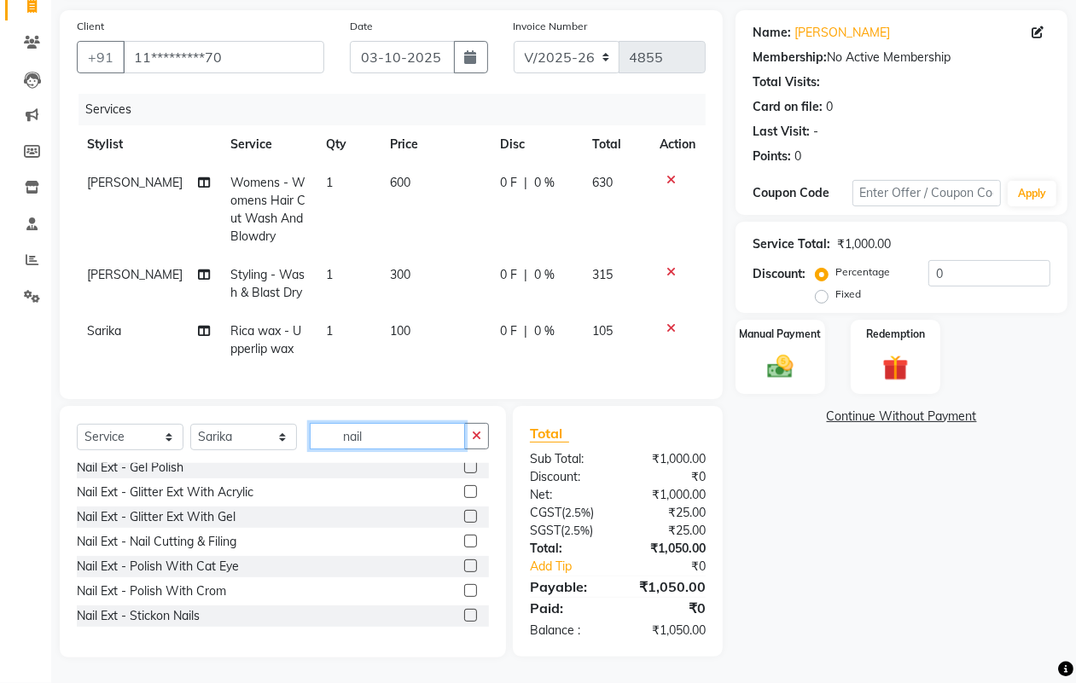
scroll to position [107, 0]
type input "nail"
click at [211, 536] on div "Nail Ext - Nail Cutting & Filing" at bounding box center [157, 540] width 160 height 18
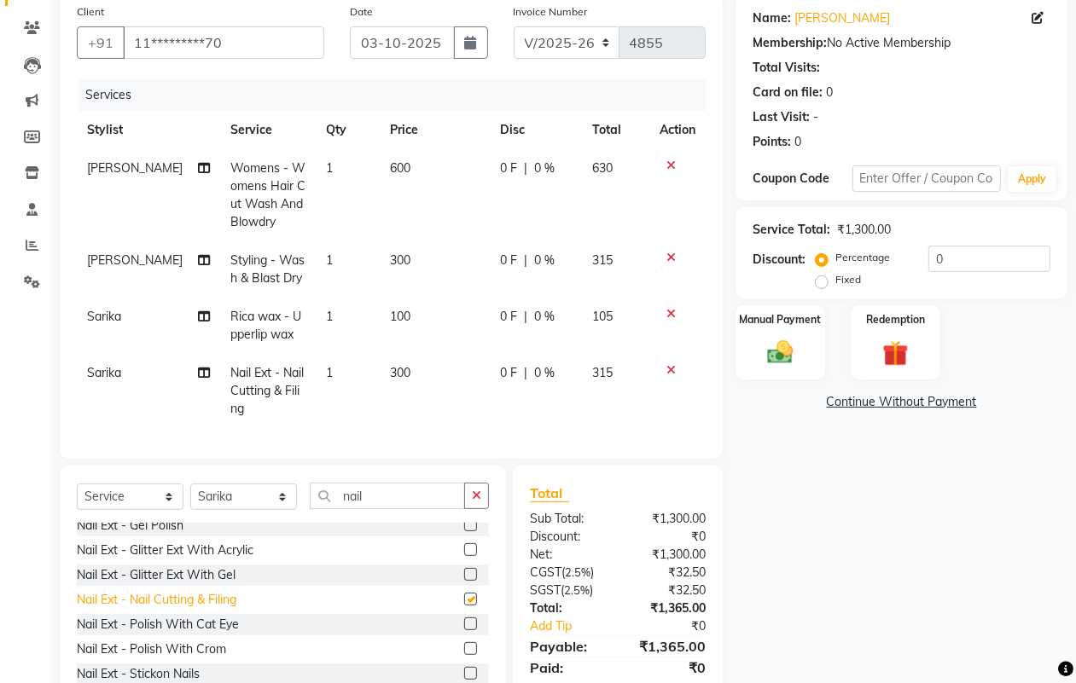
checkbox input "false"
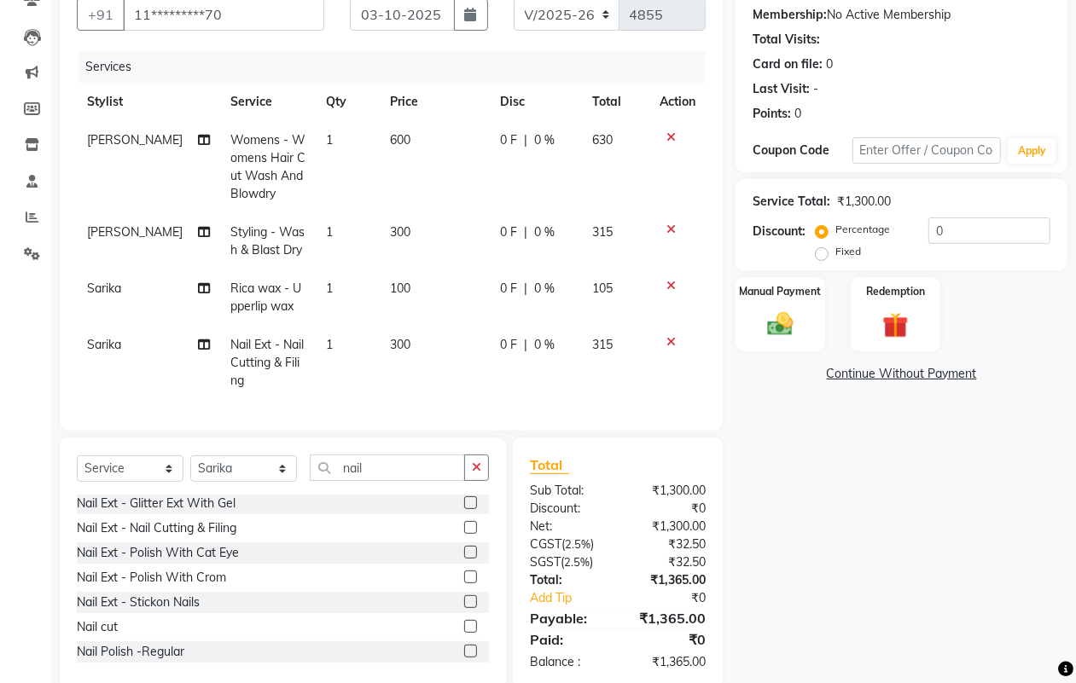
scroll to position [207, 0]
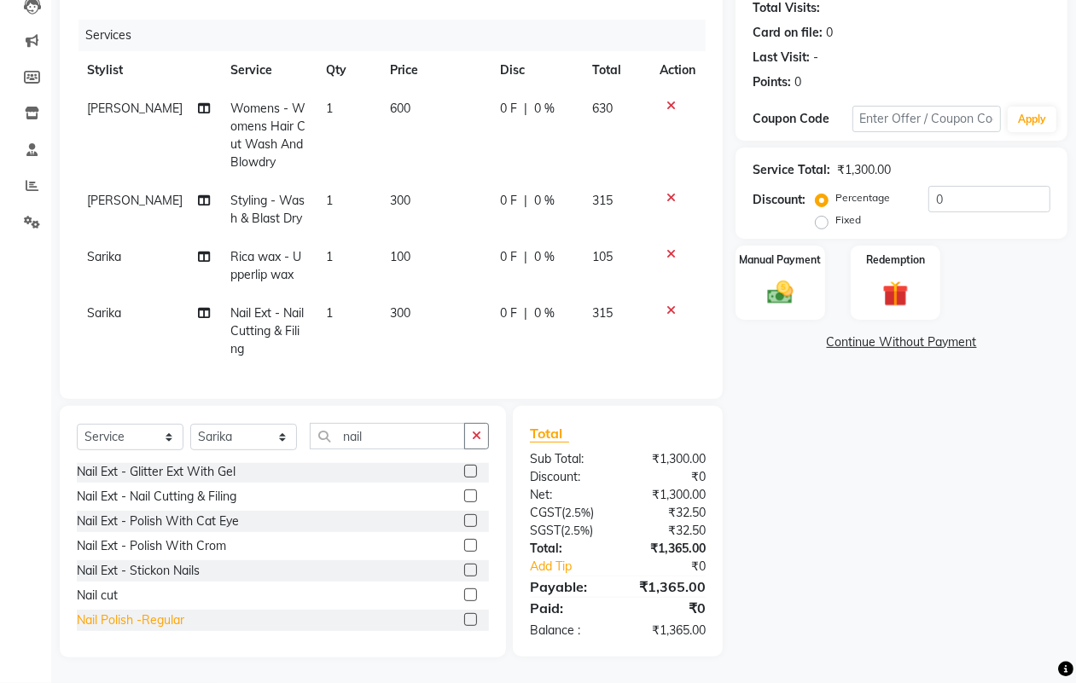
click at [163, 618] on div "Nail Polish -Regular" at bounding box center [130, 621] width 107 height 18
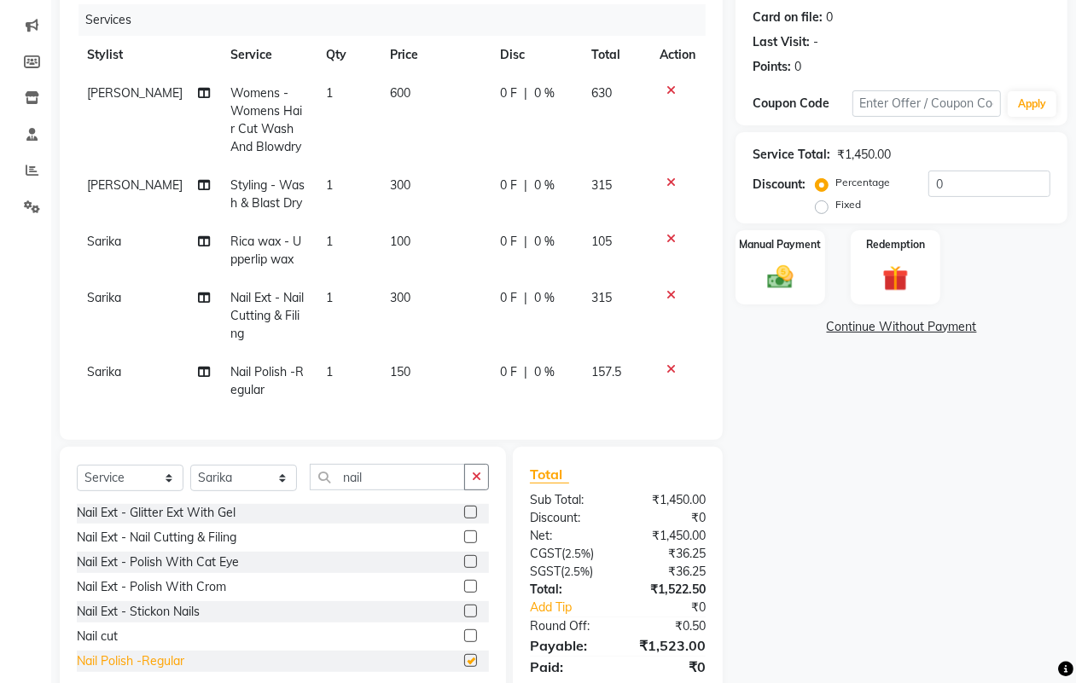
checkbox input "false"
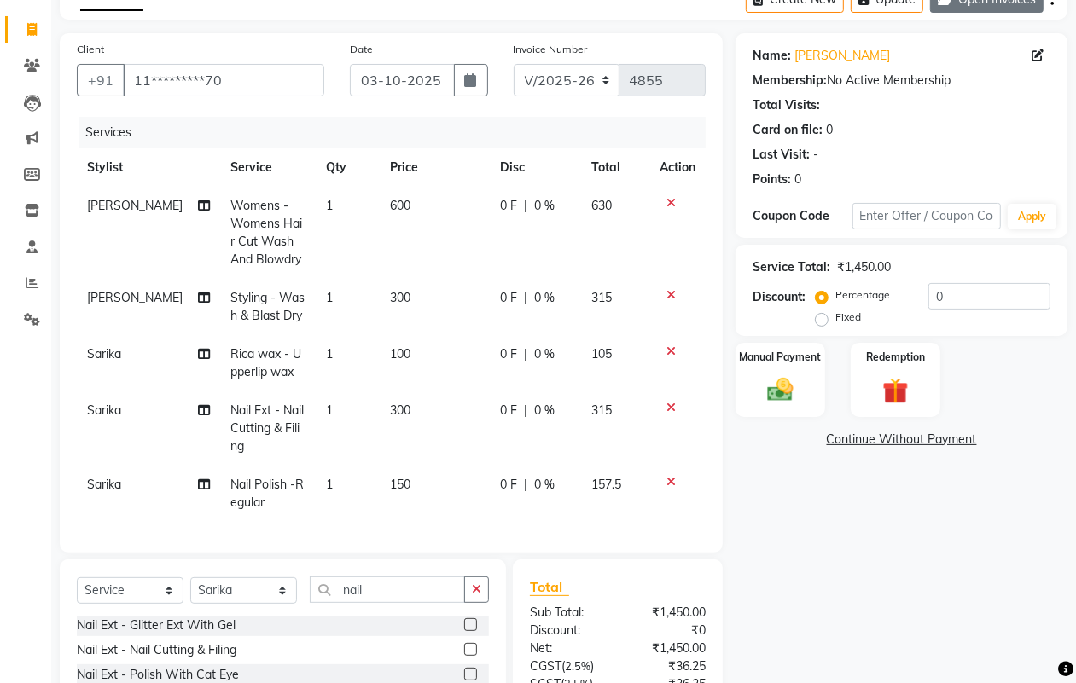
scroll to position [0, 0]
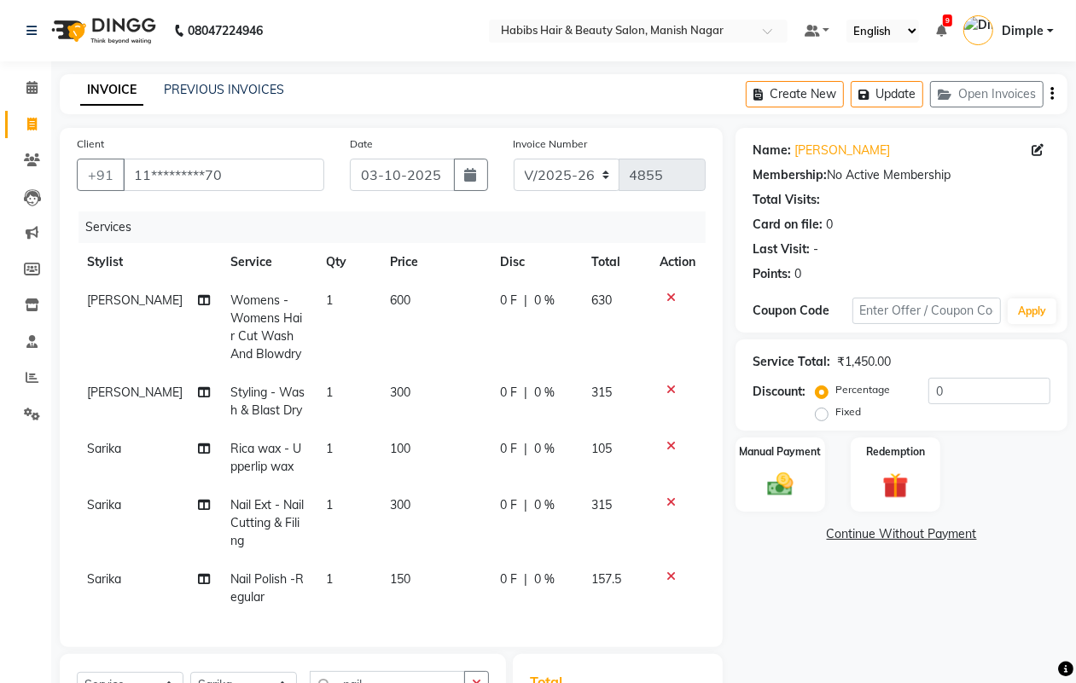
click at [1054, 98] on button "button" at bounding box center [1051, 94] width 3 height 40
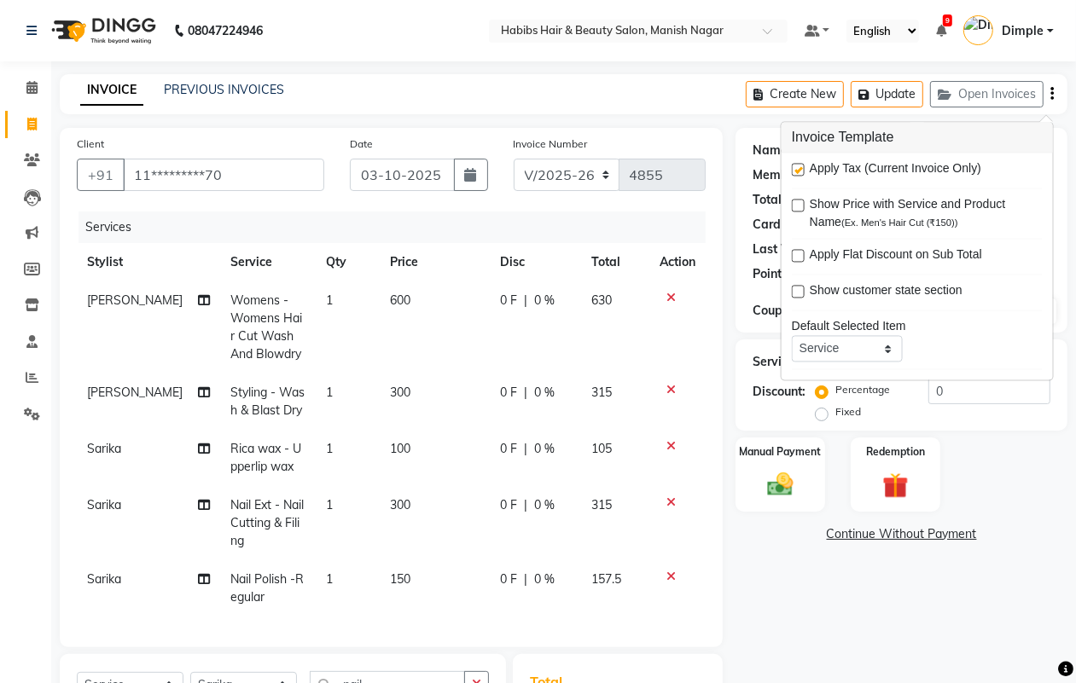
click at [799, 171] on label at bounding box center [798, 170] width 13 height 13
click at [799, 171] on input "checkbox" at bounding box center [797, 170] width 11 height 11
checkbox input "false"
click at [398, 578] on td "150" at bounding box center [435, 588] width 111 height 56
select select "30681"
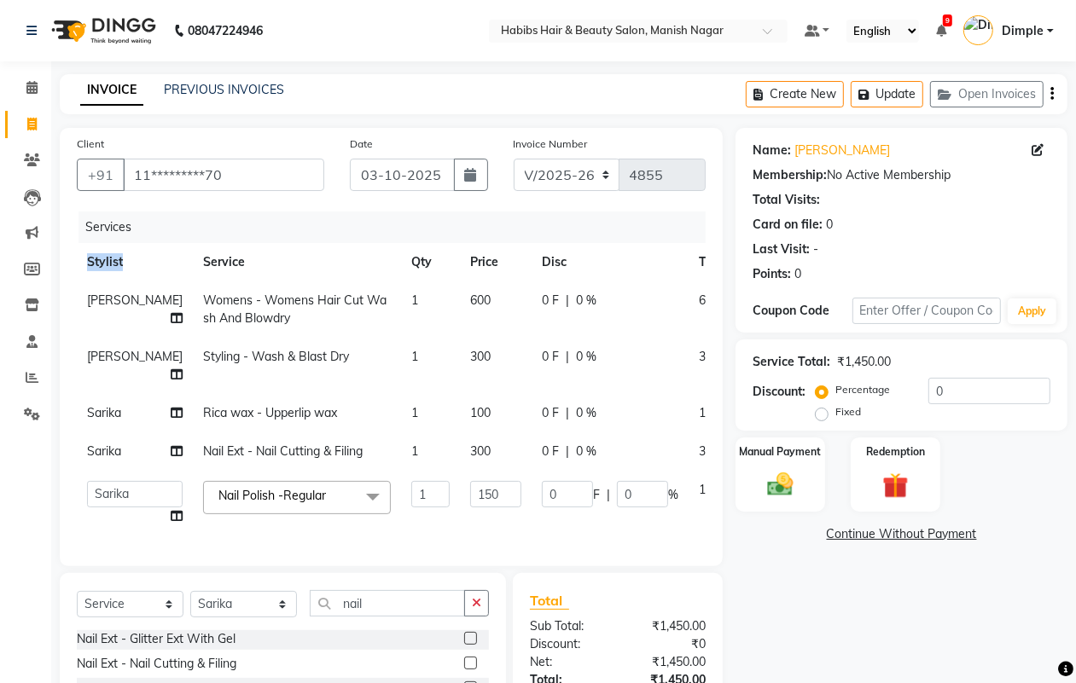
click at [398, 549] on div "Services Stylist Service Qty Price Disc Total Action [PERSON_NAME] Womens - Wom…" at bounding box center [391, 381] width 629 height 338
click at [470, 508] on input "150" at bounding box center [495, 494] width 51 height 26
type input "200"
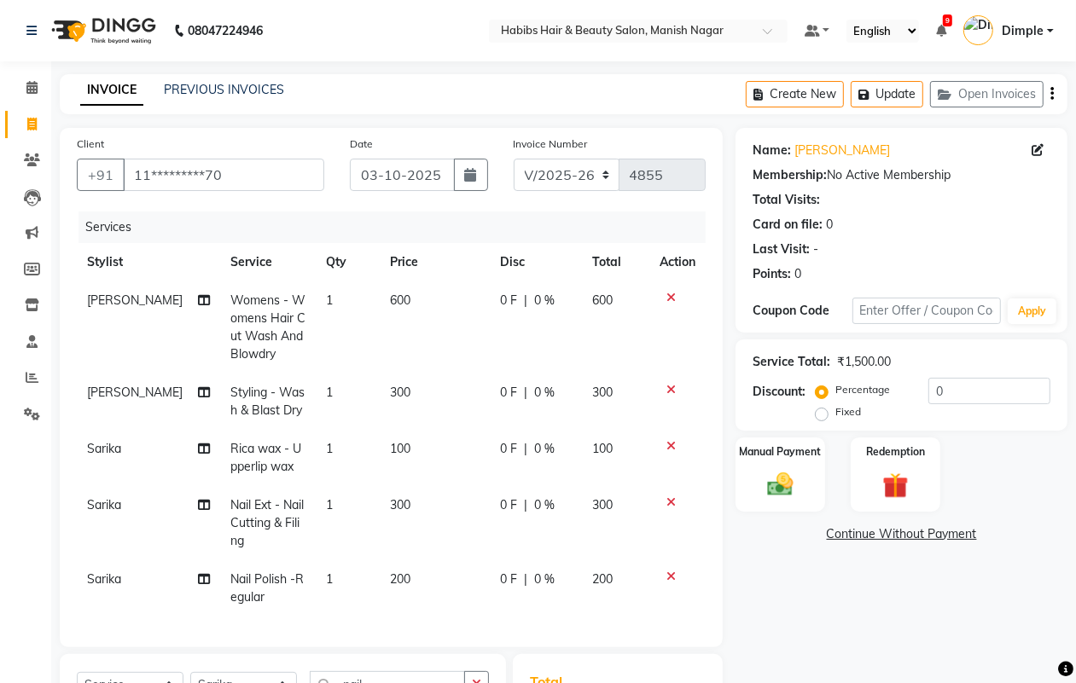
click at [816, 612] on div "Name: [PERSON_NAME] Membership: No Active Membership Total Visits: Card on file…" at bounding box center [907, 517] width 345 height 778
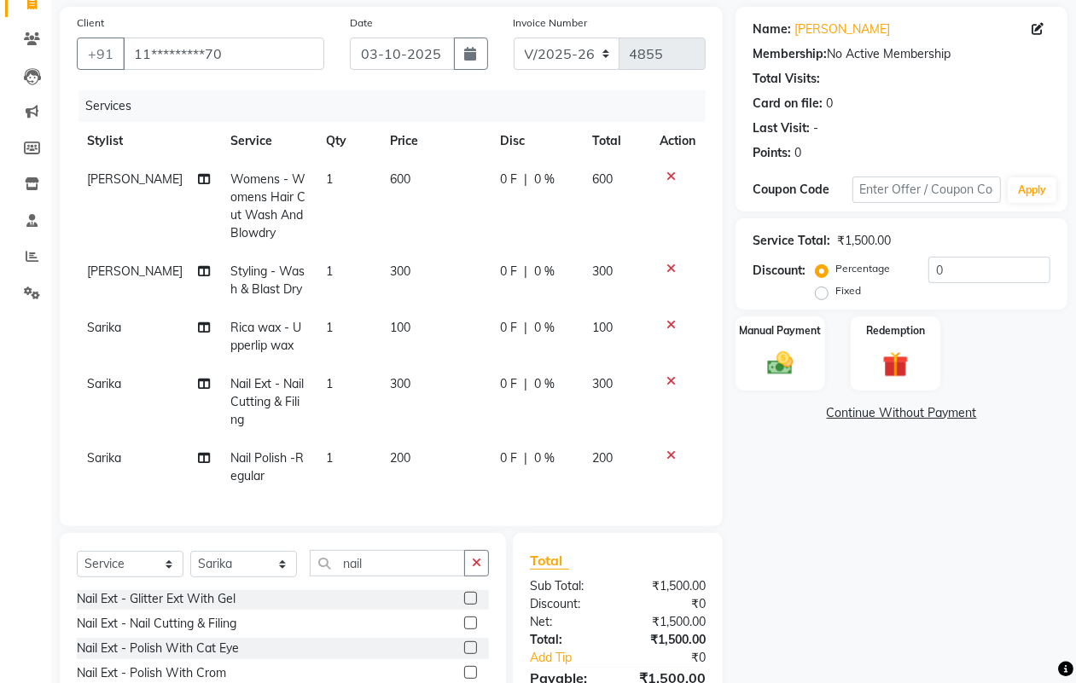
scroll to position [256, 0]
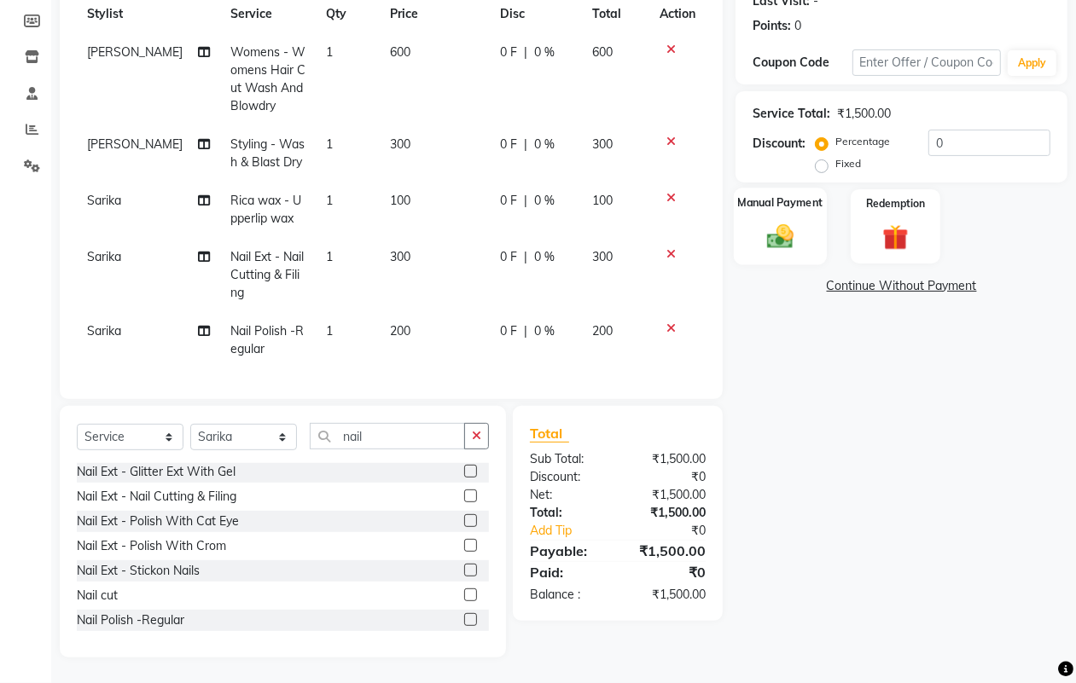
click at [782, 228] on img at bounding box center [779, 236] width 43 height 31
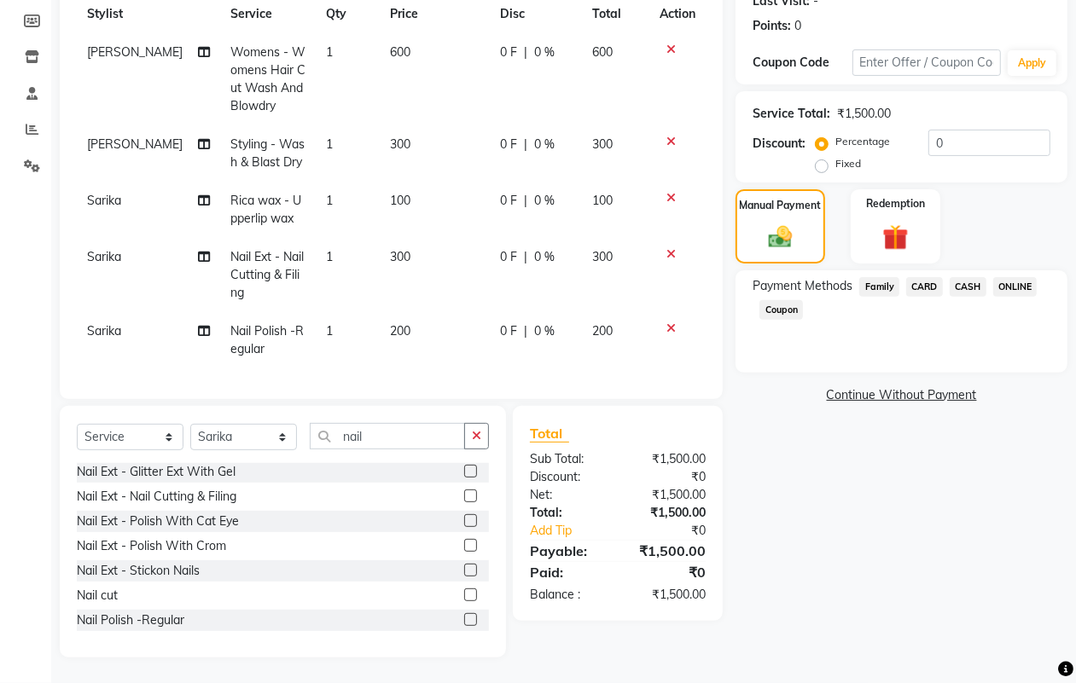
click at [1012, 277] on span "ONLINE" at bounding box center [1015, 287] width 44 height 20
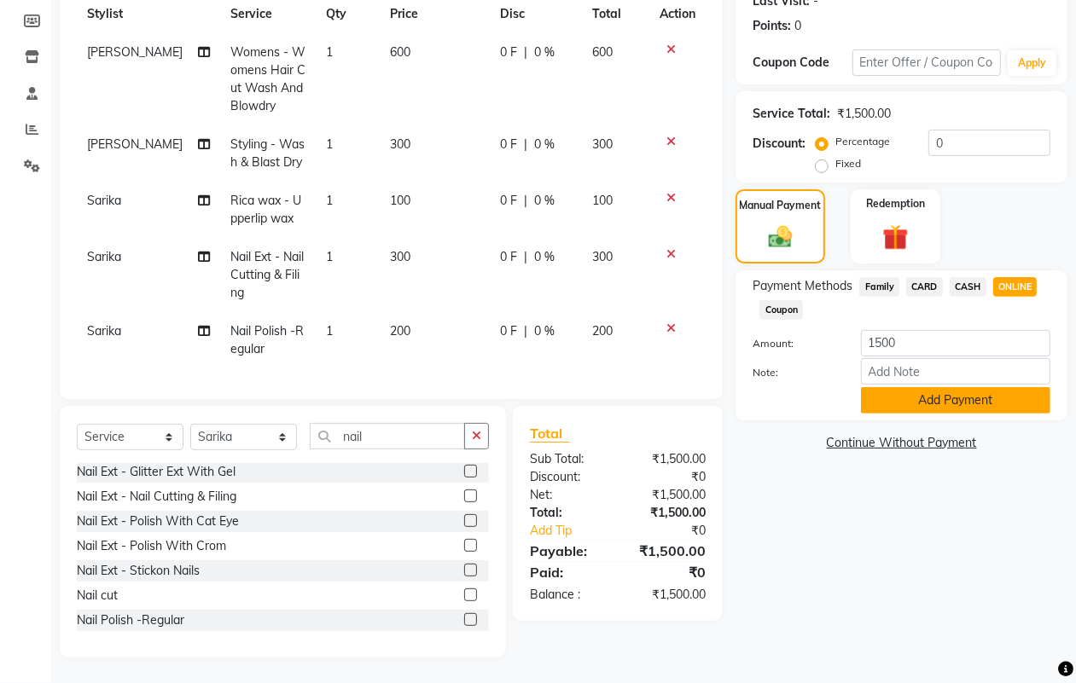
click at [964, 388] on button "Add Payment" at bounding box center [955, 400] width 189 height 26
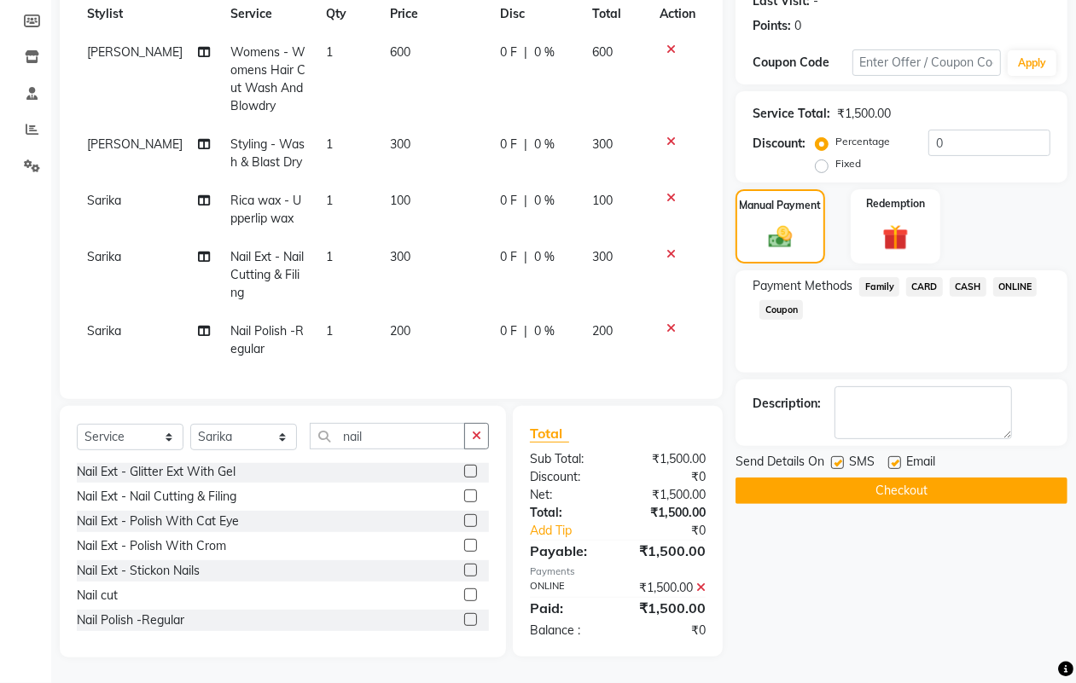
click at [894, 482] on button "Checkout" at bounding box center [901, 491] width 332 height 26
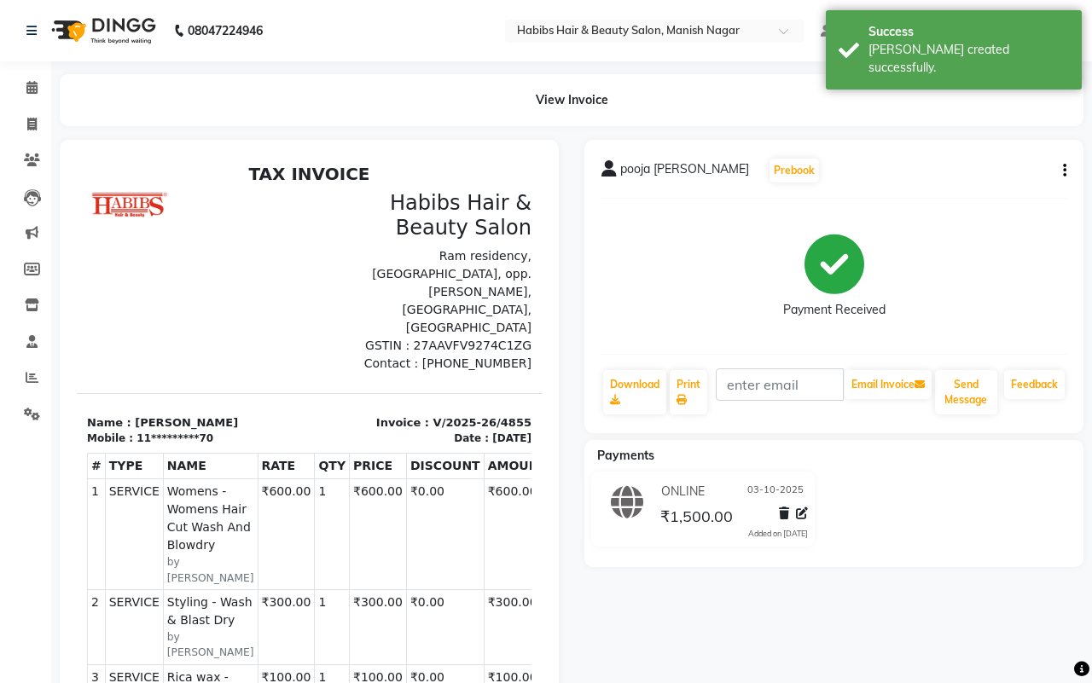
select select "3804"
select select "service"
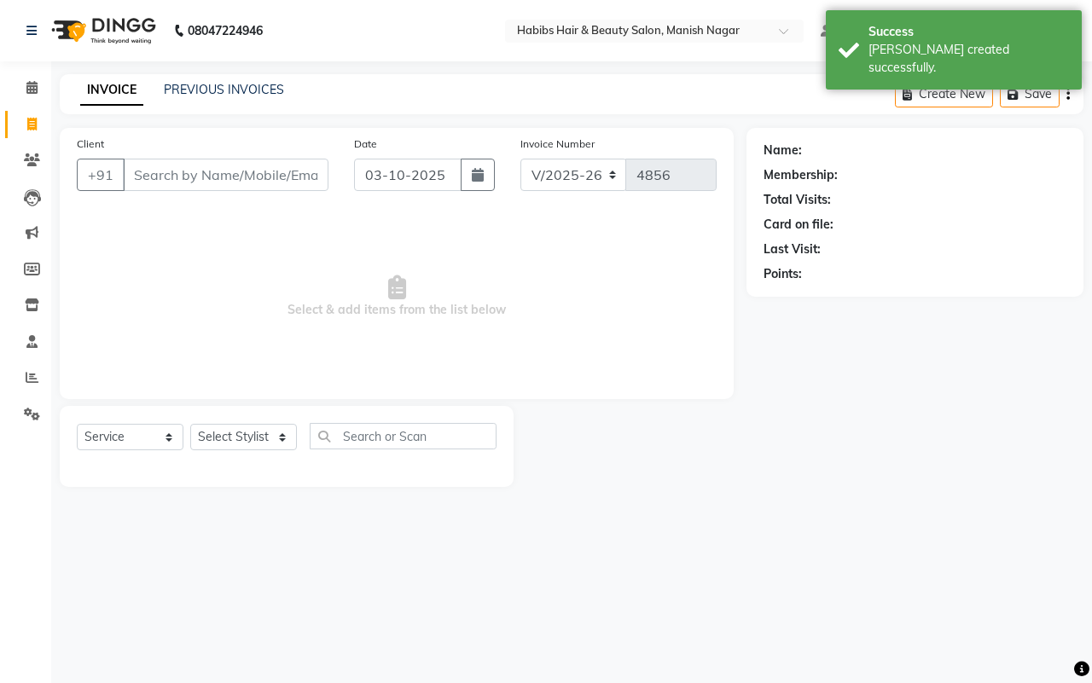
click at [235, 168] on input "Client" at bounding box center [226, 175] width 206 height 32
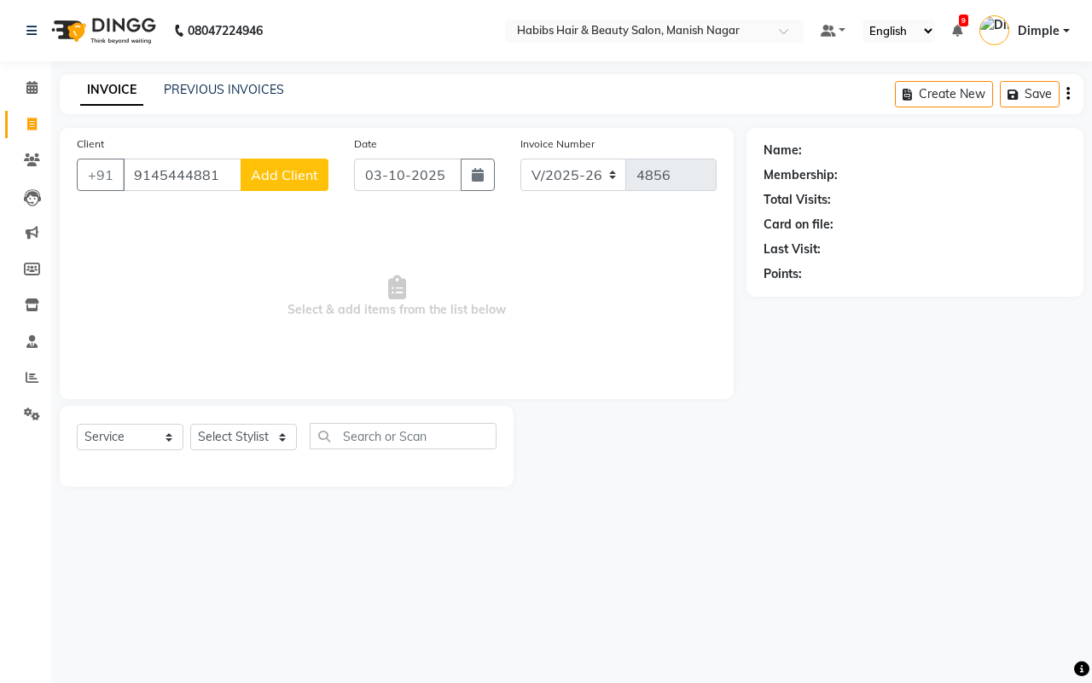
type input "9145444881"
click at [297, 169] on span "Add Client" at bounding box center [284, 174] width 67 height 17
select select "22"
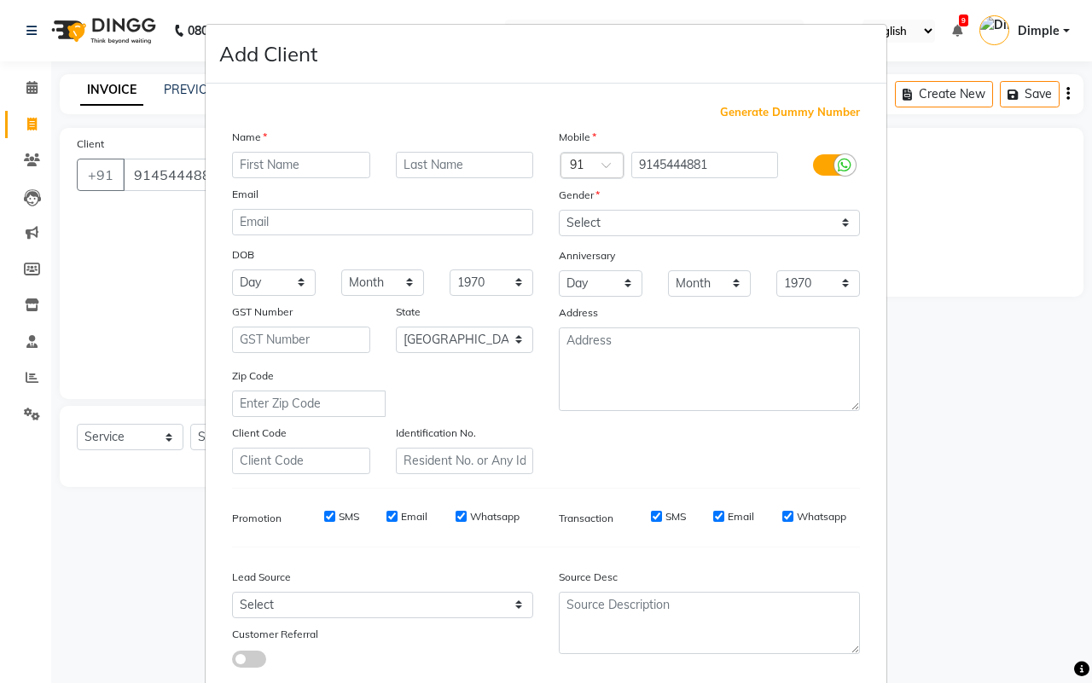
click at [296, 160] on input "text" at bounding box center [301, 165] width 138 height 26
type input "[PERSON_NAME]"
type input "h"
type input "[PERSON_NAME]"
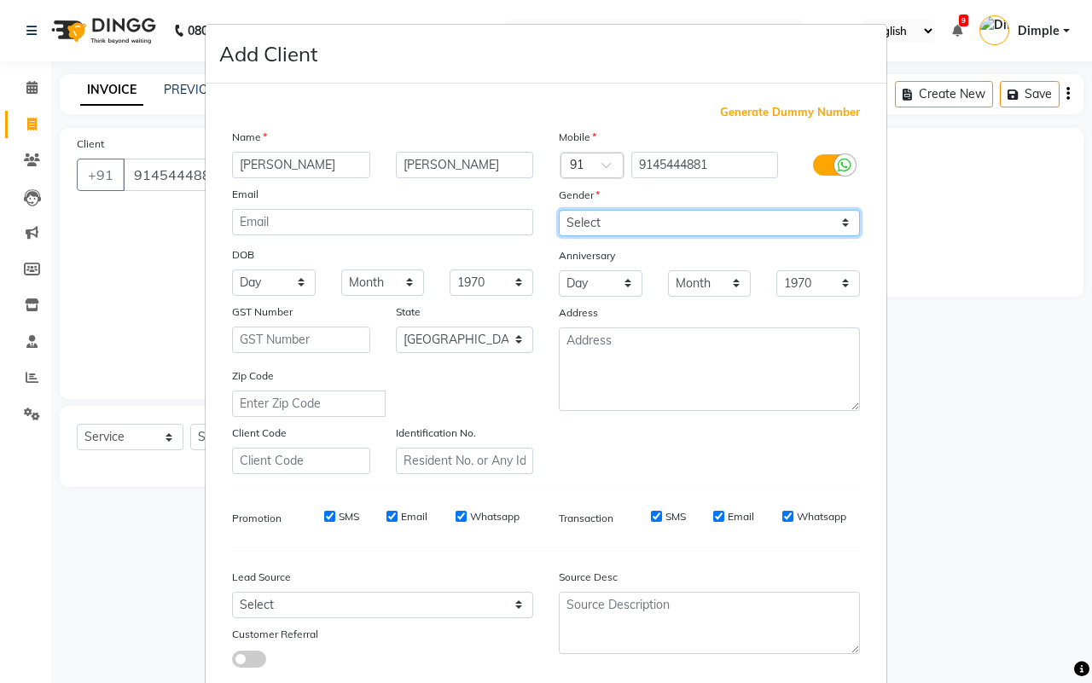
click at [583, 228] on select "Select [DEMOGRAPHIC_DATA] [DEMOGRAPHIC_DATA] Other Prefer Not To Say" at bounding box center [709, 223] width 301 height 26
select select "[DEMOGRAPHIC_DATA]"
click at [559, 210] on select "Select [DEMOGRAPHIC_DATA] [DEMOGRAPHIC_DATA] Other Prefer Not To Say" at bounding box center [709, 223] width 301 height 26
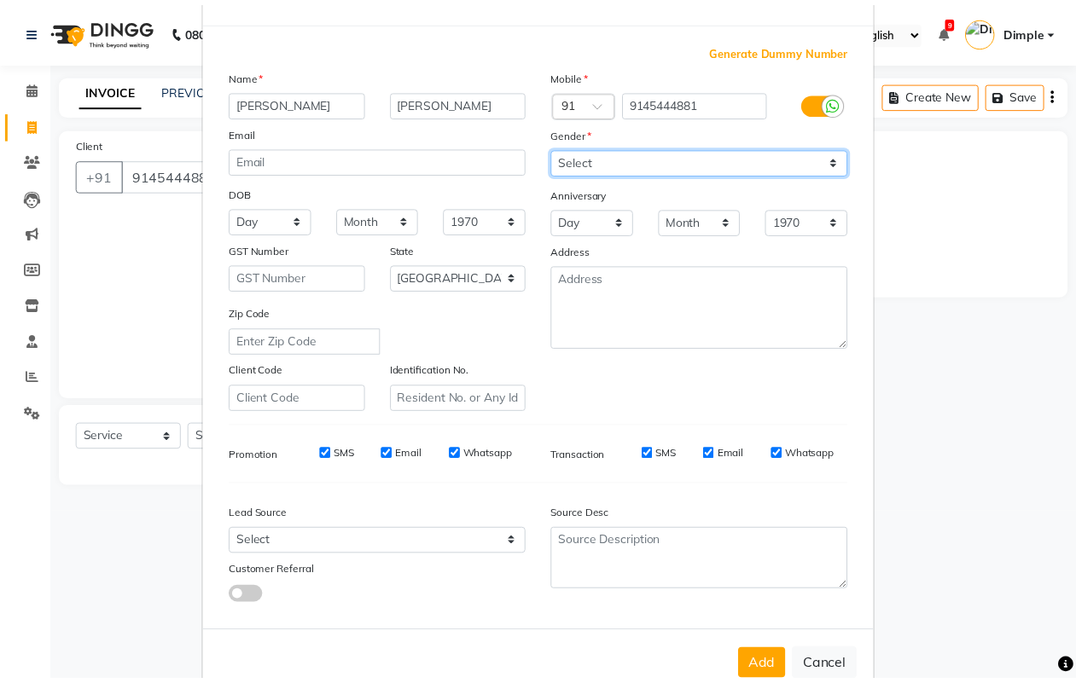
scroll to position [98, 0]
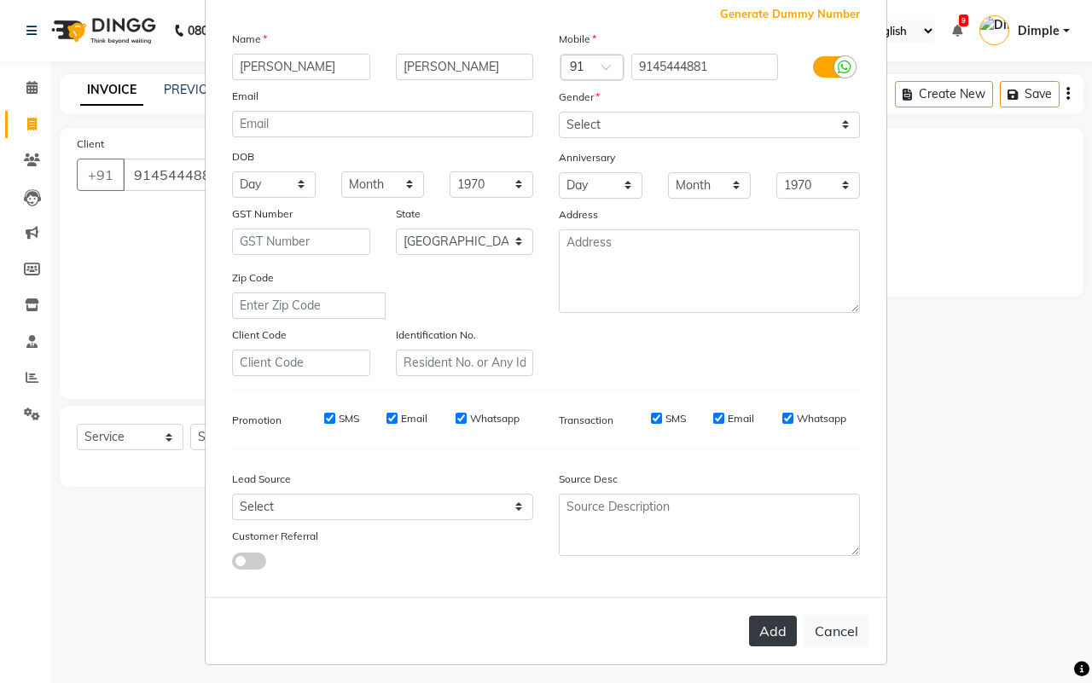
click at [751, 619] on button "Add" at bounding box center [773, 631] width 48 height 31
type input "91******81"
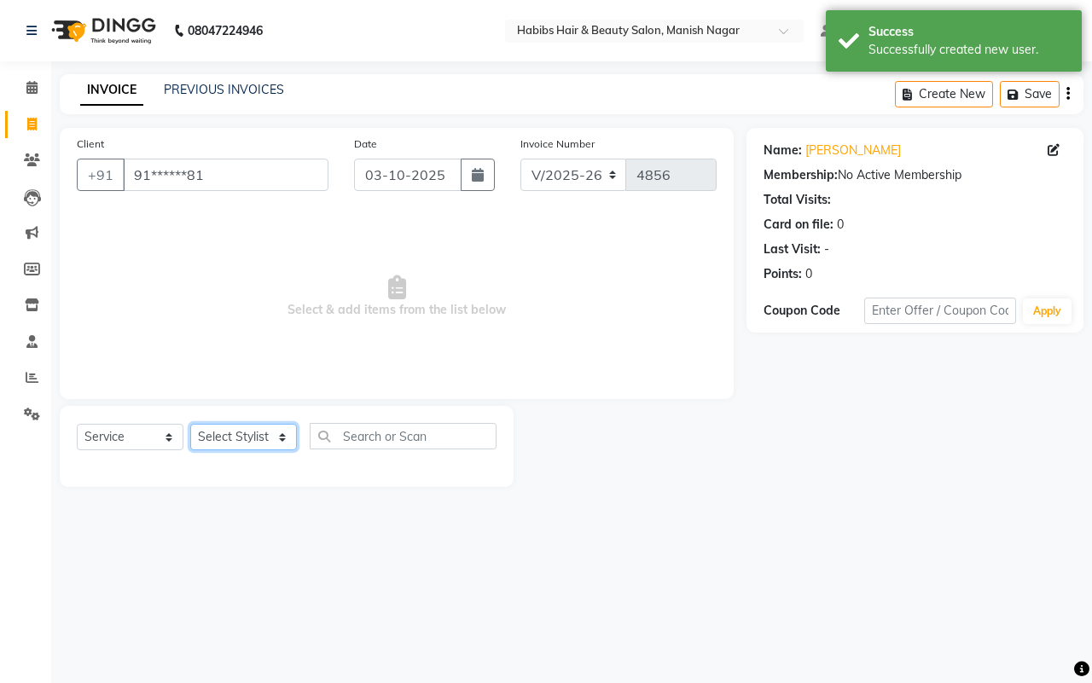
click at [203, 435] on select "Select Stylist [PERSON_NAME] [PERSON_NAME] [PERSON_NAME] [PERSON_NAME] Sachin […" at bounding box center [243, 437] width 107 height 26
click at [190, 424] on select "Select Stylist [PERSON_NAME] [PERSON_NAME] [PERSON_NAME] [PERSON_NAME] Sachin […" at bounding box center [243, 437] width 107 height 26
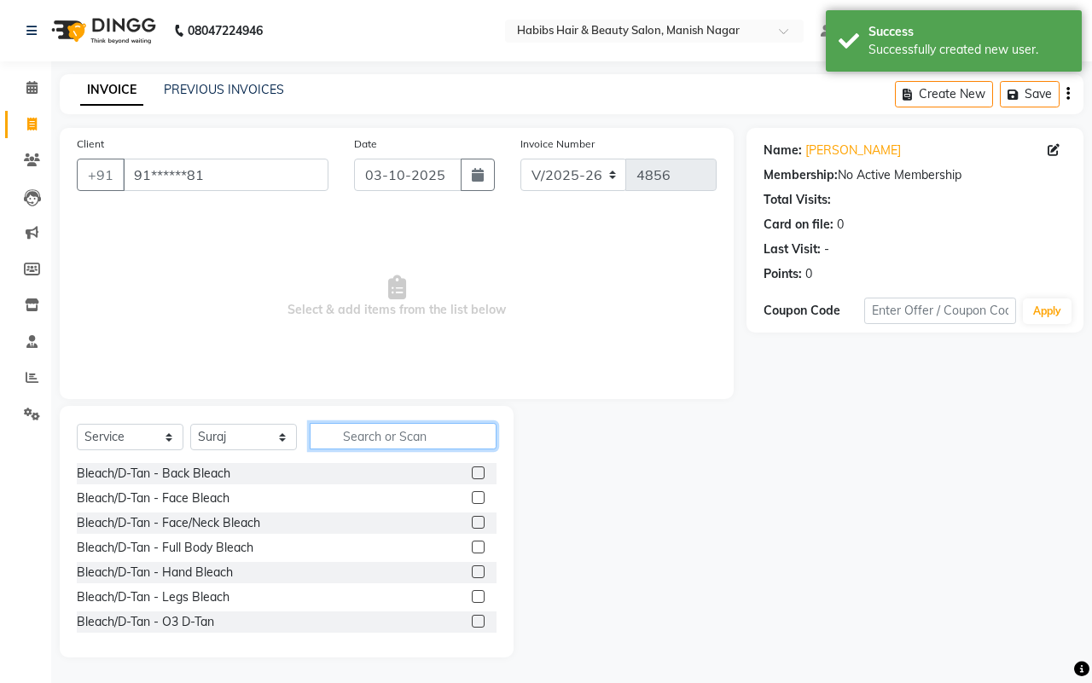
click at [415, 444] on input "text" at bounding box center [403, 436] width 187 height 26
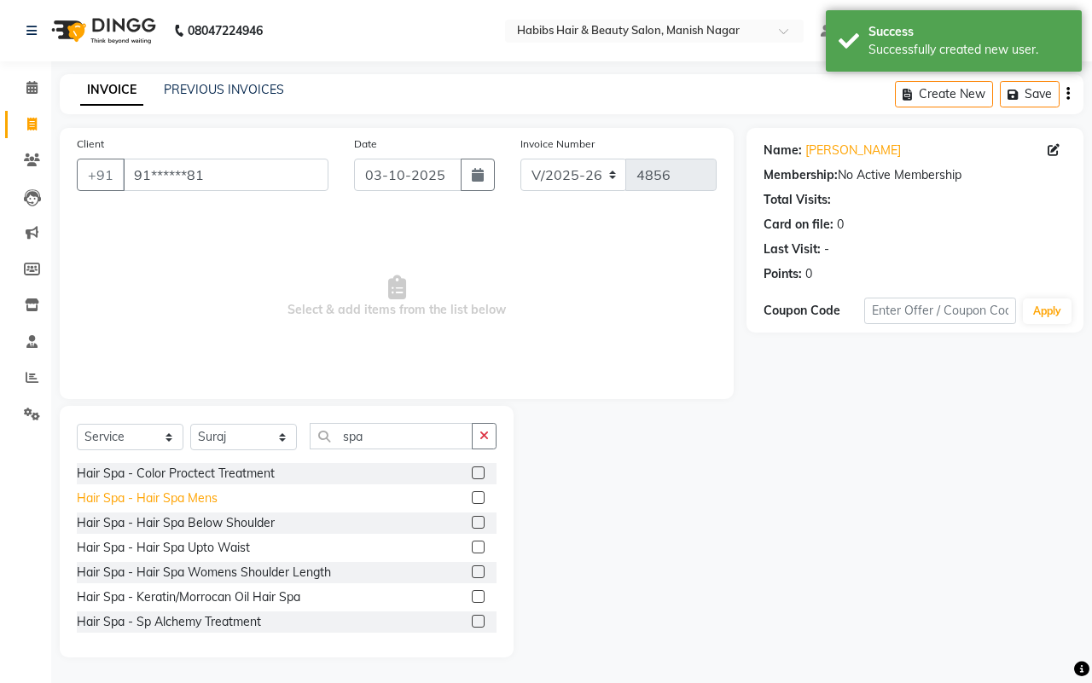
click at [193, 493] on div "Hair Spa - Hair Spa Mens" at bounding box center [147, 499] width 141 height 18
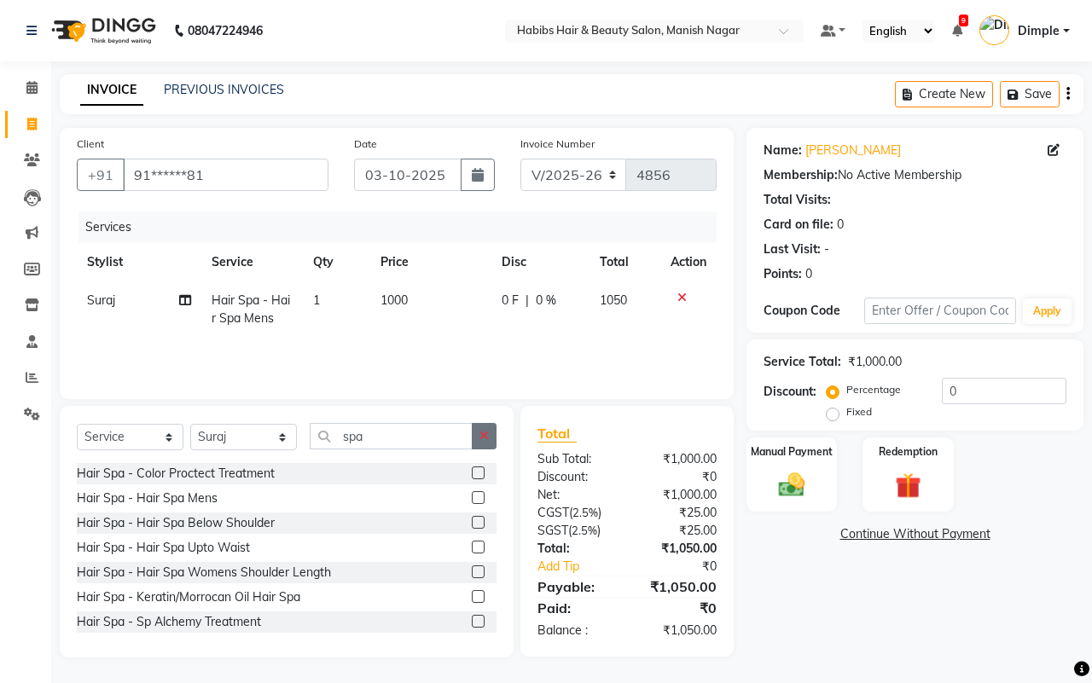
click at [480, 441] on icon "button" at bounding box center [483, 436] width 9 height 12
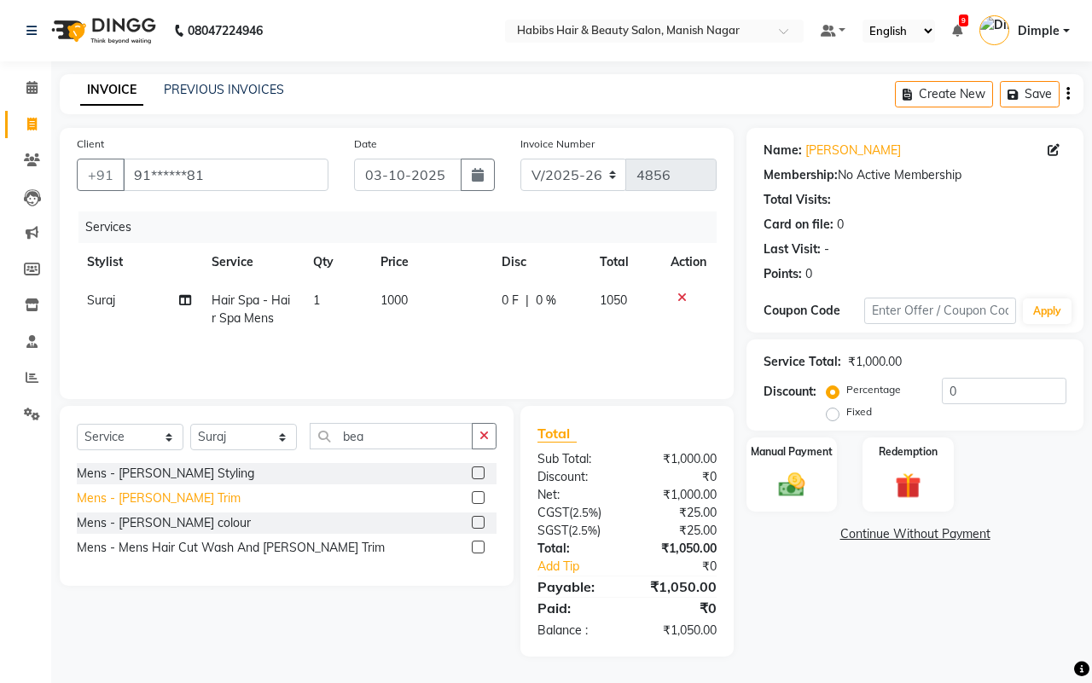
click at [176, 497] on div "Mens - [PERSON_NAME] Trim" at bounding box center [159, 499] width 164 height 18
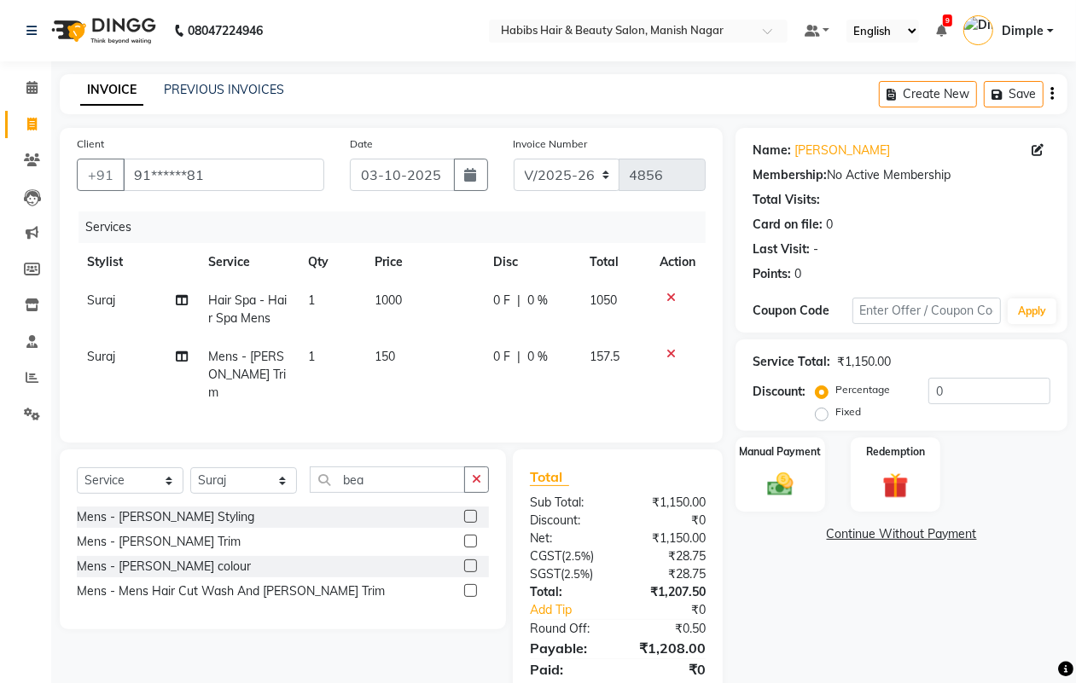
click at [403, 305] on td "1000" at bounding box center [423, 310] width 119 height 56
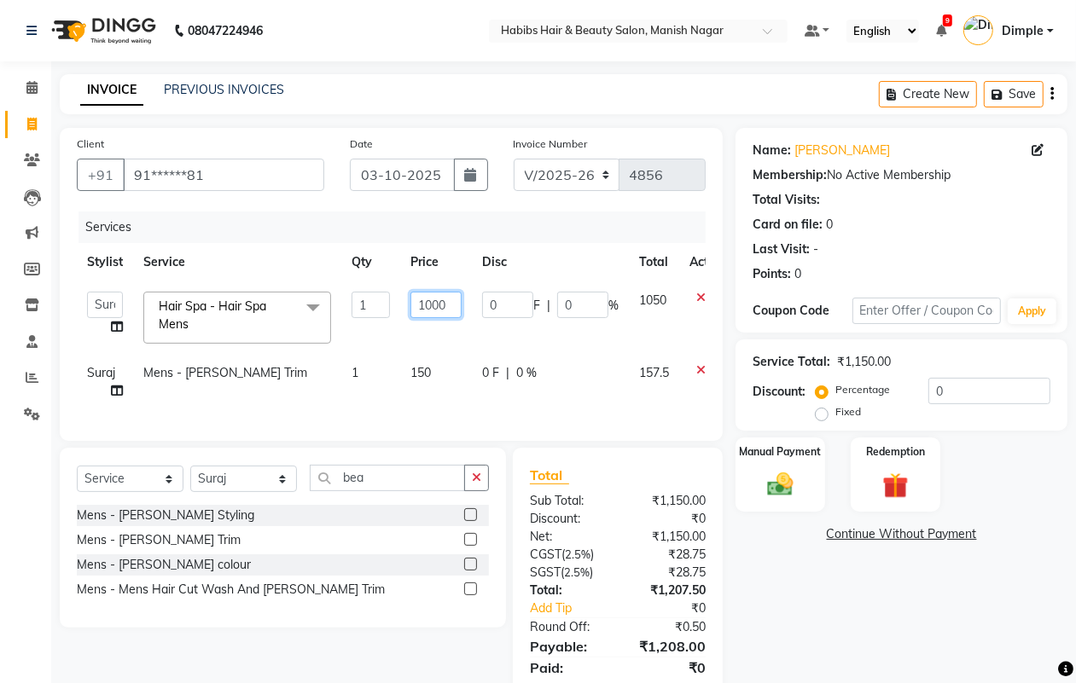
click at [427, 304] on input "1000" at bounding box center [435, 305] width 51 height 26
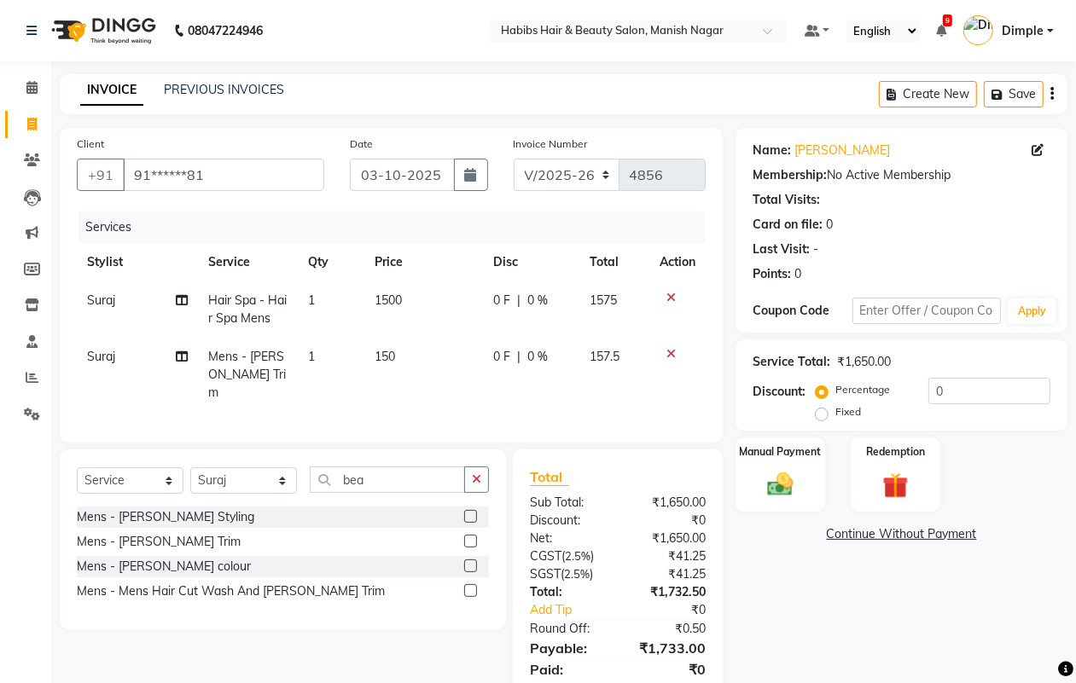
click at [840, 611] on div "Name: [PERSON_NAME] Membership: No Active Membership Total Visits: Card on file…" at bounding box center [907, 423] width 345 height 590
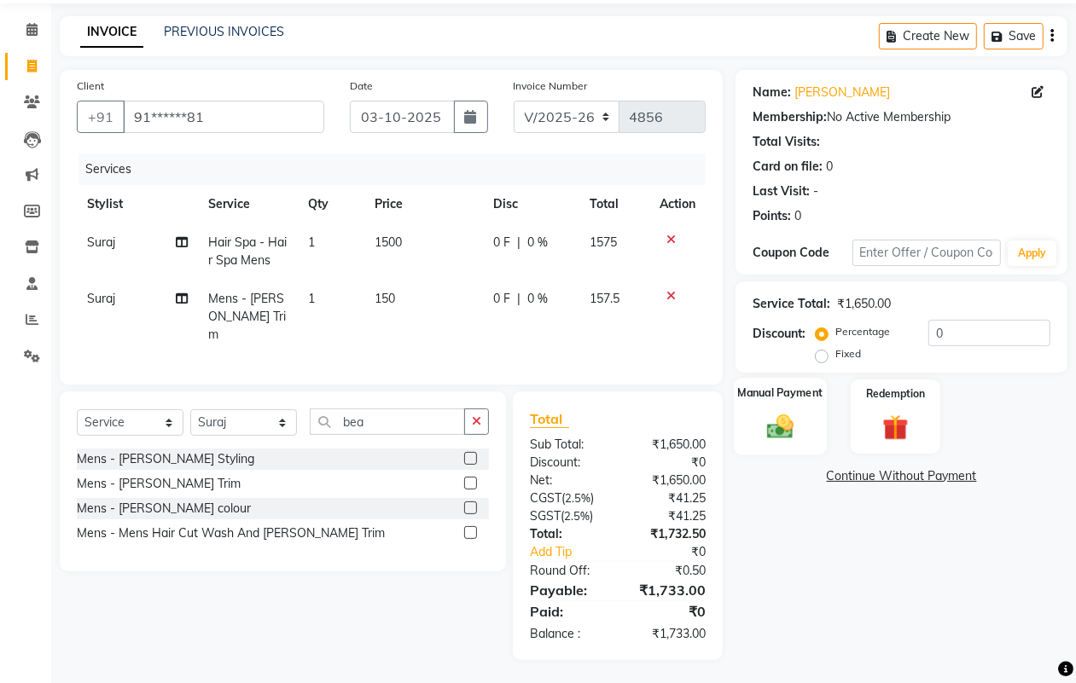
click at [792, 406] on div "Manual Payment" at bounding box center [780, 417] width 93 height 78
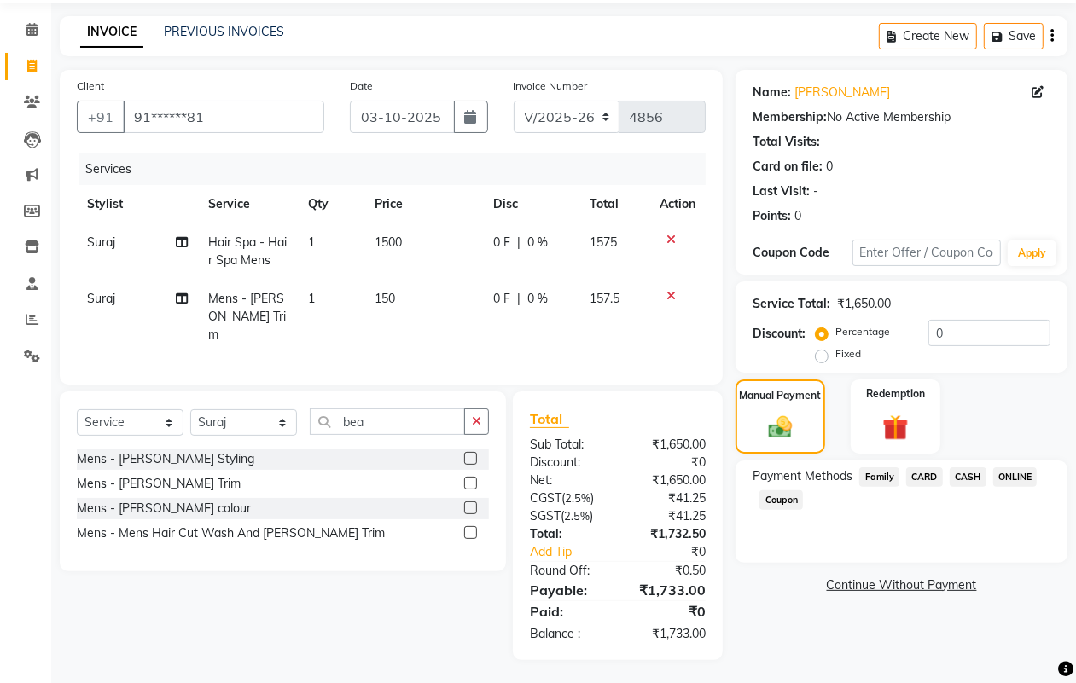
click at [1025, 476] on span "ONLINE" at bounding box center [1015, 477] width 44 height 20
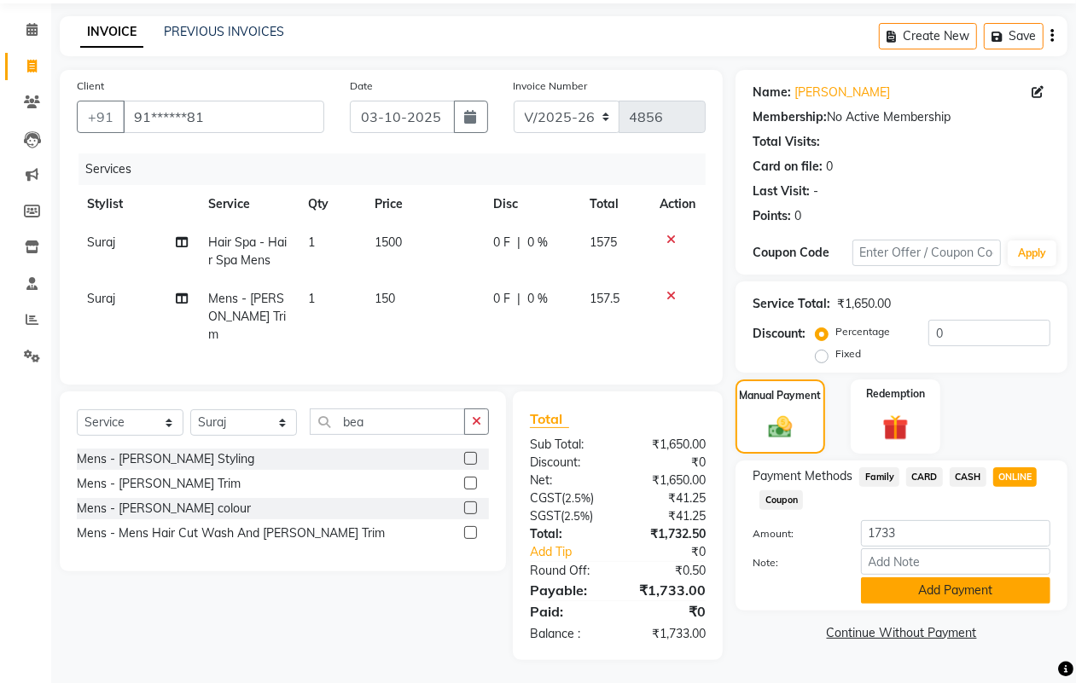
click at [928, 584] on button "Add Payment" at bounding box center [955, 591] width 189 height 26
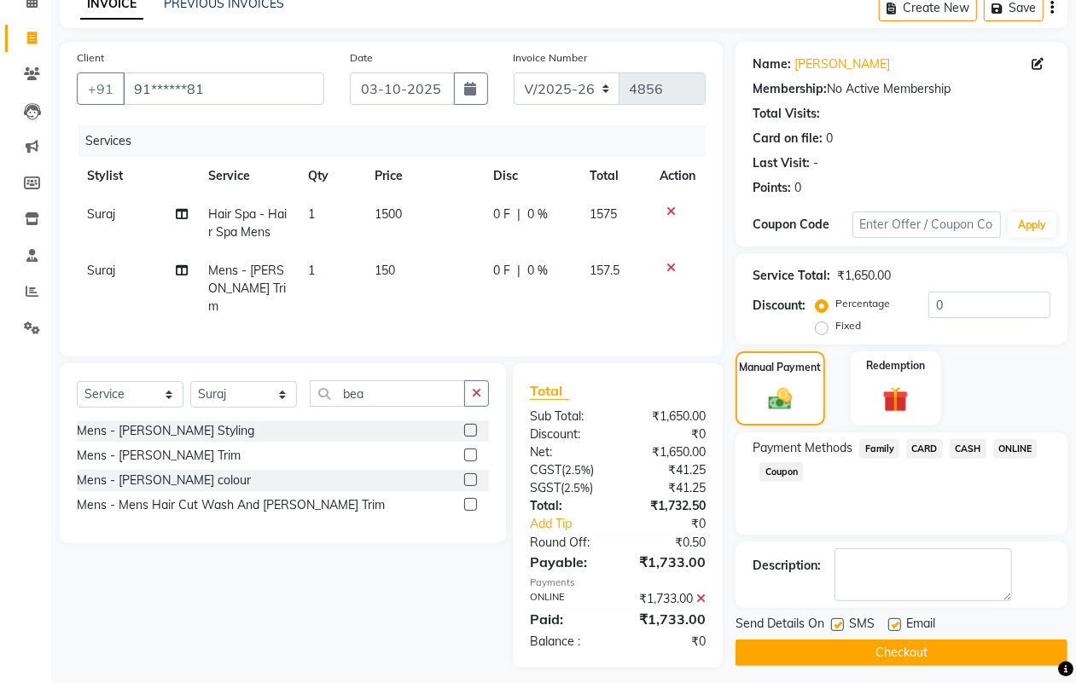
scroll to position [95, 0]
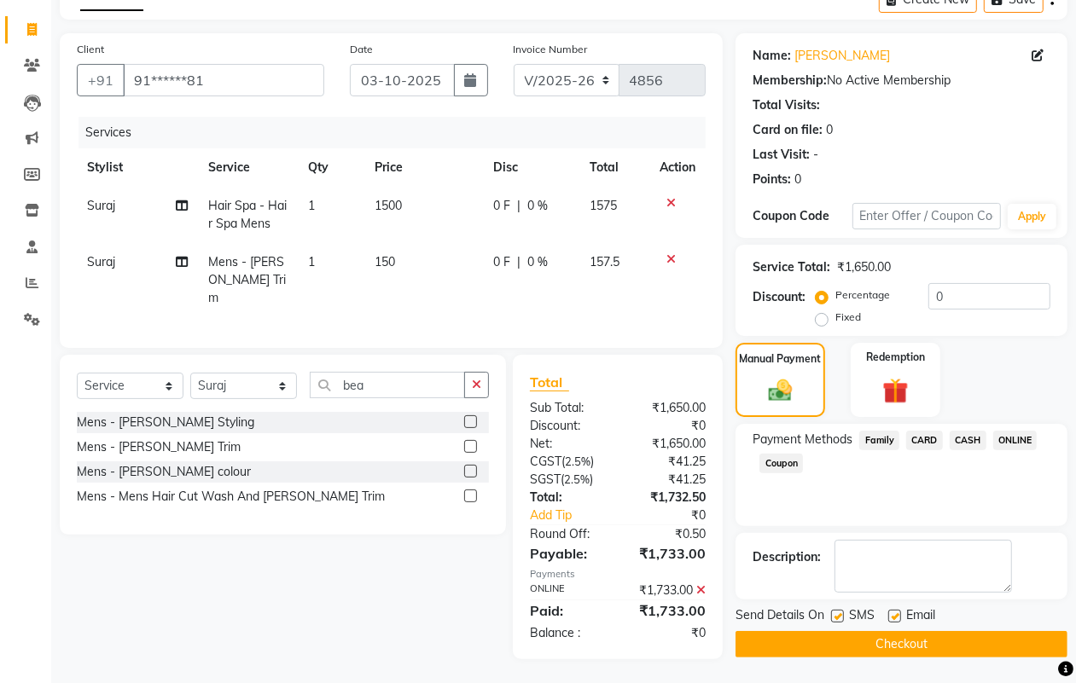
click at [923, 642] on button "Checkout" at bounding box center [901, 644] width 332 height 26
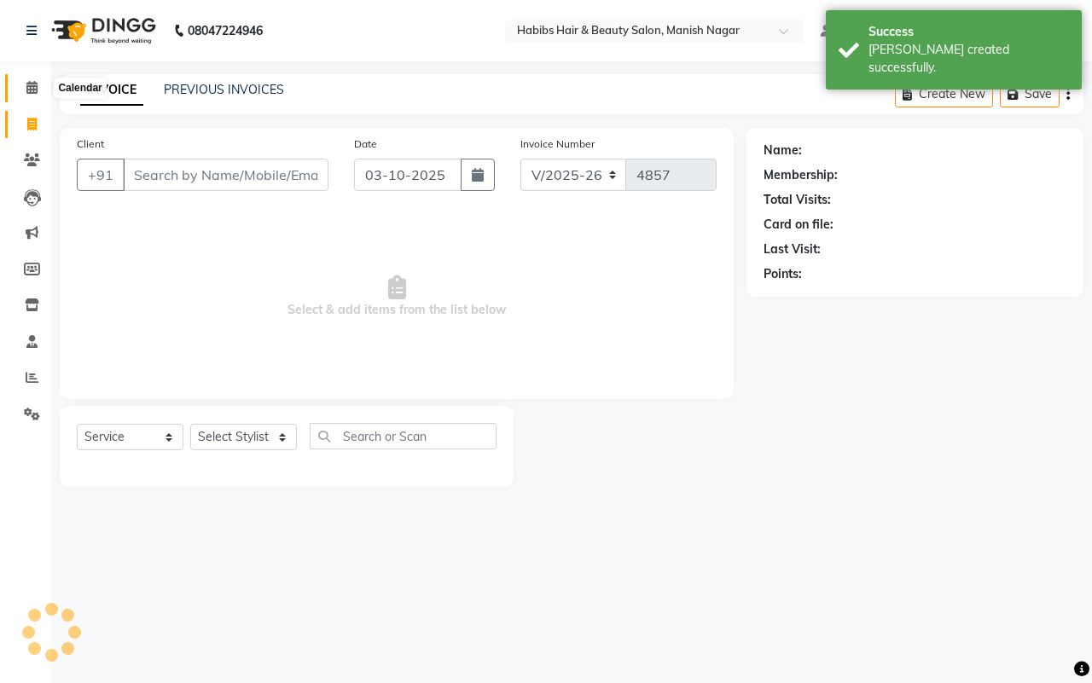
click at [26, 90] on icon at bounding box center [31, 87] width 11 height 13
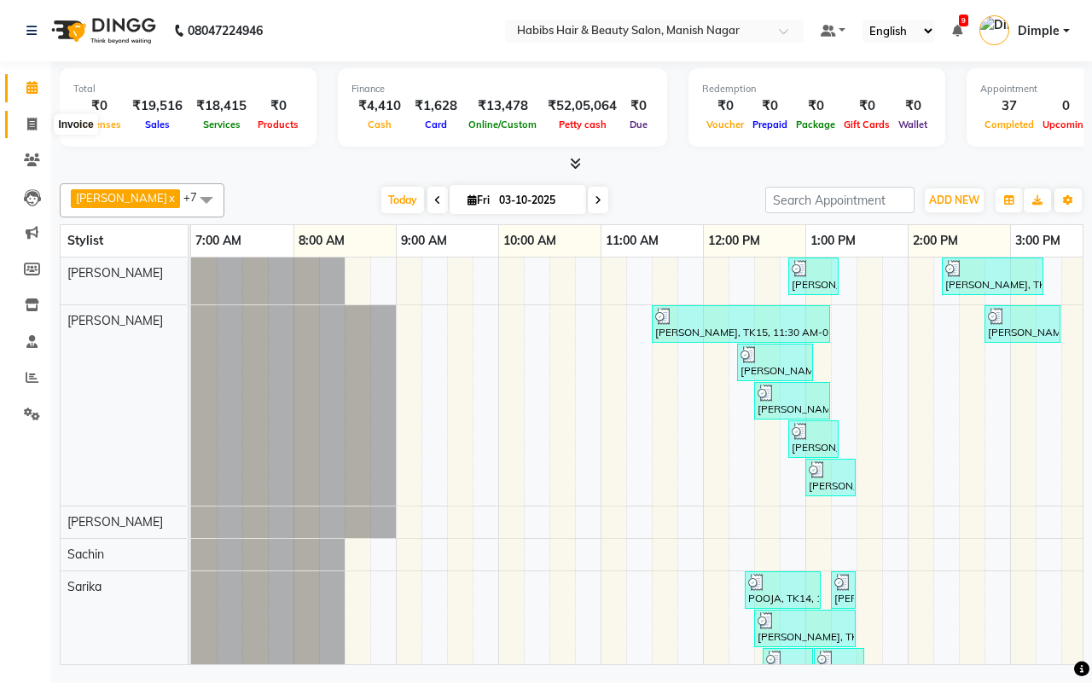
click at [32, 120] on icon at bounding box center [31, 124] width 9 height 13
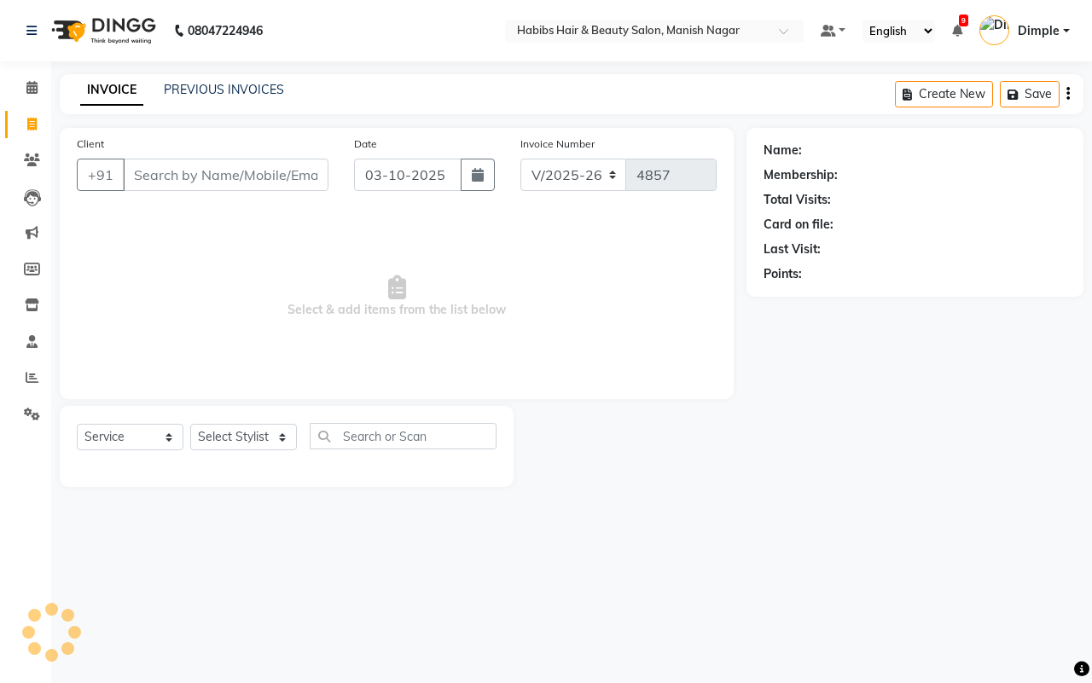
click at [138, 172] on input "Client" at bounding box center [226, 175] width 206 height 32
click at [177, 164] on input "Client" at bounding box center [226, 175] width 206 height 32
click at [177, 176] on input "Client" at bounding box center [226, 175] width 206 height 32
click at [168, 173] on input "Client" at bounding box center [226, 175] width 206 height 32
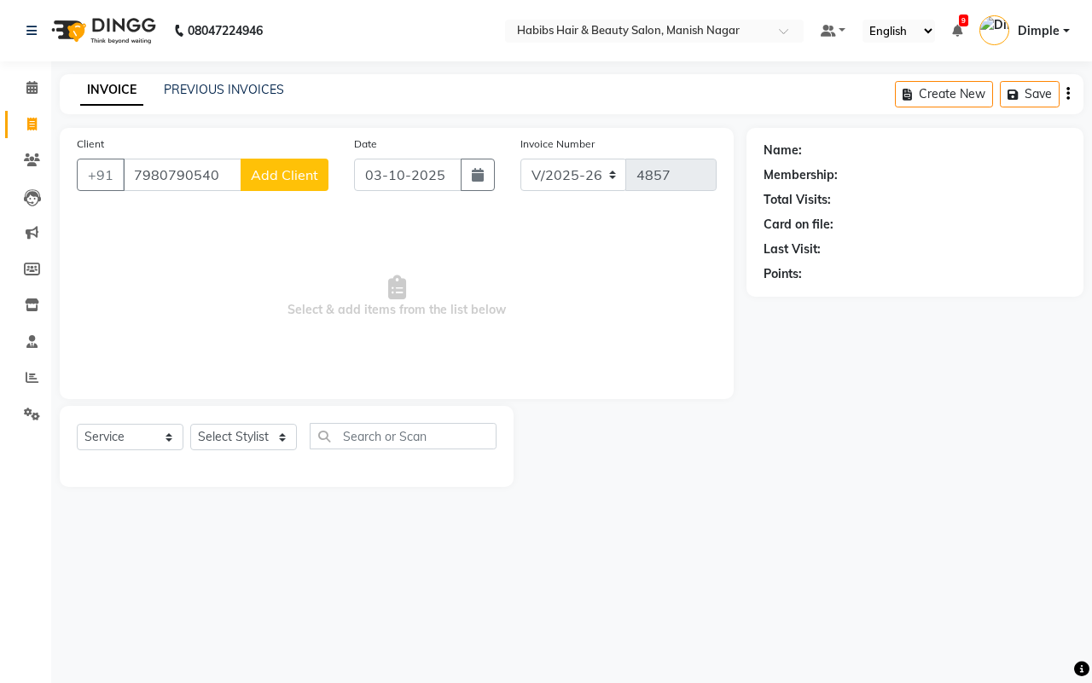
click at [286, 166] on span "Add Client" at bounding box center [284, 174] width 67 height 17
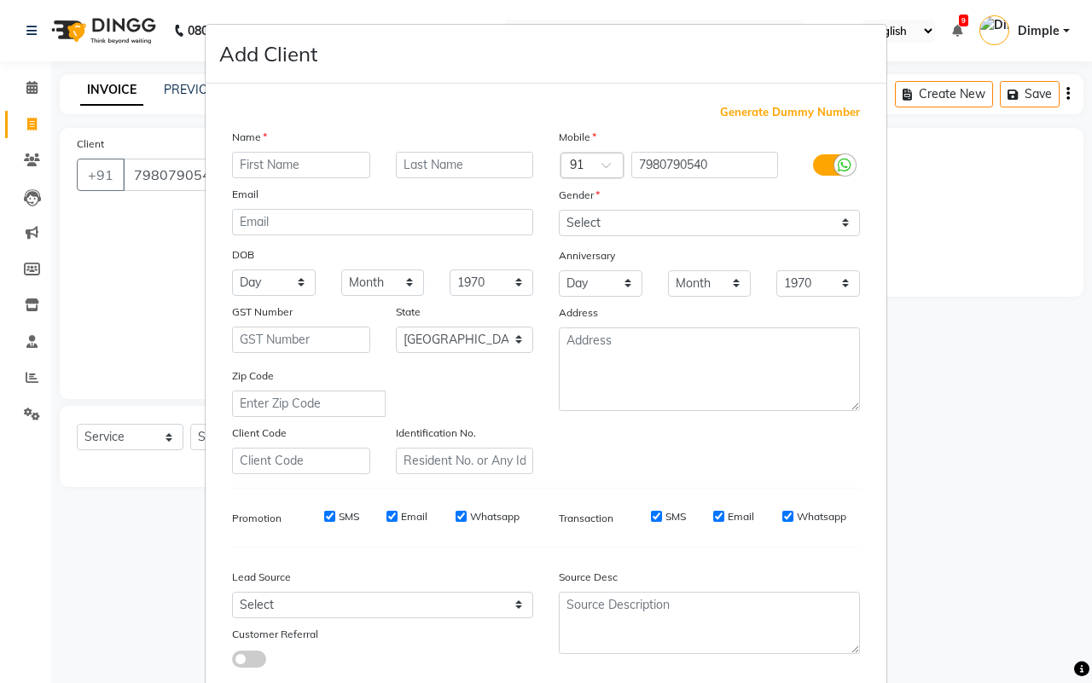
click at [287, 162] on input "text" at bounding box center [301, 165] width 138 height 26
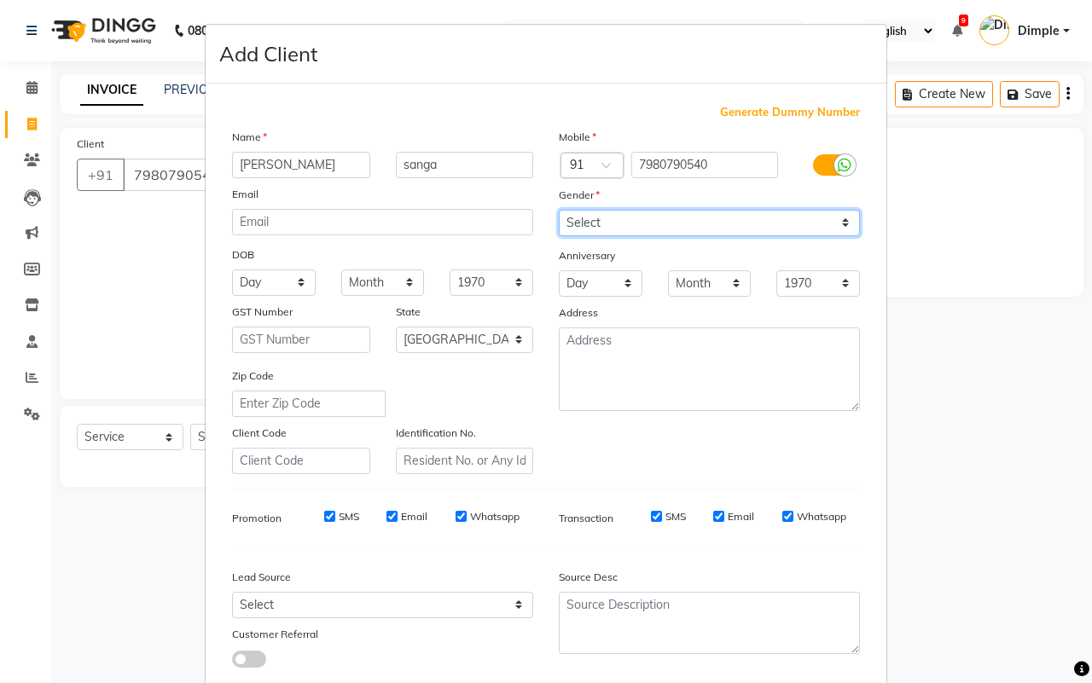
click at [617, 213] on select "Select [DEMOGRAPHIC_DATA] [DEMOGRAPHIC_DATA] Other Prefer Not To Say" at bounding box center [709, 223] width 301 height 26
click at [559, 210] on select "Select [DEMOGRAPHIC_DATA] [DEMOGRAPHIC_DATA] Other Prefer Not To Say" at bounding box center [709, 223] width 301 height 26
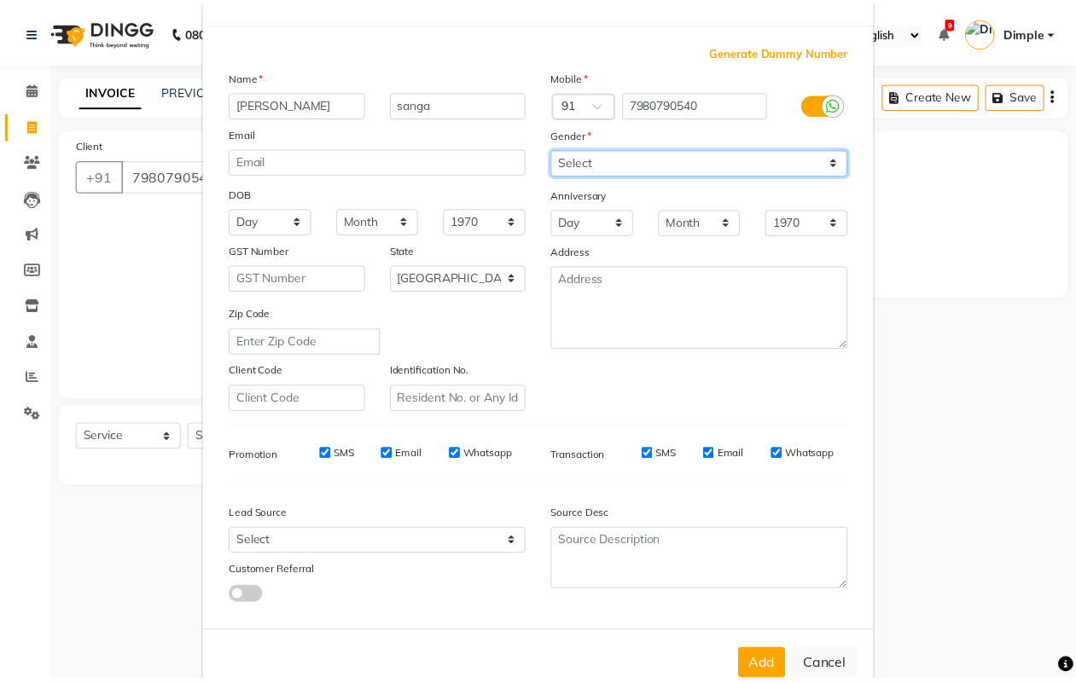
scroll to position [98, 0]
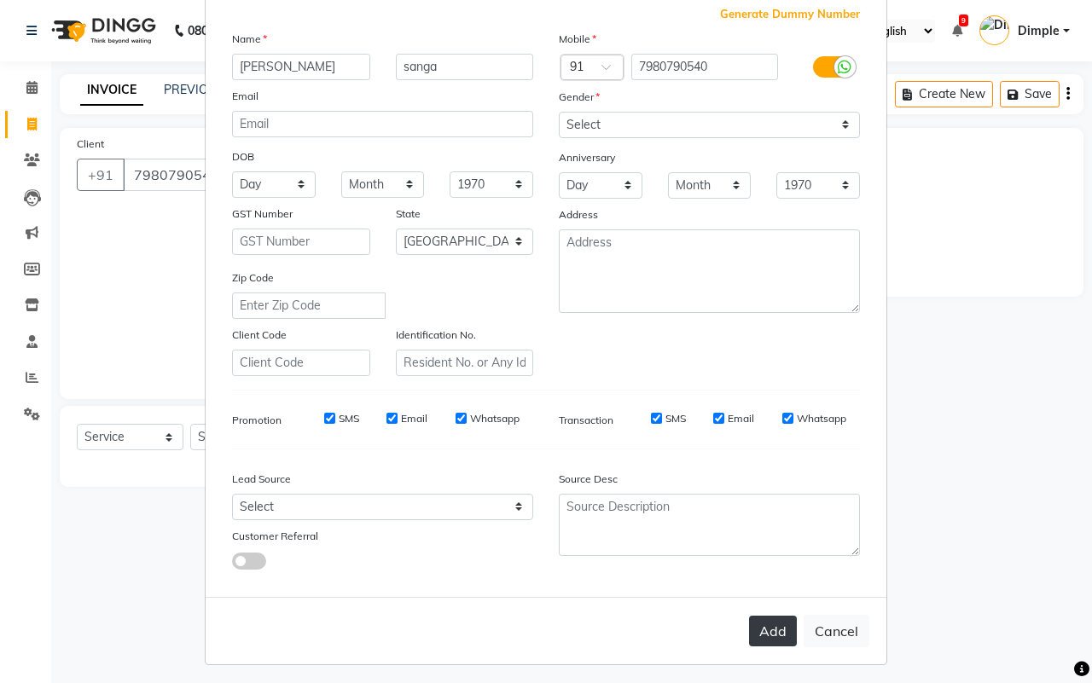
click at [760, 621] on button "Add" at bounding box center [773, 631] width 48 height 31
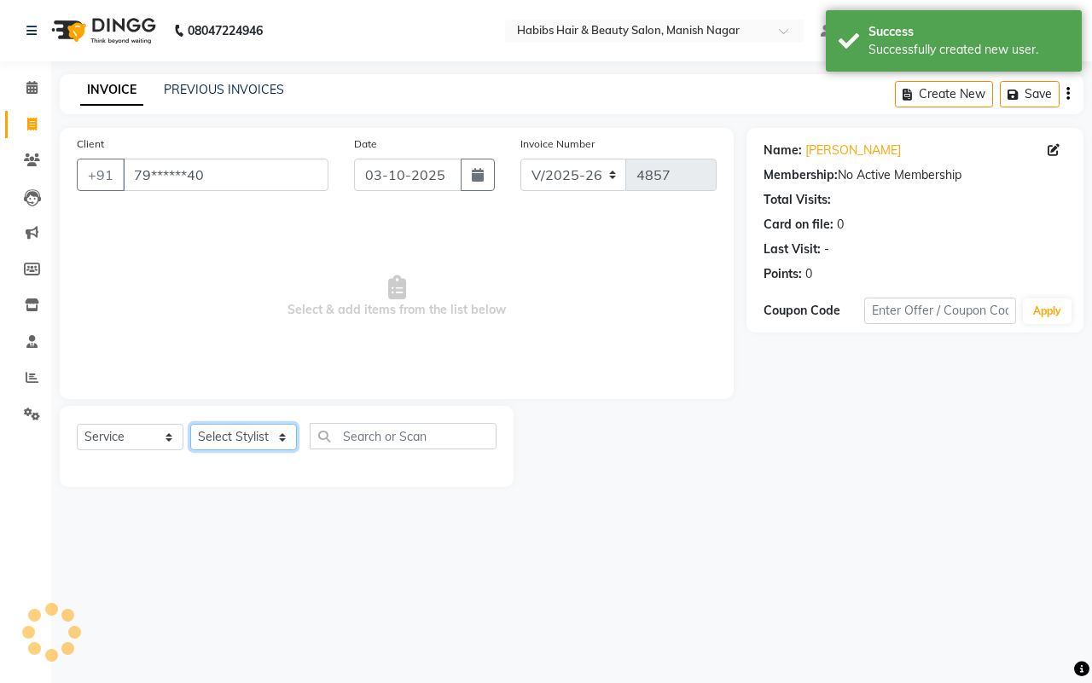
click at [258, 433] on select "Select Stylist [PERSON_NAME] [PERSON_NAME] [PERSON_NAME] [PERSON_NAME] Sachin […" at bounding box center [243, 437] width 107 height 26
click at [190, 424] on select "Select Stylist [PERSON_NAME] [PERSON_NAME] [PERSON_NAME] [PERSON_NAME] Sachin […" at bounding box center [243, 437] width 107 height 26
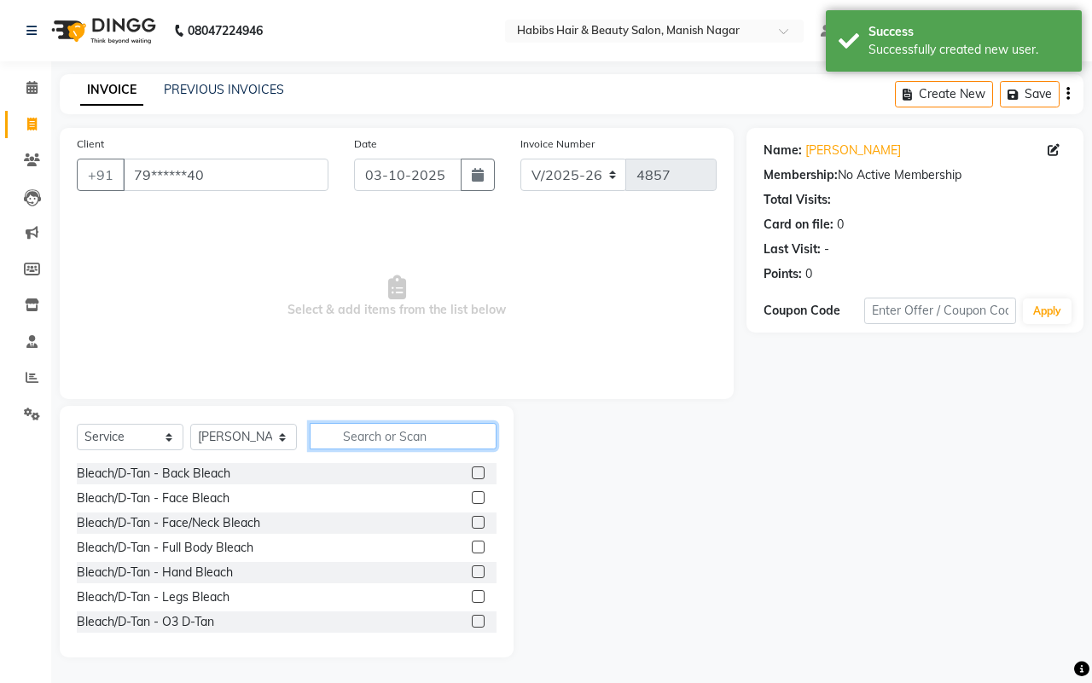
click at [364, 435] on input "text" at bounding box center [403, 436] width 187 height 26
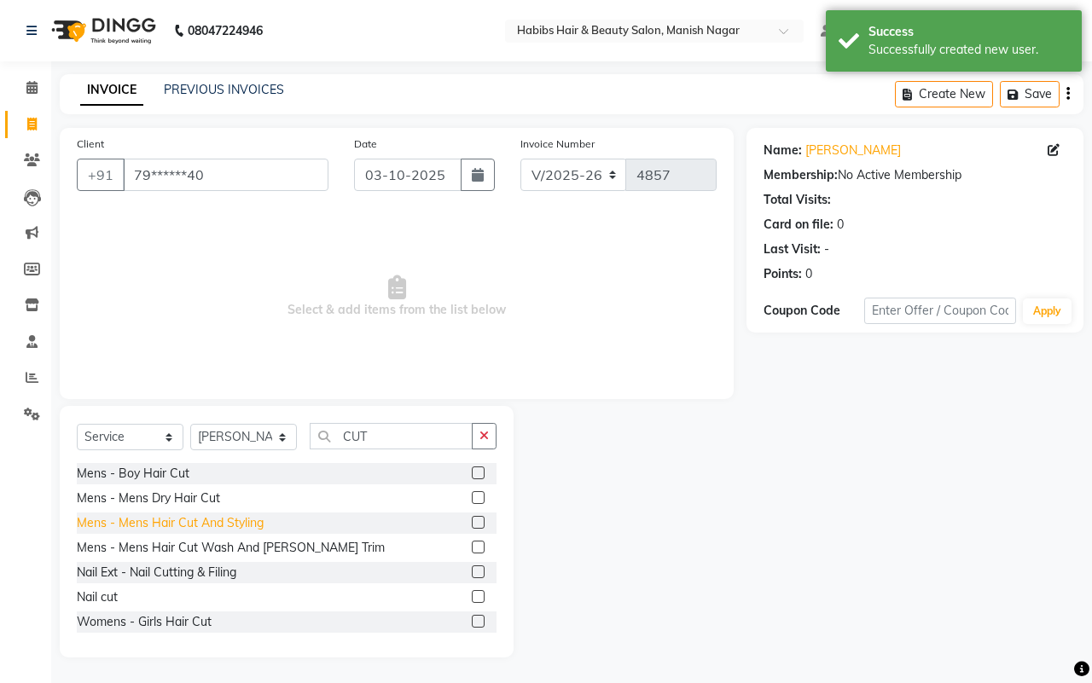
click at [244, 525] on div "Mens - Mens Hair Cut And Styling" at bounding box center [170, 523] width 187 height 18
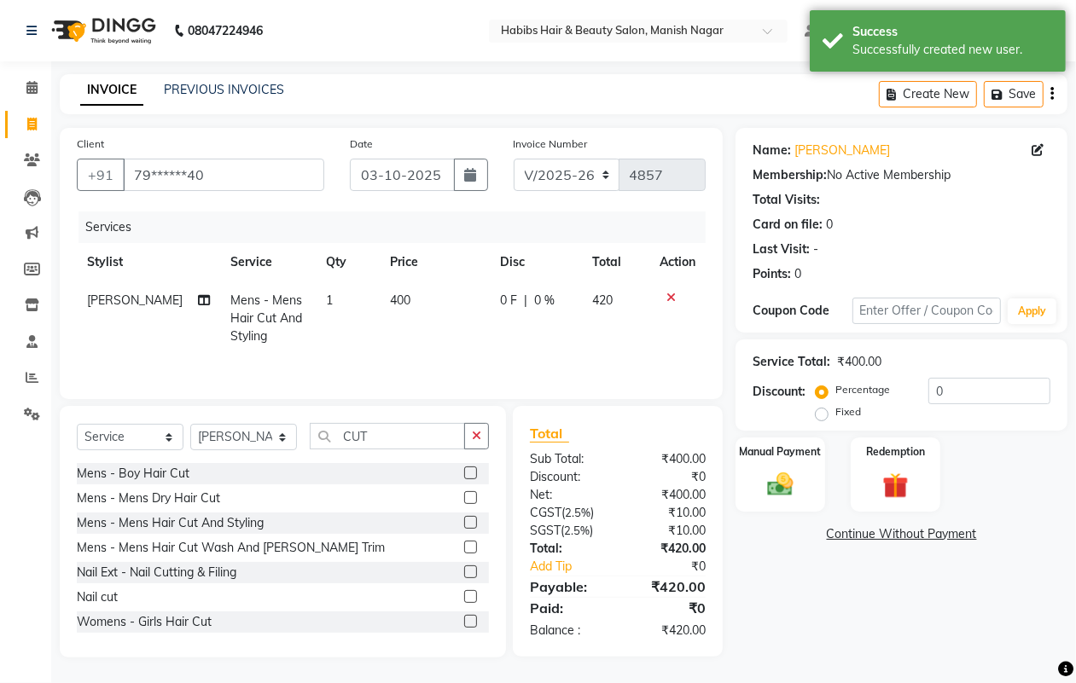
drag, startPoint x: 405, startPoint y: 303, endPoint x: 407, endPoint y: 290, distance: 12.9
click at [405, 300] on td "400" at bounding box center [435, 319] width 111 height 74
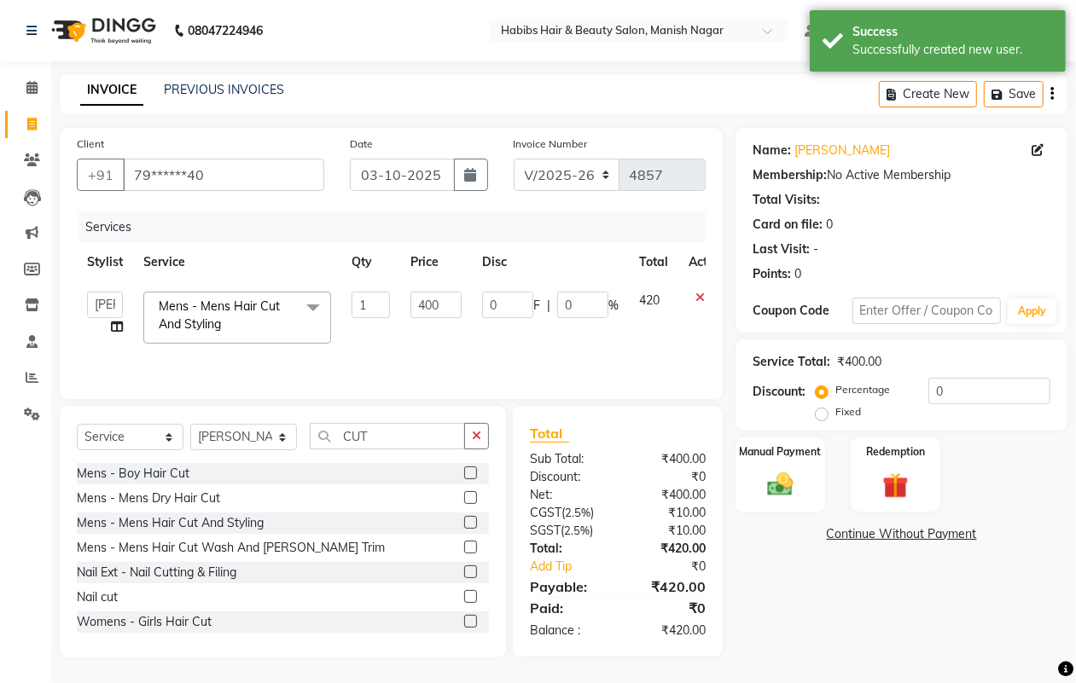
drag, startPoint x: 408, startPoint y: 288, endPoint x: 416, endPoint y: 301, distance: 15.4
click at [410, 290] on td "400" at bounding box center [436, 318] width 72 height 73
click at [416, 301] on input "400" at bounding box center [435, 305] width 51 height 26
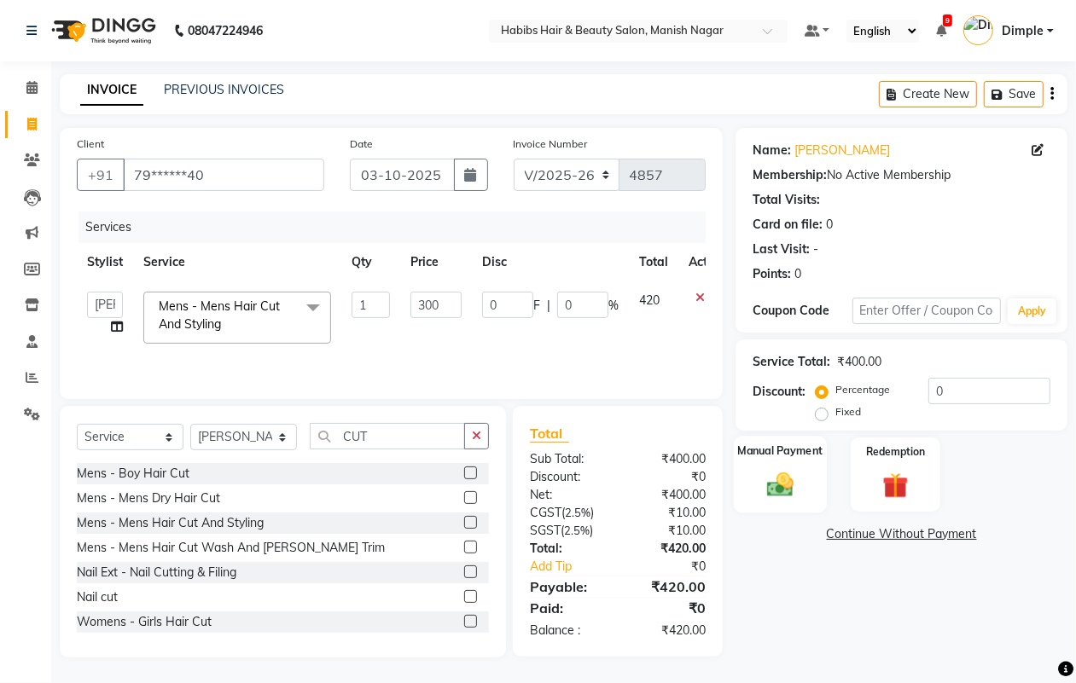
click at [792, 467] on div "Manual Payment" at bounding box center [780, 475] width 93 height 78
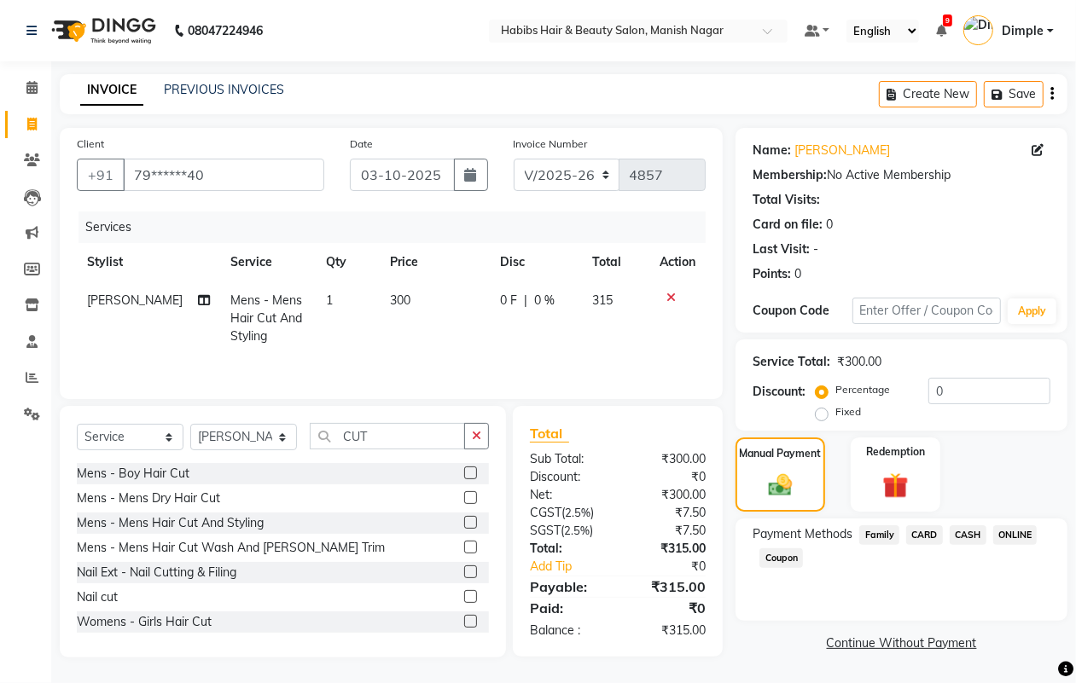
click at [1051, 95] on icon "button" at bounding box center [1051, 94] width 3 height 1
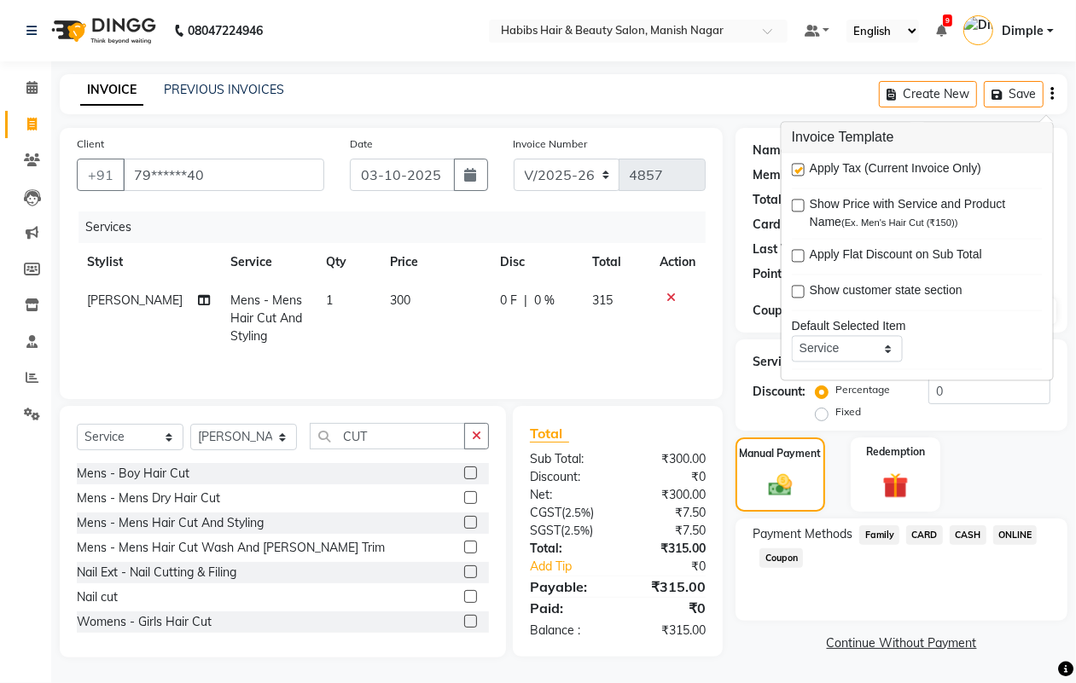
click at [792, 168] on label at bounding box center [798, 170] width 13 height 13
click at [792, 168] on input "checkbox" at bounding box center [797, 170] width 11 height 11
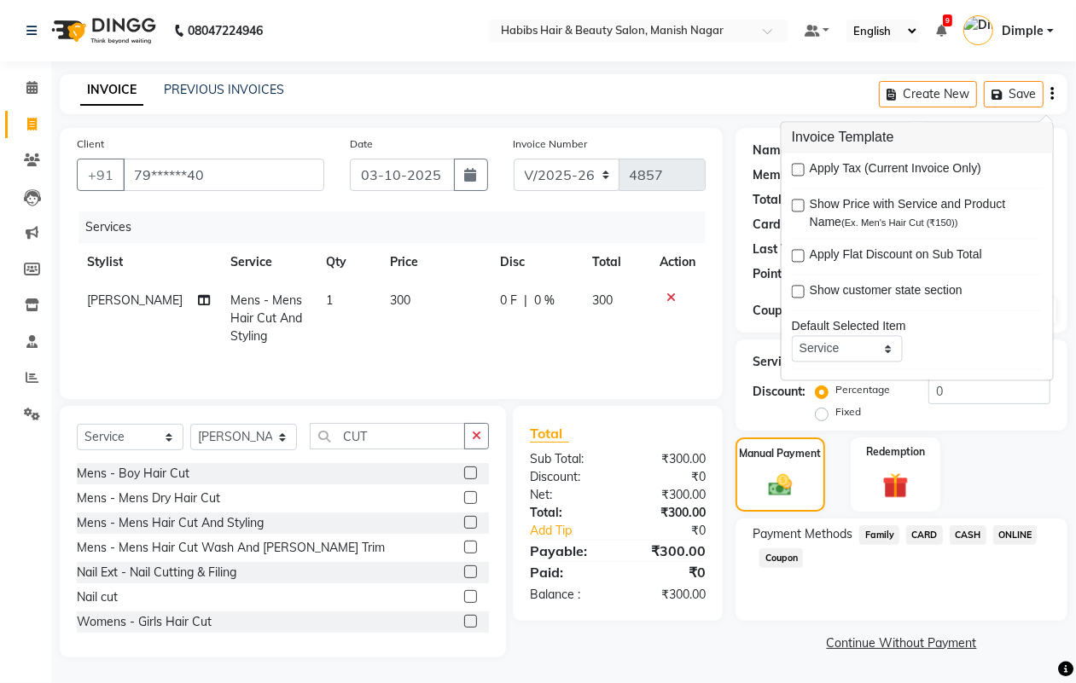
click at [951, 538] on span "CASH" at bounding box center [967, 535] width 37 height 20
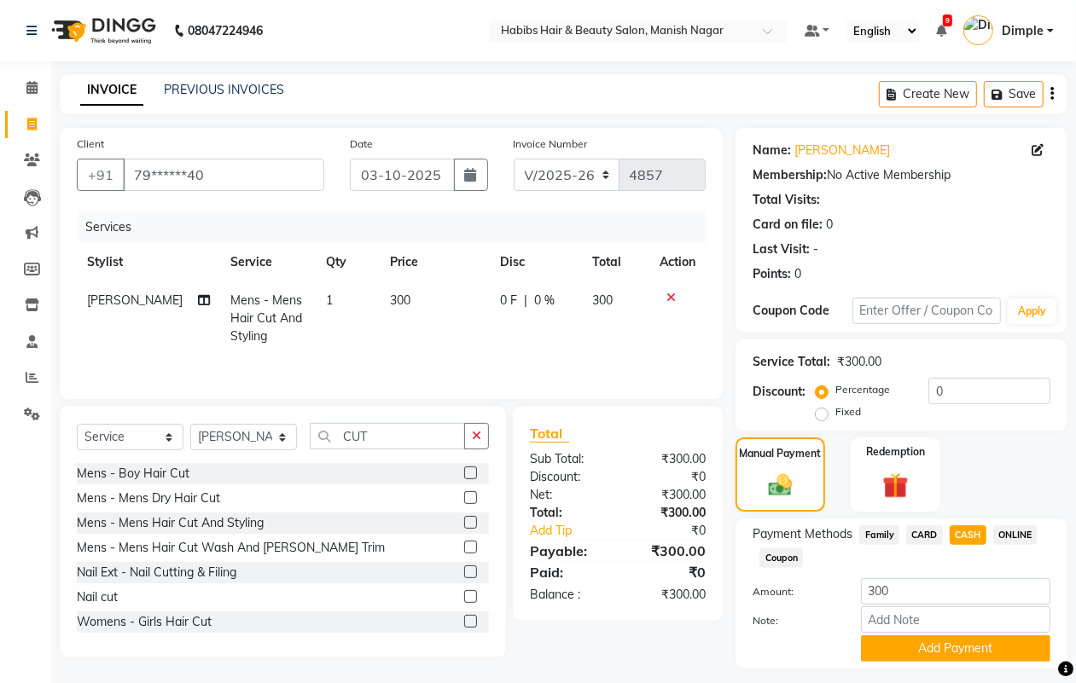
click at [967, 534] on span "CASH" at bounding box center [967, 535] width 37 height 20
click at [897, 641] on button "Add Payment" at bounding box center [955, 649] width 189 height 26
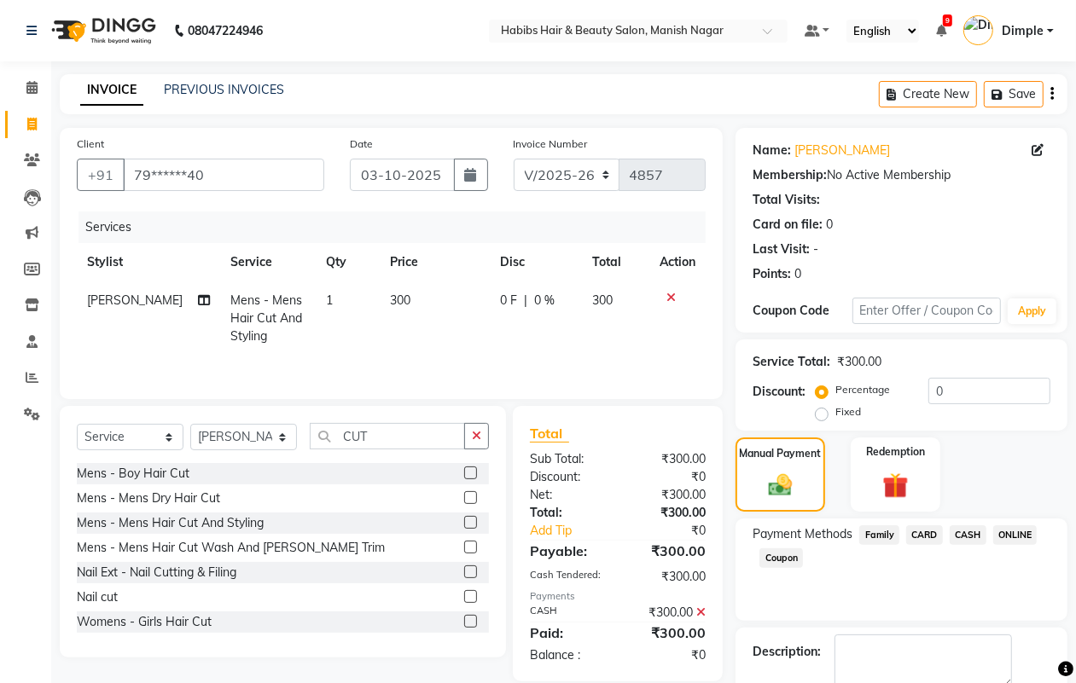
scroll to position [95, 0]
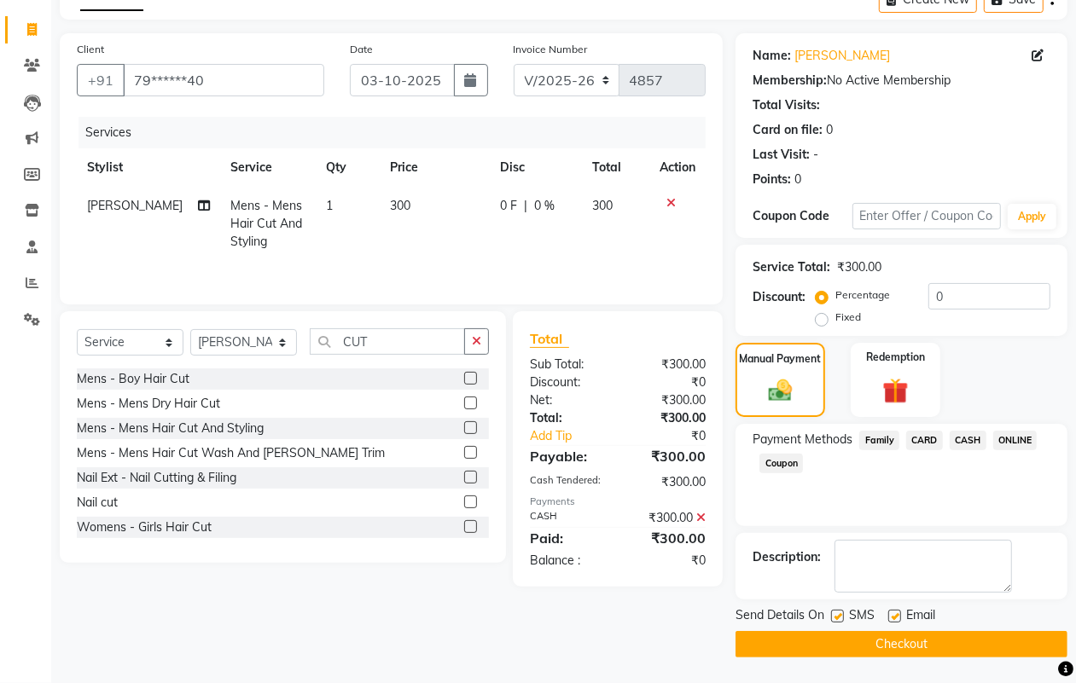
click at [909, 644] on button "Checkout" at bounding box center [901, 644] width 332 height 26
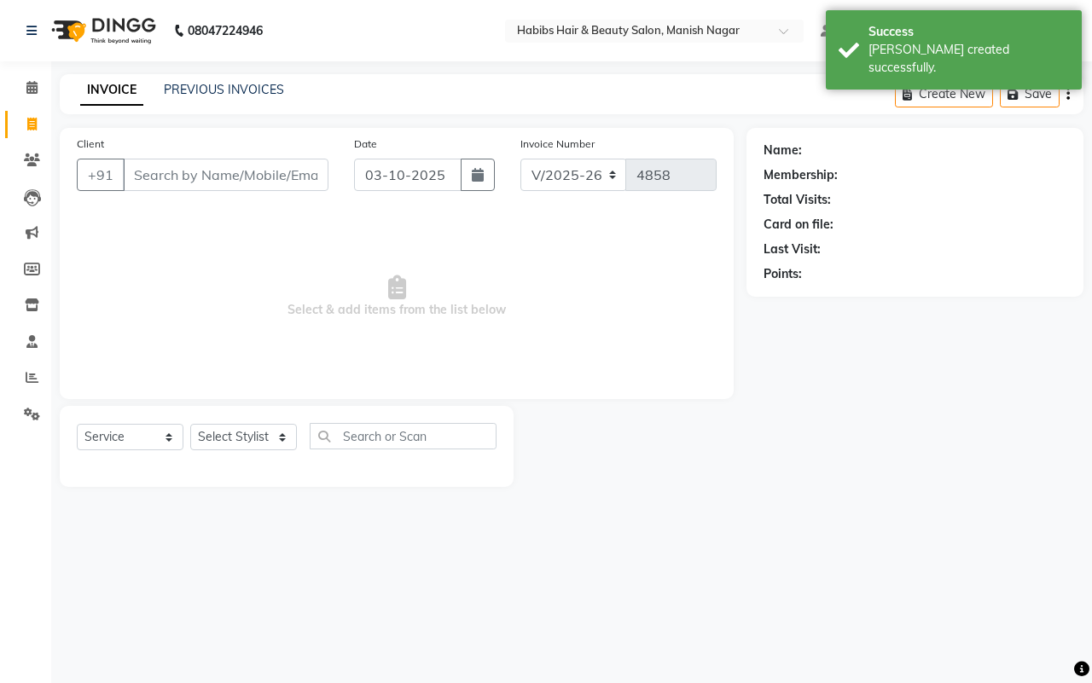
click at [130, 172] on input "Client" at bounding box center [226, 175] width 206 height 32
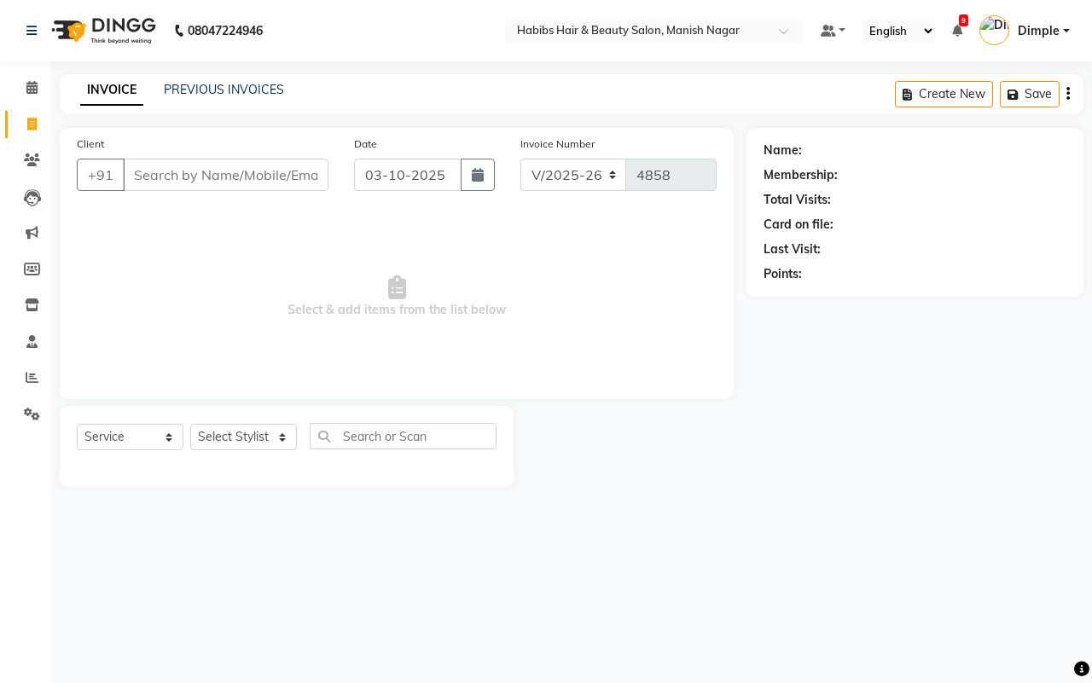
click at [147, 175] on input "Client" at bounding box center [226, 175] width 206 height 32
click at [287, 171] on span "Add Client" at bounding box center [284, 174] width 67 height 17
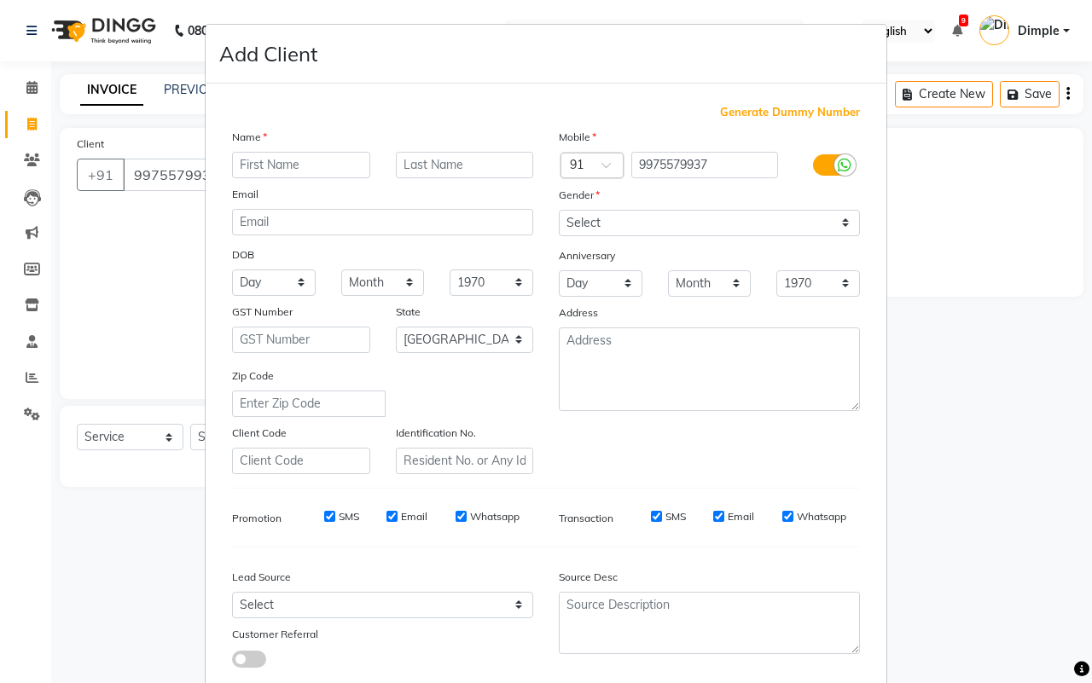
click at [276, 160] on input "text" at bounding box center [301, 165] width 138 height 26
click at [270, 160] on input "text" at bounding box center [301, 165] width 138 height 26
click at [266, 160] on input "text" at bounding box center [301, 165] width 138 height 26
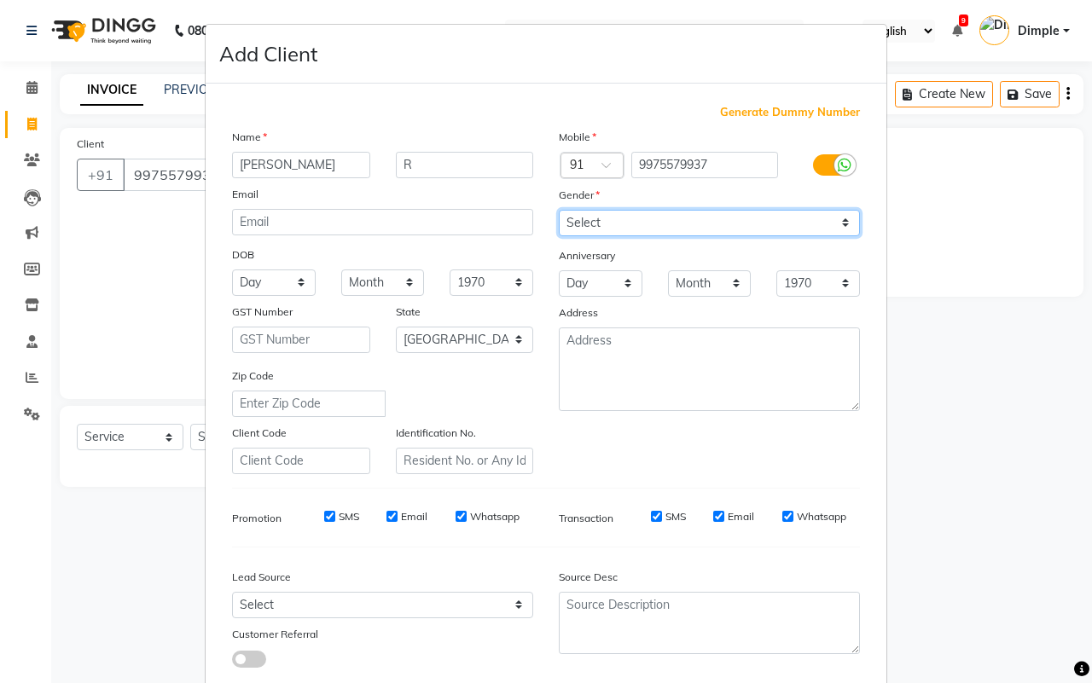
click at [569, 223] on select "Select [DEMOGRAPHIC_DATA] [DEMOGRAPHIC_DATA] Other Prefer Not To Say" at bounding box center [709, 223] width 301 height 26
click at [559, 210] on select "Select [DEMOGRAPHIC_DATA] [DEMOGRAPHIC_DATA] Other Prefer Not To Say" at bounding box center [709, 223] width 301 height 26
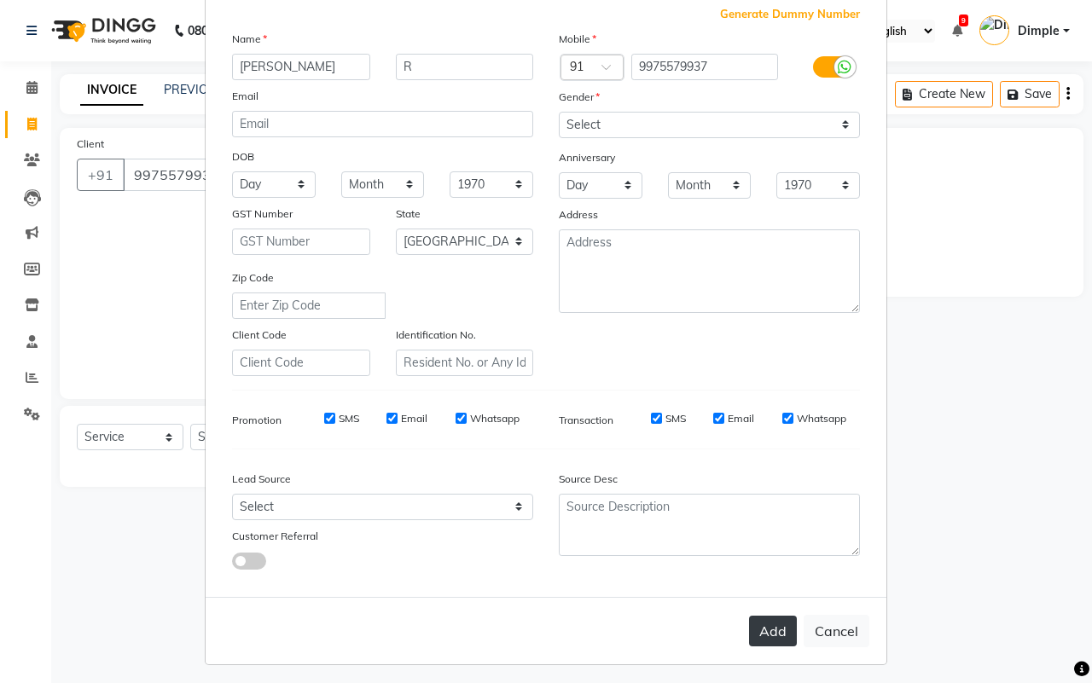
click at [775, 624] on button "Add" at bounding box center [773, 631] width 48 height 31
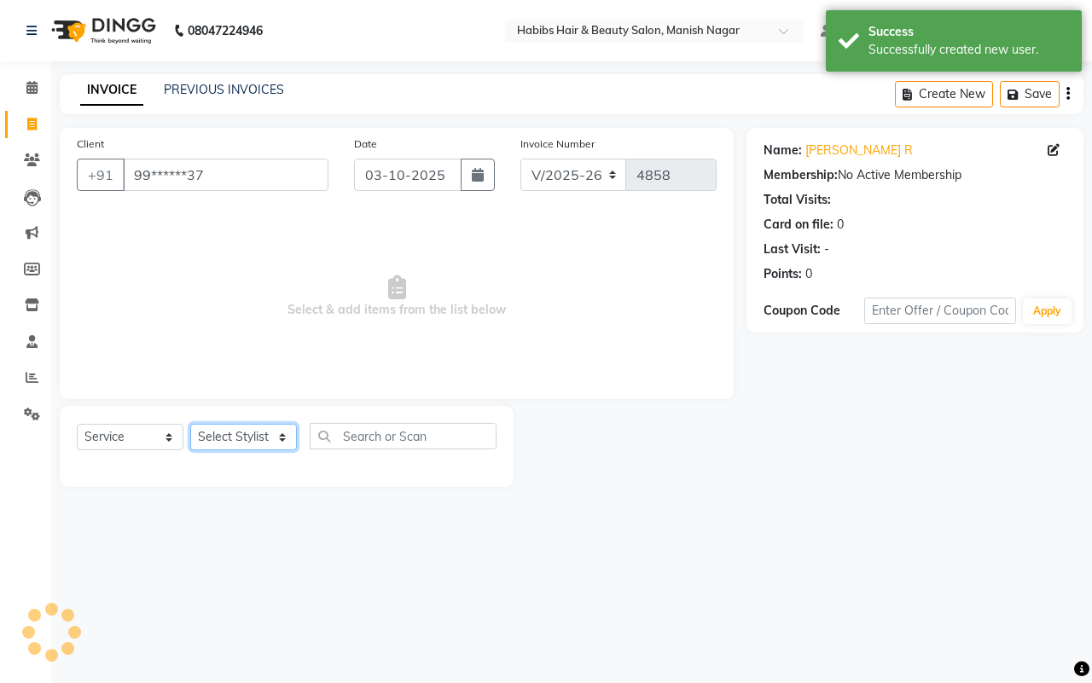
click at [253, 432] on select "Select Stylist [PERSON_NAME] [PERSON_NAME] [PERSON_NAME] [PERSON_NAME] Sachin […" at bounding box center [243, 437] width 107 height 26
click at [190, 424] on select "Select Stylist [PERSON_NAME] [PERSON_NAME] [PERSON_NAME] [PERSON_NAME] Sachin […" at bounding box center [243, 437] width 107 height 26
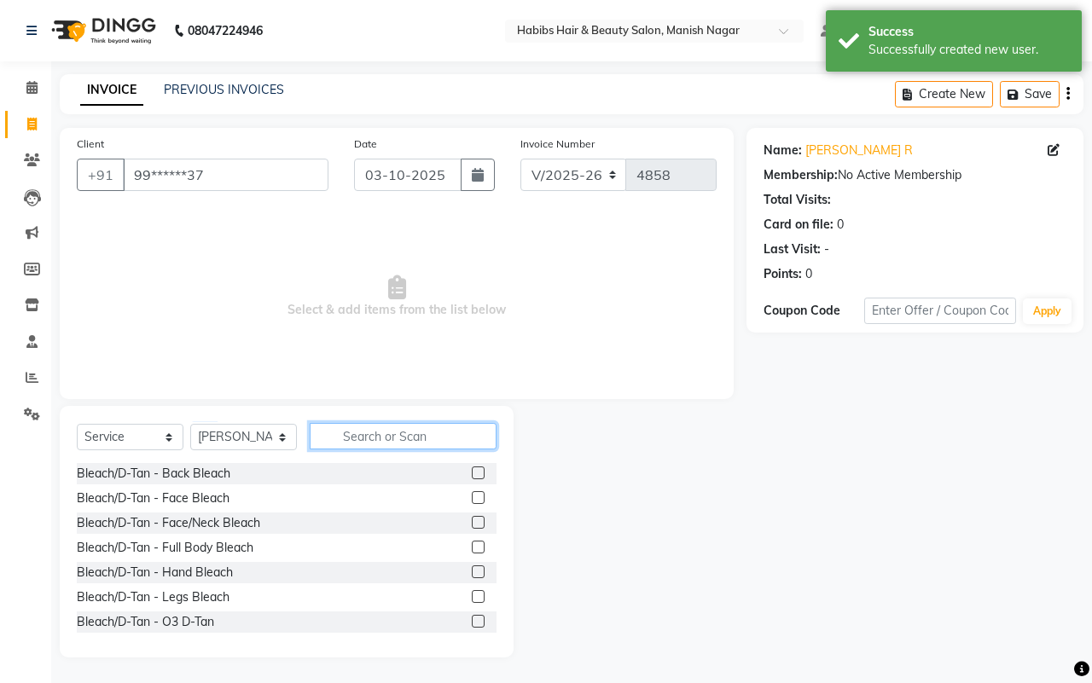
click at [363, 432] on input "text" at bounding box center [403, 436] width 187 height 26
click at [359, 433] on input "text" at bounding box center [403, 436] width 187 height 26
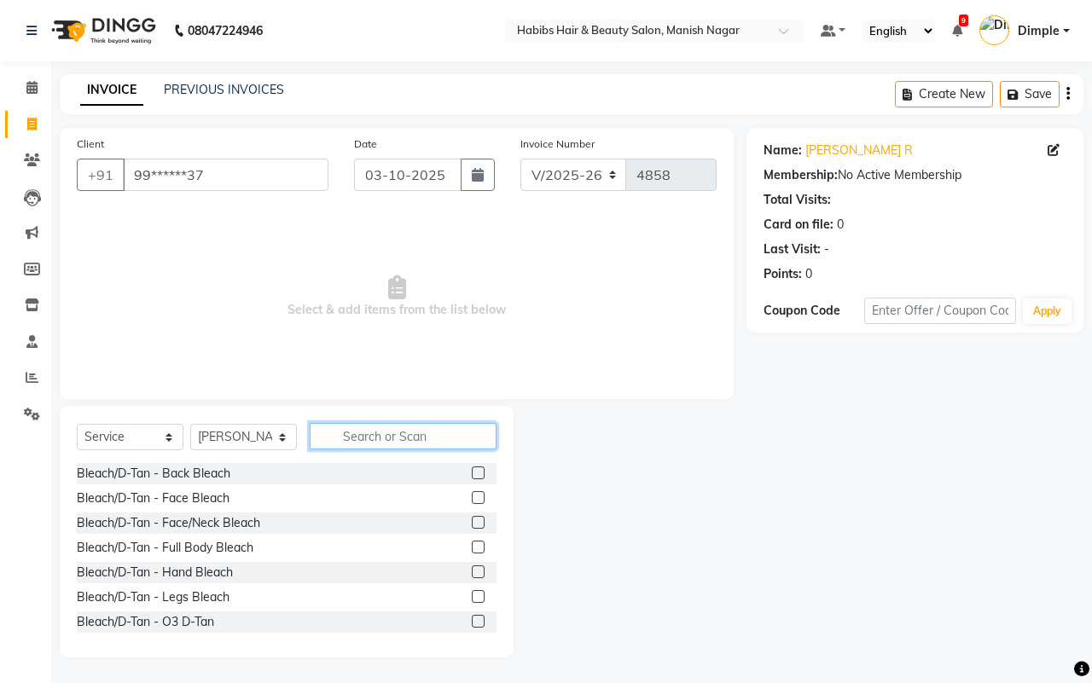
click at [359, 433] on input "text" at bounding box center [403, 436] width 187 height 26
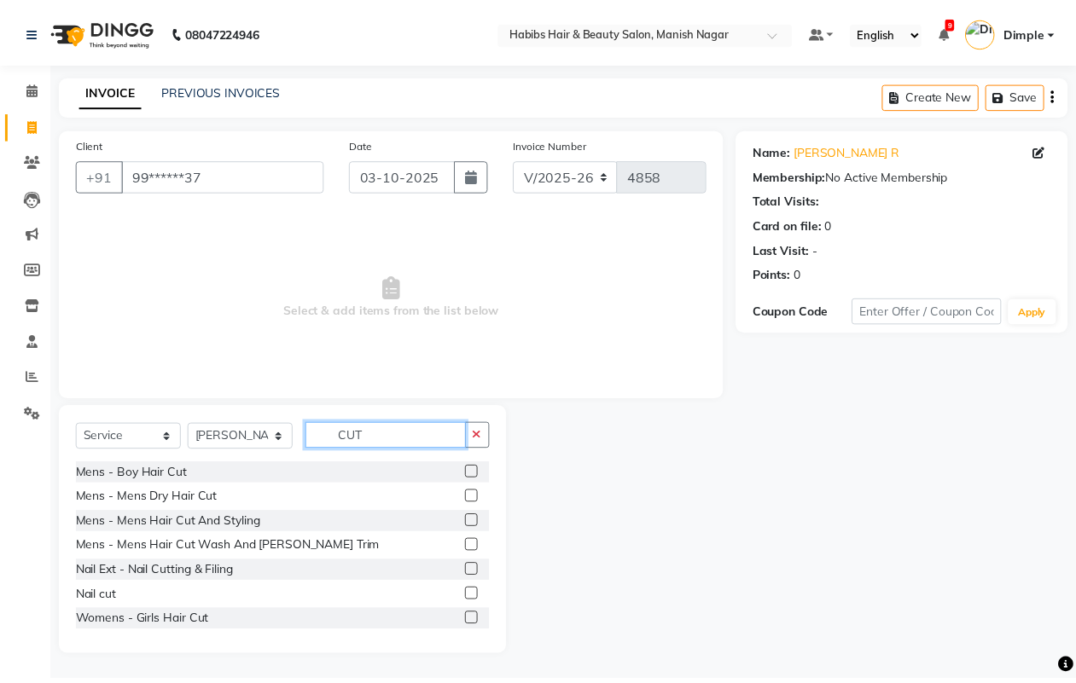
scroll to position [77, 0]
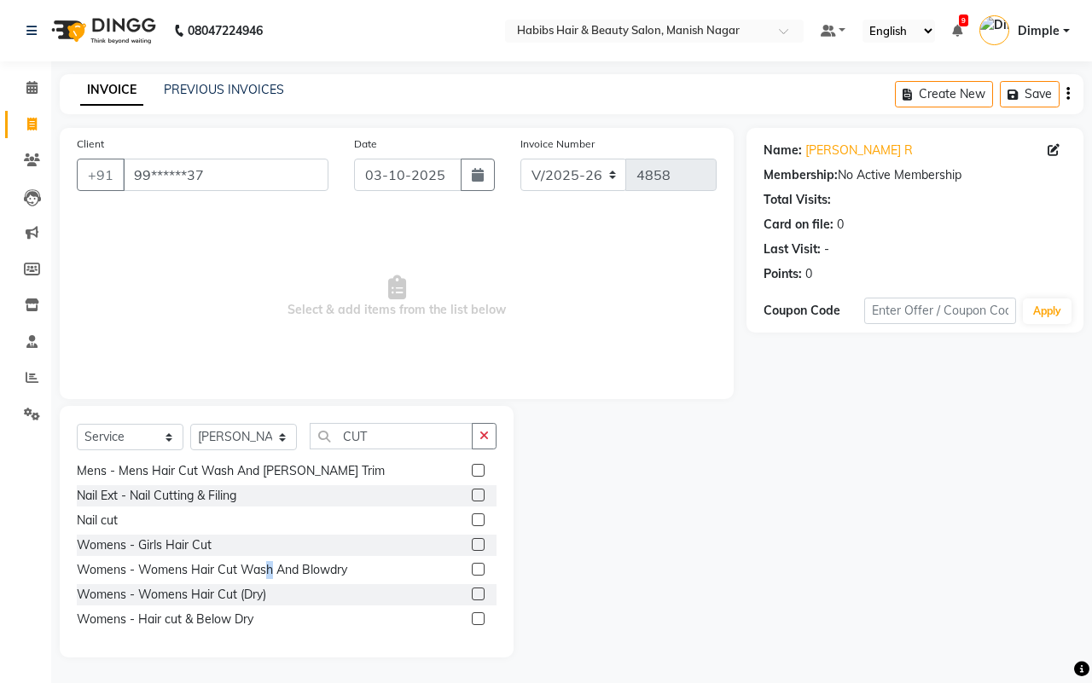
click at [269, 570] on div "Womens - Womens Hair Cut Wash And Blowdry" at bounding box center [212, 570] width 270 height 18
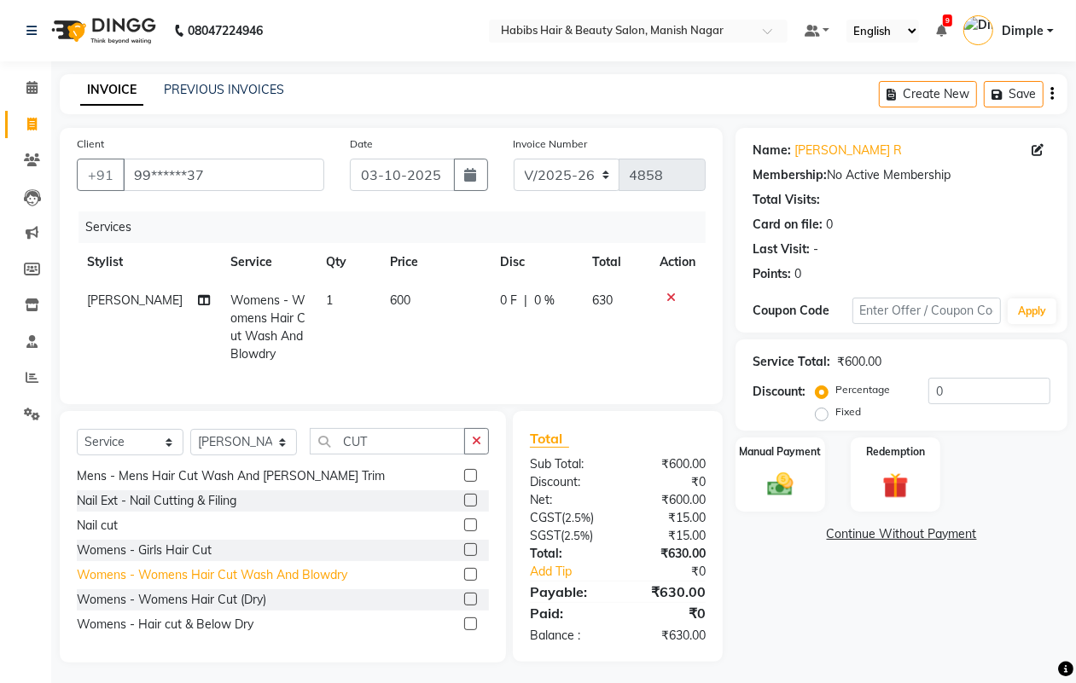
click at [275, 584] on div "Womens - Womens Hair Cut Wash And Blowdry" at bounding box center [212, 575] width 270 height 18
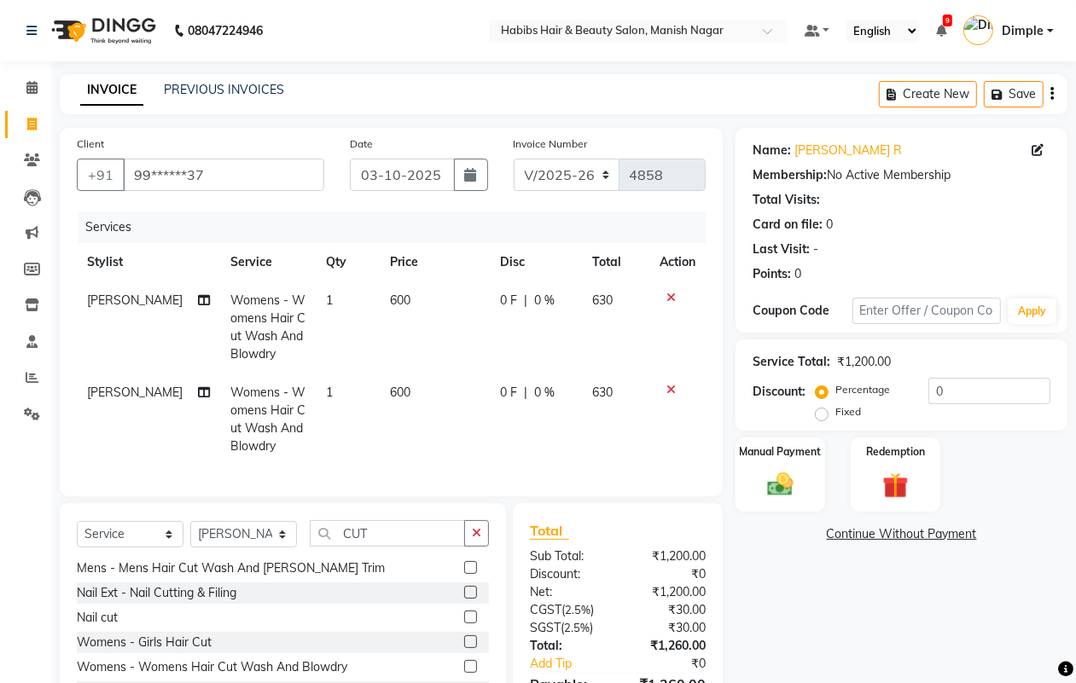
click at [113, 398] on span "[PERSON_NAME]" at bounding box center [135, 392] width 96 height 15
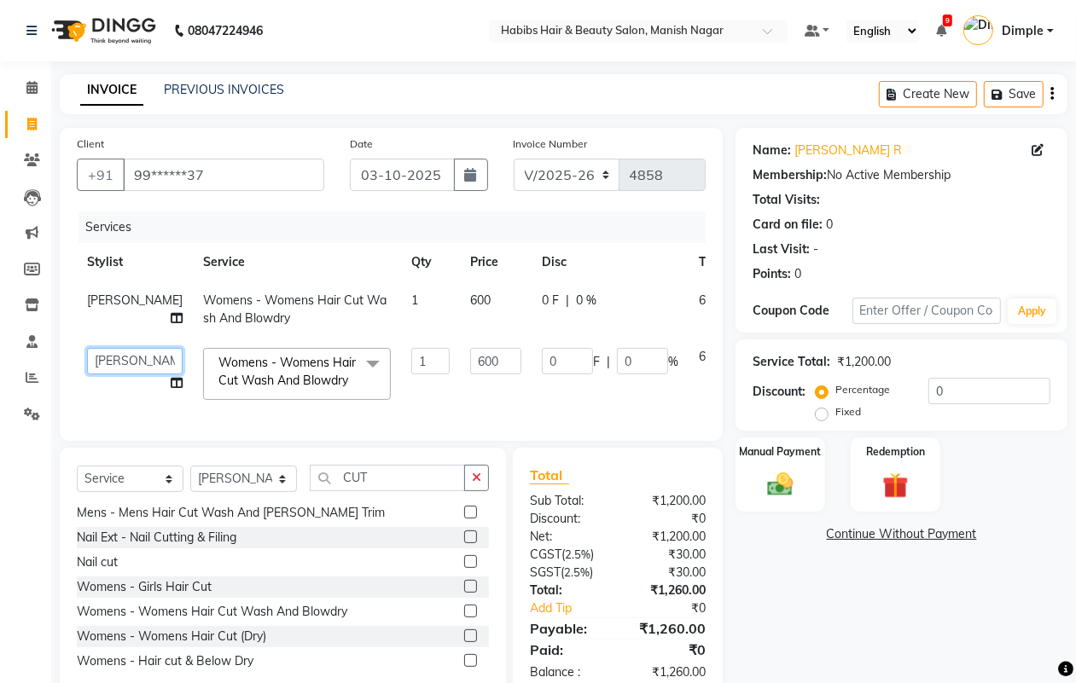
click at [109, 369] on select "[PERSON_NAME] [PERSON_NAME] [PERSON_NAME] [PERSON_NAME] Sachin [PERSON_NAME] [P…" at bounding box center [135, 361] width 96 height 26
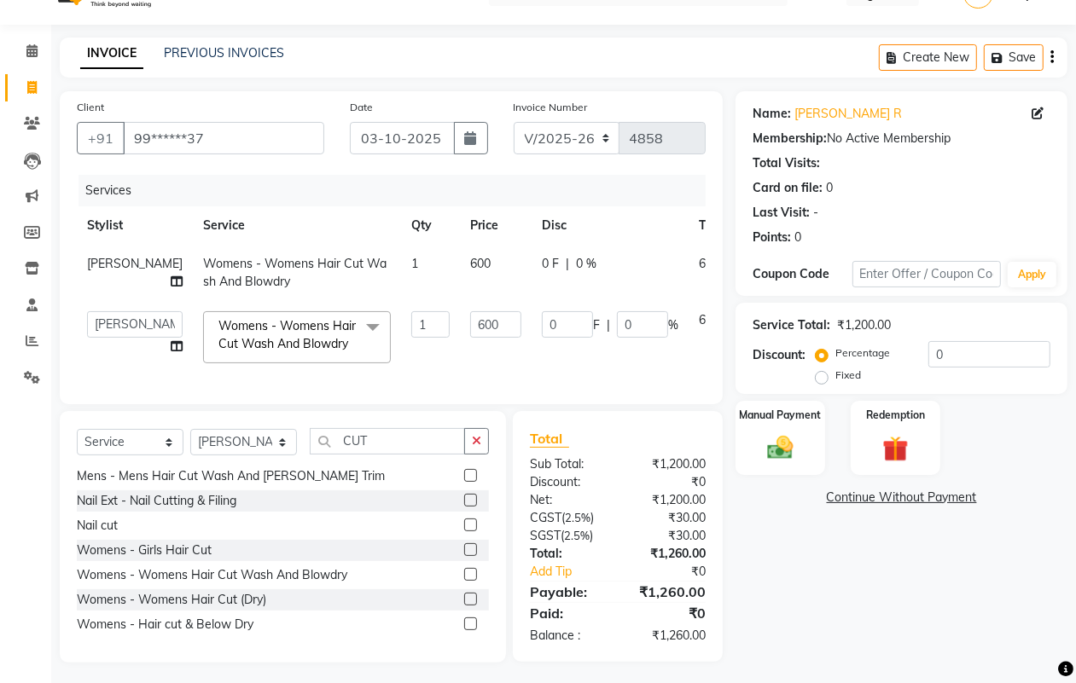
scroll to position [57, 0]
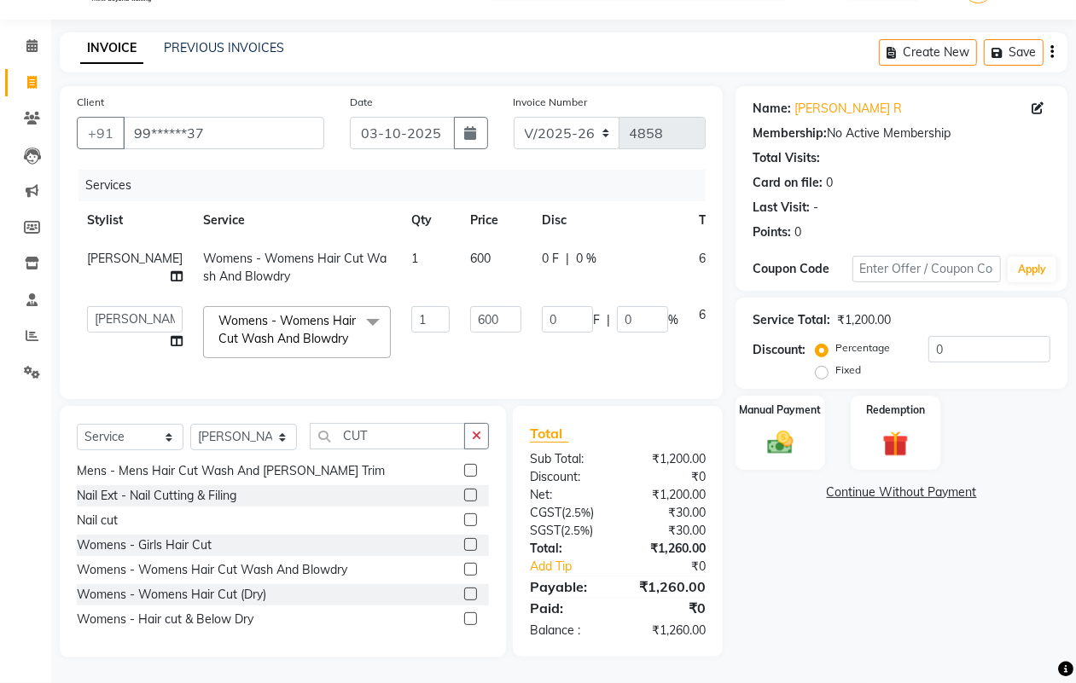
click at [1052, 52] on icon "button" at bounding box center [1051, 52] width 3 height 1
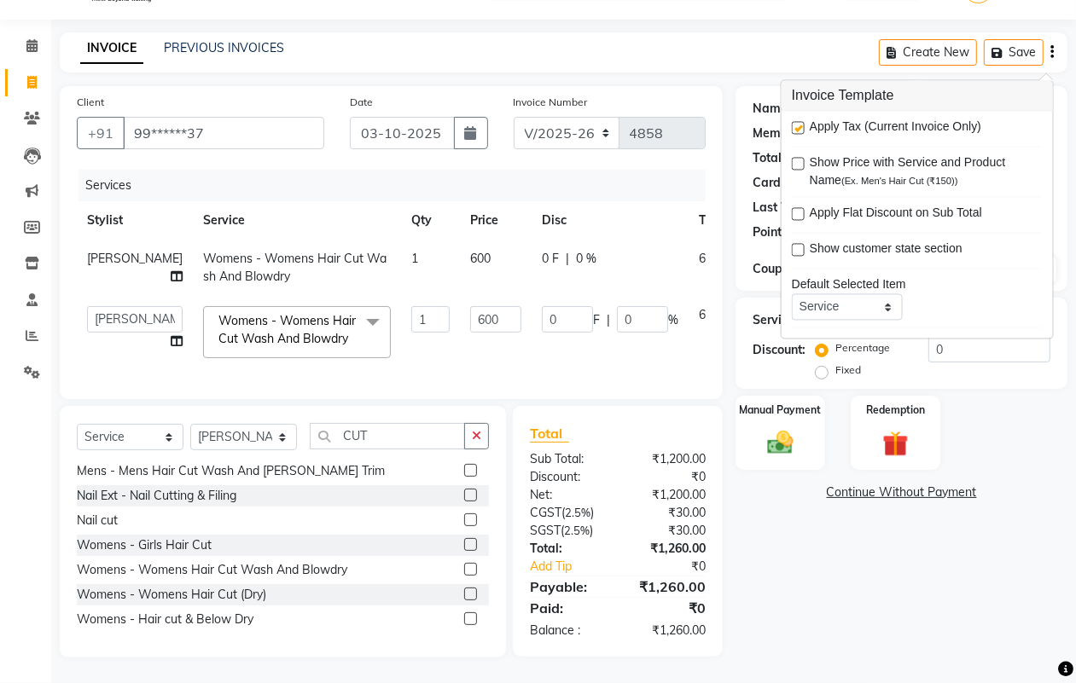
click at [796, 122] on label at bounding box center [798, 128] width 13 height 13
click at [796, 124] on input "checkbox" at bounding box center [797, 129] width 11 height 11
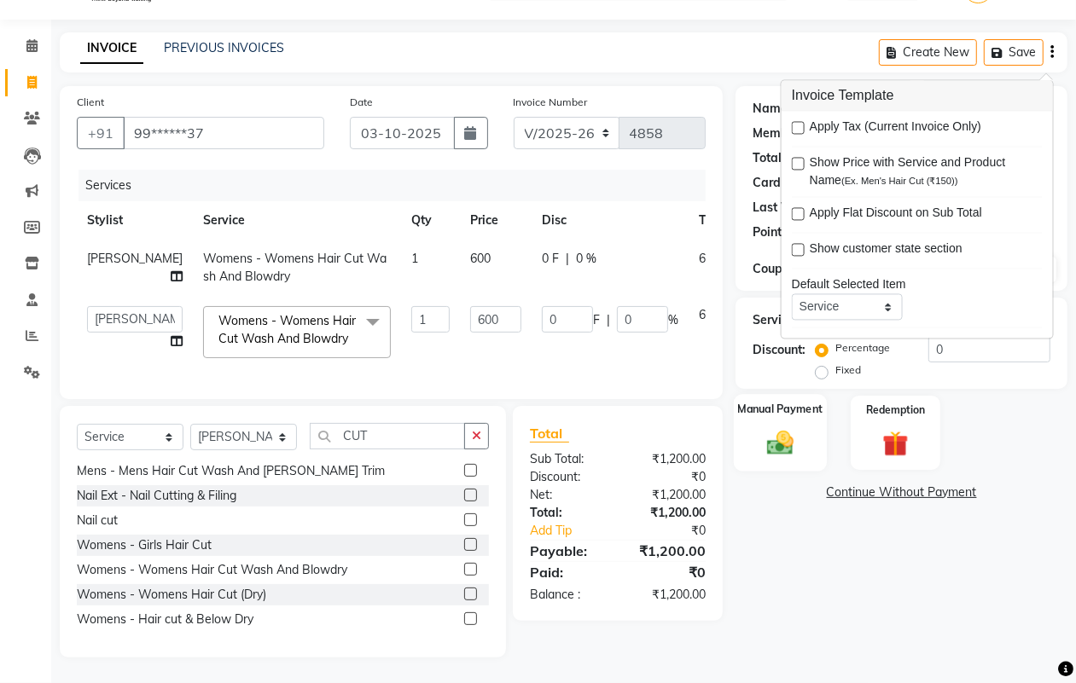
click at [779, 437] on img at bounding box center [779, 442] width 43 height 31
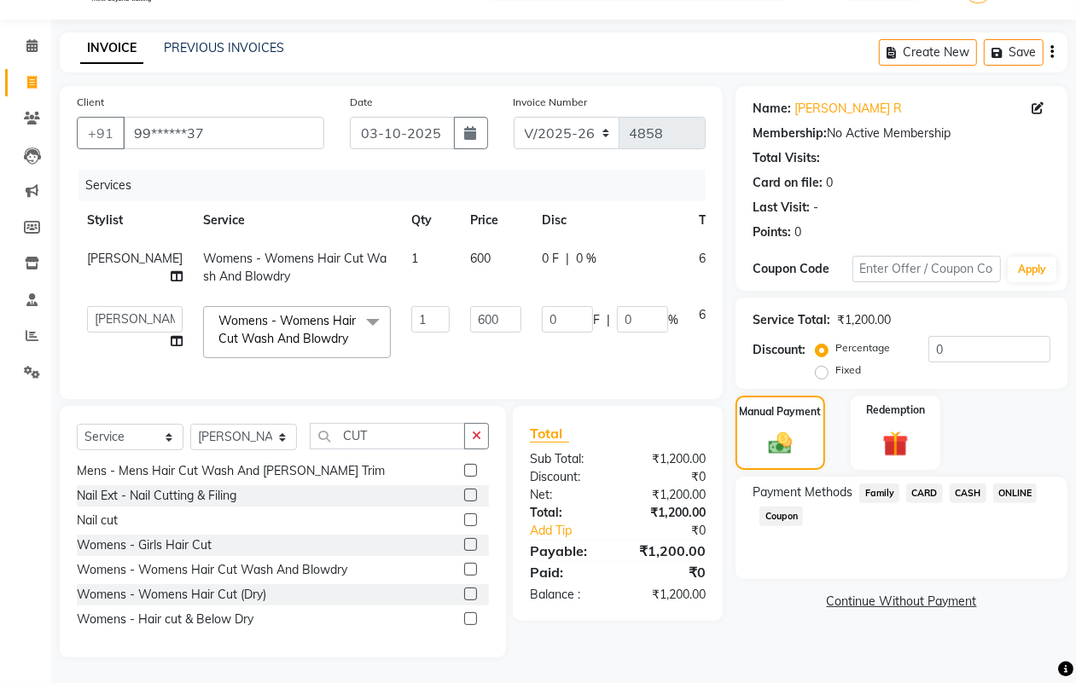
click at [977, 484] on span "CASH" at bounding box center [967, 494] width 37 height 20
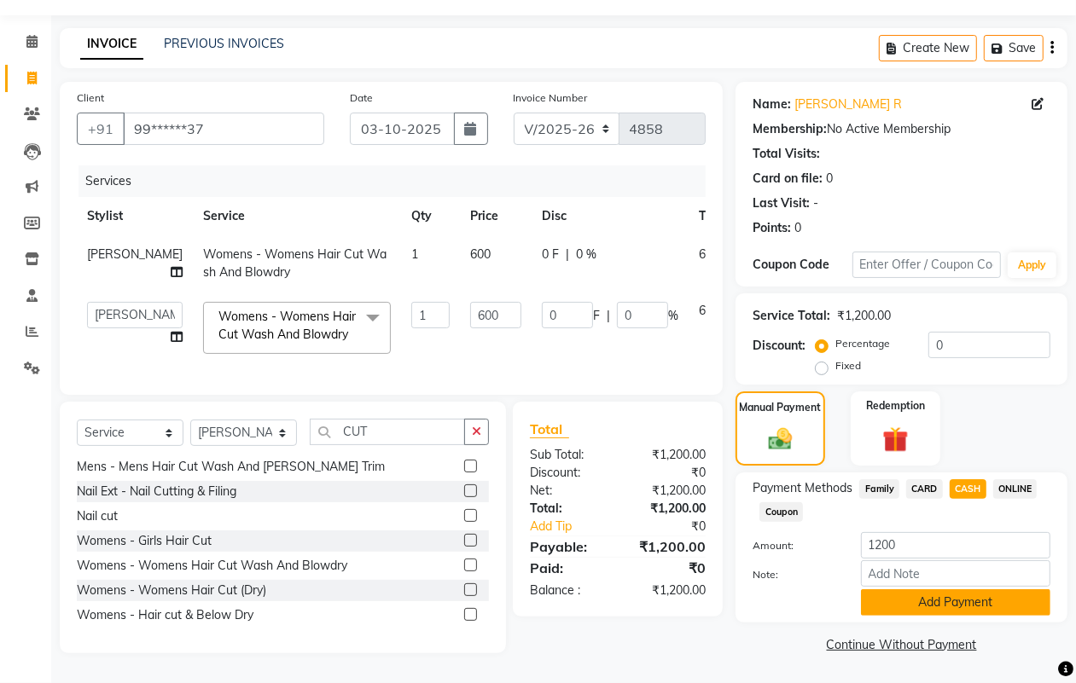
click at [907, 589] on button "Add Payment" at bounding box center [955, 602] width 189 height 26
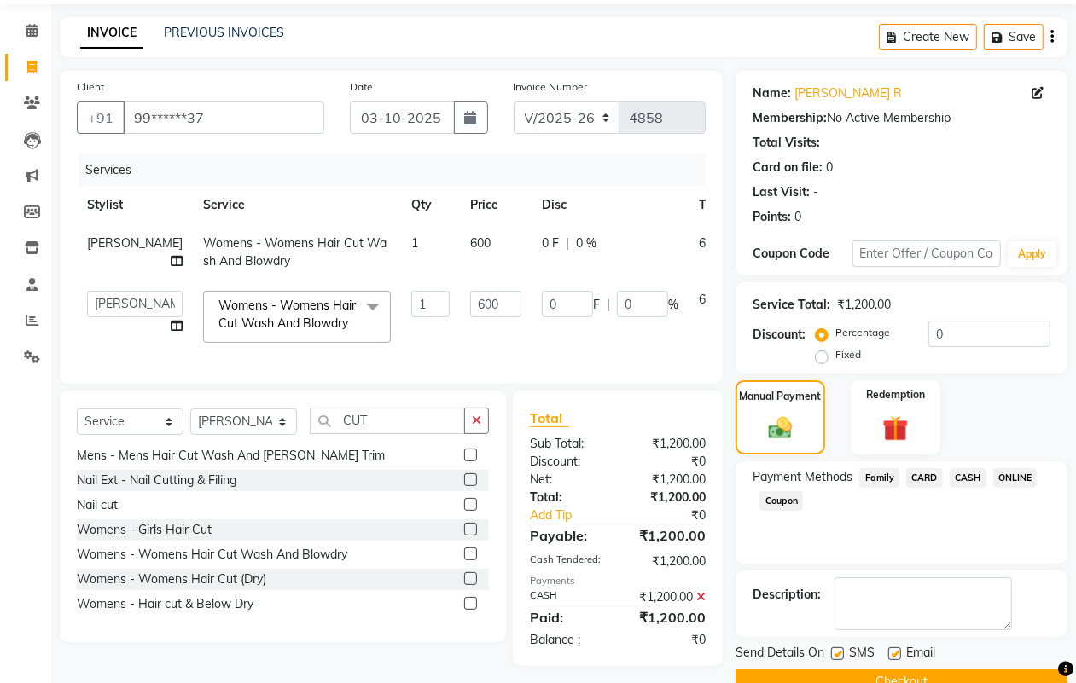
scroll to position [95, 0]
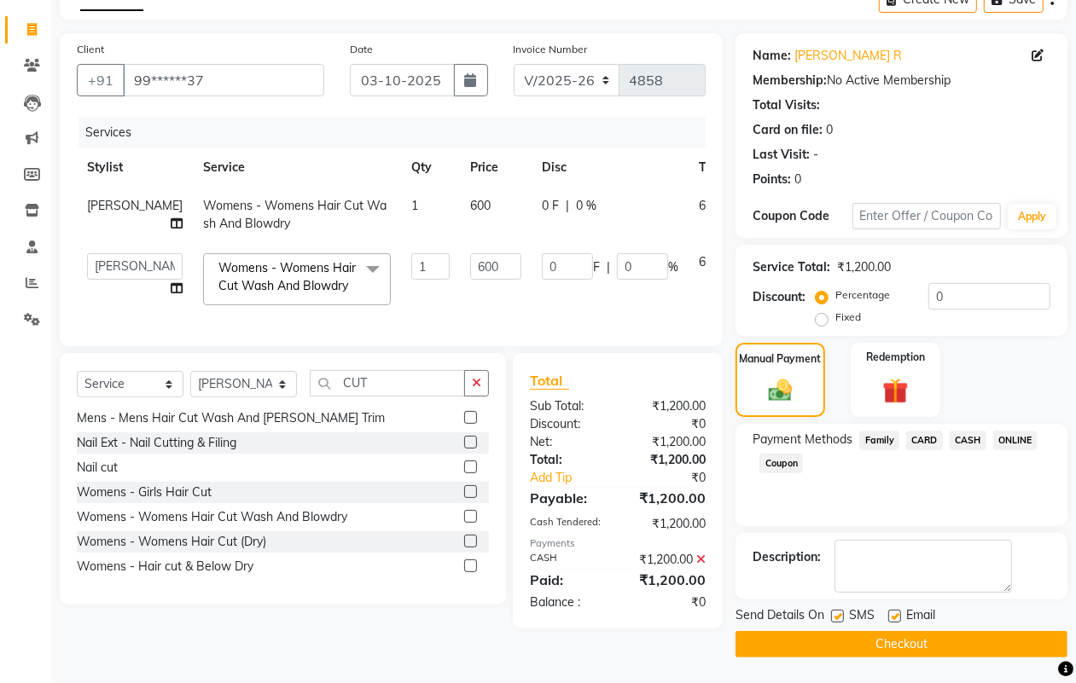
click at [901, 641] on button "Checkout" at bounding box center [901, 644] width 332 height 26
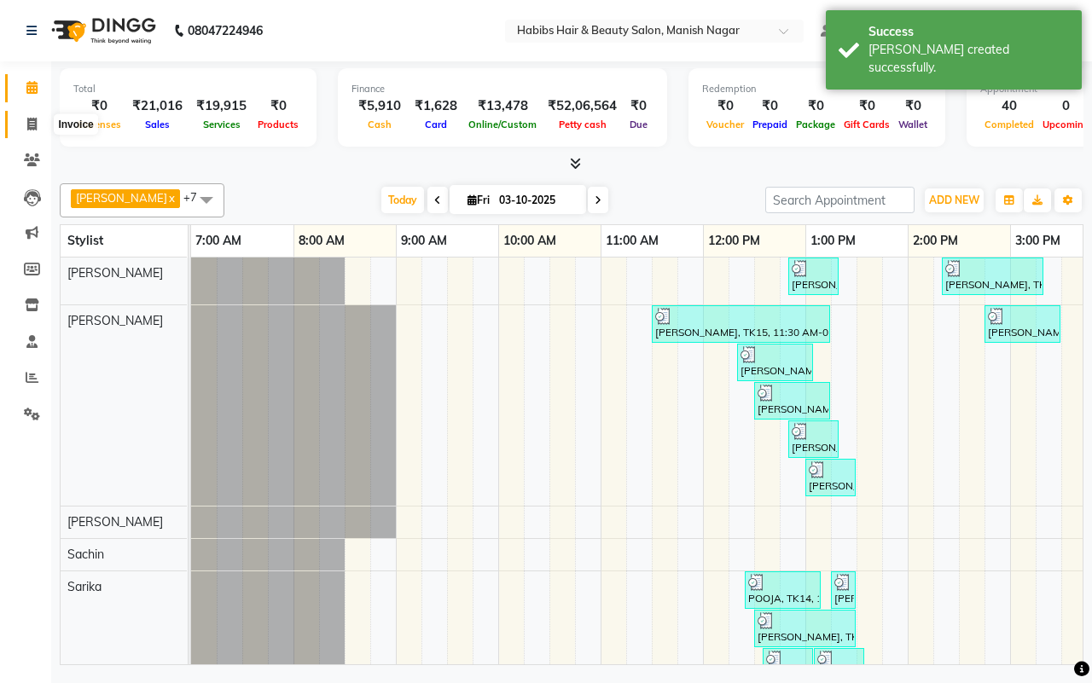
click at [26, 122] on span at bounding box center [32, 125] width 30 height 20
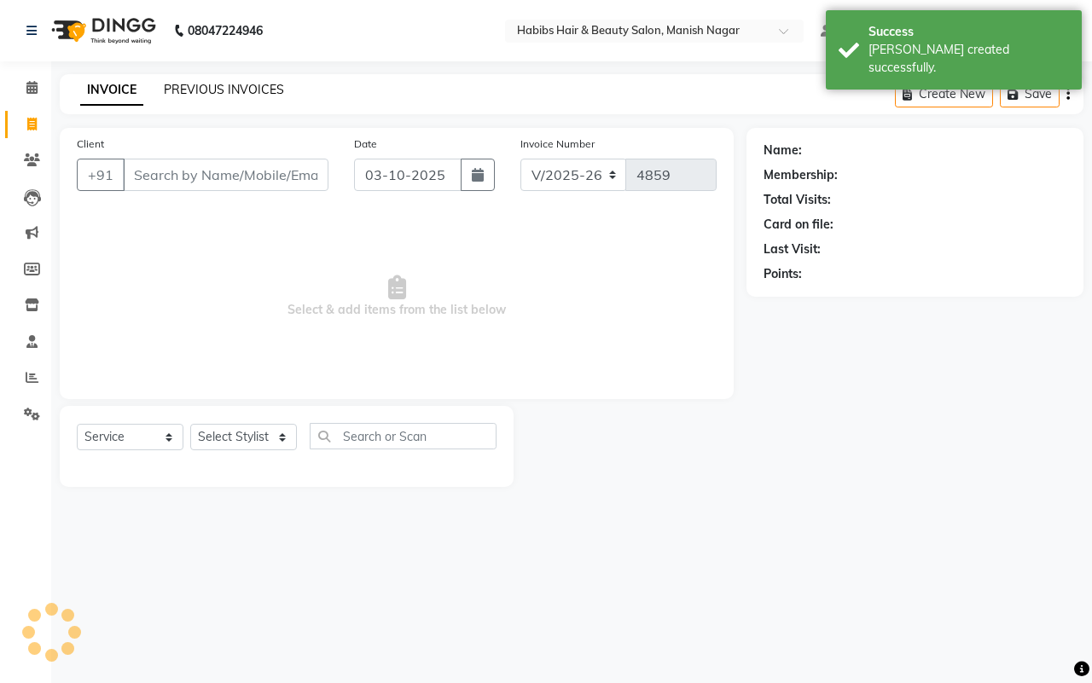
click at [179, 84] on link "PREVIOUS INVOICES" at bounding box center [224, 89] width 120 height 15
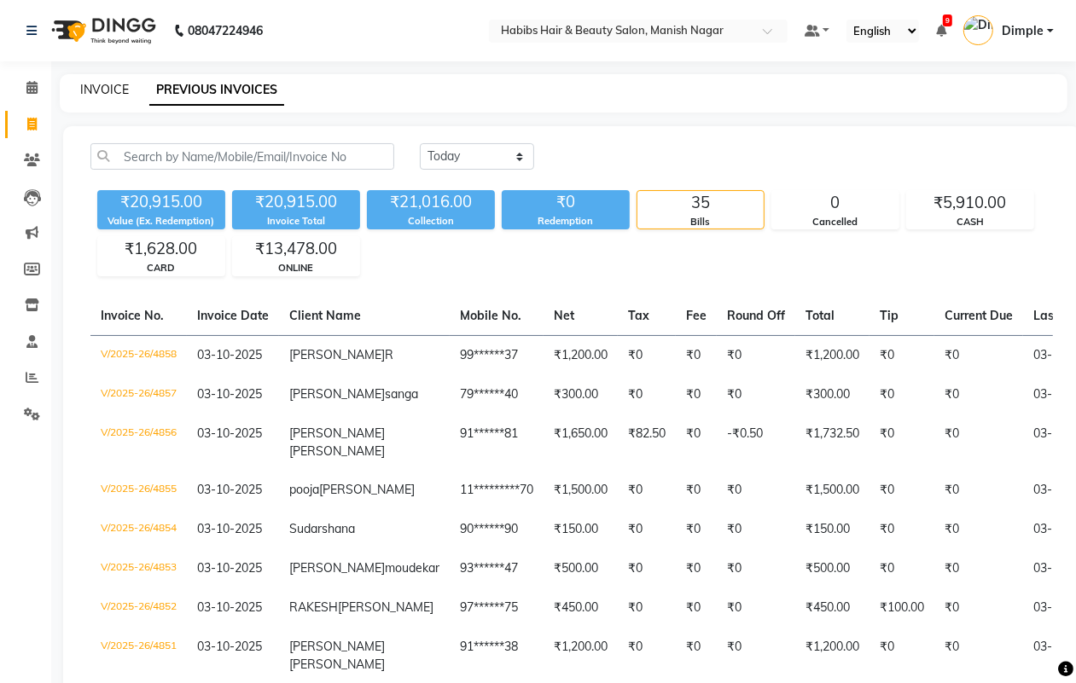
click at [103, 85] on link "INVOICE" at bounding box center [104, 89] width 49 height 15
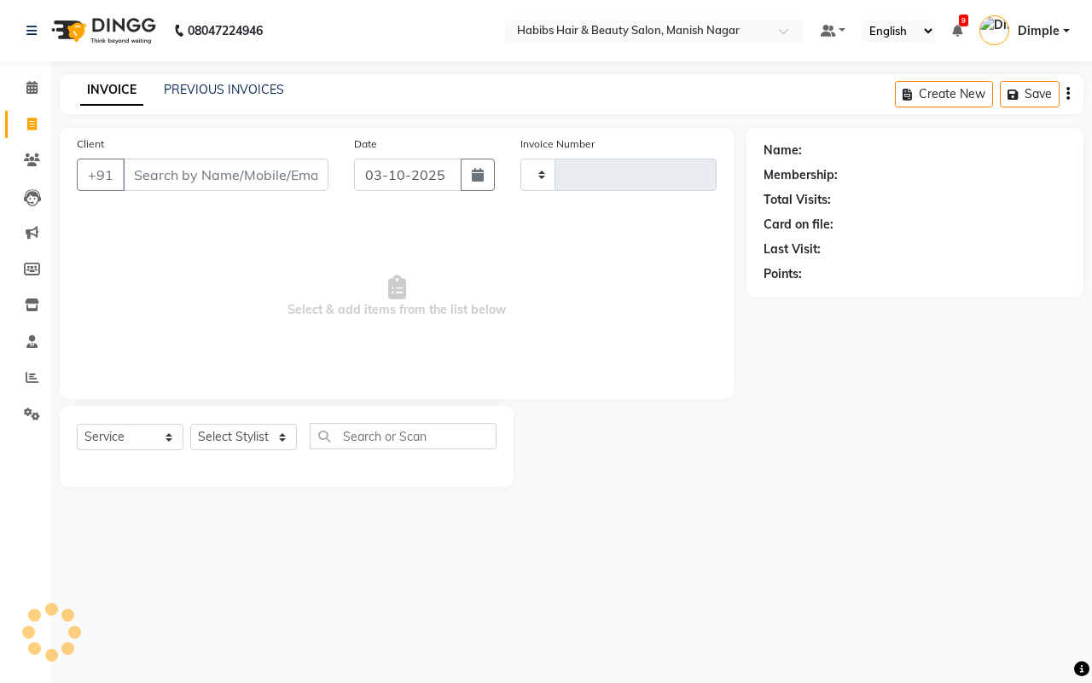
click at [132, 171] on input "Client" at bounding box center [226, 175] width 206 height 32
click at [133, 175] on input "Client" at bounding box center [226, 175] width 206 height 32
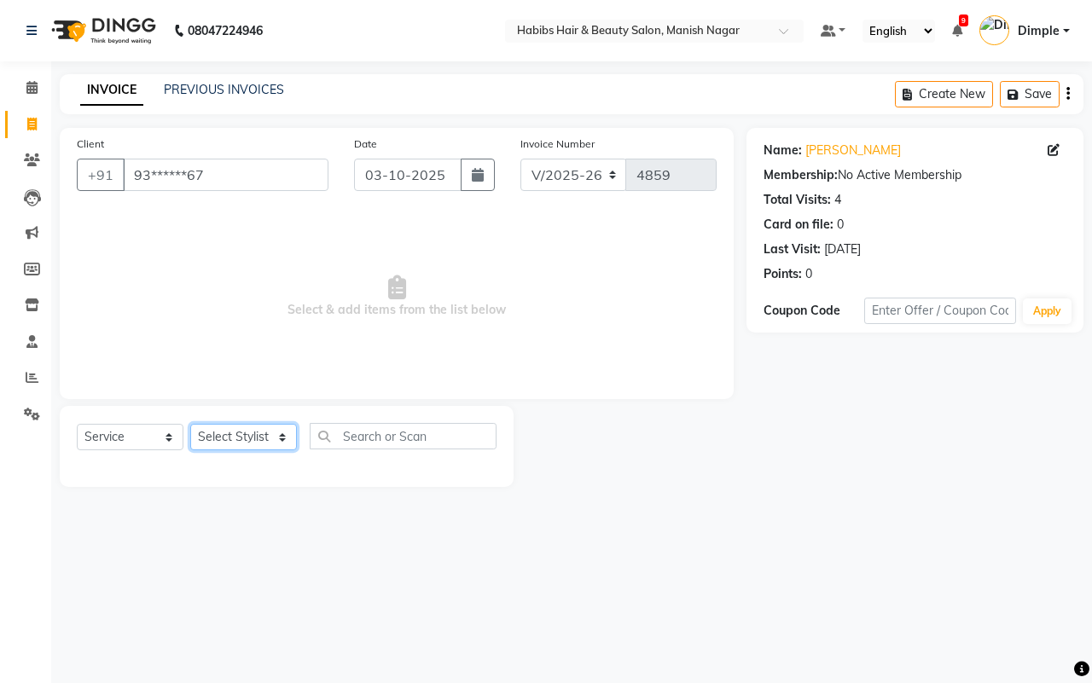
click at [224, 433] on select "Select Stylist [PERSON_NAME] [PERSON_NAME] [PERSON_NAME] [PERSON_NAME] Sachin […" at bounding box center [243, 437] width 107 height 26
click at [190, 424] on select "Select Stylist [PERSON_NAME] [PERSON_NAME] [PERSON_NAME] [PERSON_NAME] Sachin […" at bounding box center [243, 437] width 107 height 26
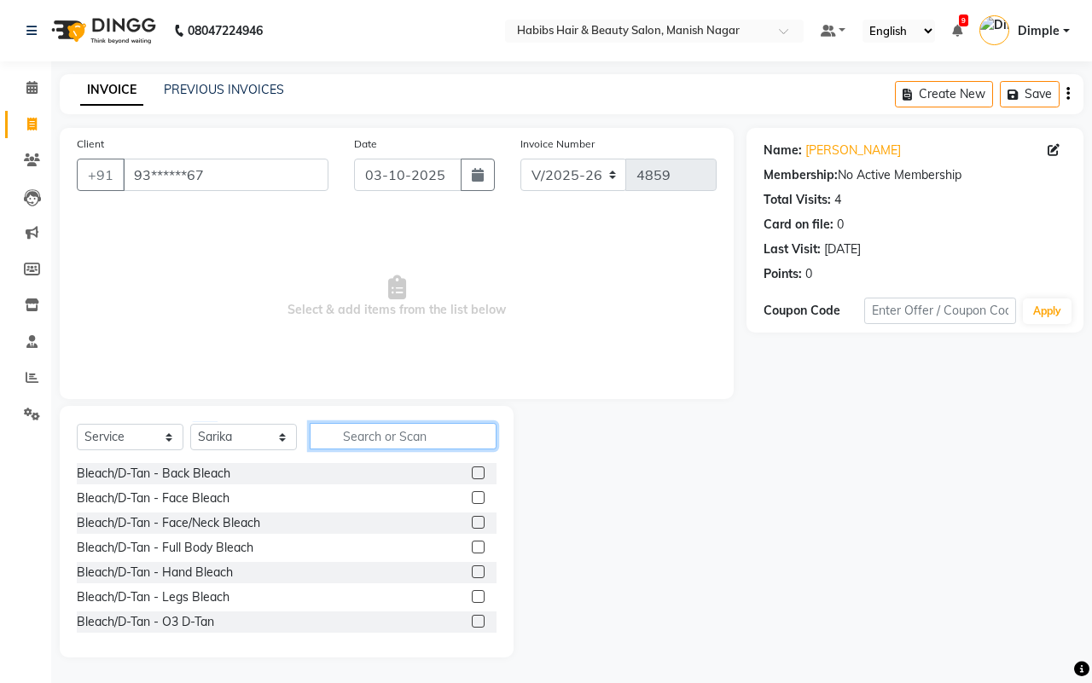
click at [368, 435] on input "text" at bounding box center [403, 436] width 187 height 26
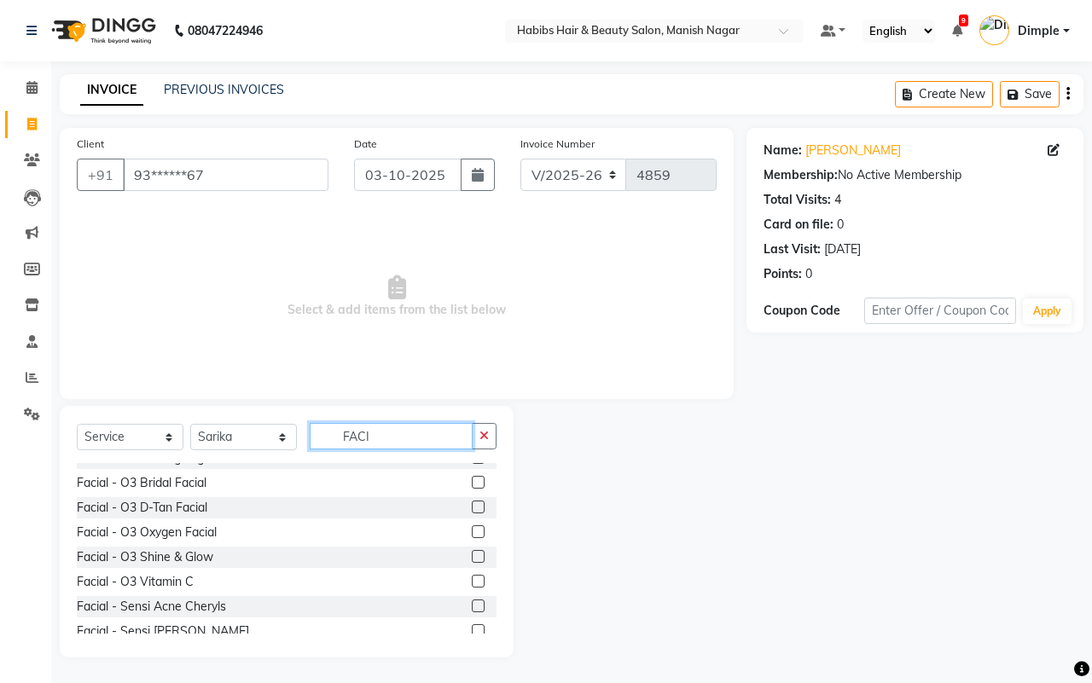
scroll to position [213, 0]
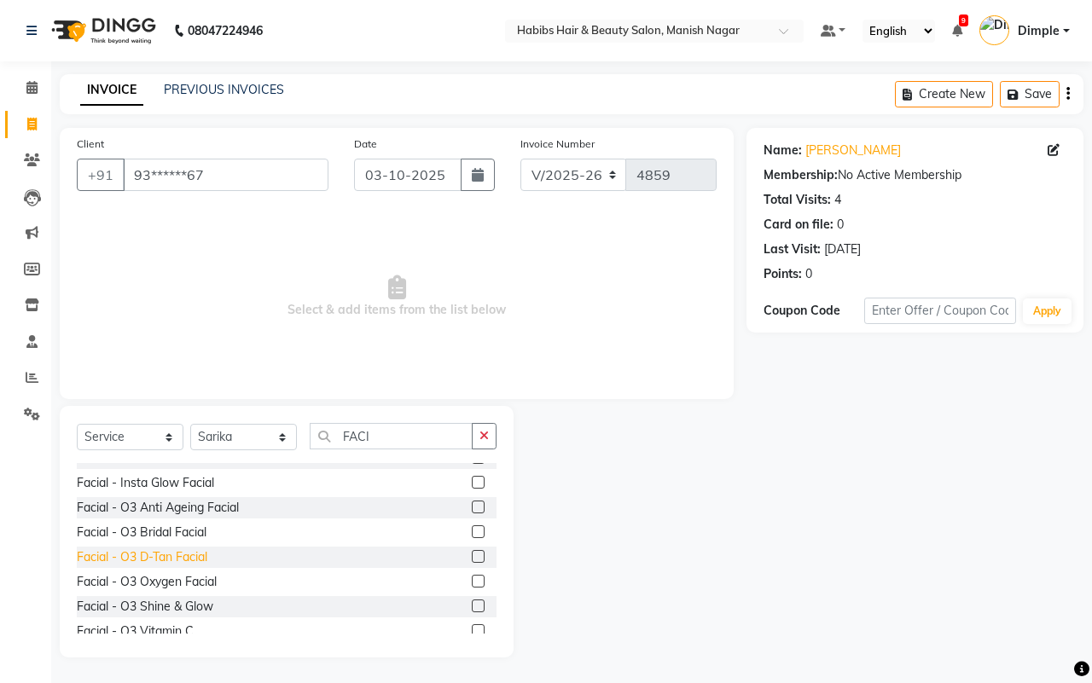
click at [183, 559] on div "Facial - O3 D-Tan Facial" at bounding box center [142, 558] width 131 height 18
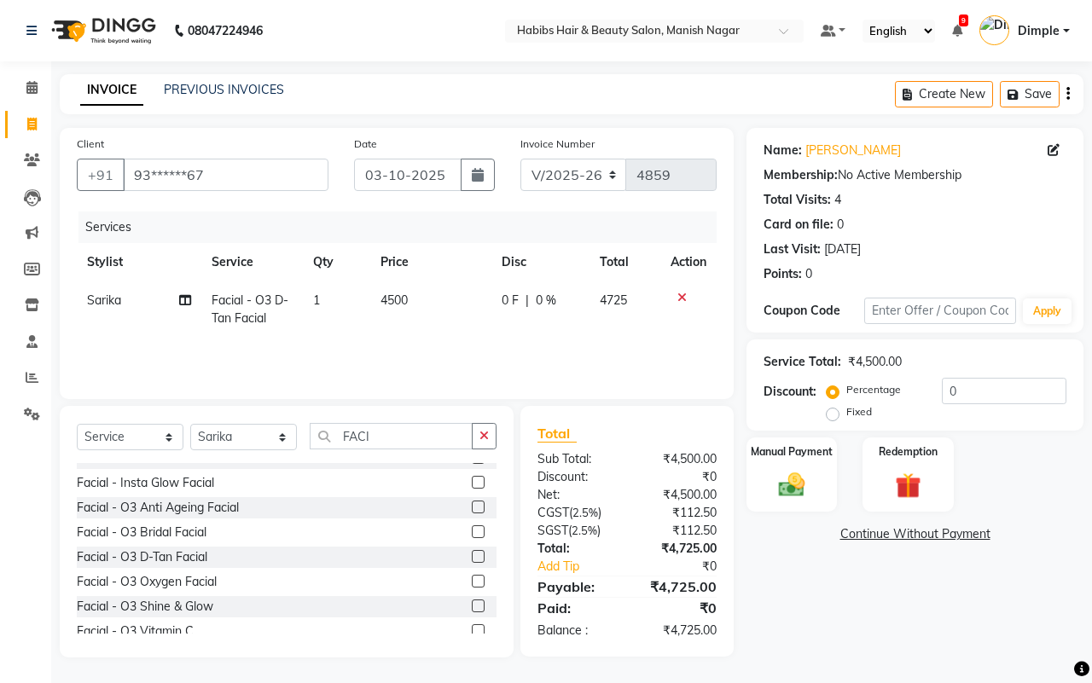
click at [531, 348] on div "Services Stylist Service Qty Price Disc Total Action Sarika Facial - O3 D-Tan F…" at bounding box center [397, 297] width 640 height 171
click at [536, 299] on span "0 %" at bounding box center [546, 301] width 20 height 18
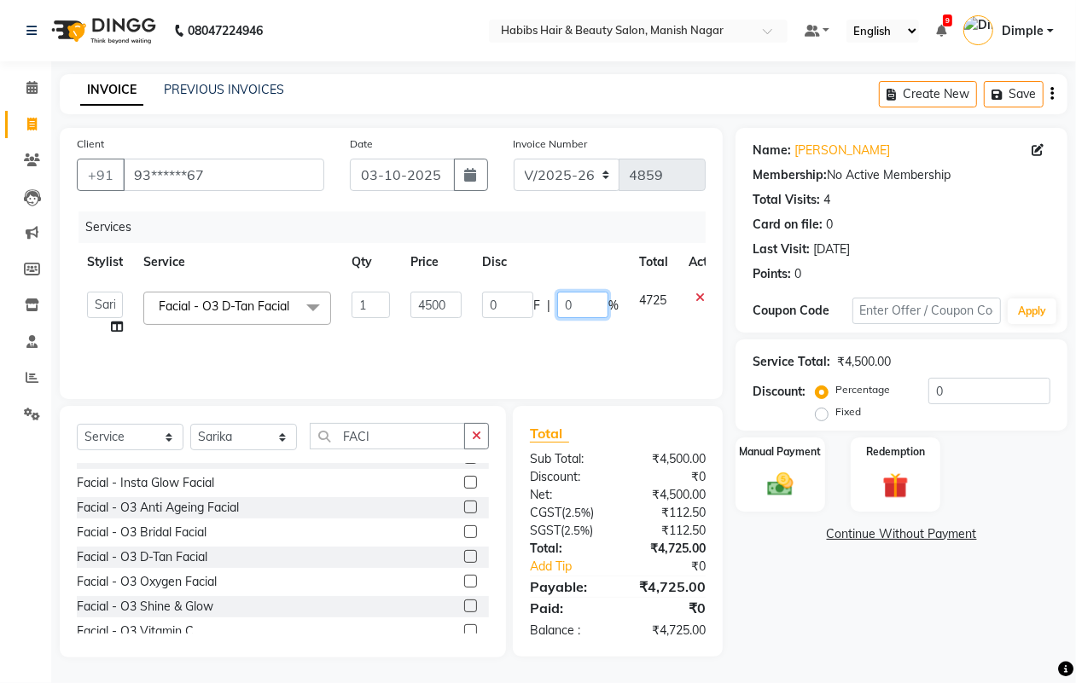
click at [564, 303] on input "0" at bounding box center [582, 305] width 51 height 26
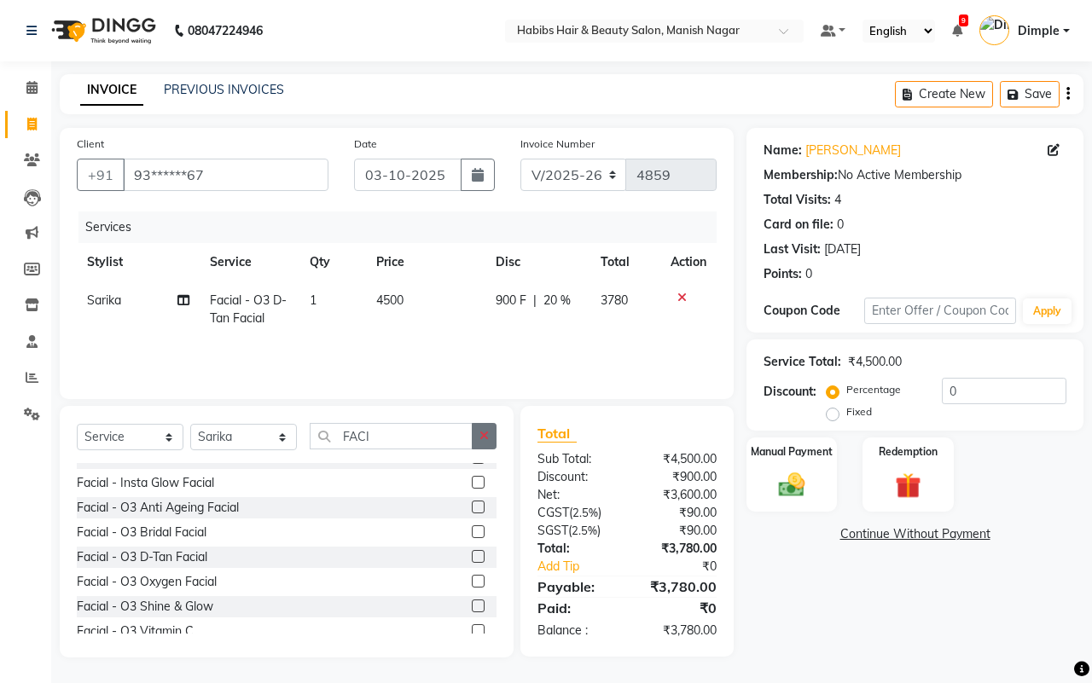
drag, startPoint x: 473, startPoint y: 436, endPoint x: 409, endPoint y: 432, distance: 64.1
click at [472, 437] on button "button" at bounding box center [484, 436] width 25 height 26
click at [419, 433] on input "text" at bounding box center [403, 436] width 187 height 26
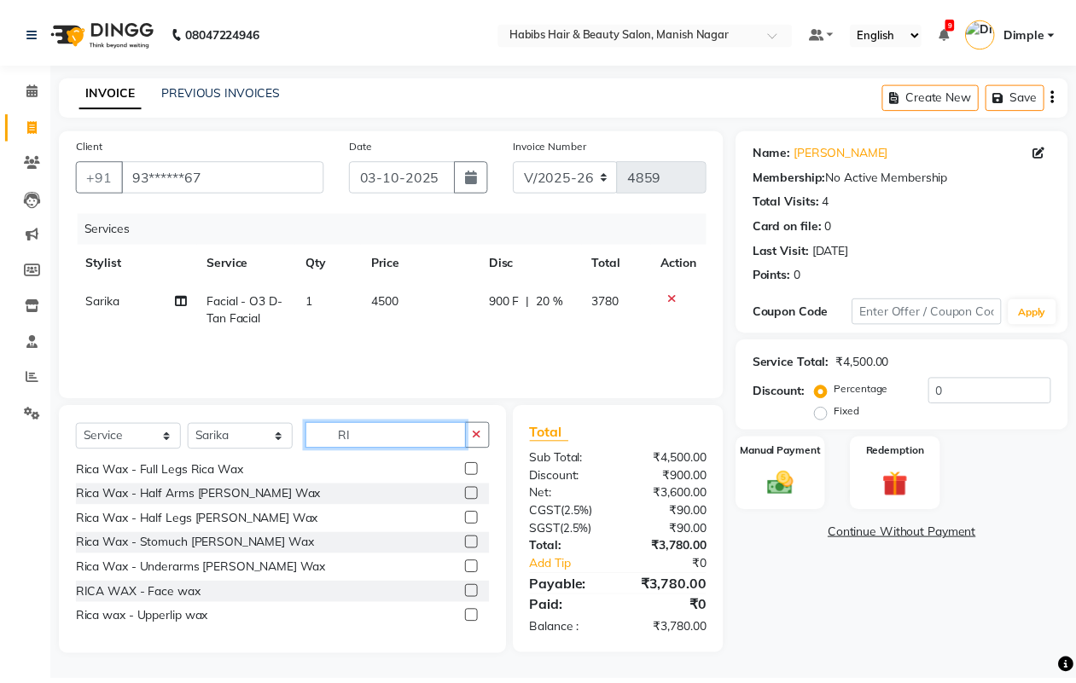
scroll to position [0, 0]
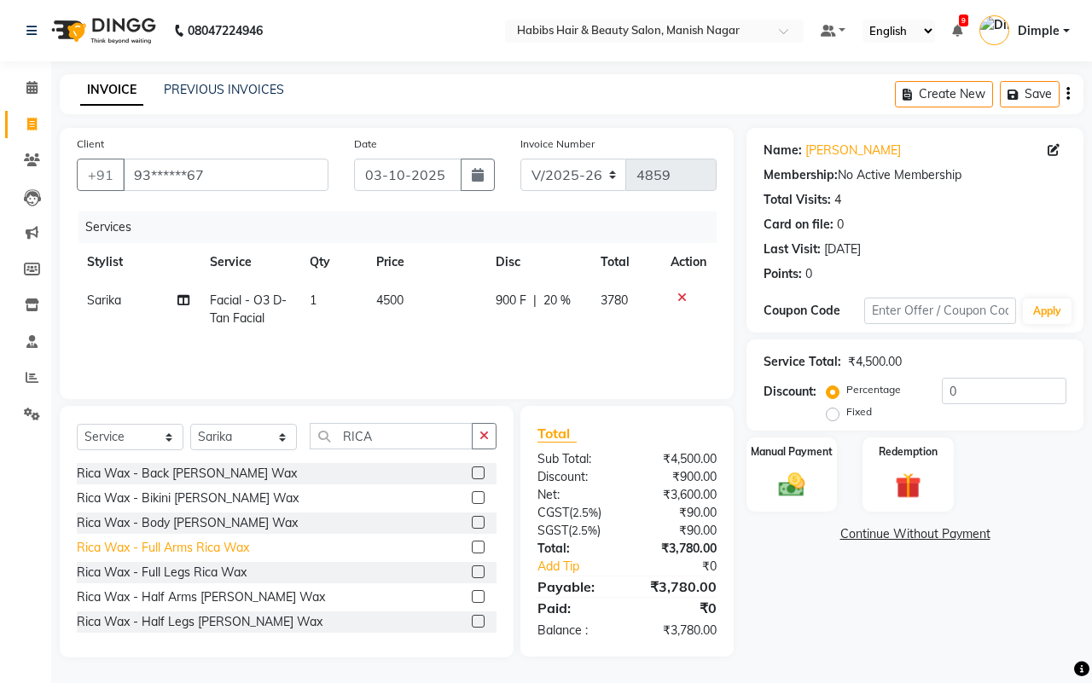
click at [194, 543] on div "Rica Wax - Full Arms Rica Wax" at bounding box center [163, 548] width 172 height 18
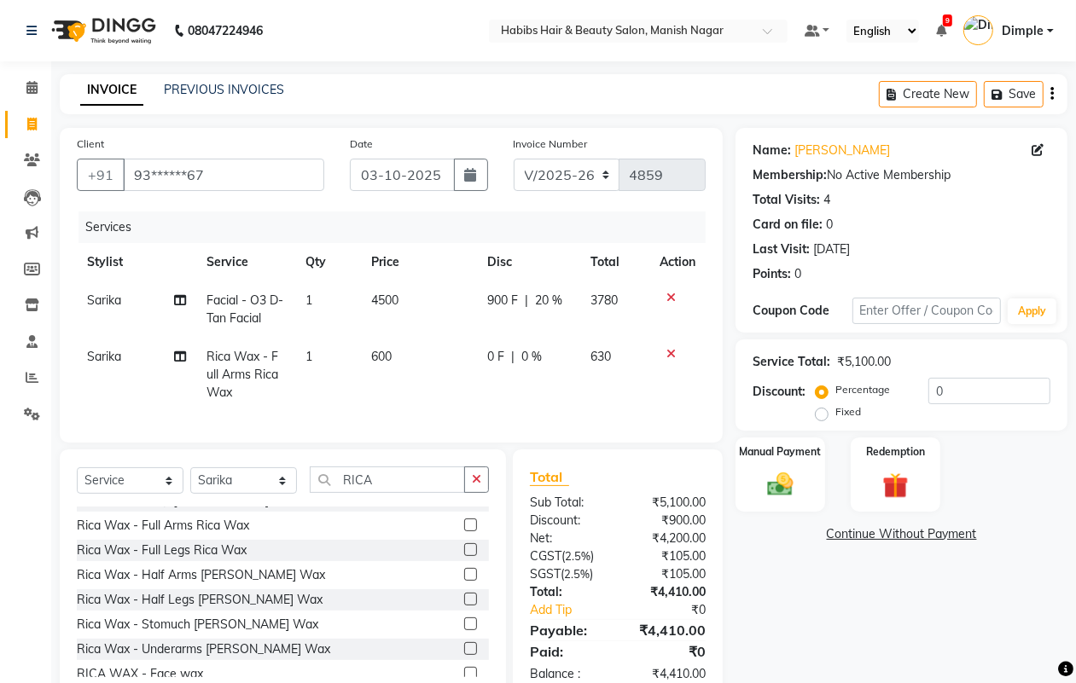
scroll to position [101, 0]
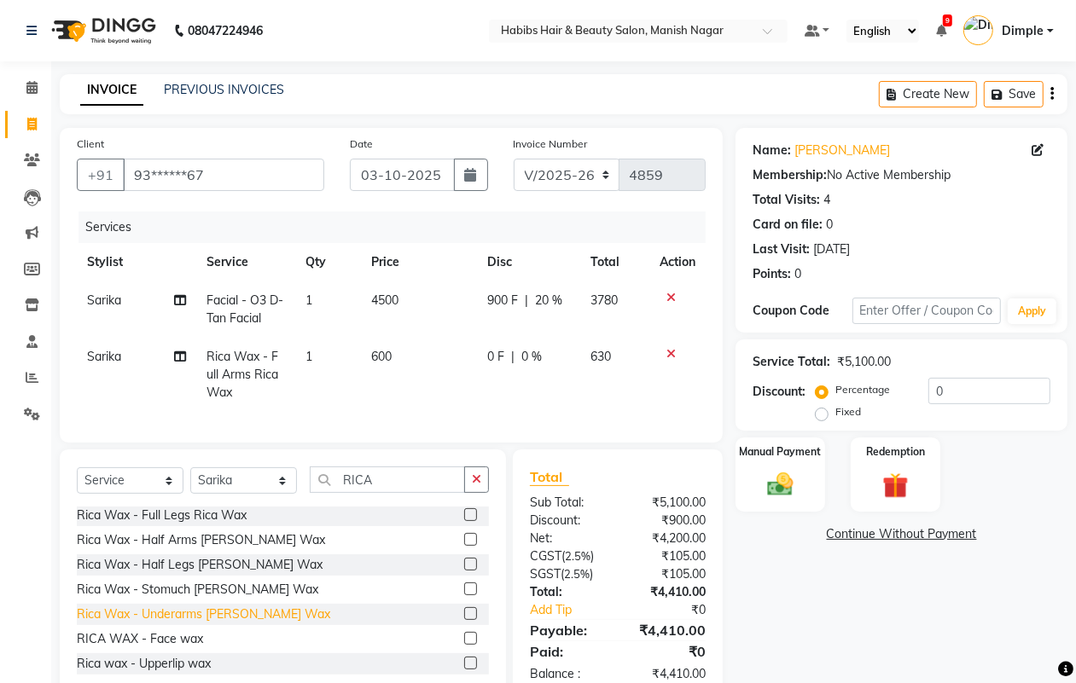
click at [202, 624] on div "Rica Wax - Underarms [PERSON_NAME] Wax" at bounding box center [203, 615] width 253 height 18
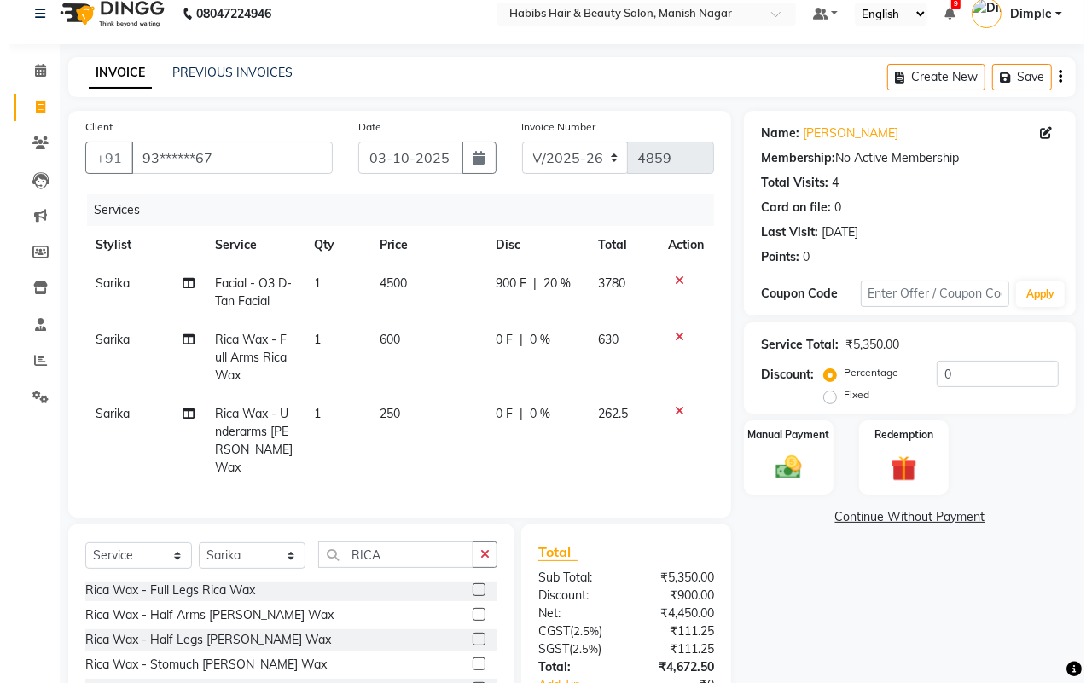
scroll to position [0, 0]
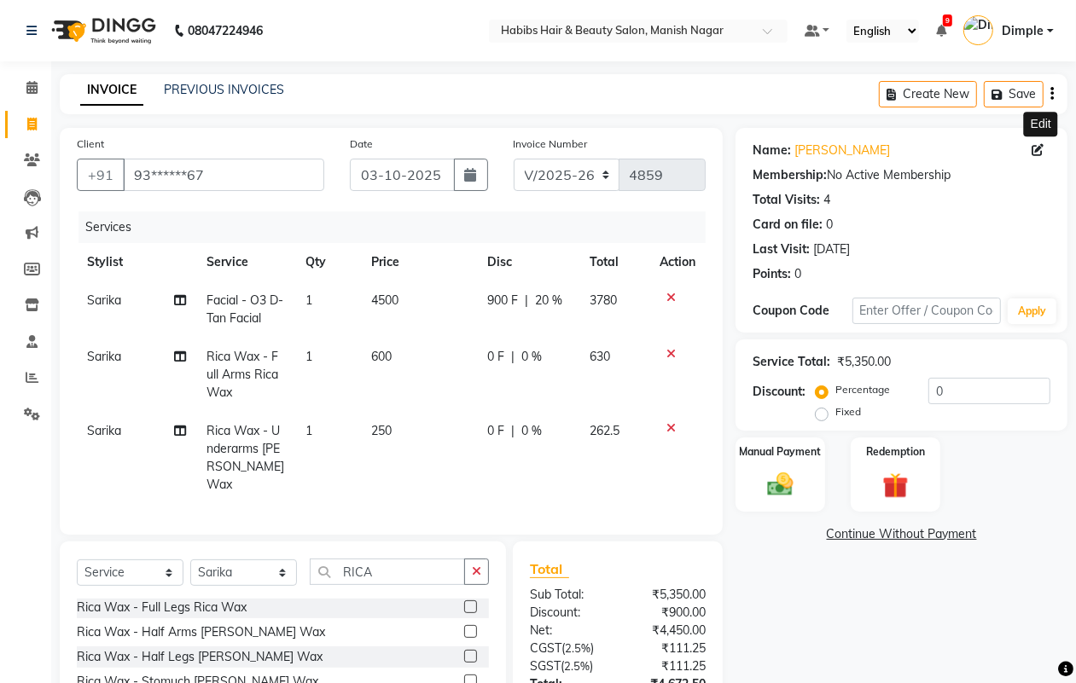
click at [1037, 147] on icon at bounding box center [1037, 150] width 12 height 12
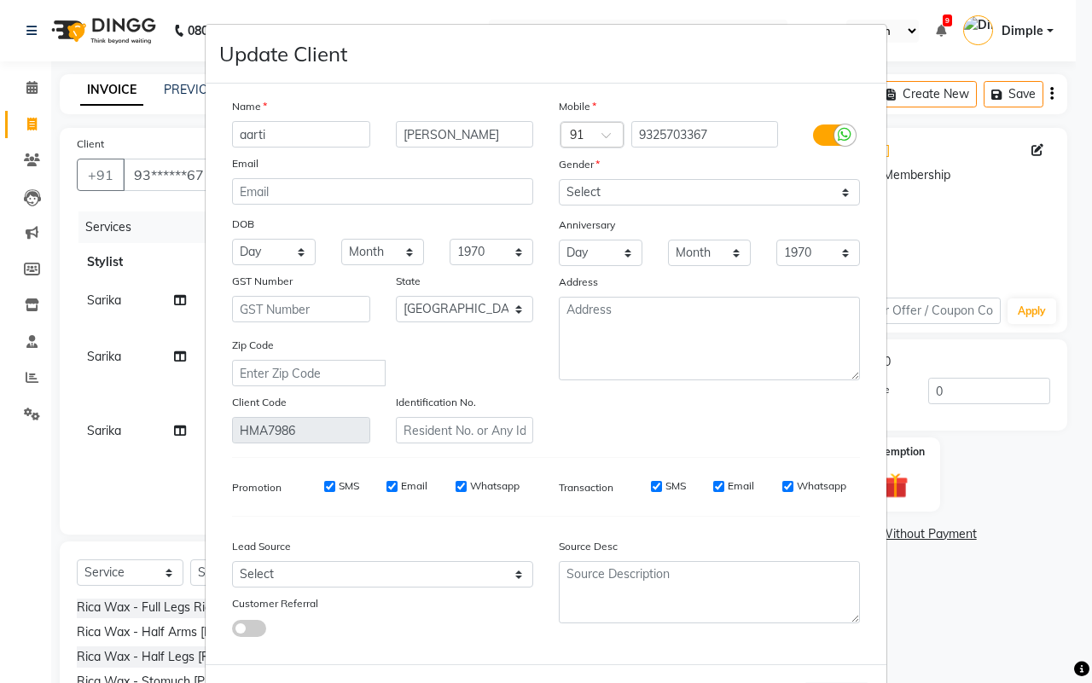
click at [987, 267] on ngb-modal-window "Update Client Name [PERSON_NAME] Email DOB Day 01 02 03 04 05 06 07 08 09 10 11…" at bounding box center [546, 341] width 1092 height 683
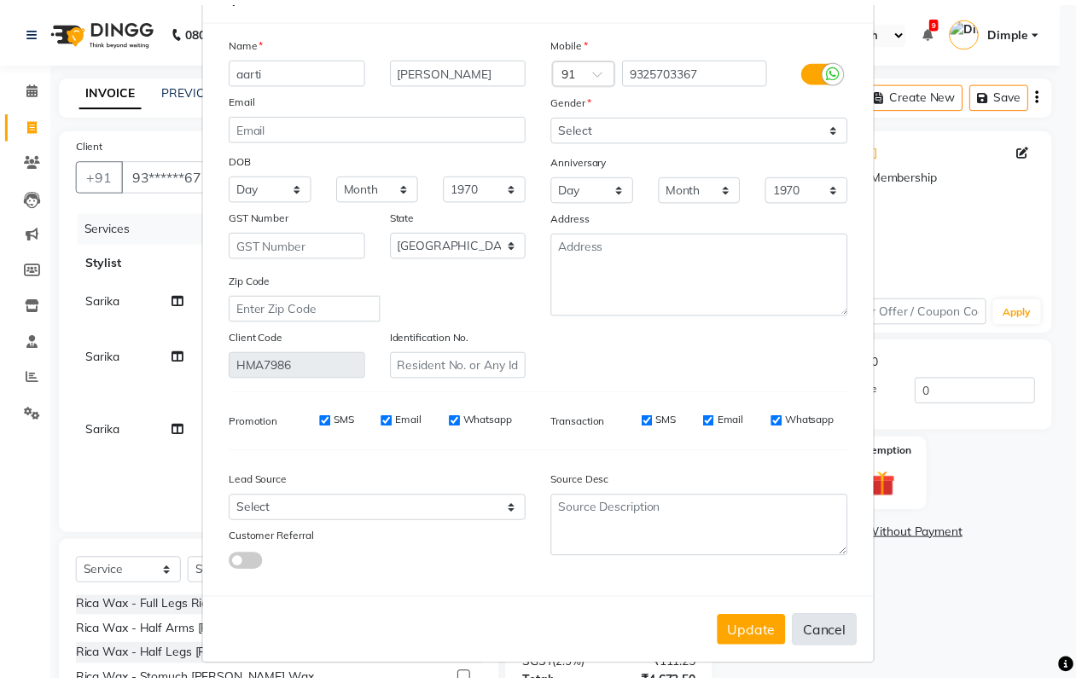
scroll to position [68, 0]
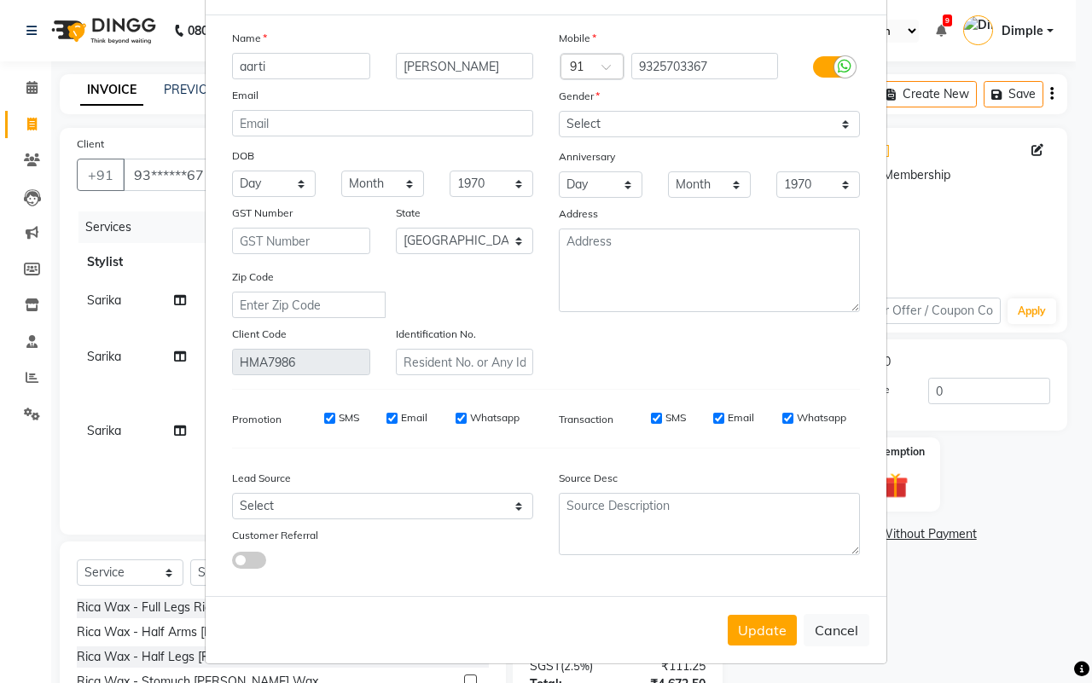
drag, startPoint x: 825, startPoint y: 625, endPoint x: 894, endPoint y: 525, distance: 121.4
click at [825, 627] on button "Cancel" at bounding box center [837, 630] width 66 height 32
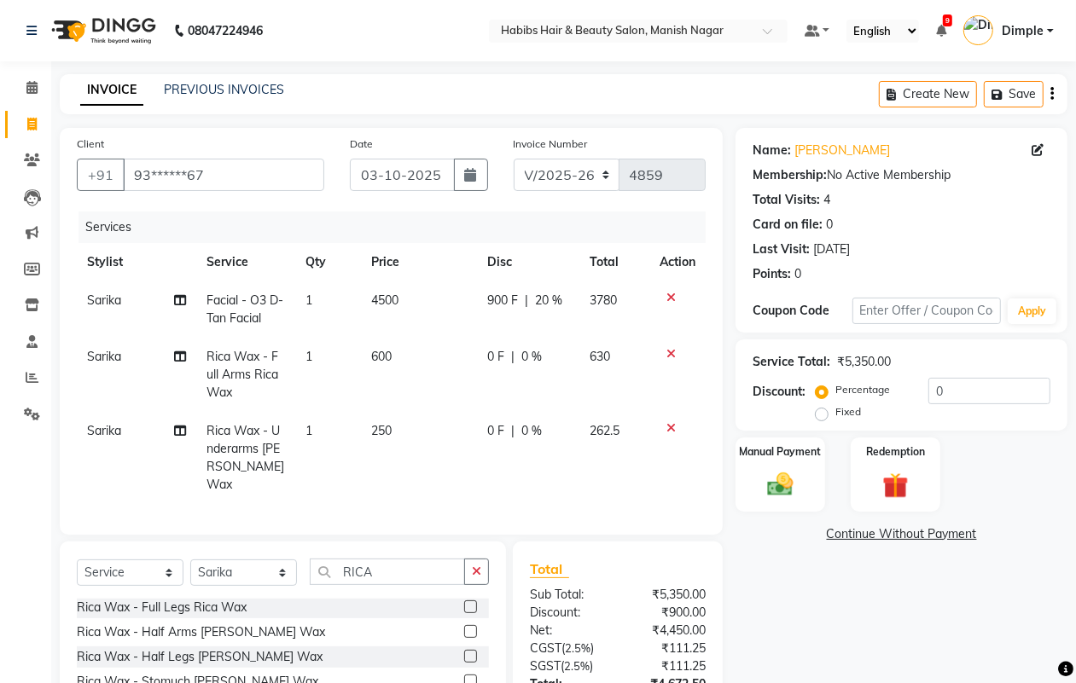
click at [1050, 95] on icon "button" at bounding box center [1051, 94] width 3 height 1
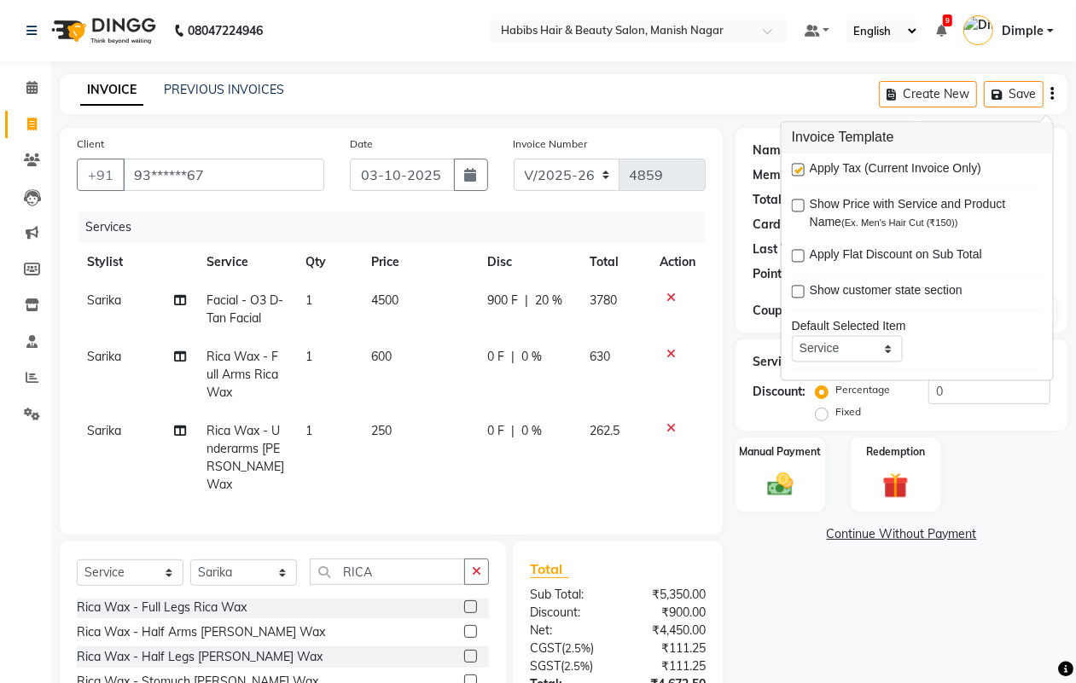
click at [800, 171] on label at bounding box center [798, 170] width 13 height 13
click at [800, 171] on input "checkbox" at bounding box center [797, 170] width 11 height 11
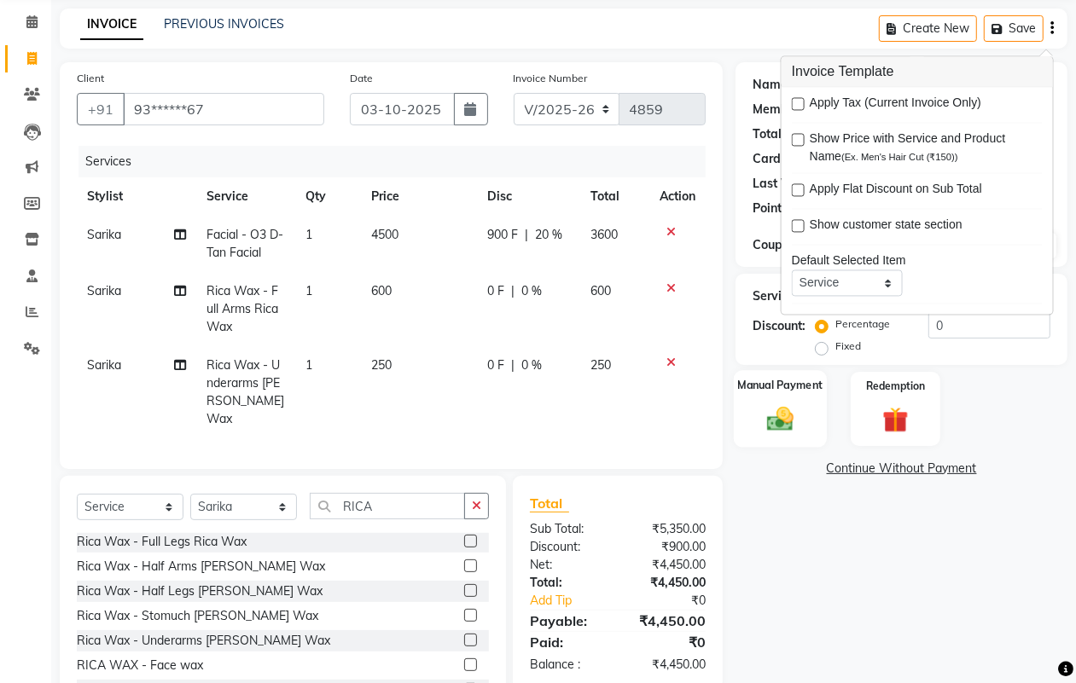
scroll to position [133, 0]
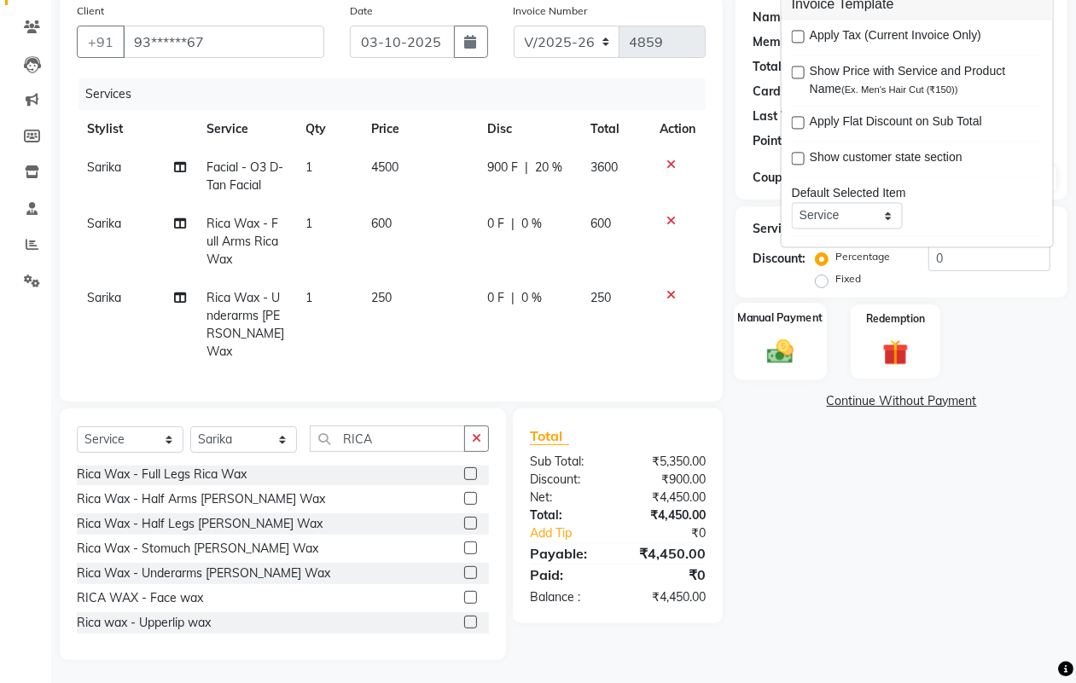
click at [774, 359] on img at bounding box center [779, 351] width 43 height 31
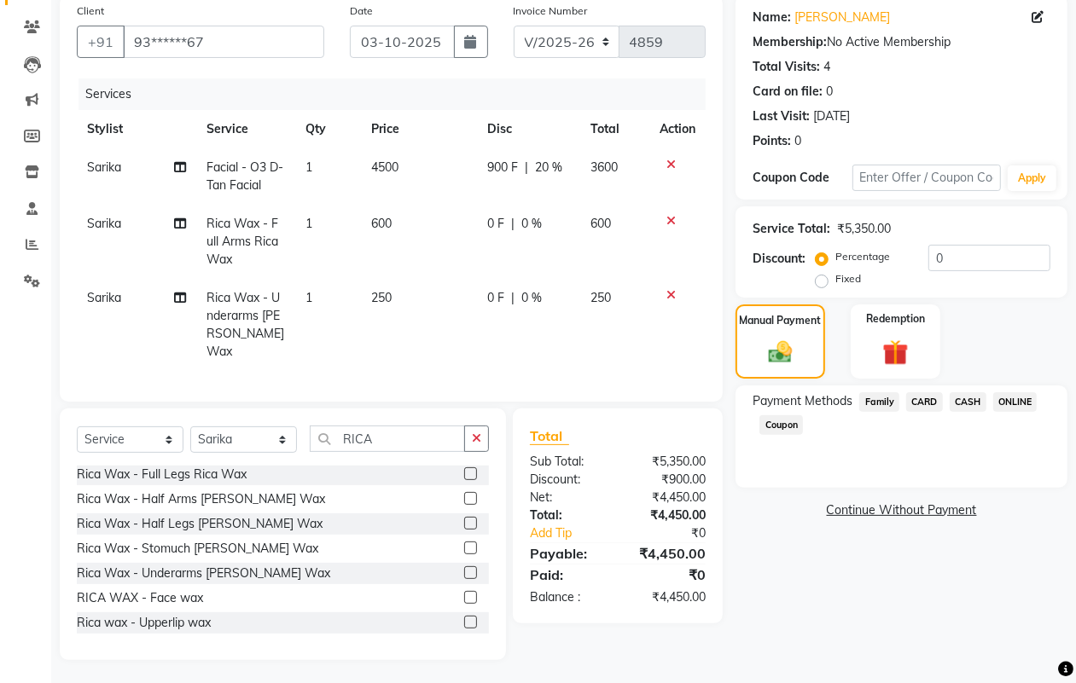
click at [1016, 398] on span "ONLINE" at bounding box center [1015, 402] width 44 height 20
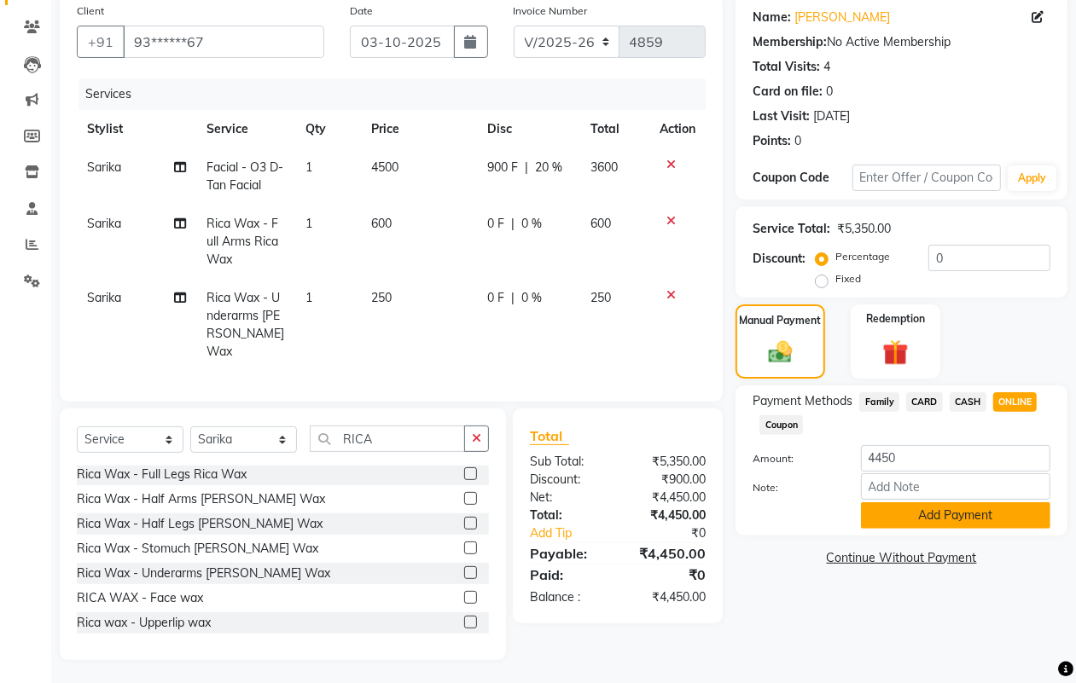
click at [968, 514] on button "Add Payment" at bounding box center [955, 515] width 189 height 26
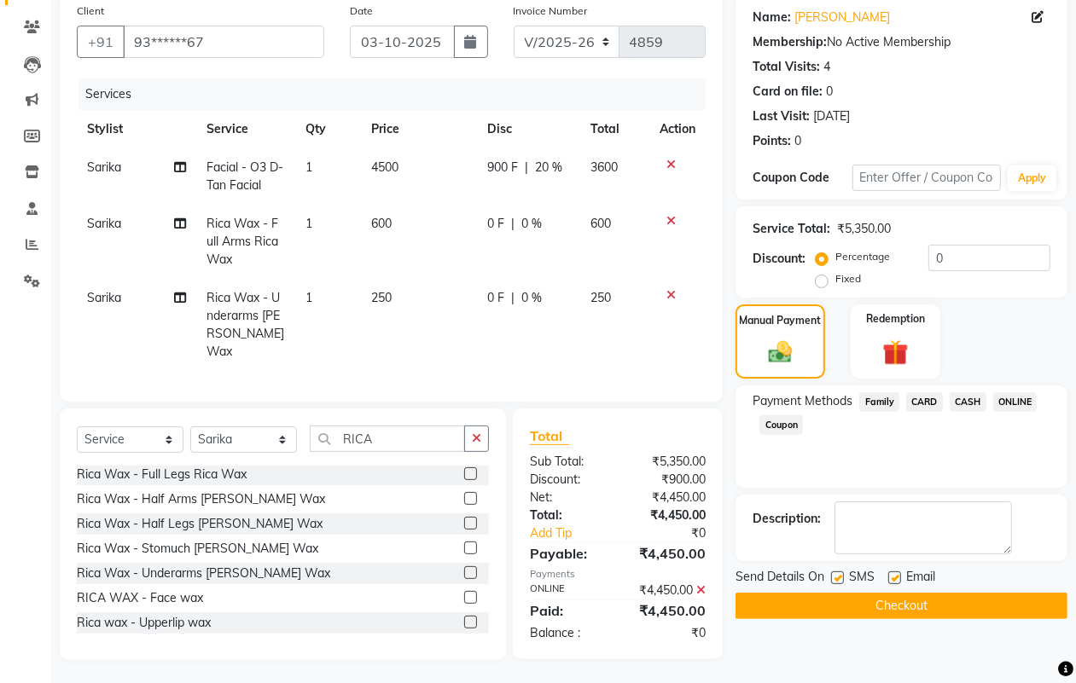
click at [958, 607] on button "Checkout" at bounding box center [901, 606] width 332 height 26
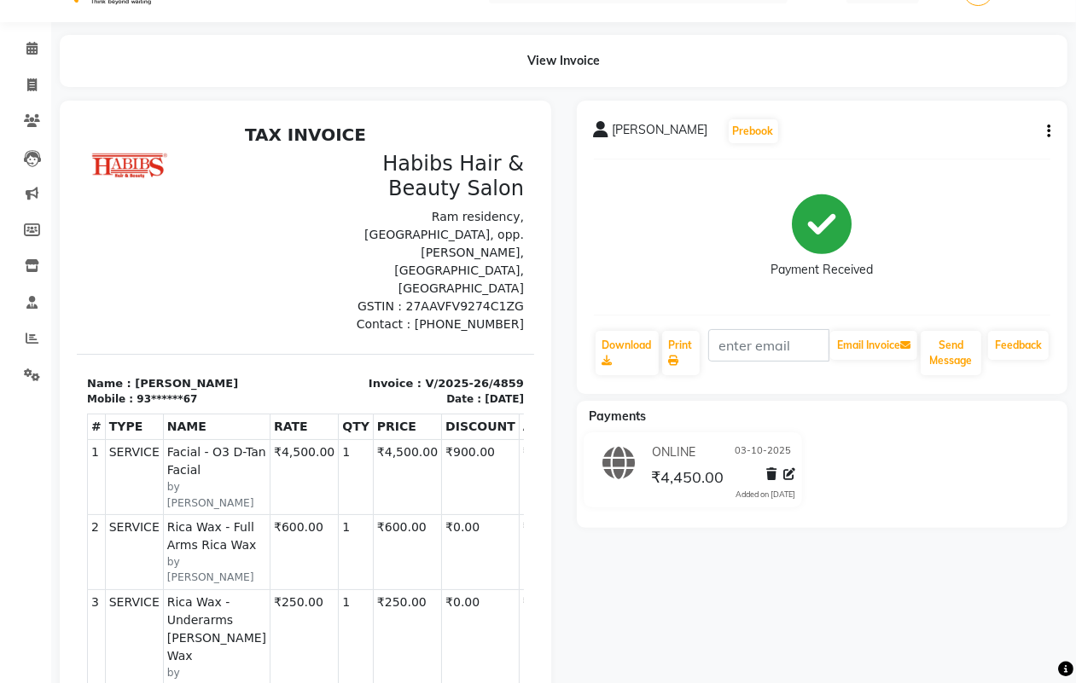
scroll to position [43, 0]
